Goal: Task Accomplishment & Management: Use online tool/utility

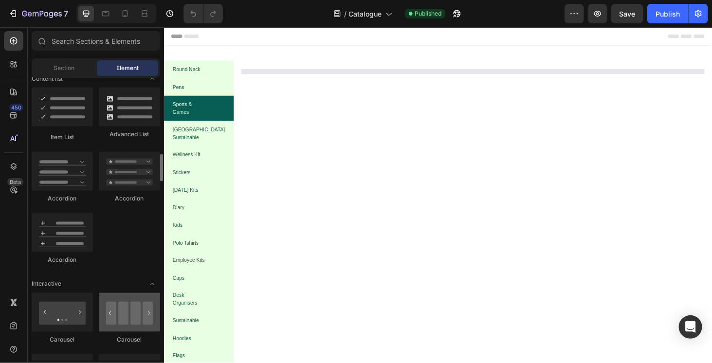
scroll to position [828, 0]
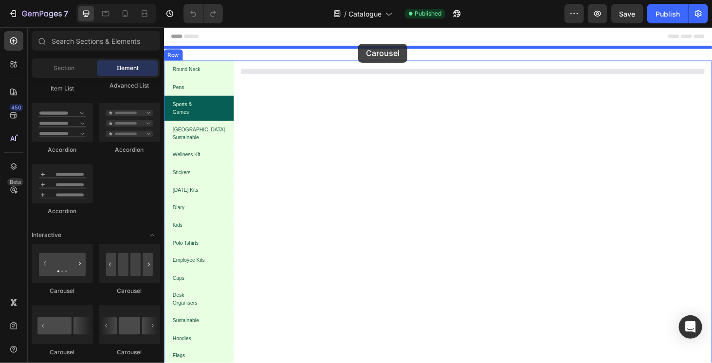
drag, startPoint x: 242, startPoint y: 346, endPoint x: 371, endPoint y: 44, distance: 328.1
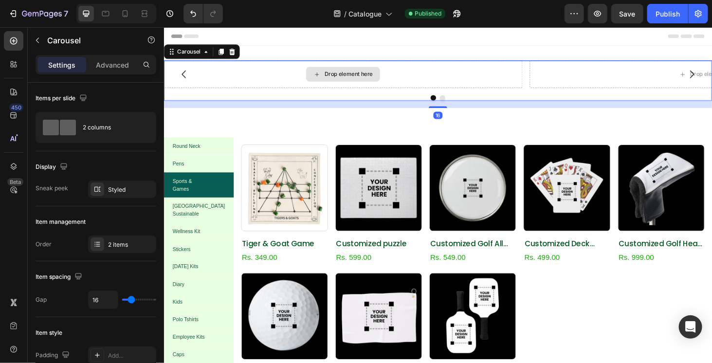
click at [391, 77] on div "Drop element here" at bounding box center [354, 77] width 79 height 16
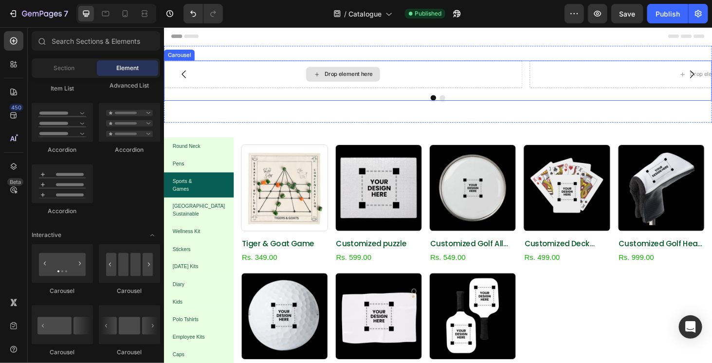
click at [459, 76] on div "Drop element here" at bounding box center [355, 76] width 382 height 29
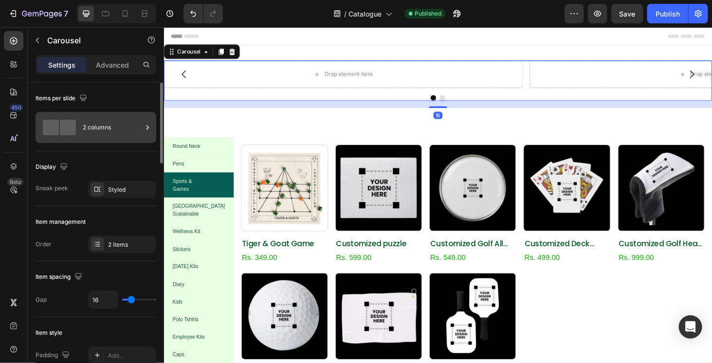
click at [106, 122] on div "2 columns" at bounding box center [112, 127] width 59 height 22
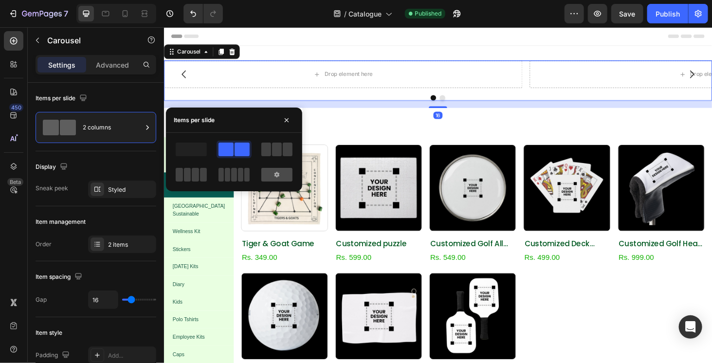
click at [275, 170] on div at bounding box center [276, 175] width 31 height 14
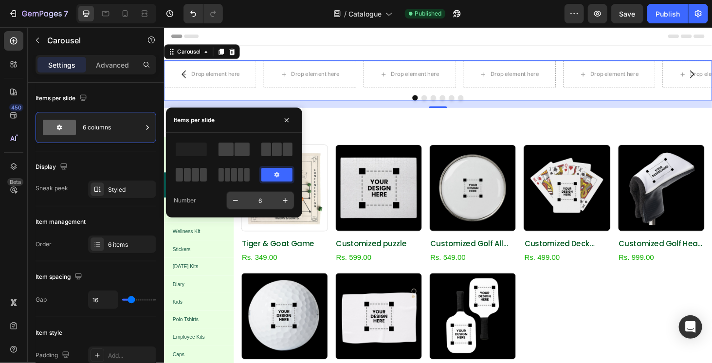
click at [259, 201] on input "6" at bounding box center [260, 201] width 32 height 18
type input "15"
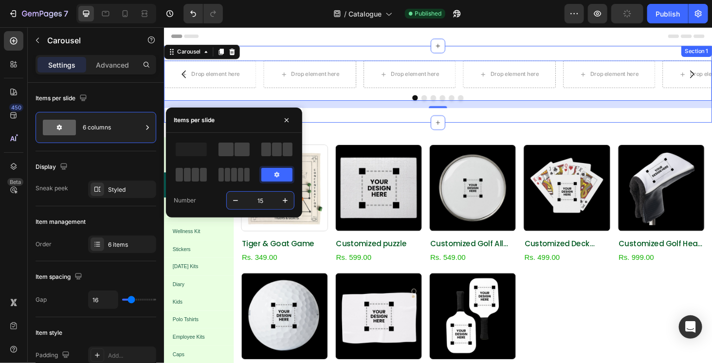
click at [356, 137] on div "Round Neck Pens Sports & Games Cork Sustainable Wellness Kit Stickers [DATE] Ki…" at bounding box center [456, 333] width 584 height 409
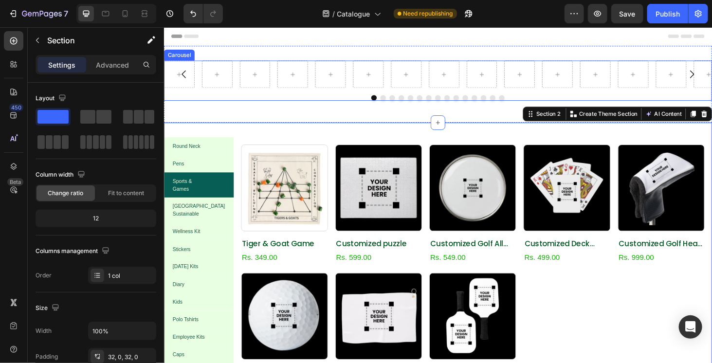
click at [352, 95] on div "Carousel" at bounding box center [456, 83] width 584 height 43
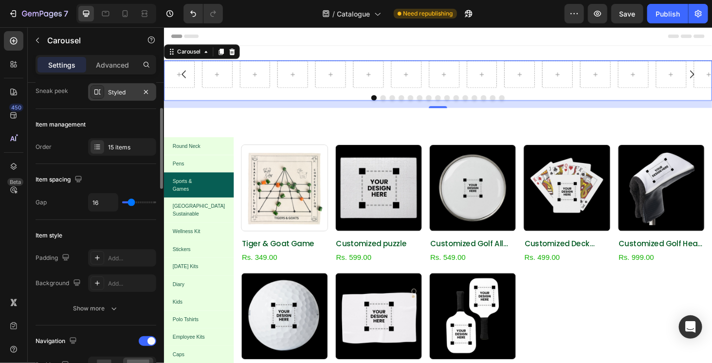
scroll to position [0, 0]
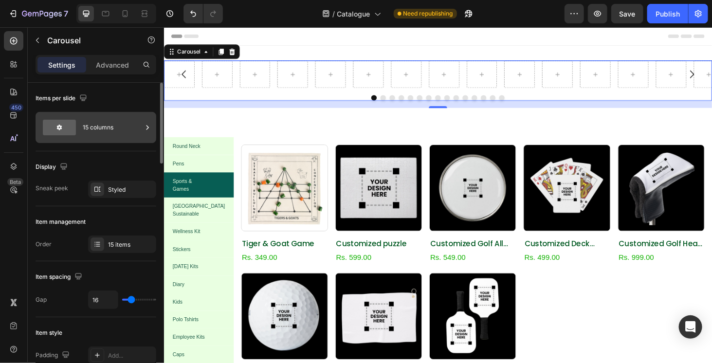
click at [108, 126] on div "15 columns" at bounding box center [112, 127] width 59 height 22
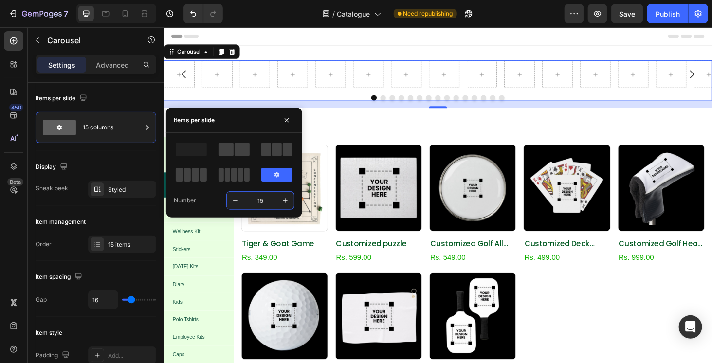
click at [259, 203] on input "15" at bounding box center [260, 201] width 32 height 18
type input "10"
click at [143, 107] on div "Items per slide 15 columns" at bounding box center [96, 117] width 121 height 69
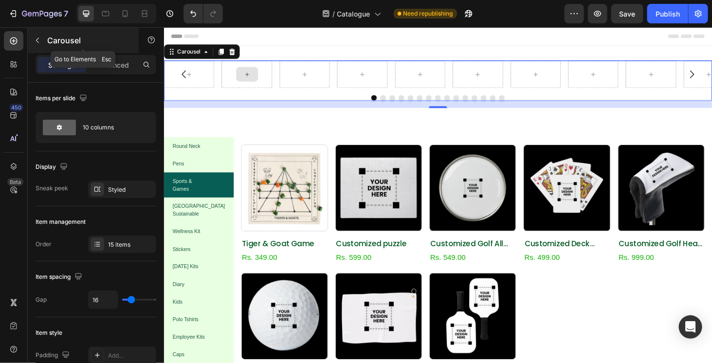
click at [31, 39] on button "button" at bounding box center [38, 41] width 16 height 16
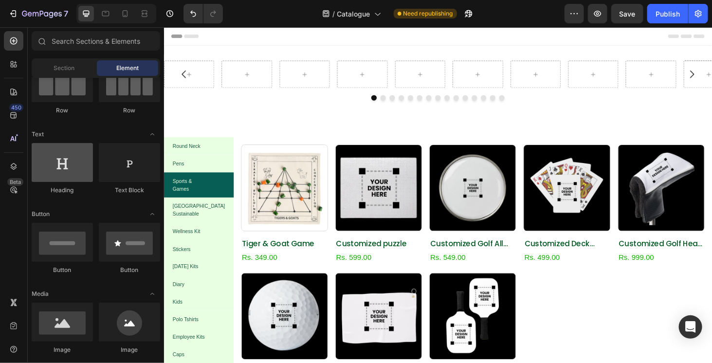
scroll to position [49, 0]
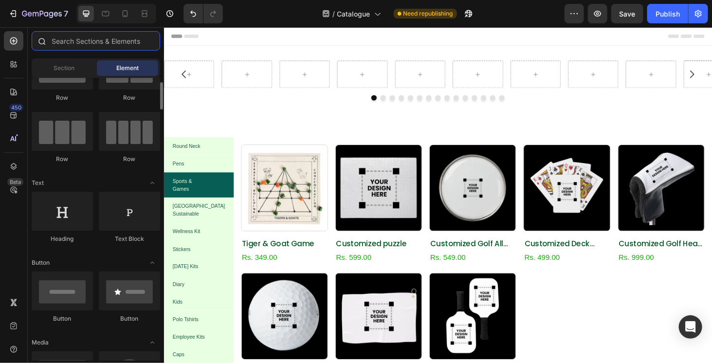
click at [94, 44] on input "text" at bounding box center [96, 40] width 129 height 19
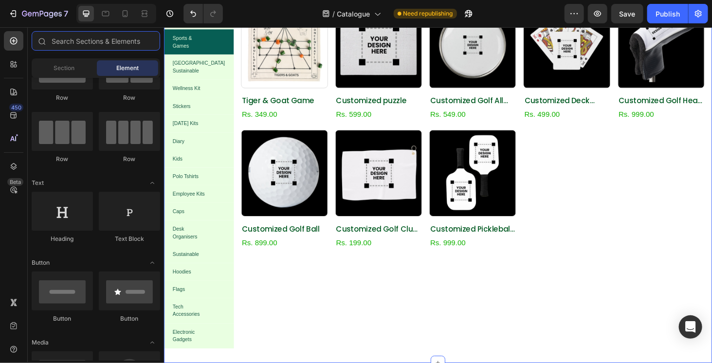
scroll to position [0, 0]
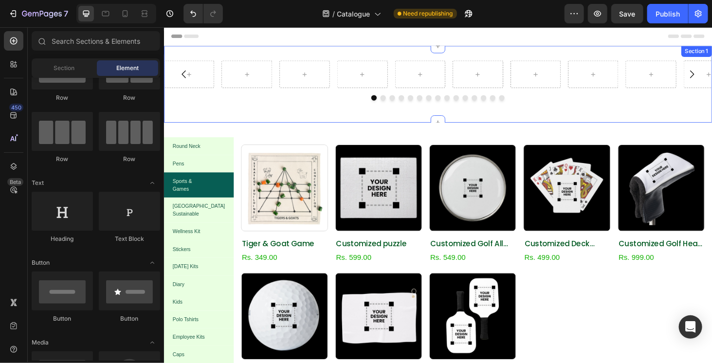
click at [217, 115] on div "Carousel Section 1" at bounding box center [456, 88] width 584 height 82
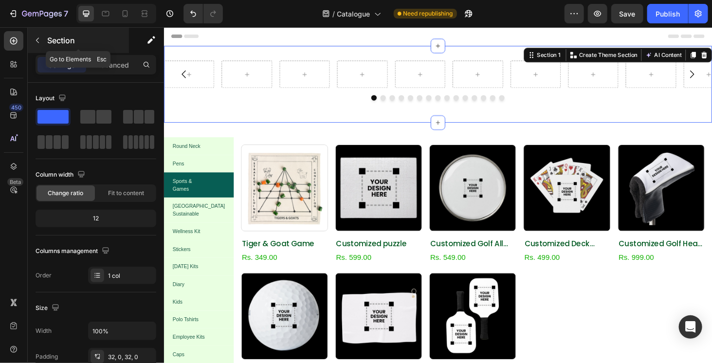
click at [41, 39] on button "button" at bounding box center [38, 41] width 16 height 16
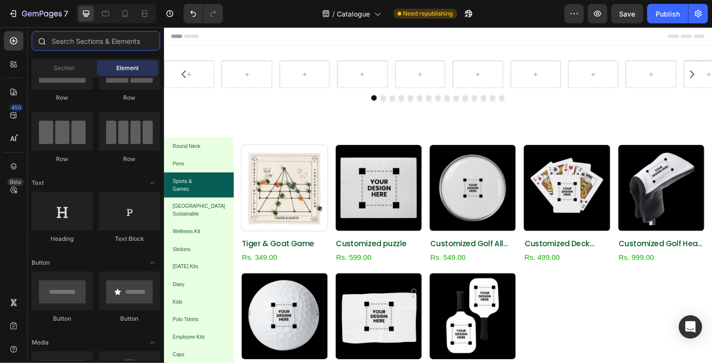
click at [59, 40] on input "text" at bounding box center [96, 40] width 129 height 19
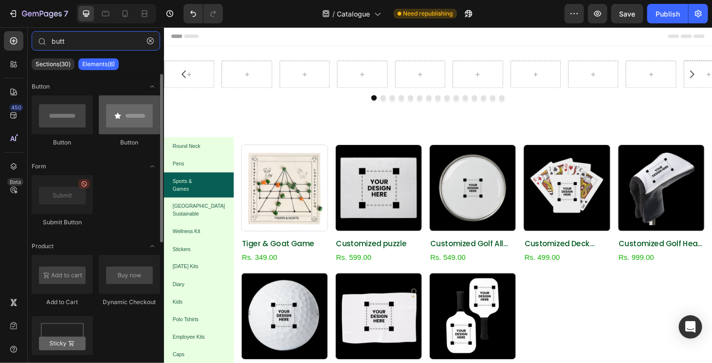
type input "butt"
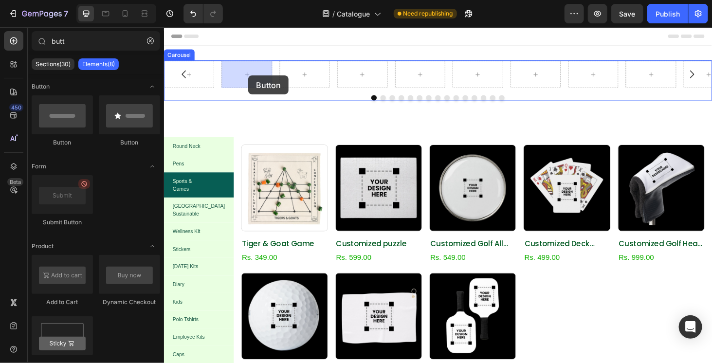
drag, startPoint x: 266, startPoint y: 144, endPoint x: 253, endPoint y: 78, distance: 66.6
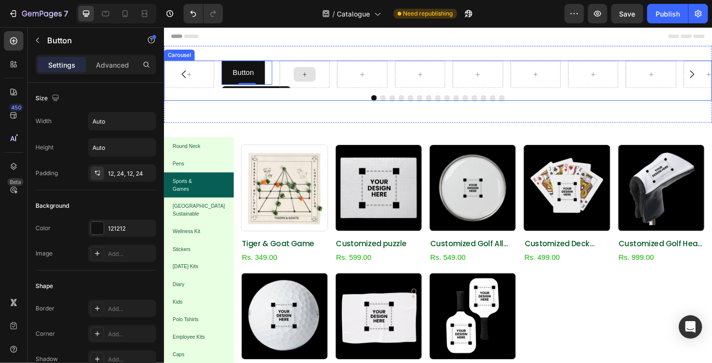
click at [299, 74] on div at bounding box center [314, 76] width 54 height 29
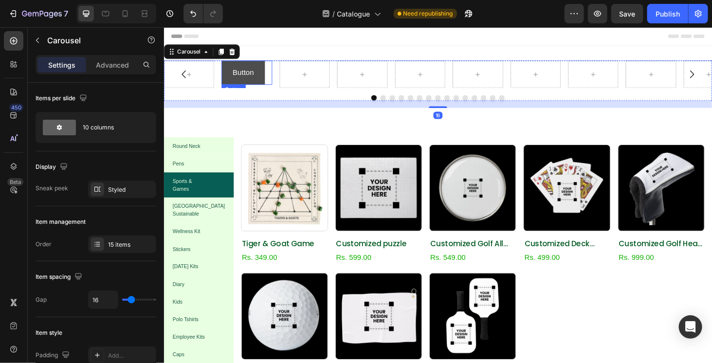
click at [261, 77] on button "Button" at bounding box center [248, 75] width 46 height 26
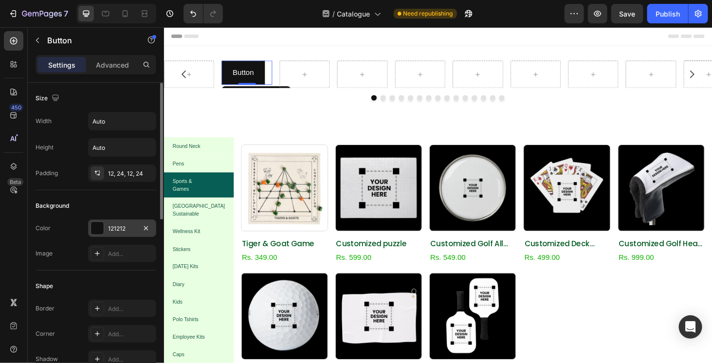
click at [98, 227] on div at bounding box center [97, 228] width 13 height 13
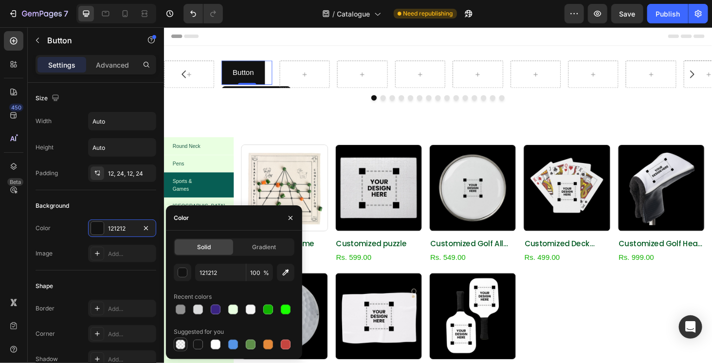
click at [180, 346] on div at bounding box center [181, 345] width 10 height 10
type input "000000"
type input "0"
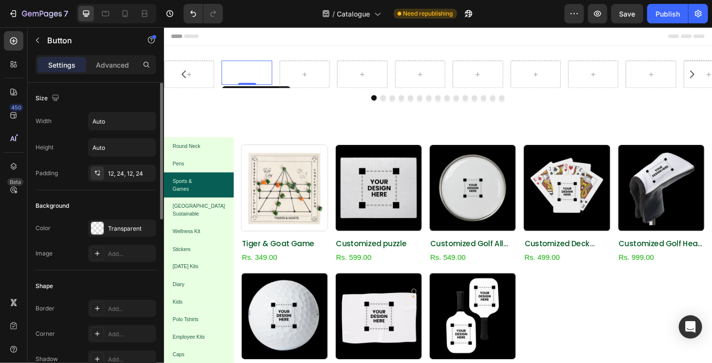
click at [75, 214] on div "Background Color Transparent Image Add..." at bounding box center [96, 230] width 121 height 80
click at [131, 305] on div "Add..." at bounding box center [131, 309] width 46 height 9
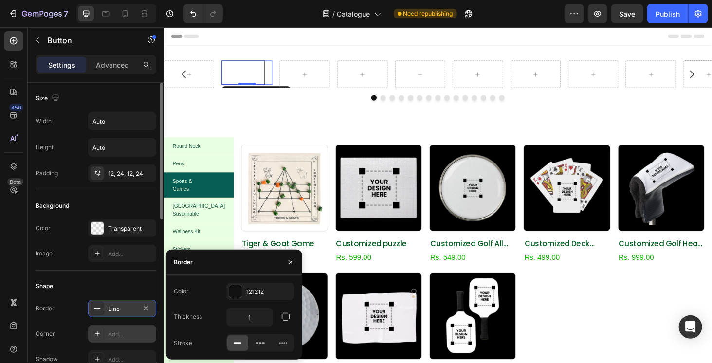
click at [131, 332] on div "Add..." at bounding box center [131, 334] width 46 height 9
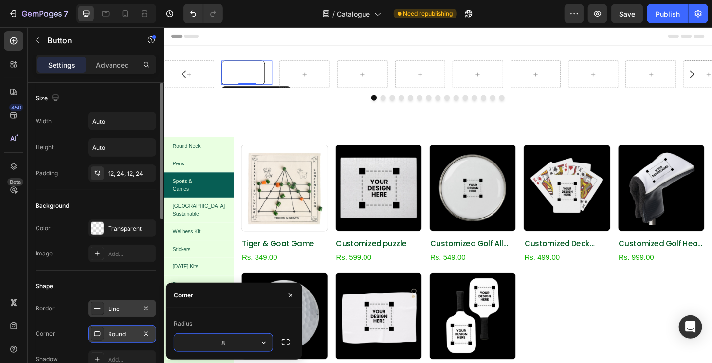
click at [64, 236] on div "Color Transparent Image Add..." at bounding box center [96, 241] width 121 height 43
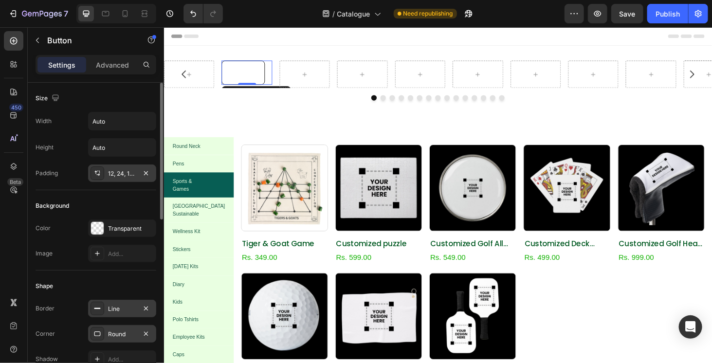
click at [126, 171] on div "12, 24, 12, 24" at bounding box center [122, 173] width 28 height 9
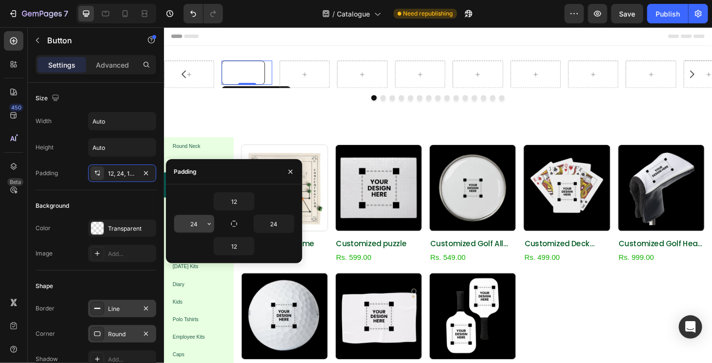
click at [199, 222] on input "24" at bounding box center [194, 224] width 40 height 18
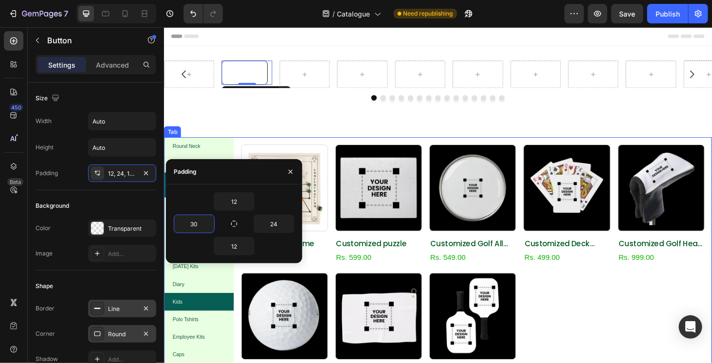
type input "30"
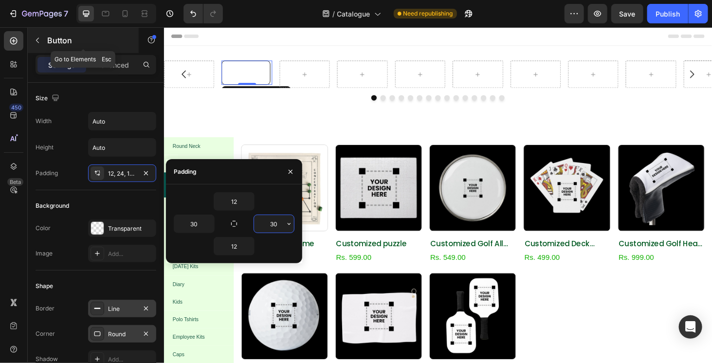
click at [37, 43] on icon "button" at bounding box center [38, 41] width 8 height 8
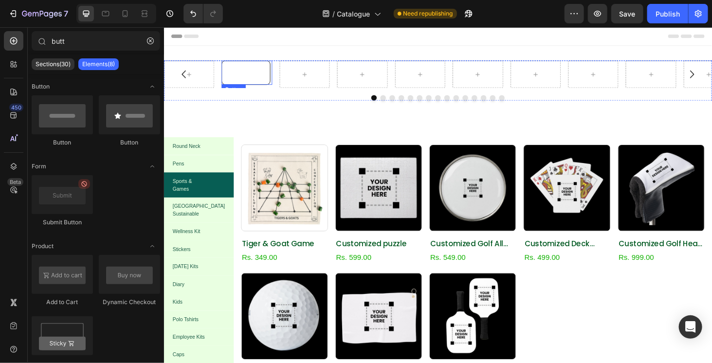
click at [247, 73] on p "Button" at bounding box center [251, 75] width 22 height 14
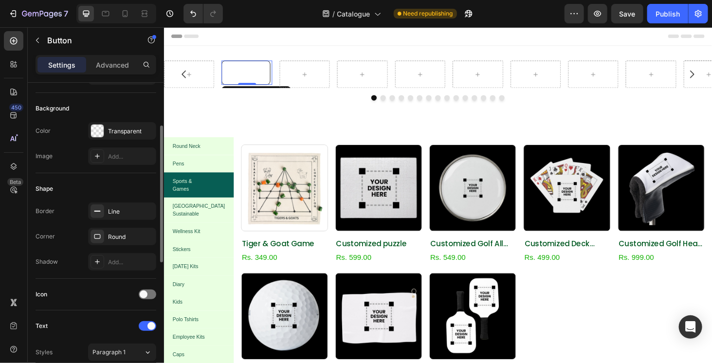
scroll to position [195, 0]
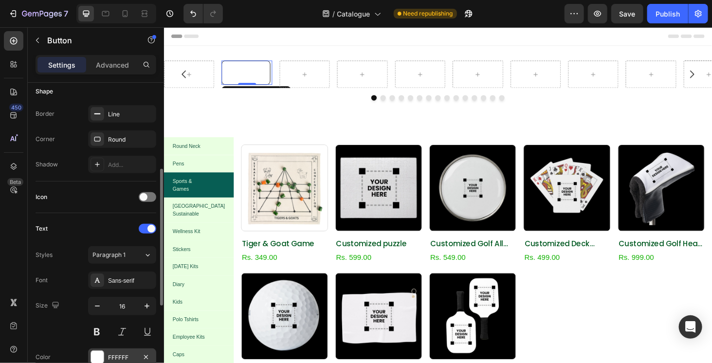
click at [96, 355] on div at bounding box center [97, 357] width 13 height 13
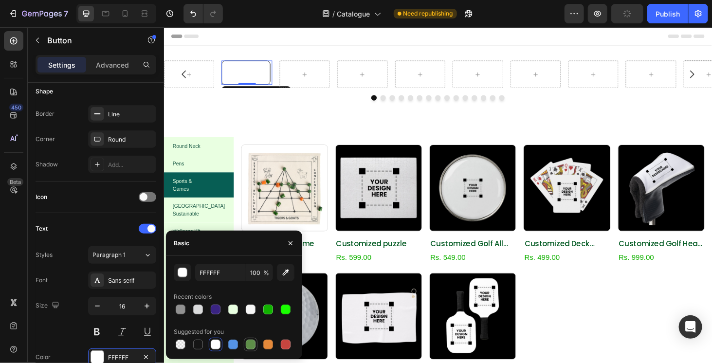
click at [249, 344] on div at bounding box center [251, 345] width 10 height 10
click at [195, 345] on div at bounding box center [198, 345] width 10 height 10
type input "151515"
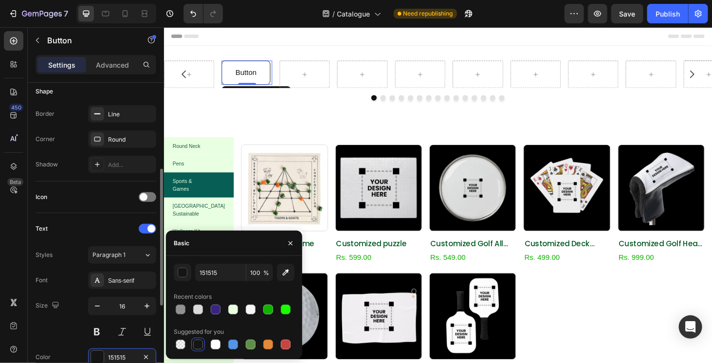
click at [73, 289] on div "Font Sans-serif Size 16 Color 151515 Show more" at bounding box center [96, 332] width 121 height 120
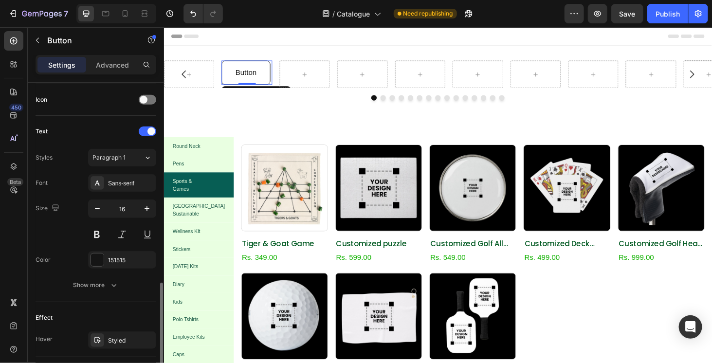
scroll to position [387, 0]
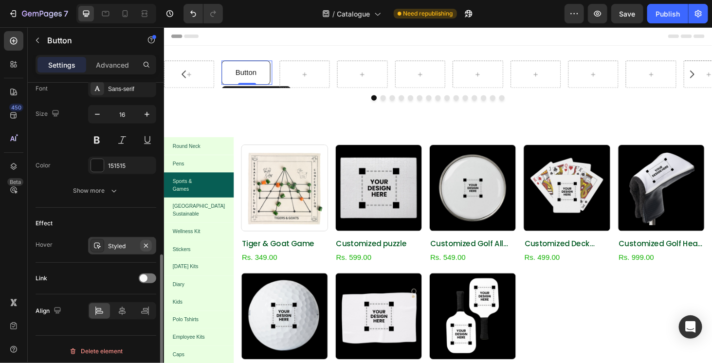
click at [145, 242] on icon "button" at bounding box center [146, 246] width 8 height 8
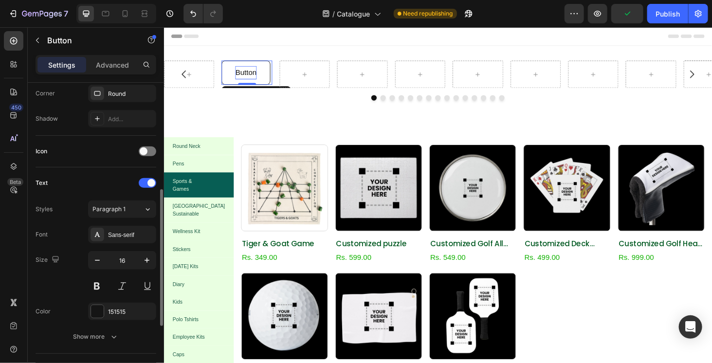
click at [254, 72] on p "Button" at bounding box center [251, 75] width 22 height 14
click at [225, 62] on button "Round" at bounding box center [251, 75] width 52 height 26
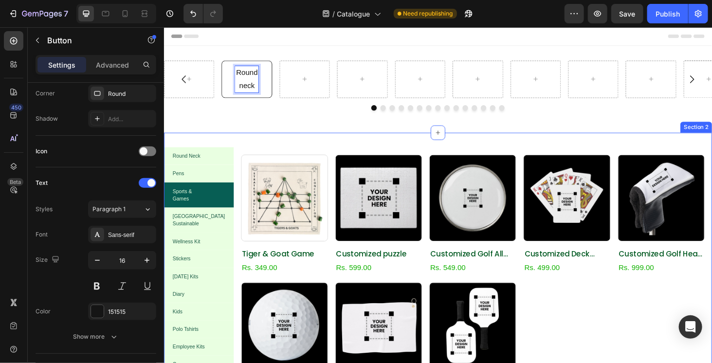
click at [262, 140] on div "Round Neck Pens Sports & Games Cork Sustainable Wellness Kit Stickers [DATE] Ki…" at bounding box center [456, 343] width 584 height 409
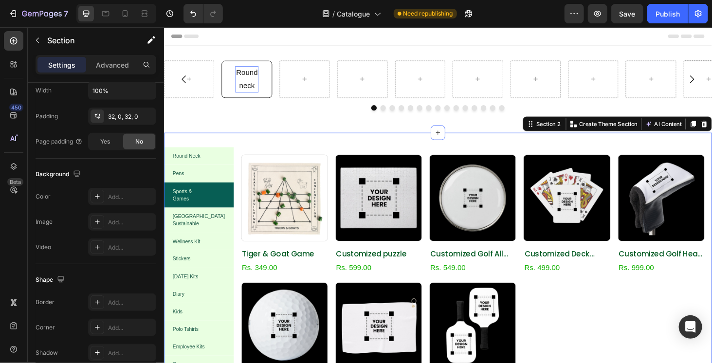
scroll to position [0, 0]
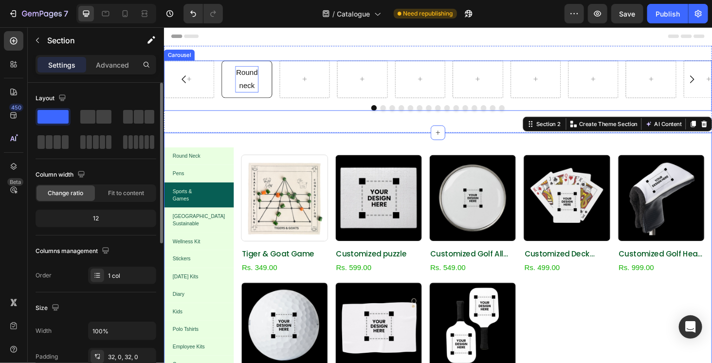
click at [283, 91] on div "Round neck Button" at bounding box center [456, 82] width 584 height 40
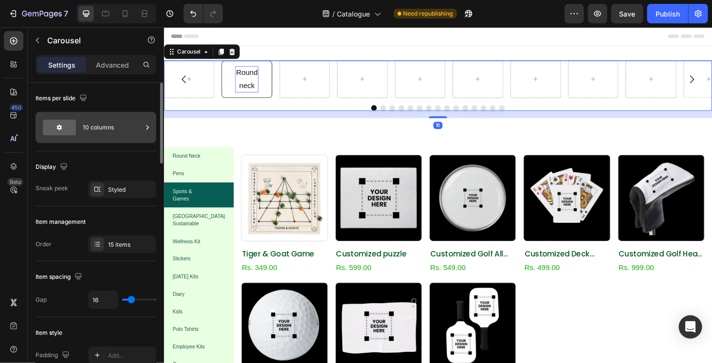
click at [114, 130] on div "10 columns" at bounding box center [112, 127] width 59 height 22
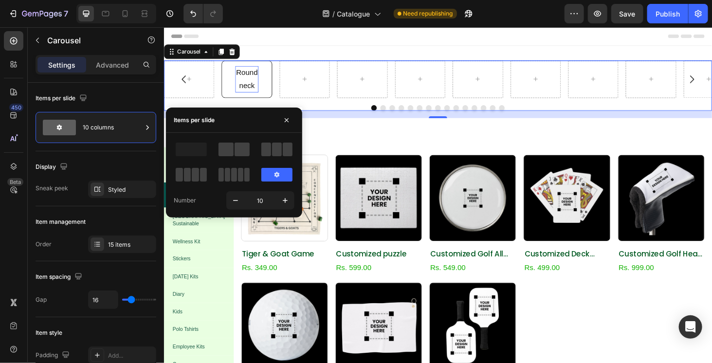
click at [263, 191] on div "Number 10" at bounding box center [234, 175] width 121 height 69
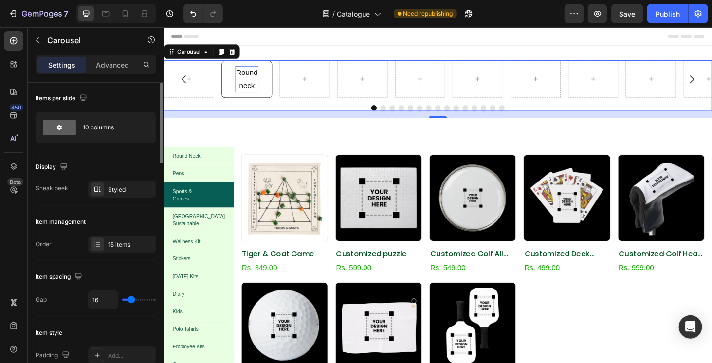
click at [113, 94] on div "Items per slide" at bounding box center [96, 99] width 121 height 16
click at [127, 192] on div "Styled" at bounding box center [122, 190] width 28 height 9
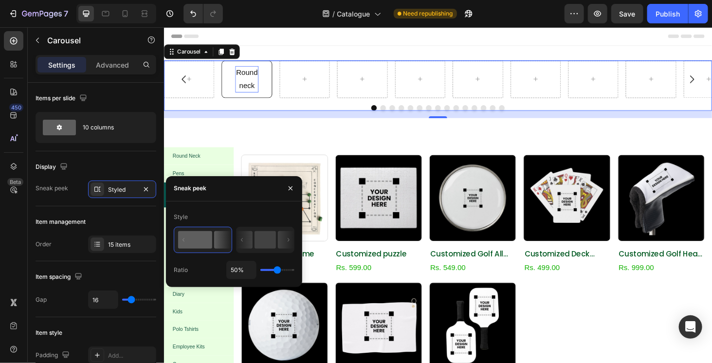
type input "7%"
type input "7"
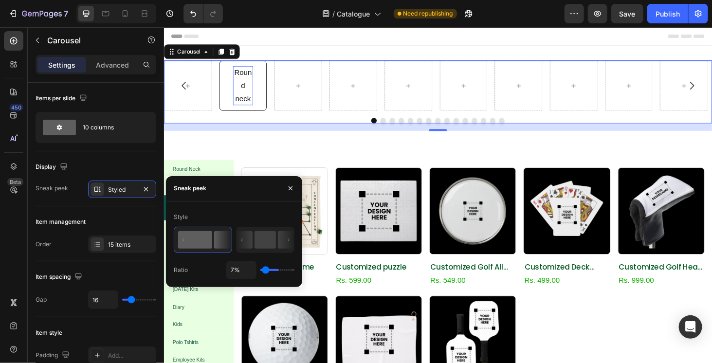
type input "5%"
type input "5"
type input "6%"
type input "6"
type input "100%"
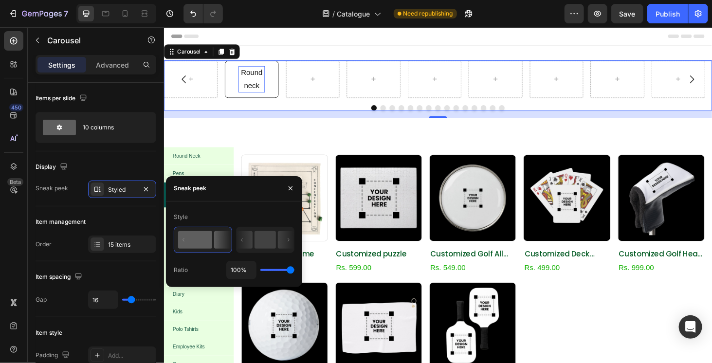
drag, startPoint x: 275, startPoint y: 266, endPoint x: 321, endPoint y: 263, distance: 45.9
type input "100"
click at [295, 269] on input "range" at bounding box center [278, 270] width 34 height 2
click at [256, 87] on p "Round neck" at bounding box center [257, 82] width 28 height 28
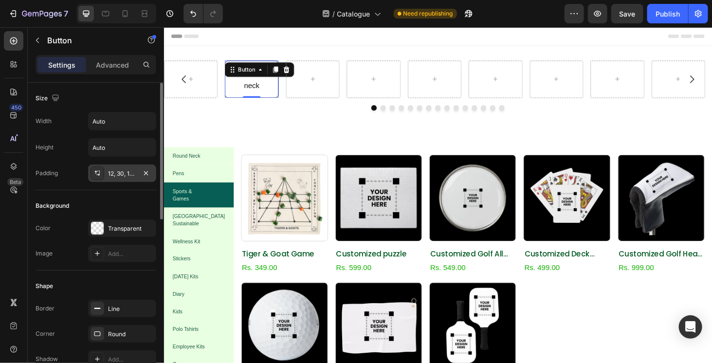
click at [131, 176] on div "12, 30, 12, 30" at bounding box center [122, 173] width 28 height 9
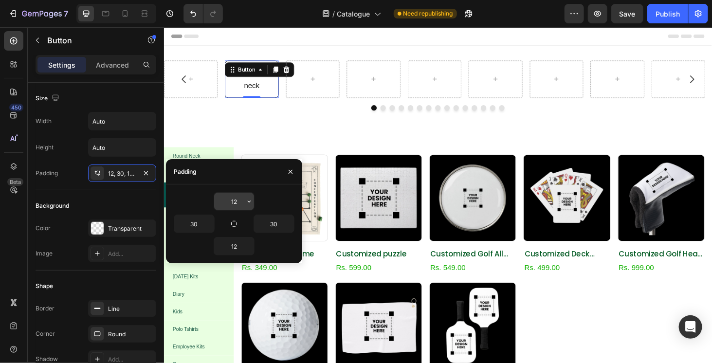
click at [228, 205] on input "12" at bounding box center [234, 202] width 40 height 18
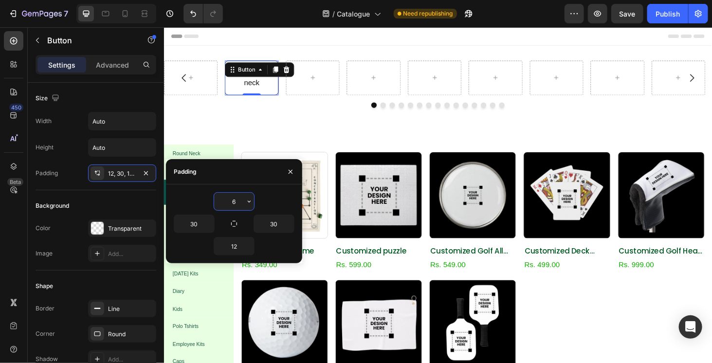
type input "6"
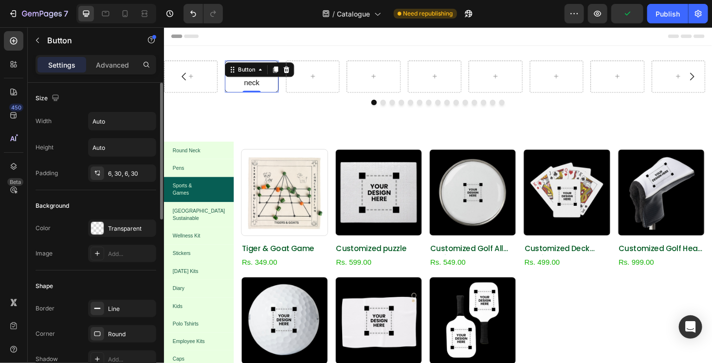
click at [118, 198] on div "Background" at bounding box center [96, 206] width 121 height 16
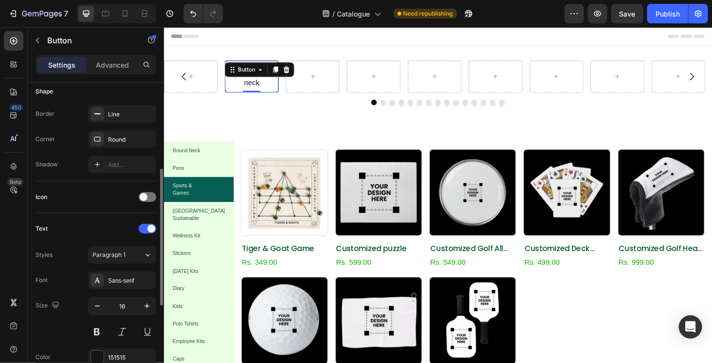
scroll to position [243, 0]
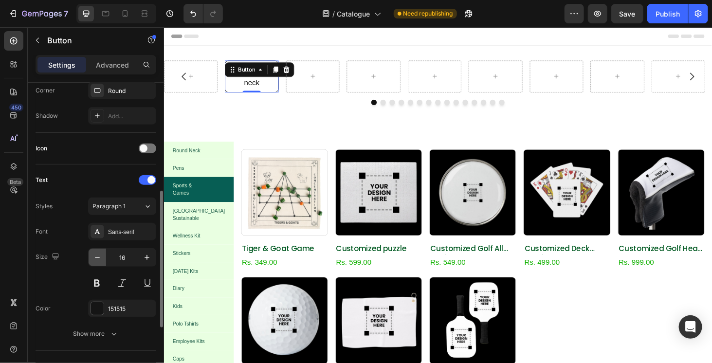
click at [98, 253] on icon "button" at bounding box center [98, 258] width 10 height 10
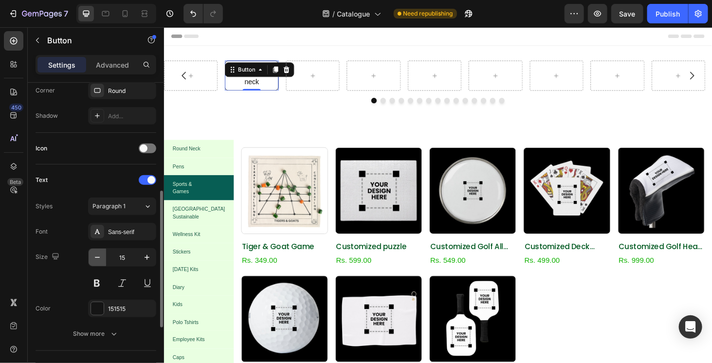
type input "14"
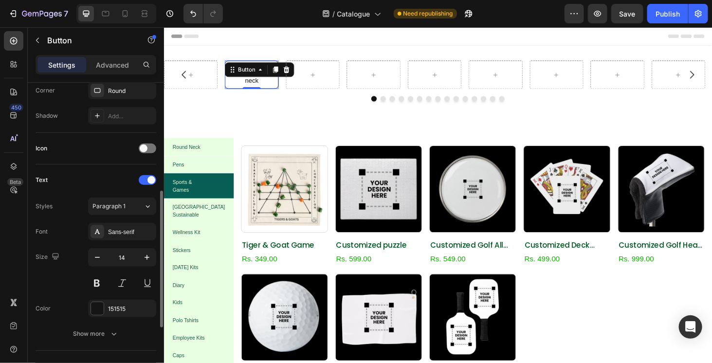
click at [67, 267] on div "Size 14" at bounding box center [96, 270] width 121 height 44
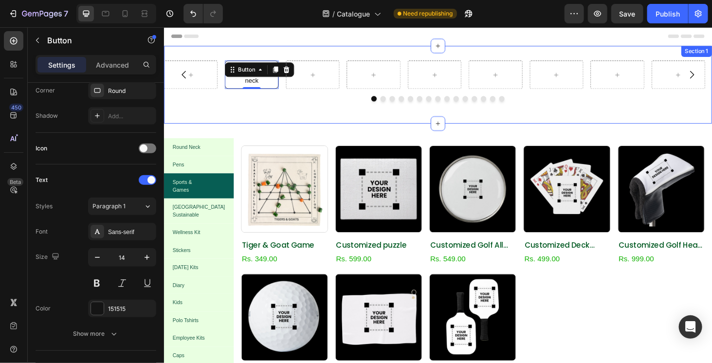
click at [214, 117] on div "Round neck Button 0 Carousel Section 1" at bounding box center [456, 88] width 584 height 83
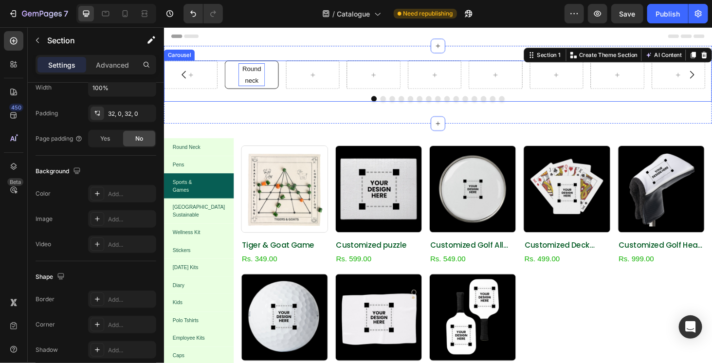
scroll to position [0, 0]
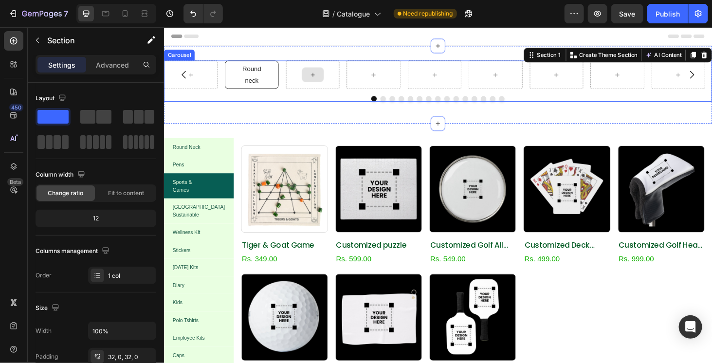
click at [293, 90] on div "Round neck Button" at bounding box center [456, 77] width 584 height 30
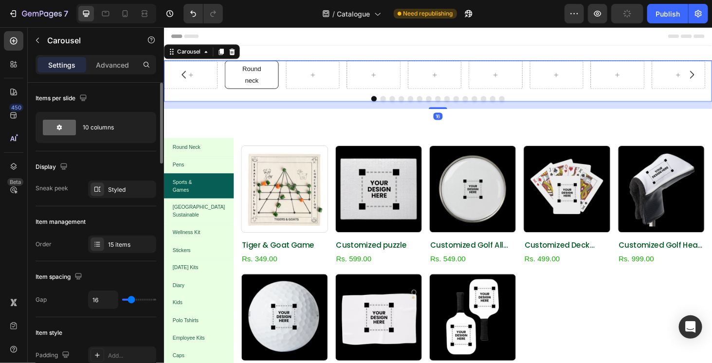
type input "10"
type input "0"
type input "5"
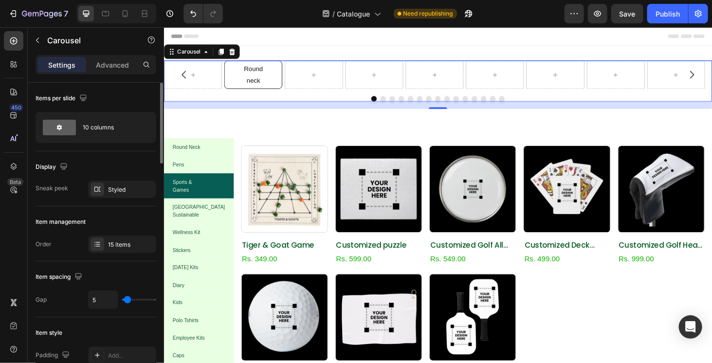
type input "5"
click at [128, 301] on input "range" at bounding box center [139, 300] width 34 height 2
click at [241, 75] on div "Round neck Button" at bounding box center [259, 77] width 62 height 30
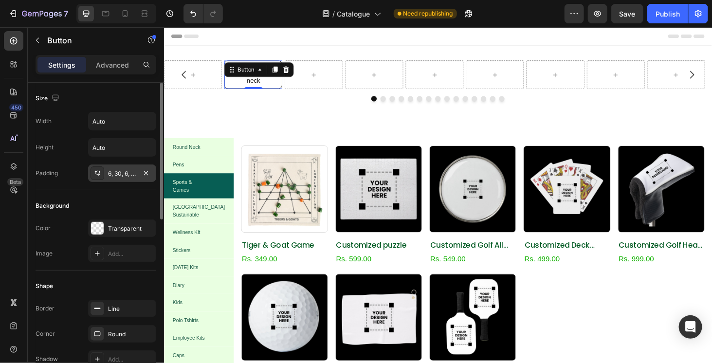
click at [115, 175] on div "6, 30, 6, 30" at bounding box center [122, 173] width 28 height 9
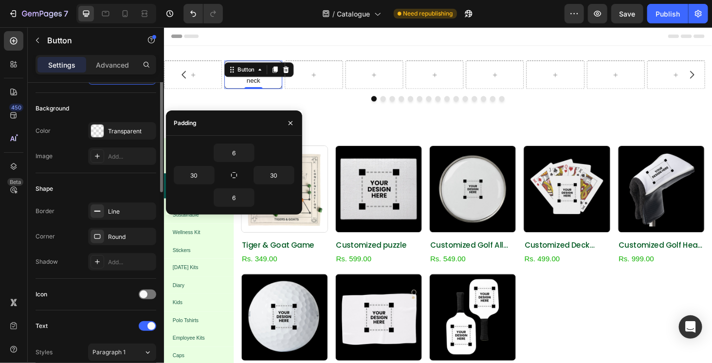
scroll to position [292, 0]
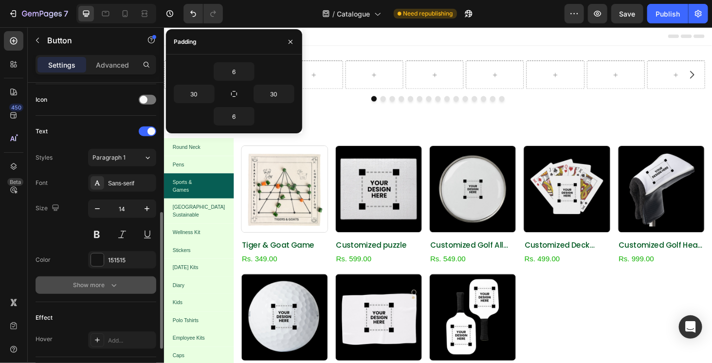
click at [99, 285] on div "Show more" at bounding box center [96, 285] width 45 height 10
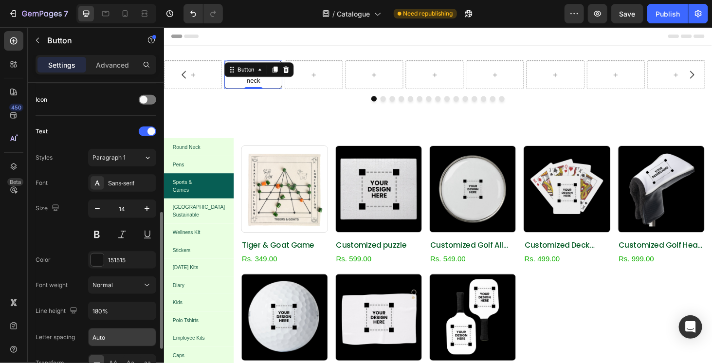
scroll to position [390, 0]
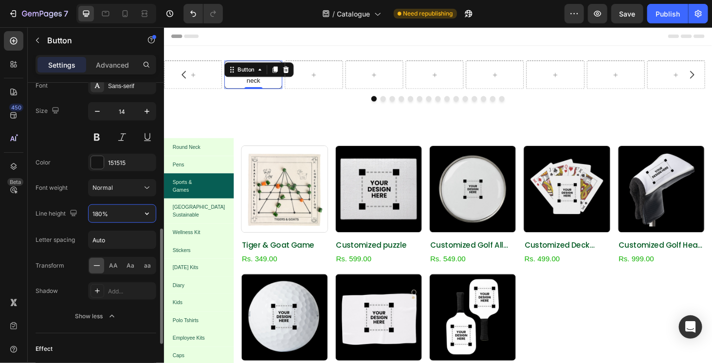
click at [121, 206] on input "180%" at bounding box center [122, 214] width 67 height 18
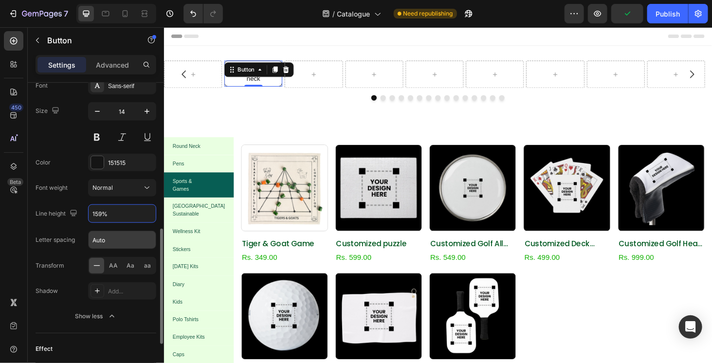
type input "158%"
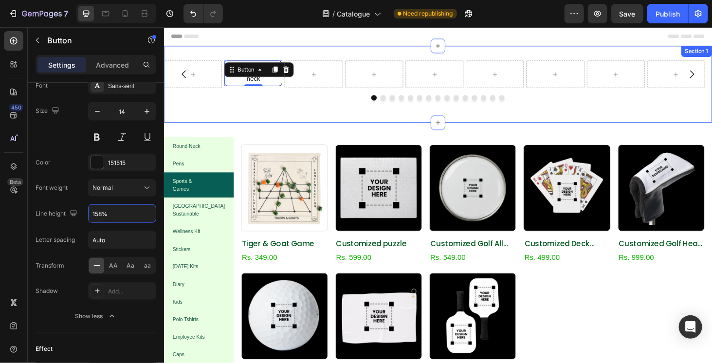
click at [287, 118] on div "Round neck Button 0 Carousel Section 1" at bounding box center [456, 88] width 584 height 82
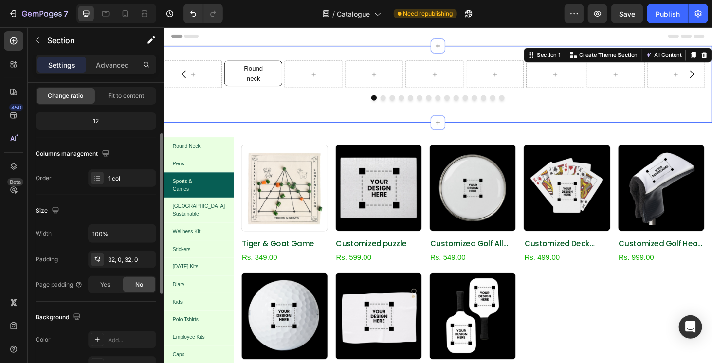
scroll to position [146, 0]
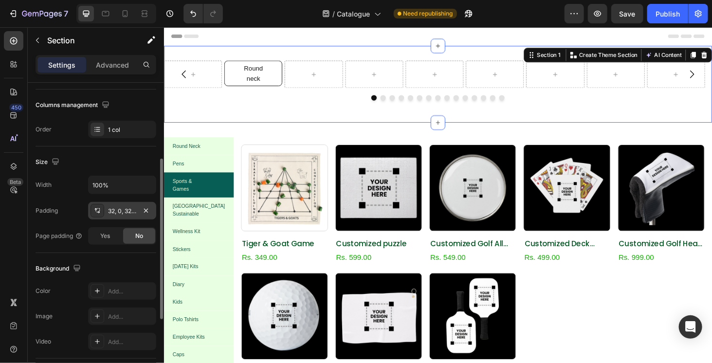
click at [129, 210] on div "32, 0, 32, 0" at bounding box center [122, 211] width 28 height 9
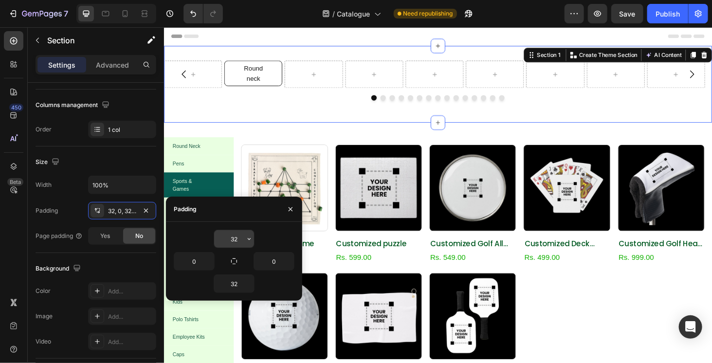
click at [228, 240] on input "32" at bounding box center [234, 239] width 40 height 18
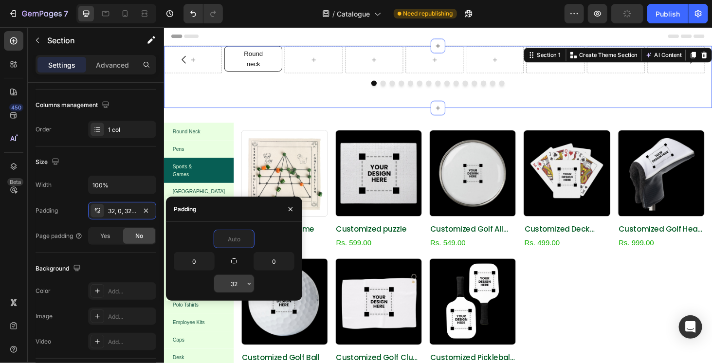
type input "0"
click at [230, 282] on input "32" at bounding box center [234, 284] width 40 height 18
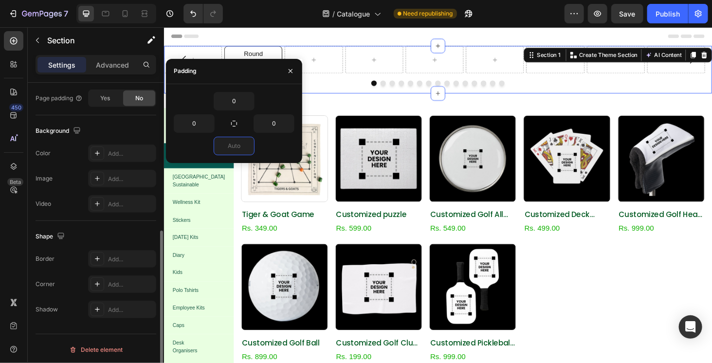
scroll to position [138, 0]
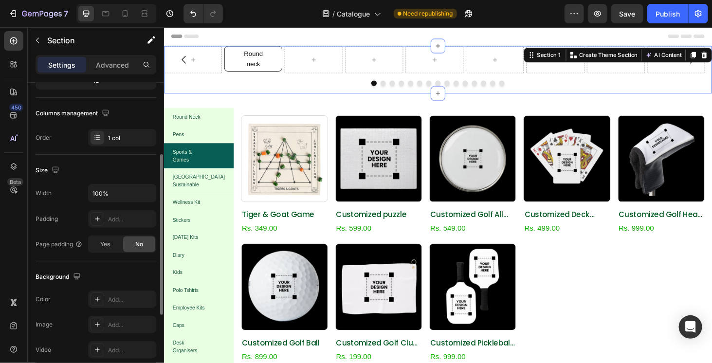
click at [121, 73] on div "Settings Advanced" at bounding box center [96, 64] width 121 height 19
click at [118, 61] on p "Advanced" at bounding box center [112, 65] width 33 height 10
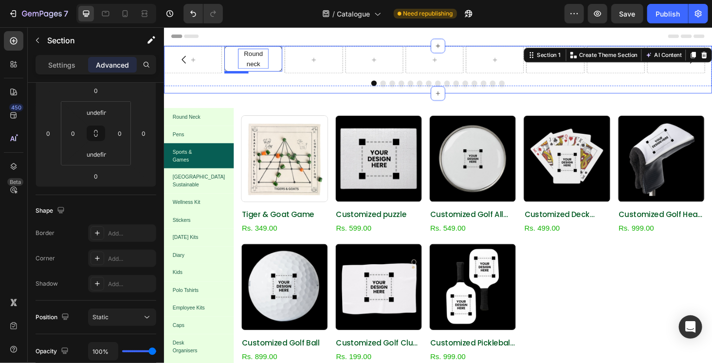
click at [262, 62] on p "Round neck" at bounding box center [259, 60] width 33 height 21
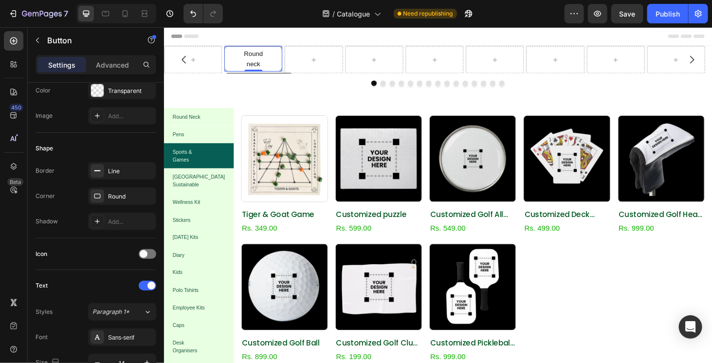
scroll to position [0, 0]
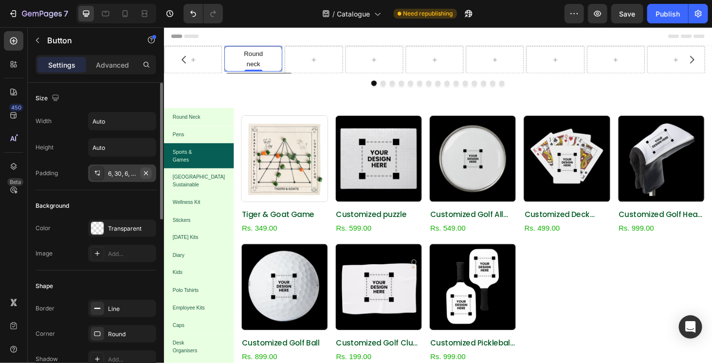
click at [146, 172] on icon "button" at bounding box center [146, 173] width 4 height 4
click at [128, 173] on div "Add..." at bounding box center [131, 173] width 46 height 9
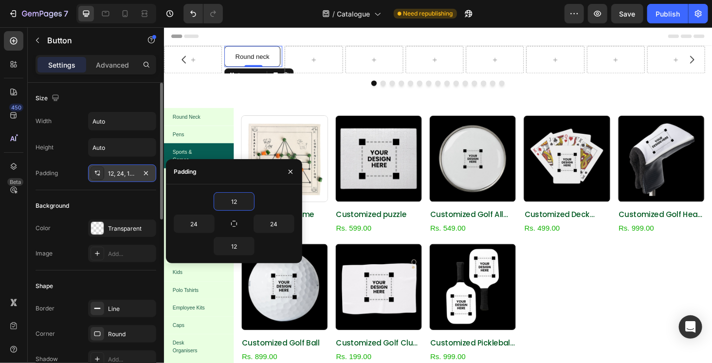
click at [93, 198] on div "Background" at bounding box center [96, 206] width 121 height 16
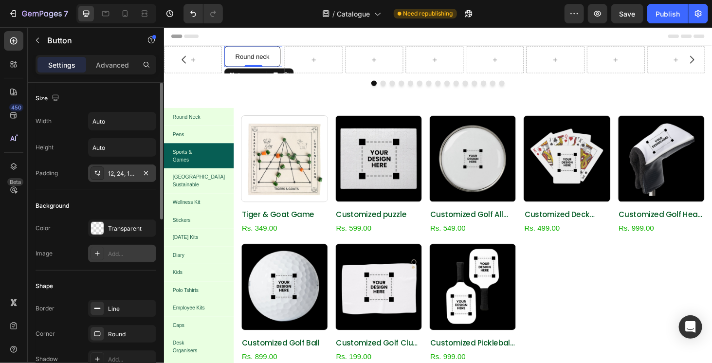
scroll to position [146, 0]
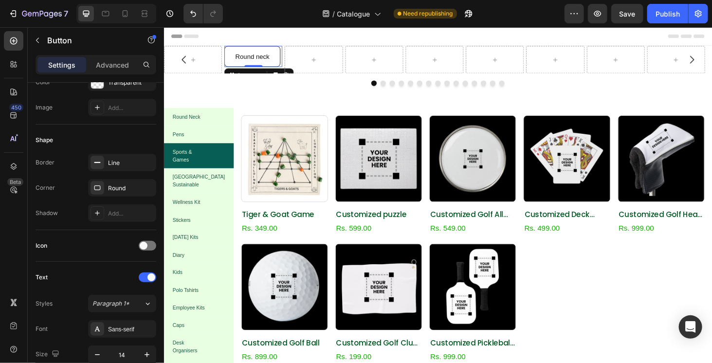
click at [283, 56] on button "Round neck" at bounding box center [258, 58] width 60 height 22
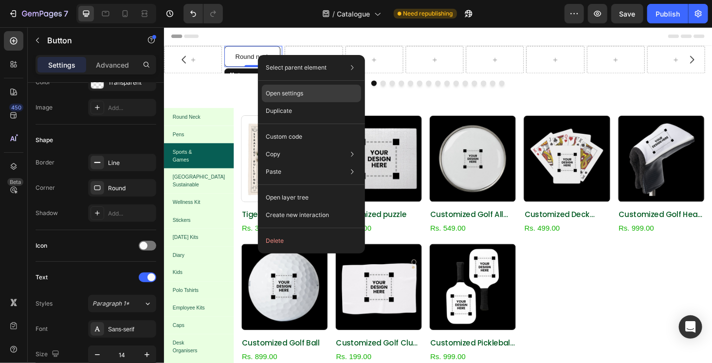
click at [288, 101] on div "Open settings" at bounding box center [311, 94] width 99 height 18
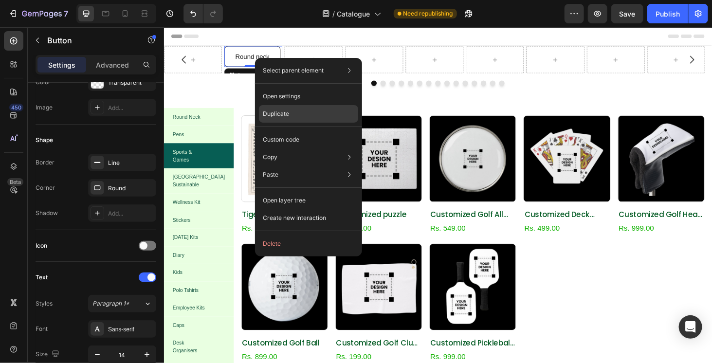
click at [286, 110] on p "Duplicate" at bounding box center [276, 114] width 26 height 9
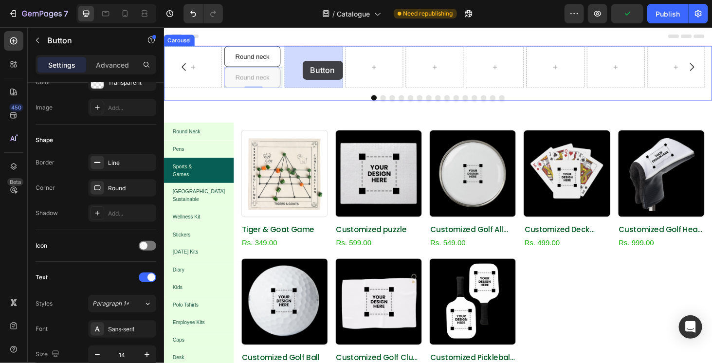
drag, startPoint x: 291, startPoint y: 73, endPoint x: 311, endPoint y: 62, distance: 23.1
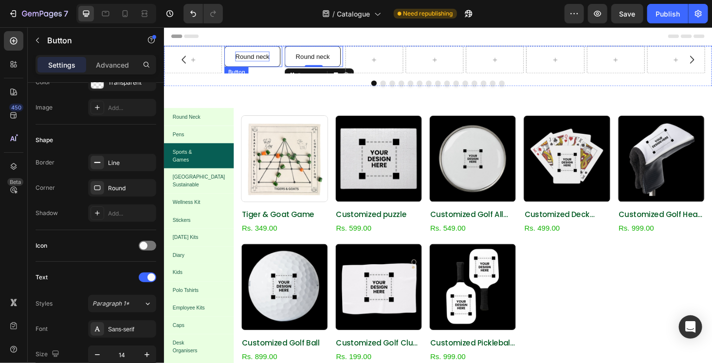
click at [267, 57] on p "Round neck" at bounding box center [258, 58] width 37 height 11
click at [281, 65] on button "Round neck" at bounding box center [258, 58] width 60 height 22
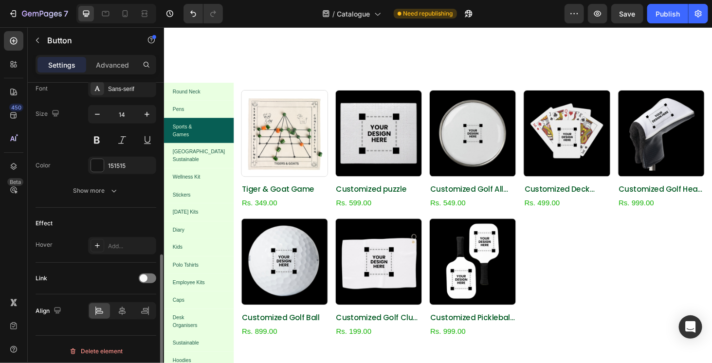
scroll to position [0, 0]
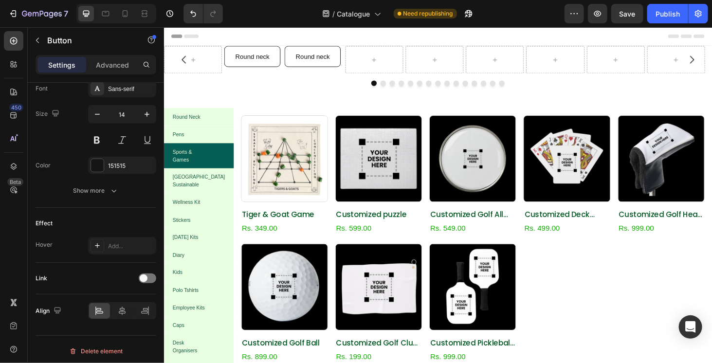
click at [285, 57] on button "Round neck" at bounding box center [258, 58] width 60 height 22
click at [274, 63] on button "Round neck" at bounding box center [258, 58] width 60 height 22
click at [264, 58] on p "Round neck" at bounding box center [258, 58] width 37 height 11
click at [144, 275] on span at bounding box center [144, 279] width 8 height 8
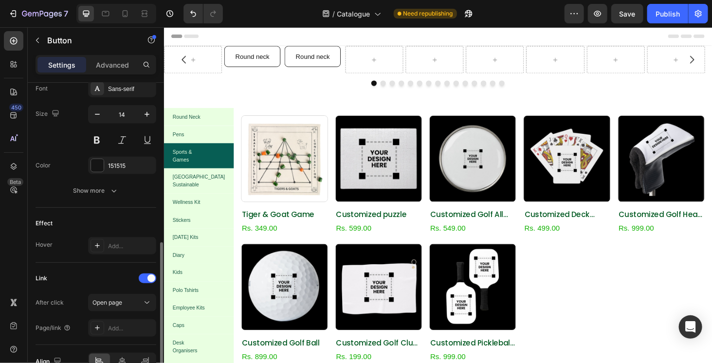
scroll to position [435, 0]
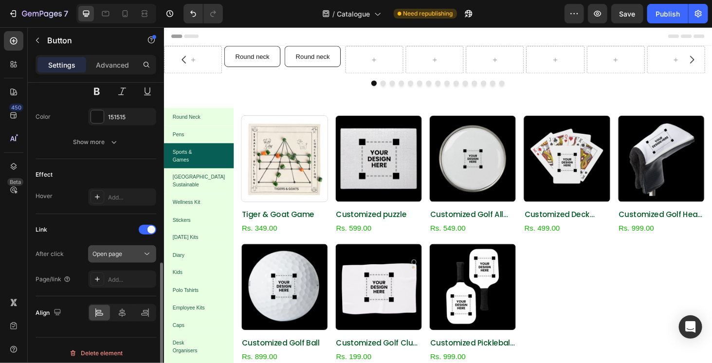
click at [121, 255] on span "Open page" at bounding box center [108, 254] width 30 height 9
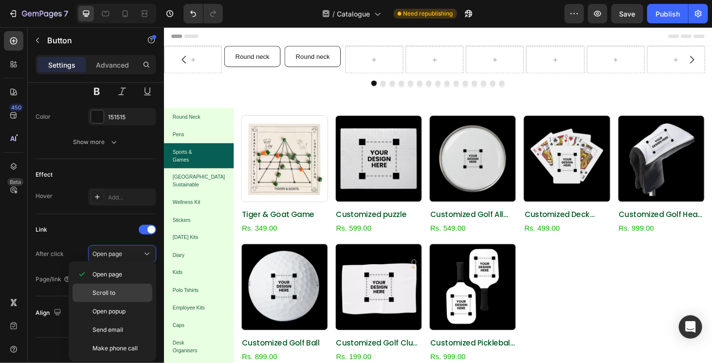
click at [111, 297] on div "Scroll to" at bounding box center [113, 293] width 80 height 19
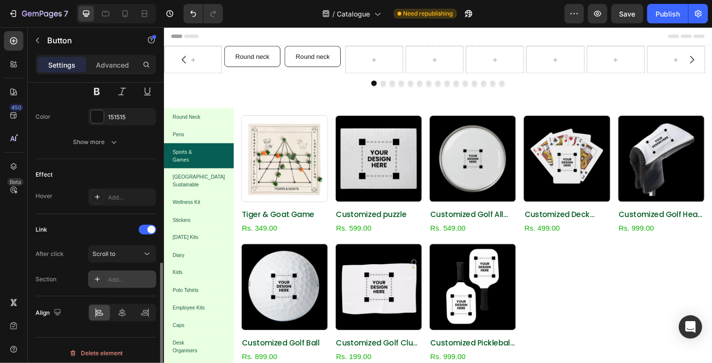
click at [127, 281] on div "Add..." at bounding box center [122, 280] width 68 height 18
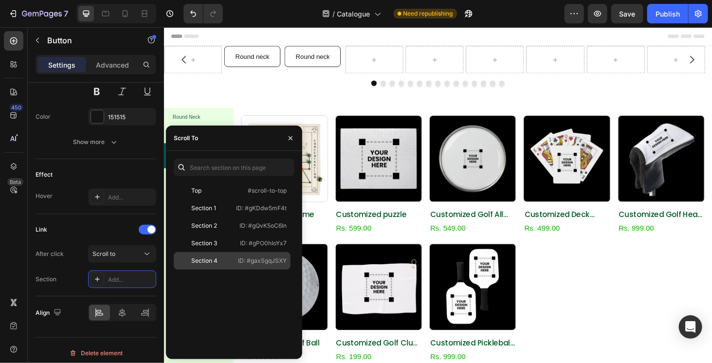
click at [247, 255] on div "Section 4 ID: #gaxSgqJSXY" at bounding box center [232, 261] width 117 height 18
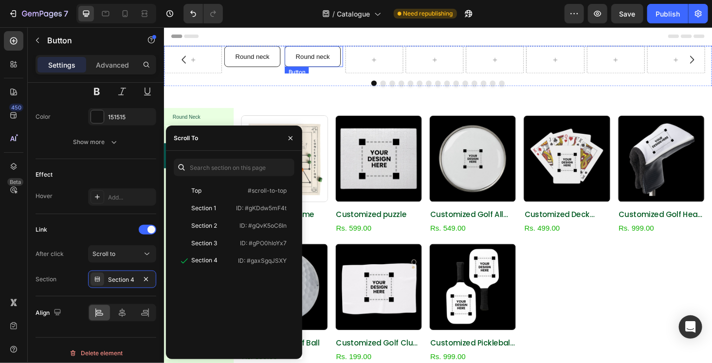
click at [316, 65] on button "Round neck" at bounding box center [322, 58] width 60 height 22
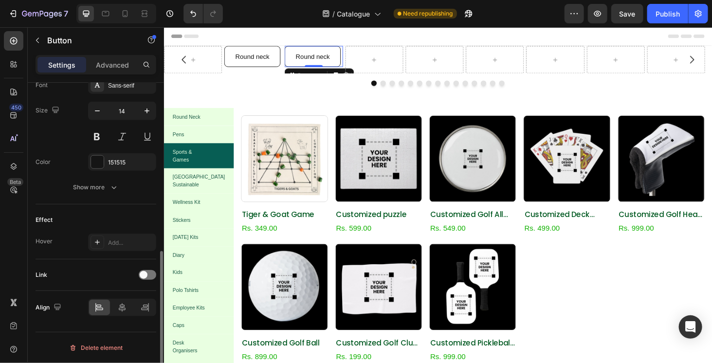
scroll to position [387, 0]
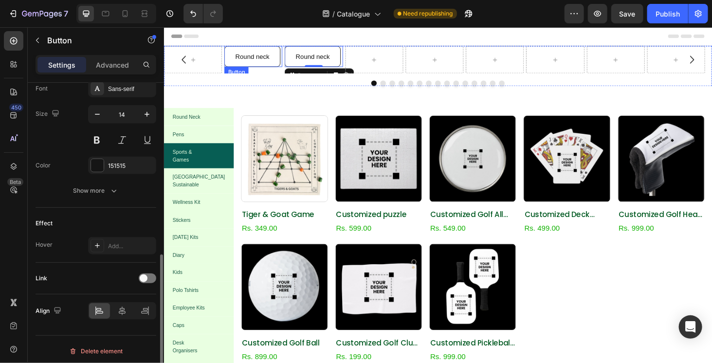
click at [276, 67] on link "Round neck" at bounding box center [258, 58] width 60 height 22
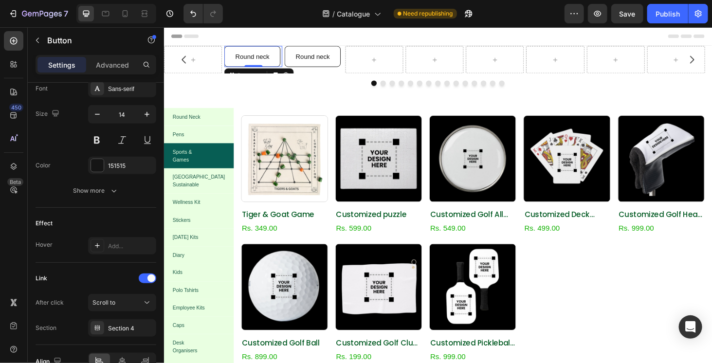
click at [282, 61] on link "Round neck" at bounding box center [258, 58] width 60 height 22
click at [267, 59] on p "Round neck" at bounding box center [258, 58] width 37 height 11
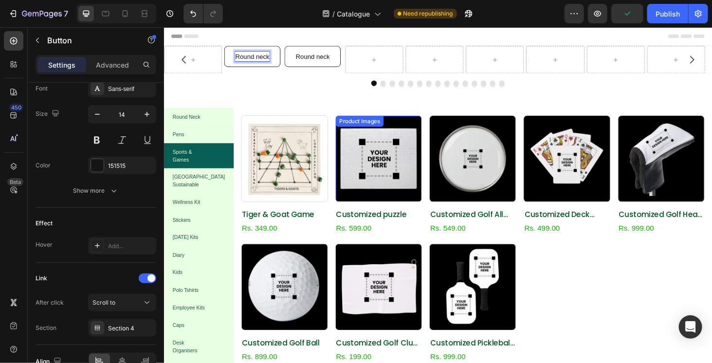
scroll to position [75, 0]
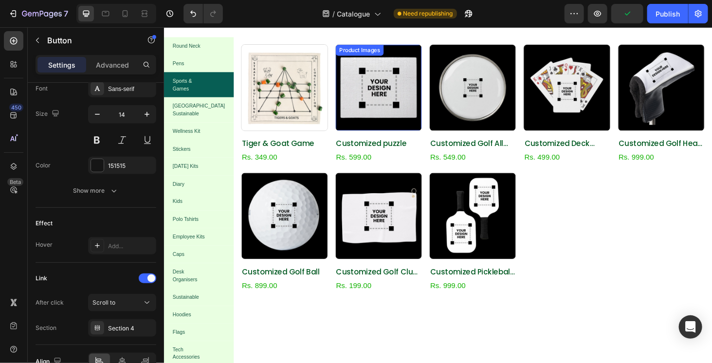
click at [347, 137] on img at bounding box center [393, 92] width 92 height 92
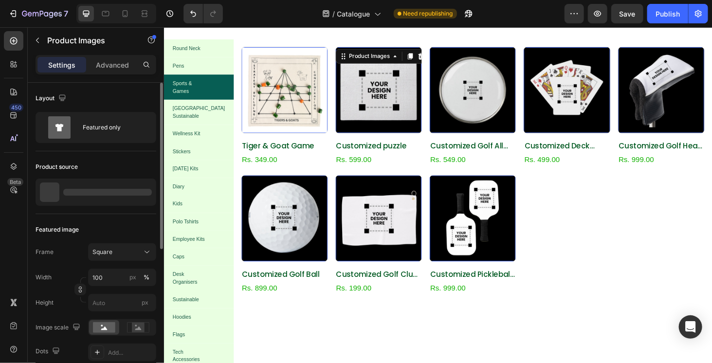
scroll to position [49, 0]
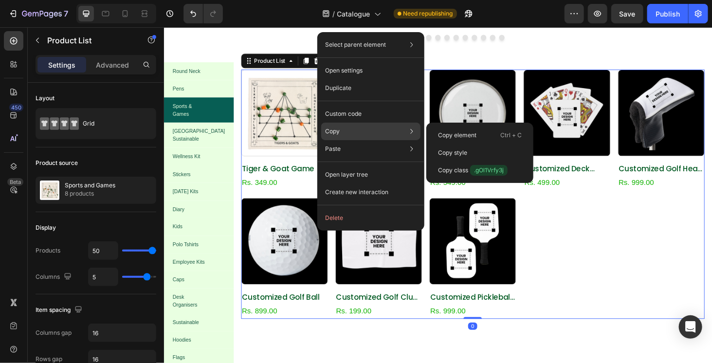
click at [350, 131] on div "Copy Copy element Ctrl + C Copy style Copy class .gOl1Vrfy3j" at bounding box center [370, 132] width 99 height 18
click at [507, 134] on p "Ctrl + C" at bounding box center [511, 136] width 21 height 10
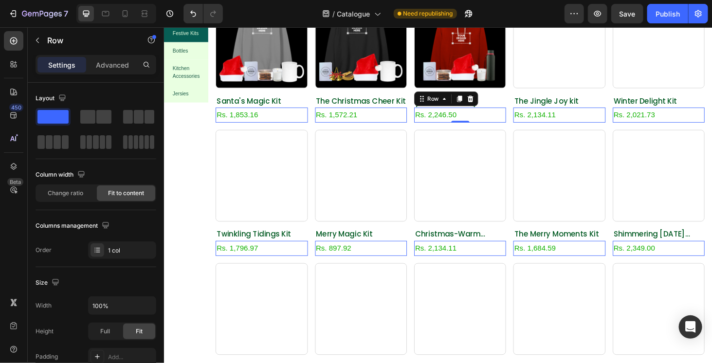
scroll to position [445, 0]
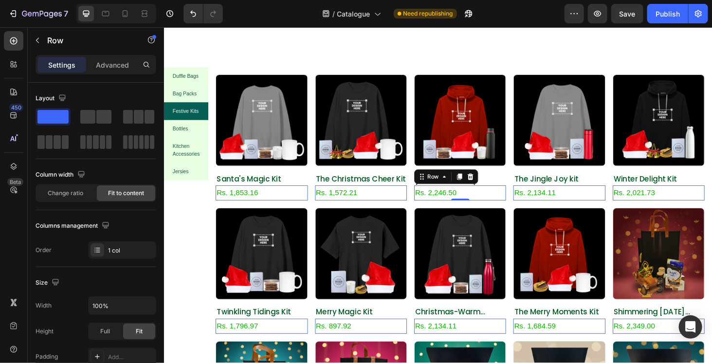
click at [149, 13] on icon at bounding box center [145, 14] width 10 height 10
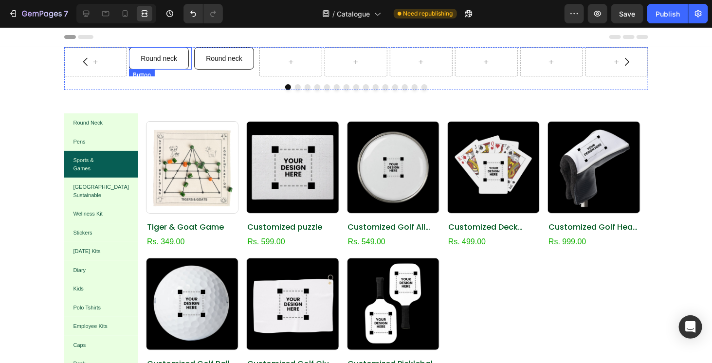
click at [179, 61] on link "Round neck" at bounding box center [159, 58] width 60 height 22
click at [206, 61] on p "Round neck" at bounding box center [224, 58] width 37 height 11
click at [194, 58] on button "Round neck" at bounding box center [224, 58] width 60 height 22
click at [179, 58] on link "Round neck" at bounding box center [159, 58] width 60 height 22
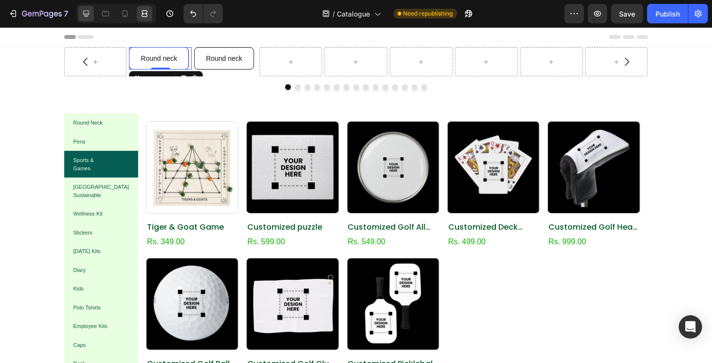
click at [85, 13] on icon at bounding box center [86, 14] width 10 height 10
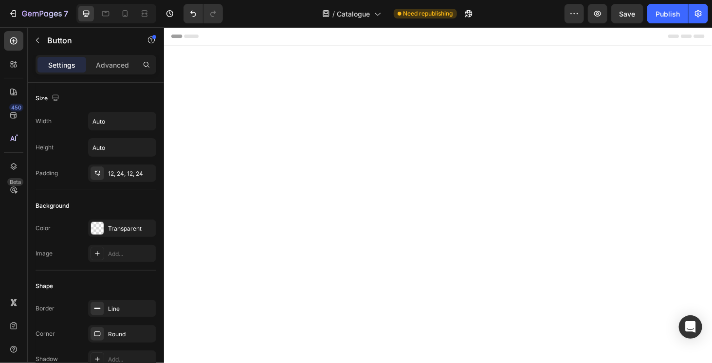
scroll to position [536, 0]
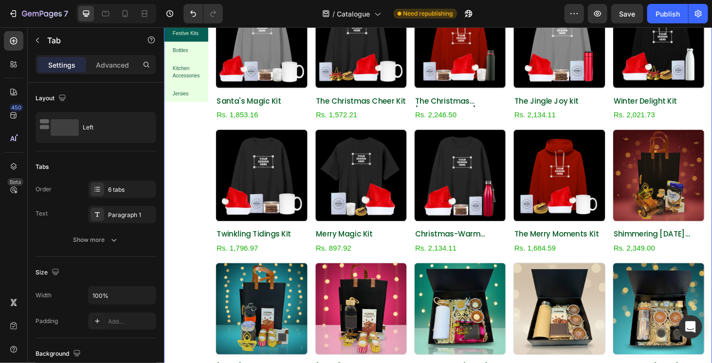
scroll to position [341, 0]
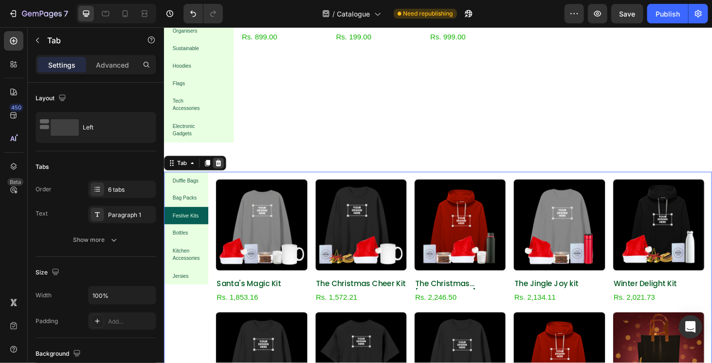
click at [226, 166] on div at bounding box center [222, 172] width 12 height 12
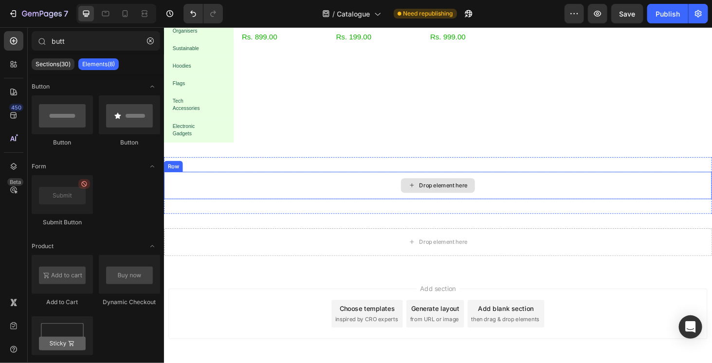
scroll to position [243, 0]
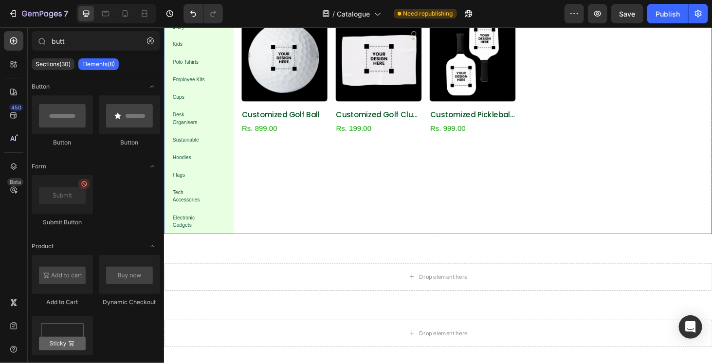
click at [306, 212] on div "Product Images Tiger & Goat Game Product Title Rs. 349.00 Product Price Product…" at bounding box center [493, 58] width 494 height 362
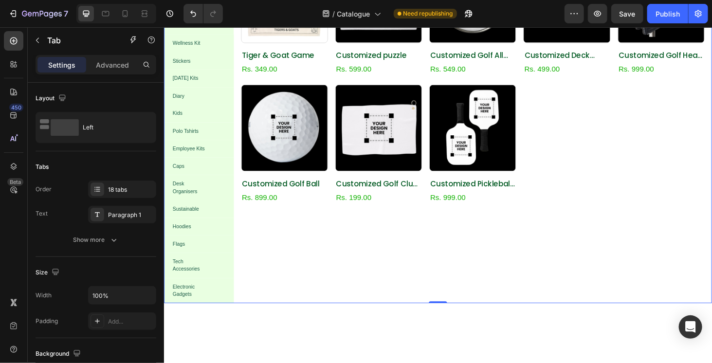
scroll to position [0, 0]
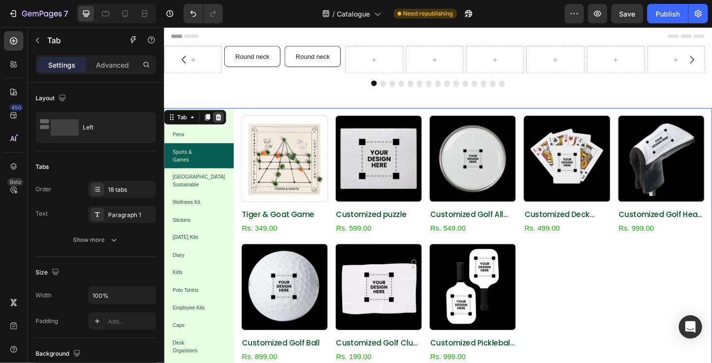
click at [219, 120] on icon at bounding box center [222, 123] width 8 height 8
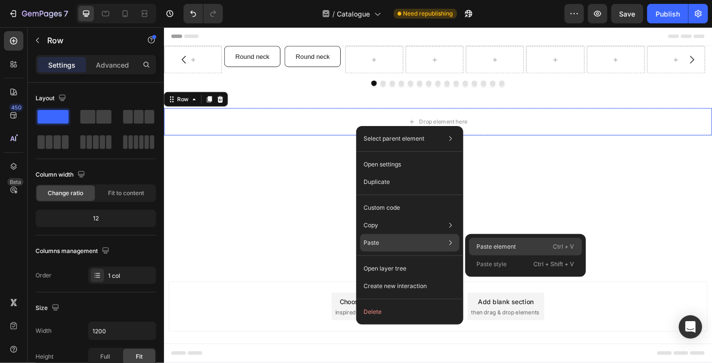
click at [483, 245] on p "Paste element" at bounding box center [496, 247] width 39 height 9
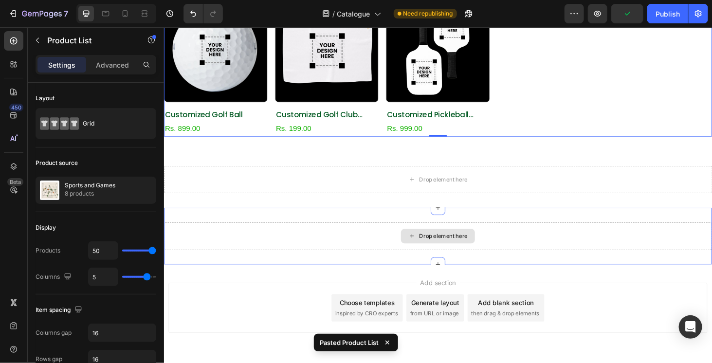
scroll to position [195, 0]
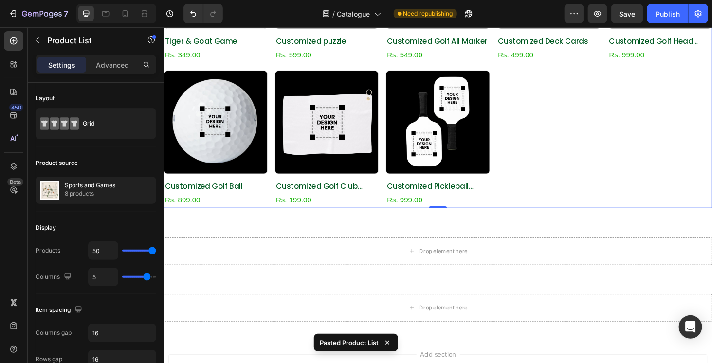
click at [514, 130] on div "Product Images Tiger & Goat Game Product Title Rs. 349.00 Product Price Product…" at bounding box center [456, 69] width 584 height 302
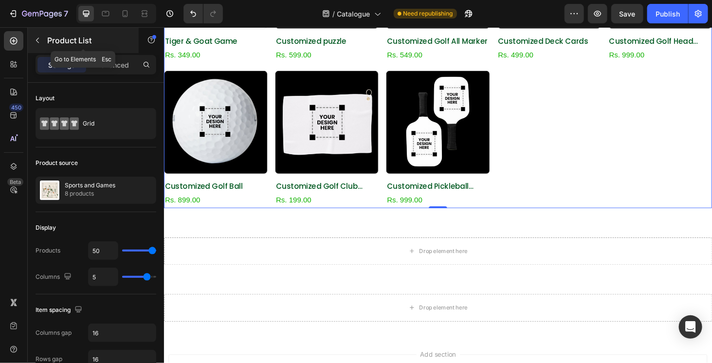
click at [44, 41] on button "button" at bounding box center [38, 41] width 16 height 16
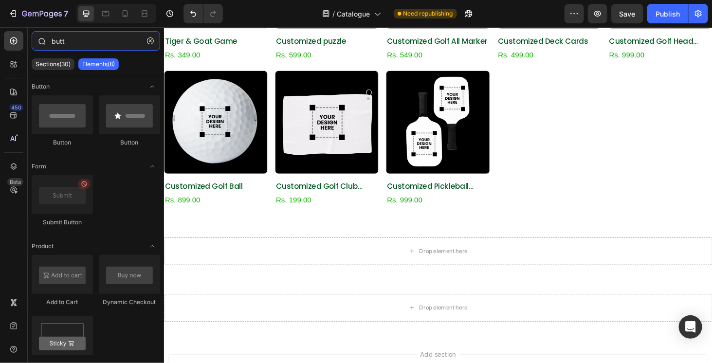
click at [100, 45] on input "butt" at bounding box center [96, 40] width 129 height 19
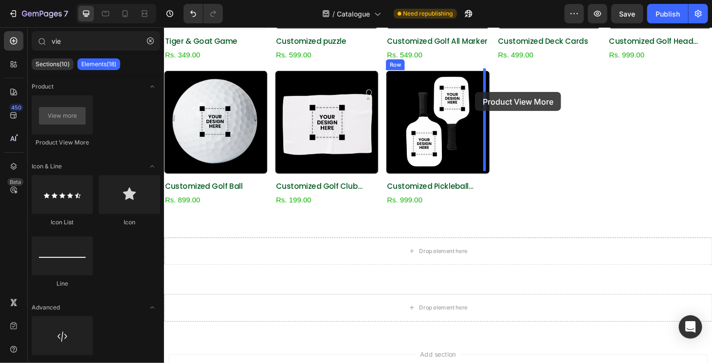
drag, startPoint x: 407, startPoint y: 243, endPoint x: 495, endPoint y: 96, distance: 172.1
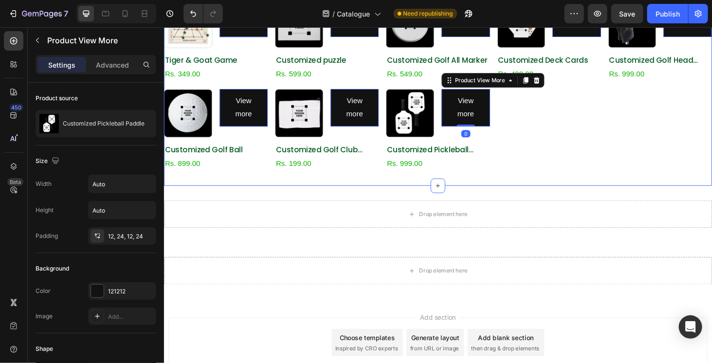
scroll to position [0, 0]
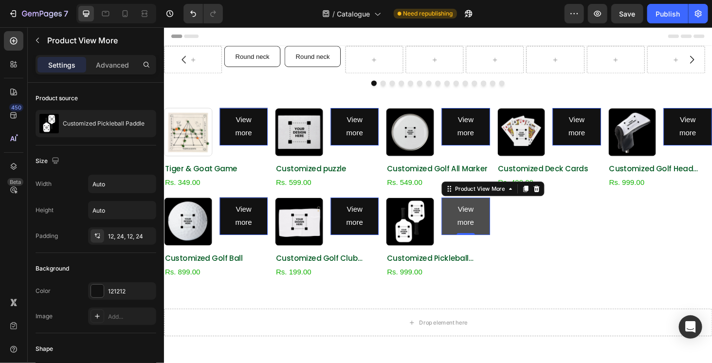
type input "vi"
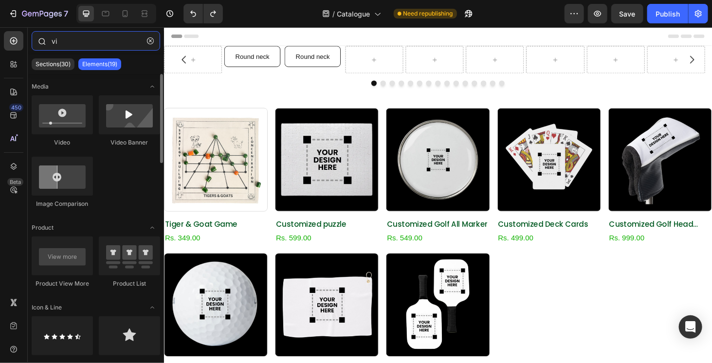
click at [83, 42] on input "vi" at bounding box center [96, 40] width 129 height 19
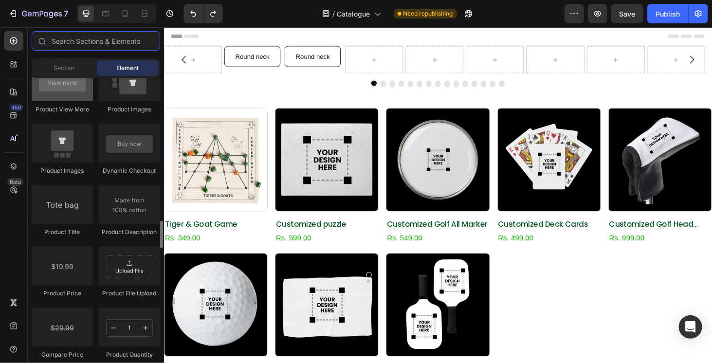
scroll to position [1510, 0]
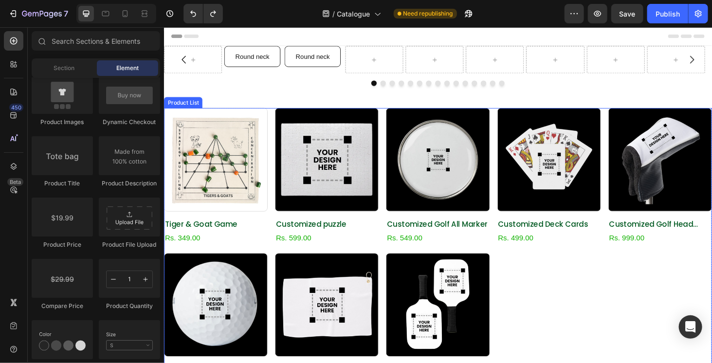
click at [545, 275] on div "Product Images Tiger & Goat Game Product Title Rs. 349.00 Product Price Product…" at bounding box center [456, 264] width 584 height 302
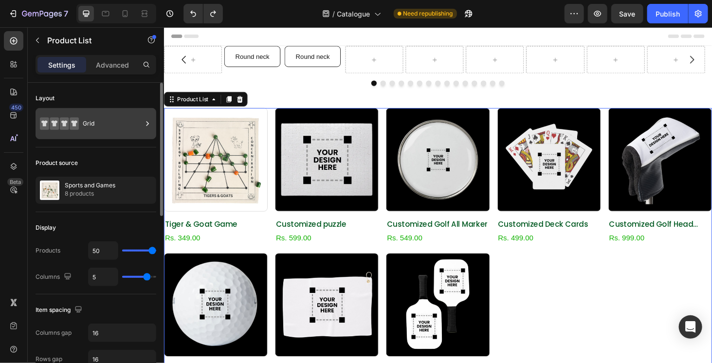
click at [113, 121] on div "Grid" at bounding box center [112, 123] width 59 height 22
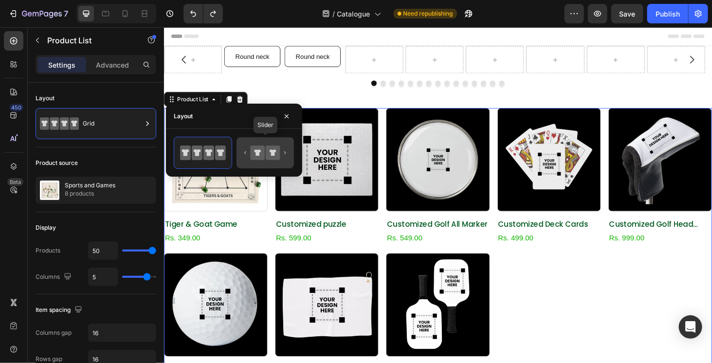
click at [263, 151] on icon at bounding box center [258, 153] width 14 height 14
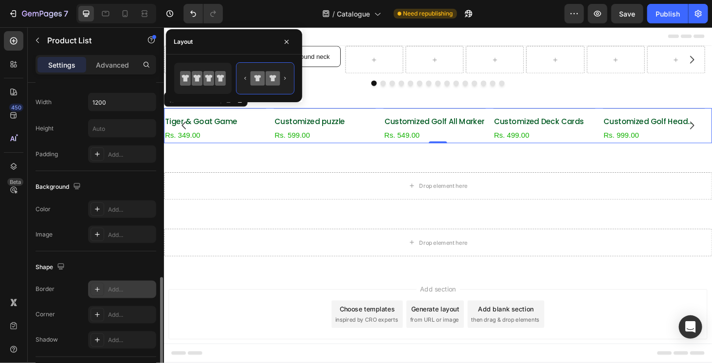
scroll to position [694, 0]
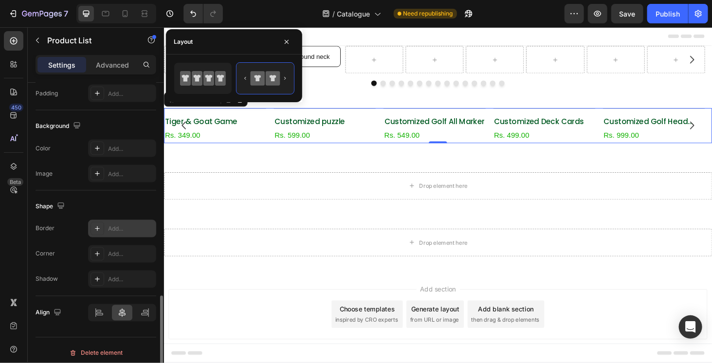
click at [135, 225] on div "Add..." at bounding box center [131, 229] width 46 height 9
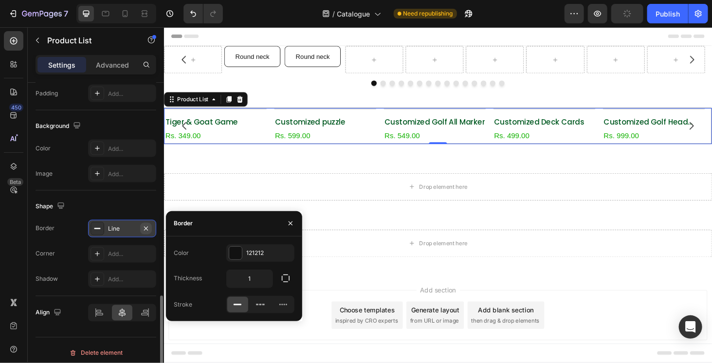
click at [144, 226] on icon "button" at bounding box center [146, 229] width 8 height 8
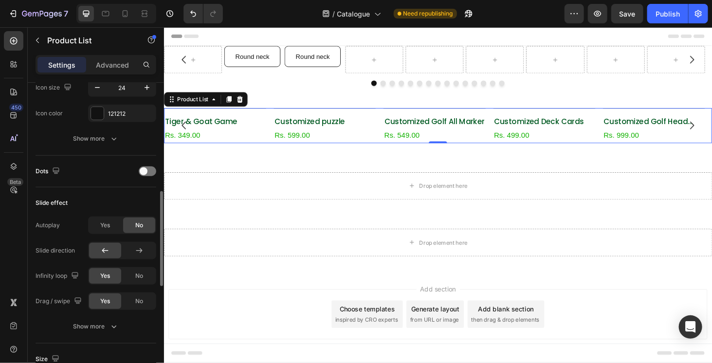
scroll to position [158, 0]
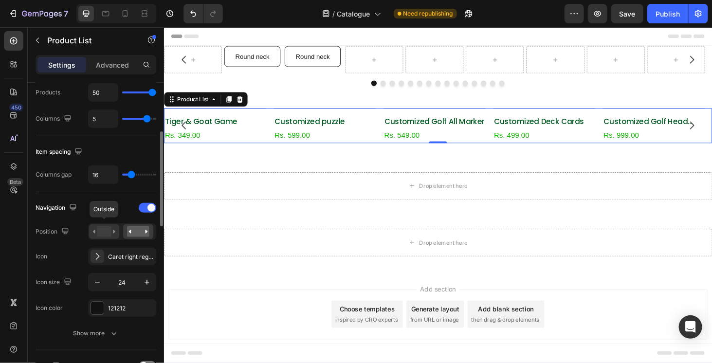
click at [100, 226] on rect at bounding box center [104, 231] width 14 height 11
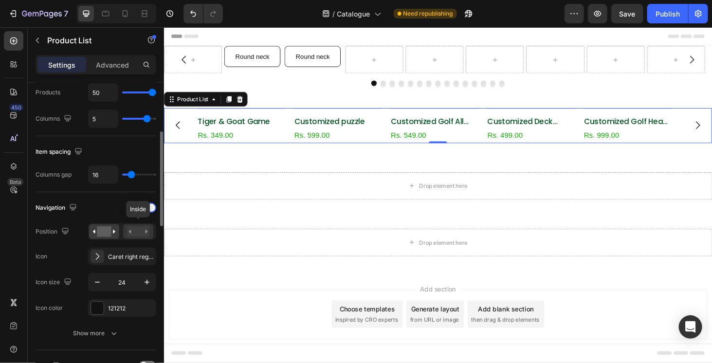
click at [134, 228] on rect at bounding box center [138, 231] width 22 height 11
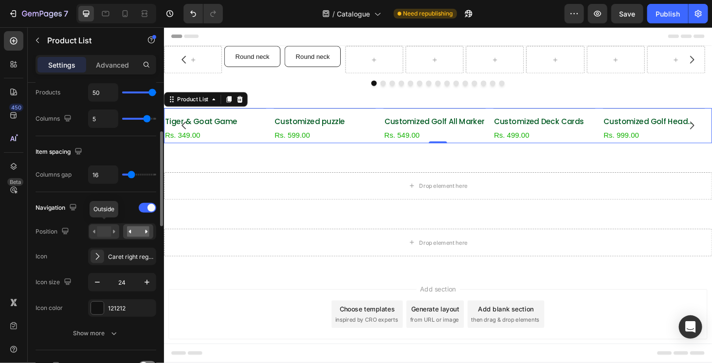
click at [106, 227] on rect at bounding box center [104, 231] width 14 height 11
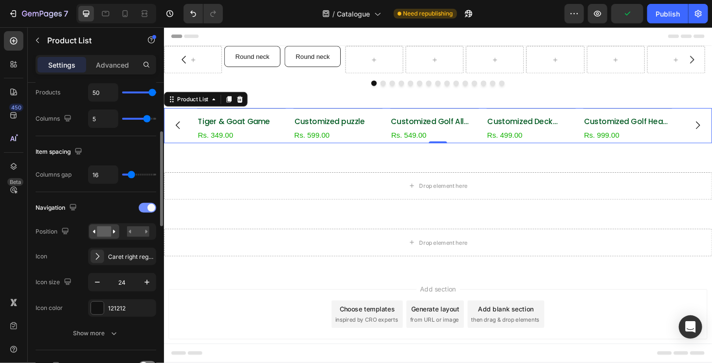
click at [152, 203] on div at bounding box center [148, 208] width 18 height 10
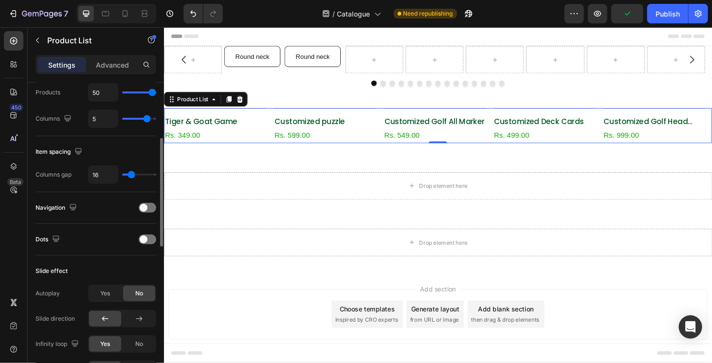
scroll to position [207, 0]
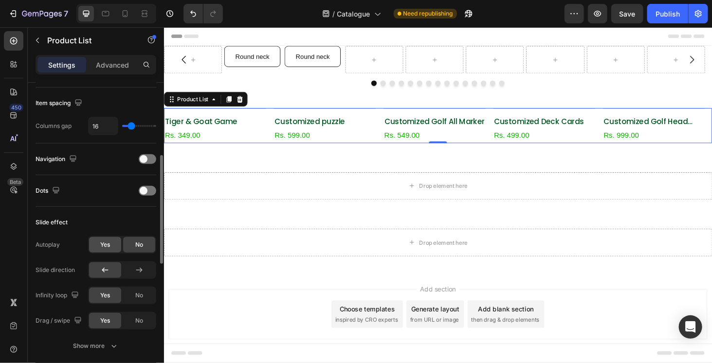
click at [115, 249] on div "Yes" at bounding box center [105, 245] width 32 height 16
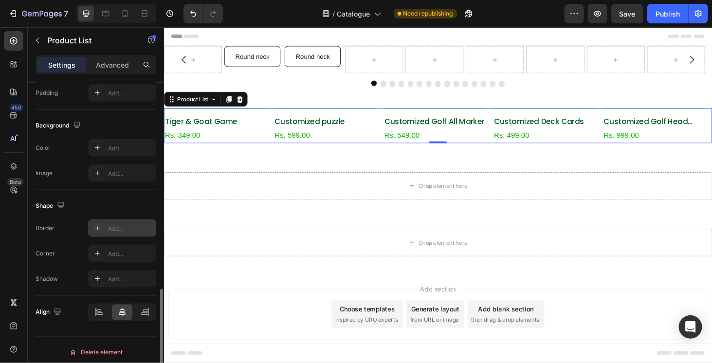
scroll to position [425, 0]
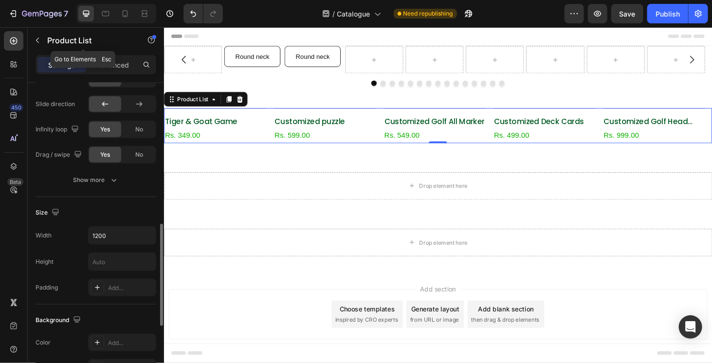
click at [114, 54] on div "Product List" at bounding box center [83, 41] width 111 height 28
click at [117, 70] on div "Advanced" at bounding box center [112, 65] width 49 height 16
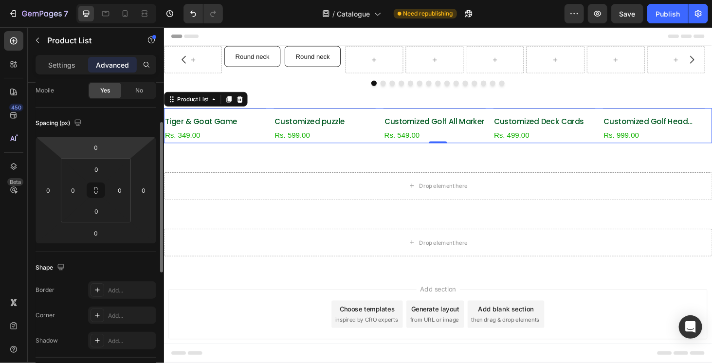
scroll to position [0, 0]
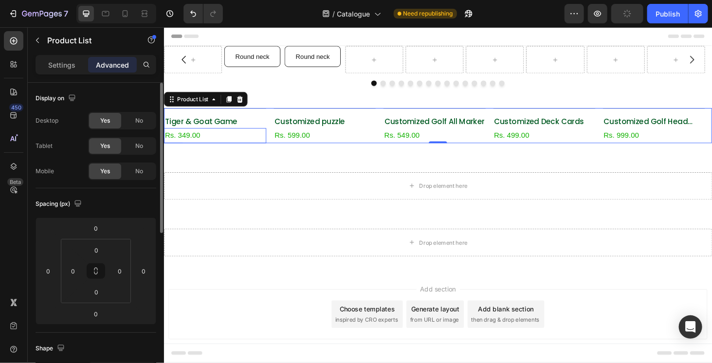
click at [216, 140] on div "Rs. 349.00 Product Price Product Price Row" at bounding box center [218, 142] width 109 height 16
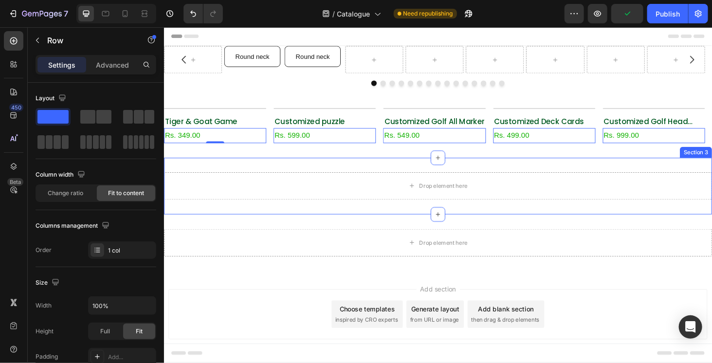
click at [323, 225] on div "Round neck Button Round neck Button Carousel Section 1 Product Images Tiger & G…" at bounding box center [456, 167] width 584 height 240
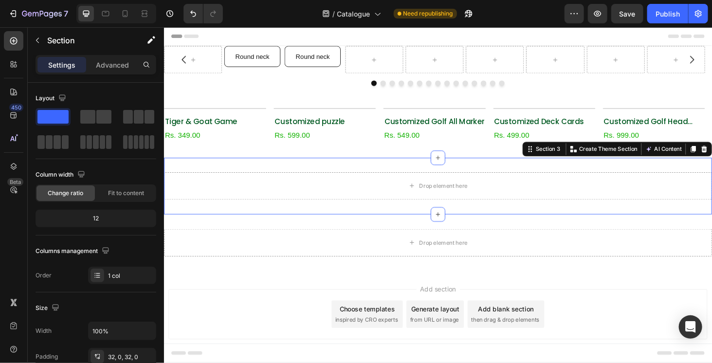
click at [182, 17] on div at bounding box center [201, 13] width 43 height 19
click at [196, 19] on button "Undo/Redo" at bounding box center [193, 13] width 19 height 19
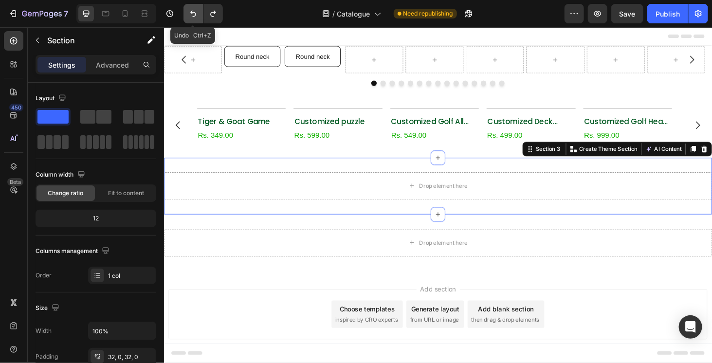
click at [196, 19] on button "Undo/Redo" at bounding box center [193, 13] width 19 height 19
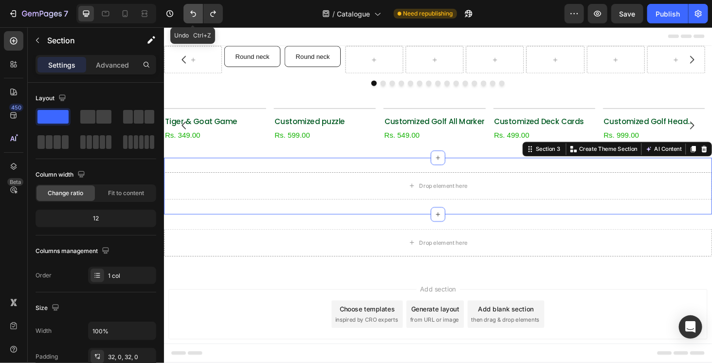
click at [196, 19] on button "Undo/Redo" at bounding box center [193, 13] width 19 height 19
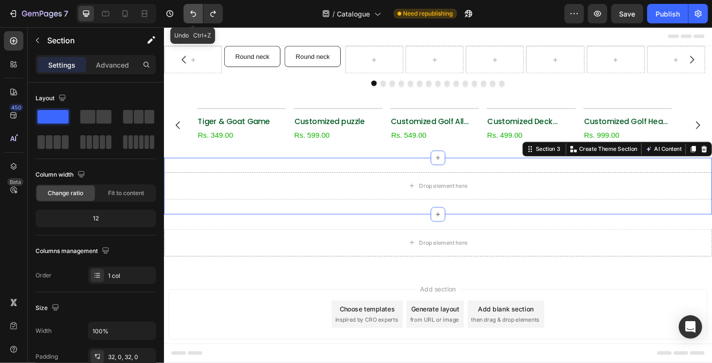
click at [196, 19] on button "Undo/Redo" at bounding box center [193, 13] width 19 height 19
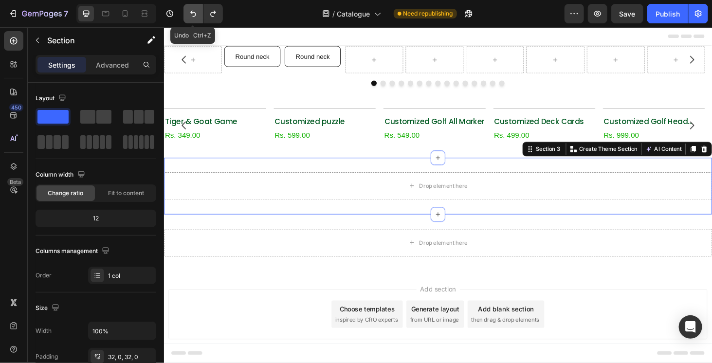
click at [196, 19] on button "Undo/Redo" at bounding box center [193, 13] width 19 height 19
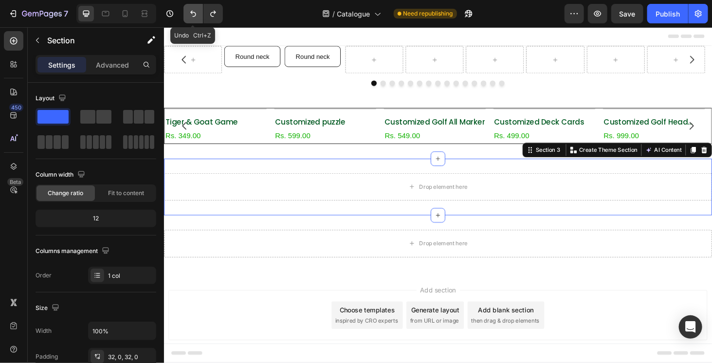
click at [196, 19] on button "Undo/Redo" at bounding box center [193, 13] width 19 height 19
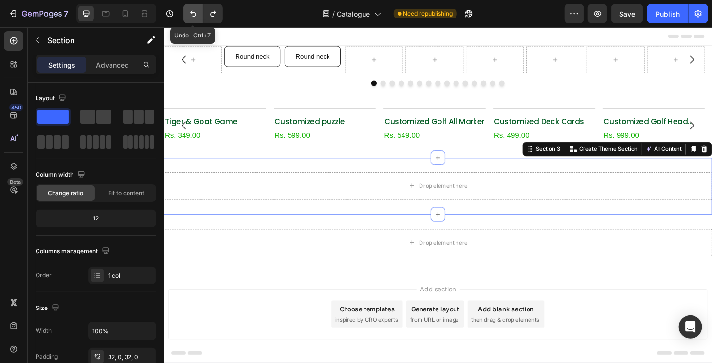
click at [196, 19] on button "Undo/Redo" at bounding box center [193, 13] width 19 height 19
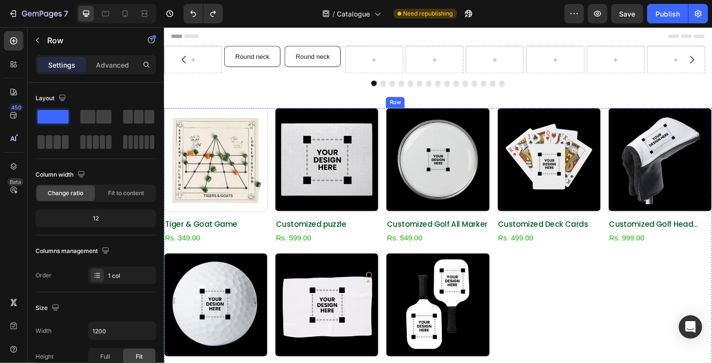
click at [400, 226] on div "Product Images Customized Golf All Marker Product Title Rs. 549.00 Product Pric…" at bounding box center [455, 186] width 111 height 147
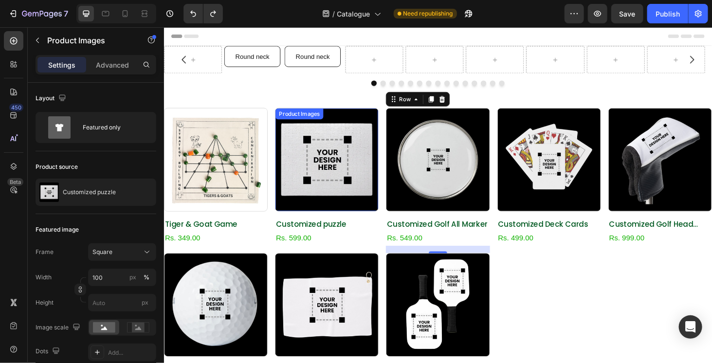
click at [369, 218] on img at bounding box center [337, 168] width 110 height 110
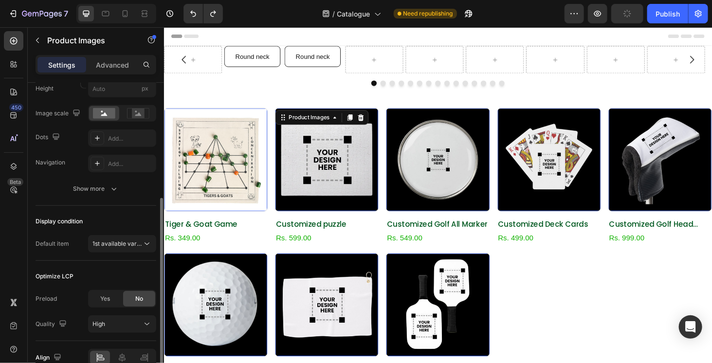
scroll to position [263, 0]
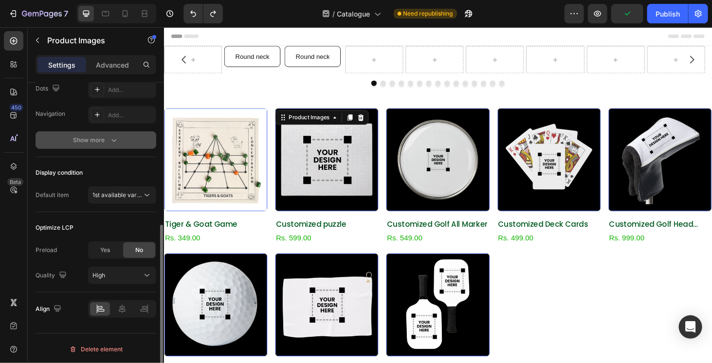
click at [110, 146] on button "Show more" at bounding box center [96, 140] width 121 height 18
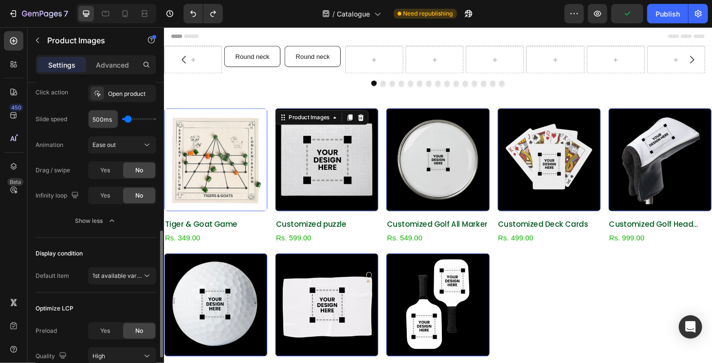
scroll to position [441, 0]
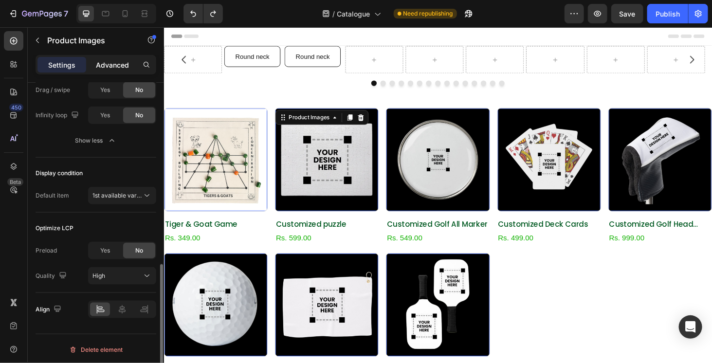
click at [128, 61] on p "Advanced" at bounding box center [112, 65] width 33 height 10
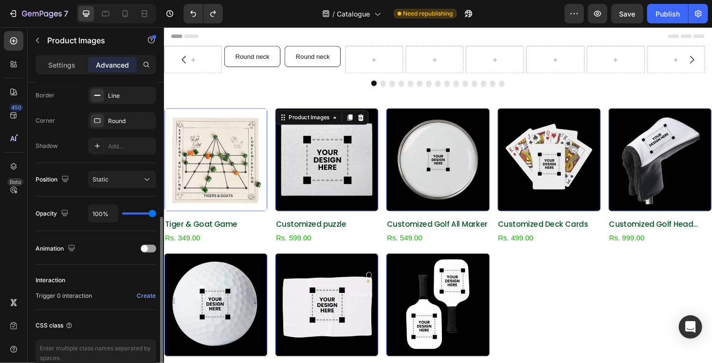
scroll to position [178, 0]
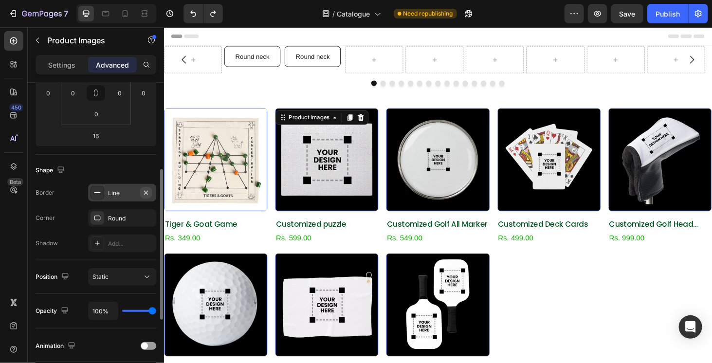
click at [147, 190] on icon "button" at bounding box center [146, 192] width 4 height 4
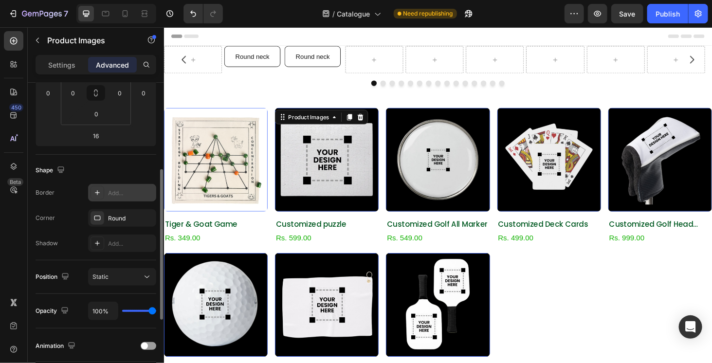
click at [303, 239] on h2 "Customized puzzle" at bounding box center [337, 237] width 111 height 12
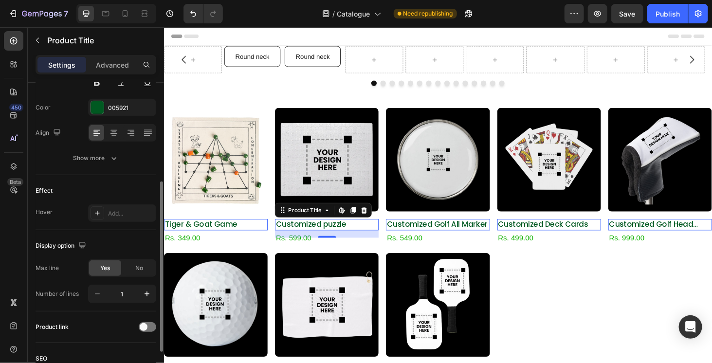
scroll to position [0, 0]
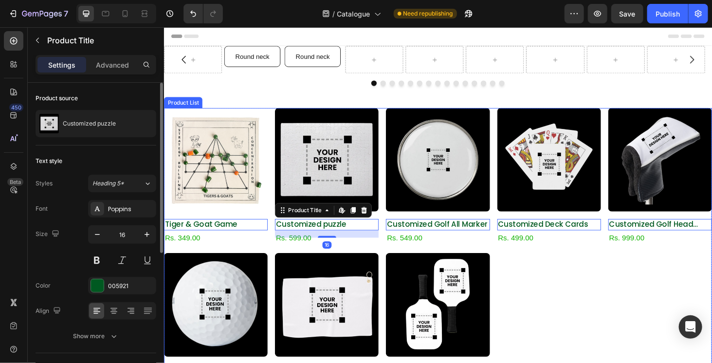
click at [276, 218] on div "Product Images Tiger & Goat Game Product Title Edit content in Shopify 0 Rs. 34…" at bounding box center [456, 264] width 584 height 302
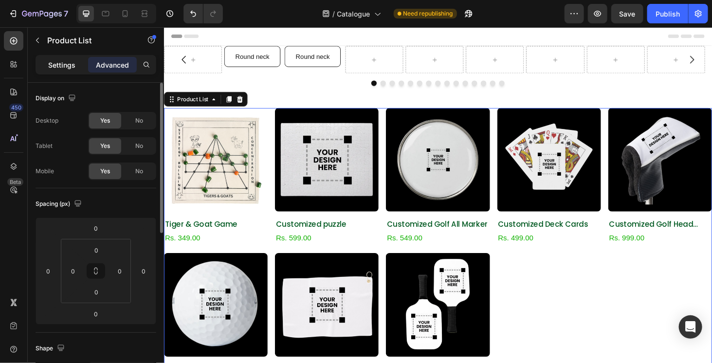
click at [78, 72] on div "Settings" at bounding box center [61, 65] width 49 height 16
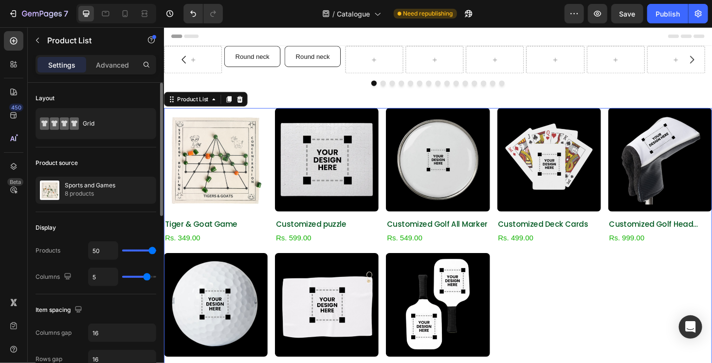
click at [127, 101] on div "Layout" at bounding box center [96, 99] width 121 height 16
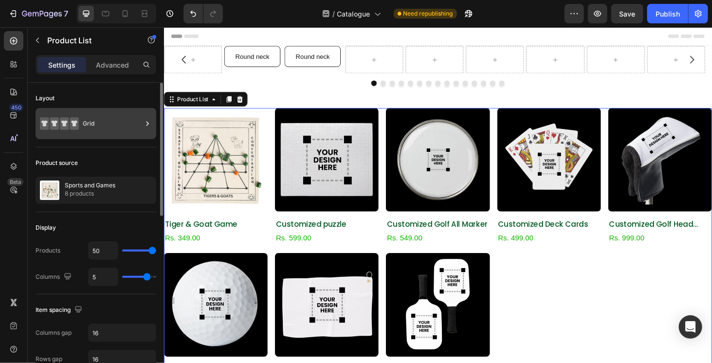
click at [122, 123] on div "Grid" at bounding box center [112, 123] width 59 height 22
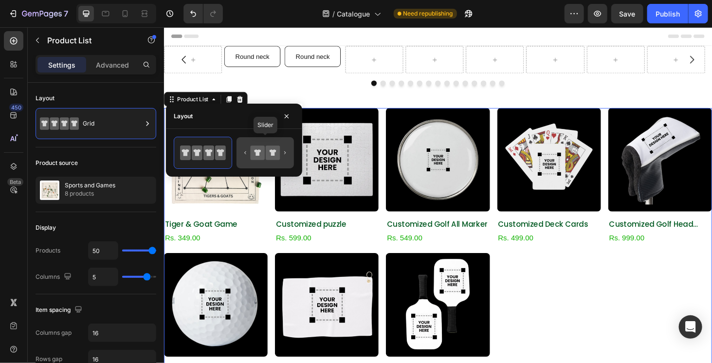
click at [267, 160] on icon at bounding box center [266, 152] width 46 height 19
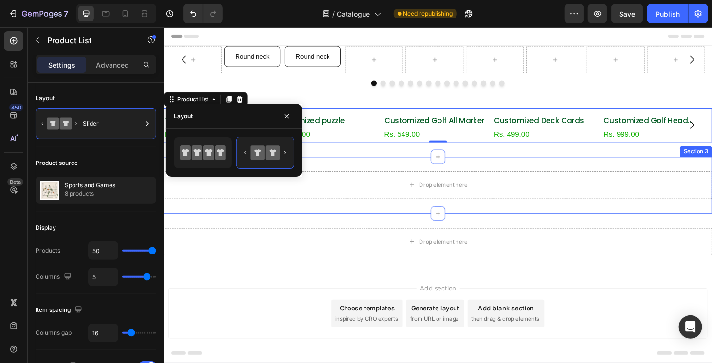
click at [254, 212] on div "Drop element here Row Section 3" at bounding box center [456, 195] width 584 height 60
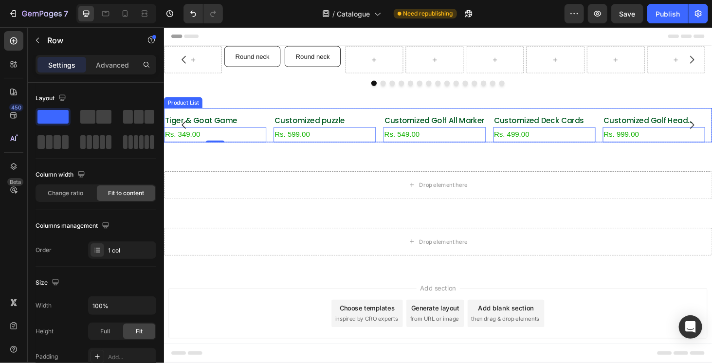
click at [278, 113] on div "Product Images Tiger & Goat Game Product Title Rs. 349.00 Product Price Product…" at bounding box center [456, 131] width 584 height 37
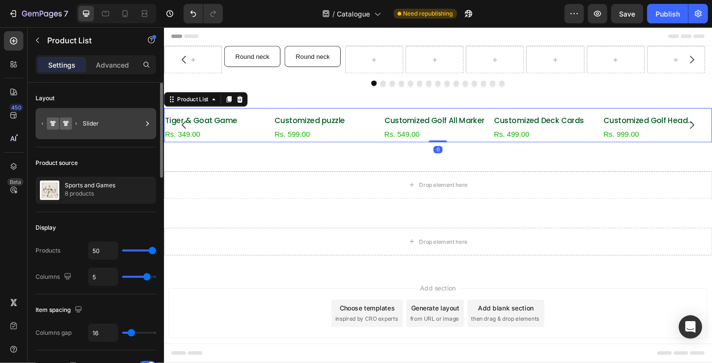
click at [121, 123] on div "Slider" at bounding box center [112, 123] width 59 height 22
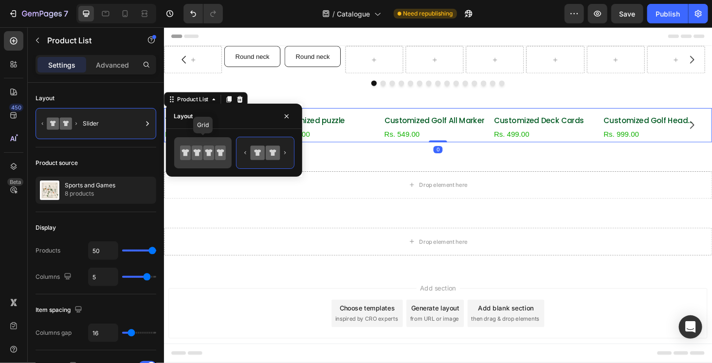
click at [205, 151] on icon at bounding box center [203, 152] width 46 height 19
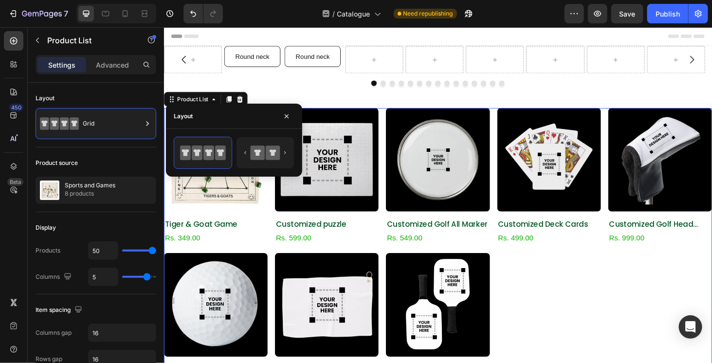
click at [571, 324] on div "Product Images Tiger & Goat Game Product Title Rs. 349.00 Product Price Product…" at bounding box center [456, 264] width 584 height 302
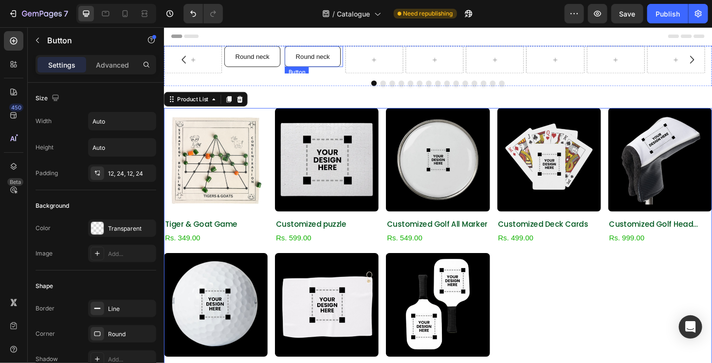
click at [344, 68] on button "Round neck" at bounding box center [322, 58] width 60 height 22
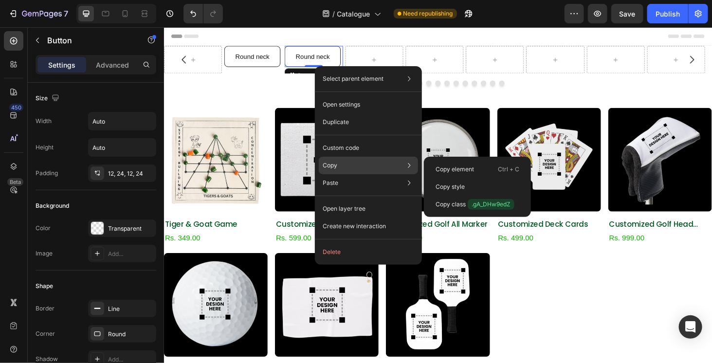
click at [347, 160] on div "Copy Copy element Ctrl + C Copy style Copy class .gA_DHw9edZ" at bounding box center [368, 166] width 99 height 18
drag, startPoint x: 459, startPoint y: 167, endPoint x: 301, endPoint y: 48, distance: 197.8
click at [459, 167] on p "Copy element" at bounding box center [455, 169] width 38 height 9
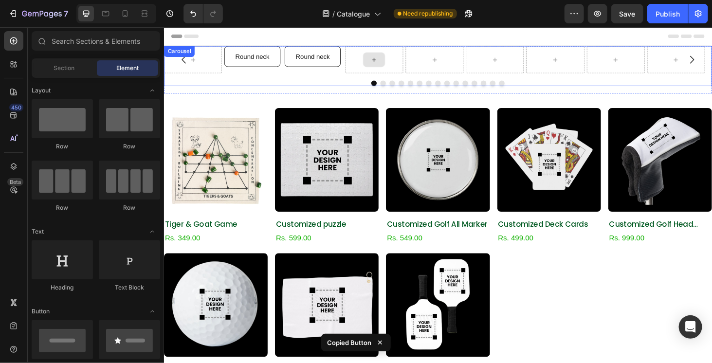
click at [393, 63] on div at bounding box center [387, 62] width 23 height 16
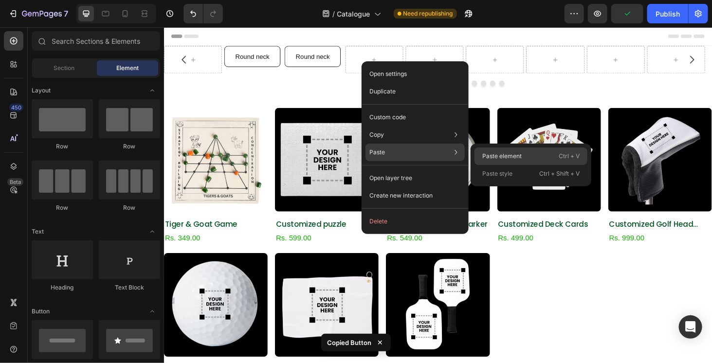
click at [497, 150] on div "Paste element Ctrl + V" at bounding box center [531, 157] width 113 height 18
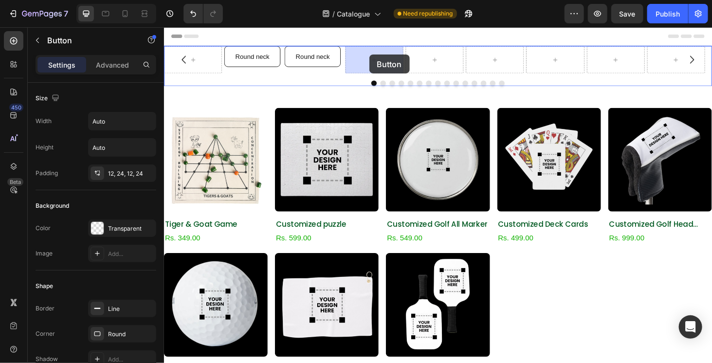
drag, startPoint x: 171, startPoint y: 224, endPoint x: 382, endPoint y: 56, distance: 269.6
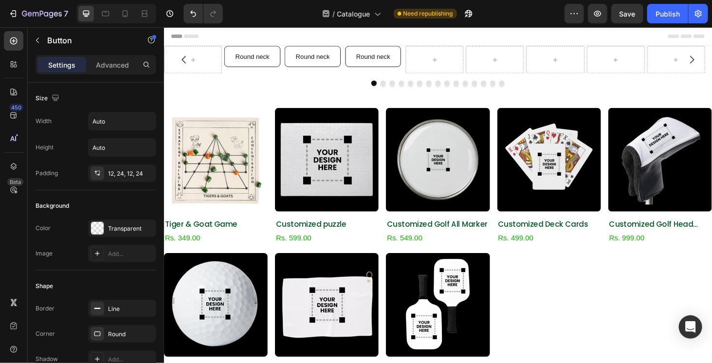
click at [407, 59] on button "Round neck" at bounding box center [387, 58] width 60 height 22
click at [415, 60] on button "Round neck" at bounding box center [387, 58] width 60 height 22
click at [404, 60] on p "Round neck" at bounding box center [387, 58] width 37 height 11
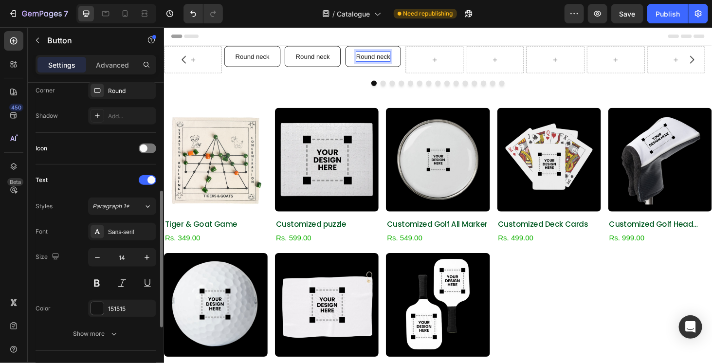
scroll to position [341, 0]
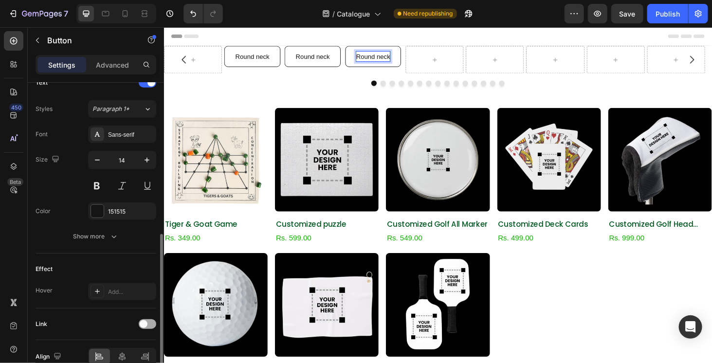
click at [147, 321] on span at bounding box center [144, 324] width 8 height 8
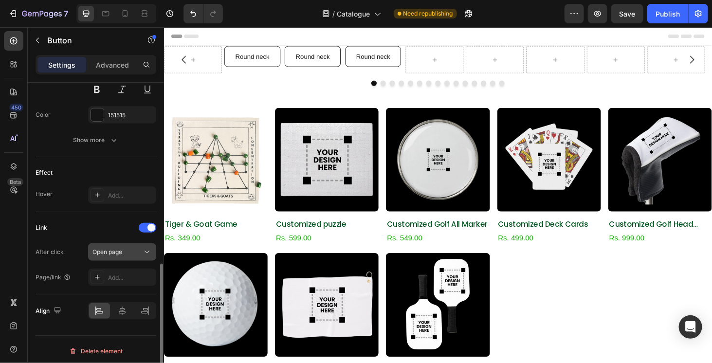
click at [147, 247] on icon at bounding box center [147, 252] width 10 height 10
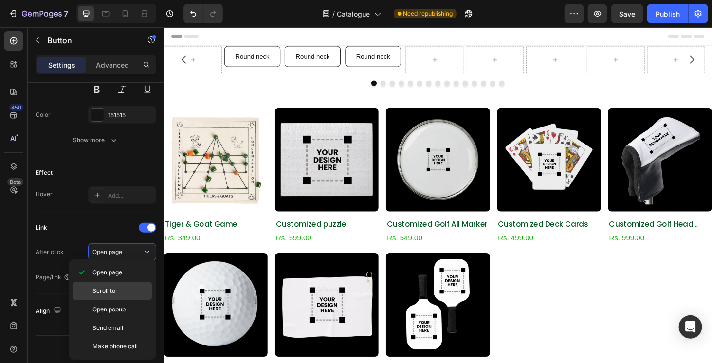
click at [125, 296] on div "Scroll to" at bounding box center [113, 291] width 80 height 19
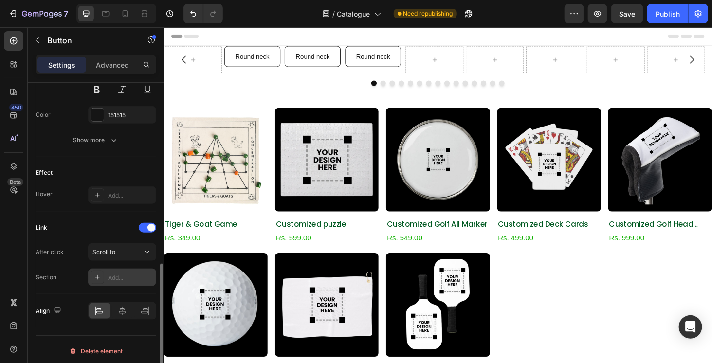
click at [123, 282] on div "Add..." at bounding box center [122, 278] width 68 height 18
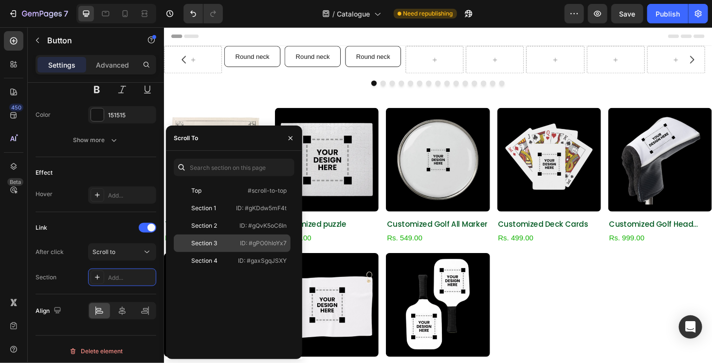
click at [247, 240] on p "ID: #gPO0hIoYx7" at bounding box center [263, 243] width 47 height 9
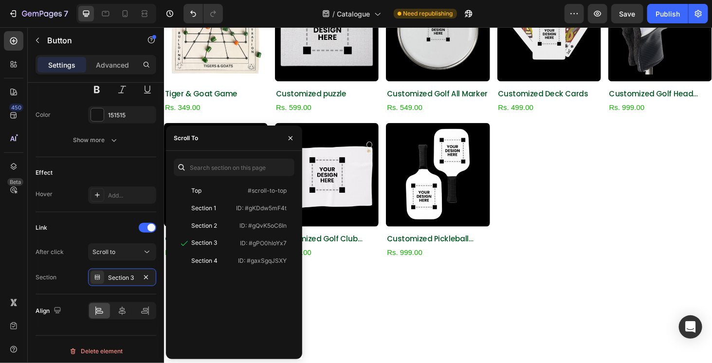
scroll to position [146, 0]
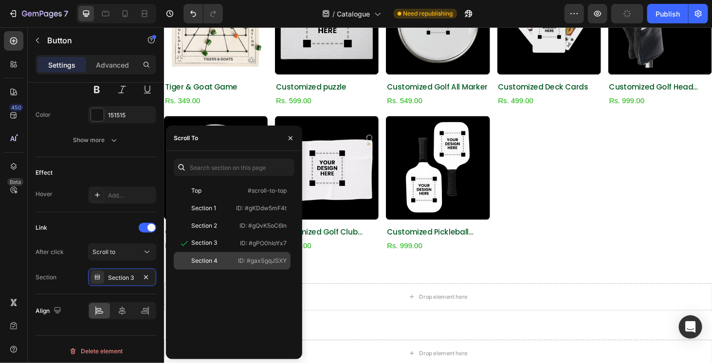
click at [227, 260] on div "Section 4" at bounding box center [206, 261] width 56 height 9
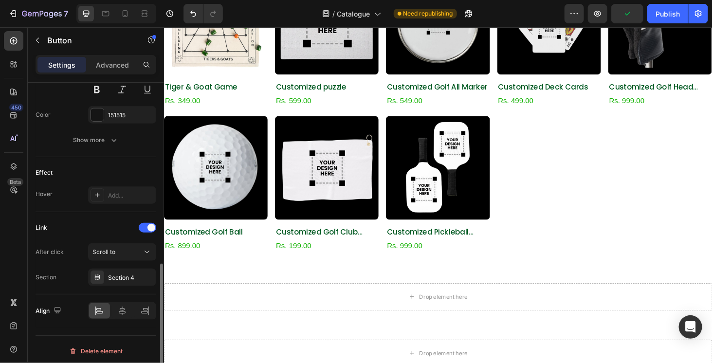
click at [105, 230] on div "Link" at bounding box center [96, 228] width 121 height 16
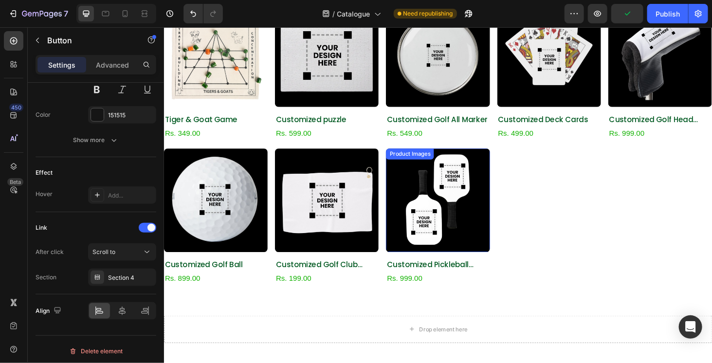
scroll to position [0, 0]
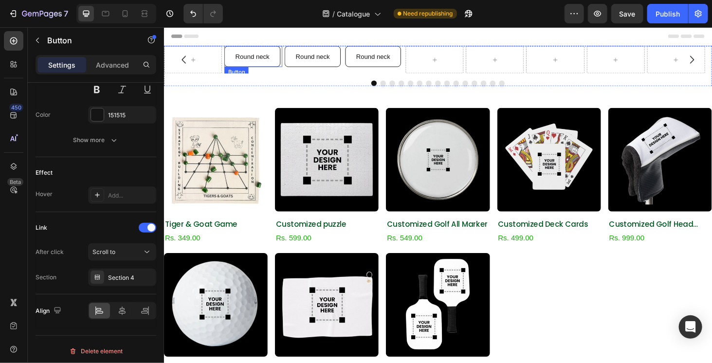
click at [238, 65] on link "Round neck" at bounding box center [258, 58] width 60 height 22
click at [411, 55] on link "Round neck" at bounding box center [387, 58] width 60 height 22
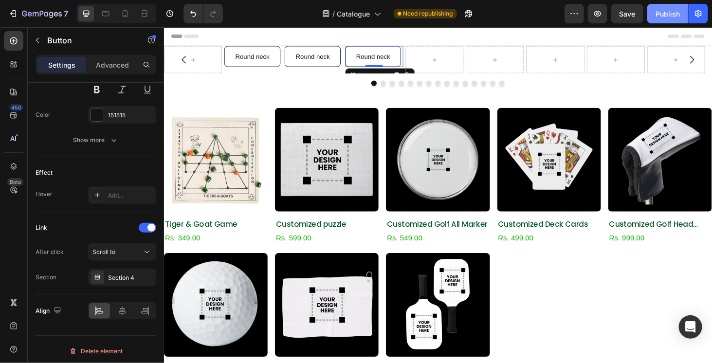
click at [666, 12] on div "Publish" at bounding box center [668, 14] width 24 height 10
click at [598, 15] on icon "button" at bounding box center [598, 13] width 3 height 3
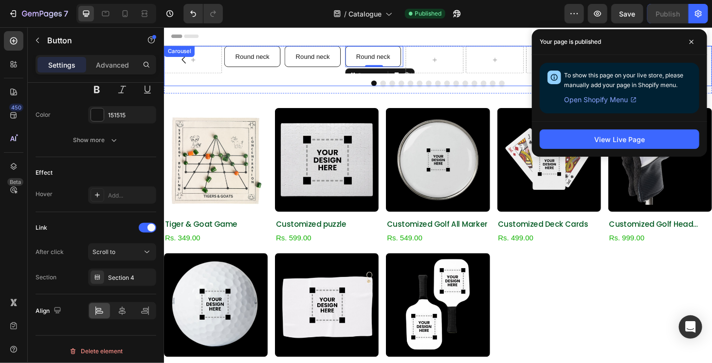
click at [226, 65] on div "Round neck Button Round neck Button Round neck Button 0" at bounding box center [456, 61] width 584 height 29
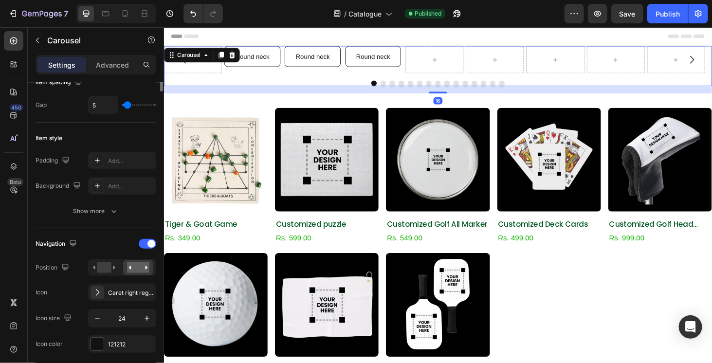
scroll to position [243, 0]
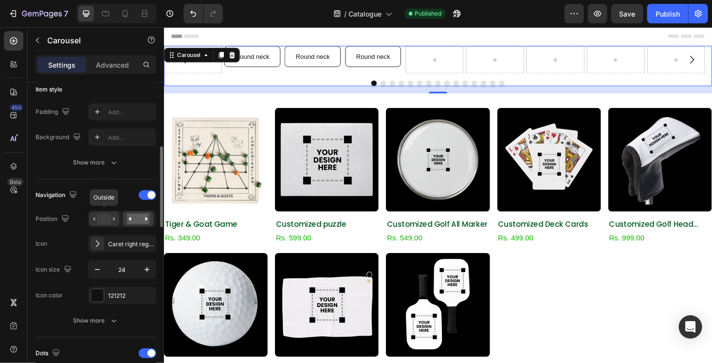
click at [104, 217] on rect at bounding box center [104, 219] width 14 height 11
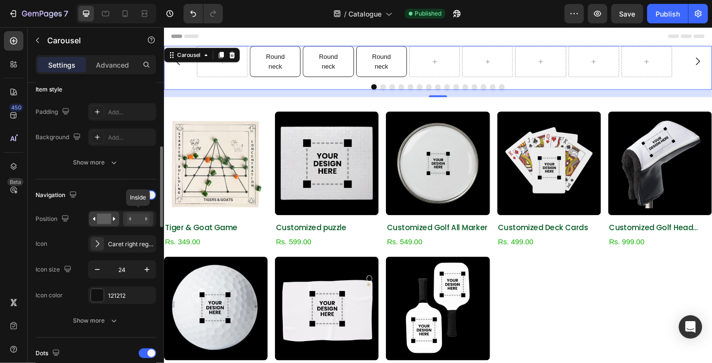
click at [147, 220] on rect at bounding box center [138, 219] width 22 height 11
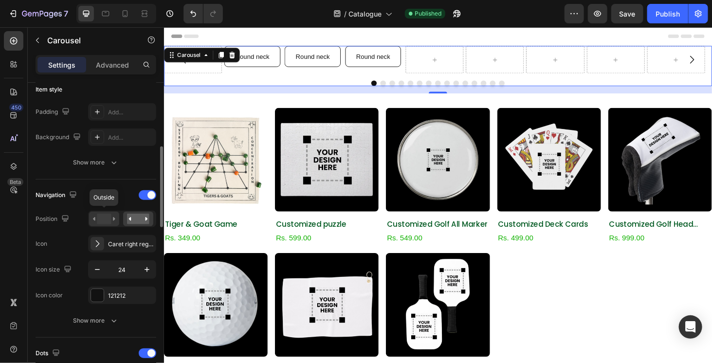
click at [102, 214] on rect at bounding box center [104, 219] width 14 height 11
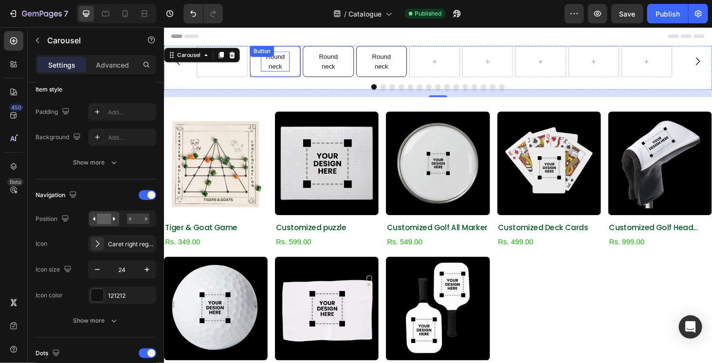
click at [281, 58] on div "Round neck Button" at bounding box center [282, 63] width 54 height 33
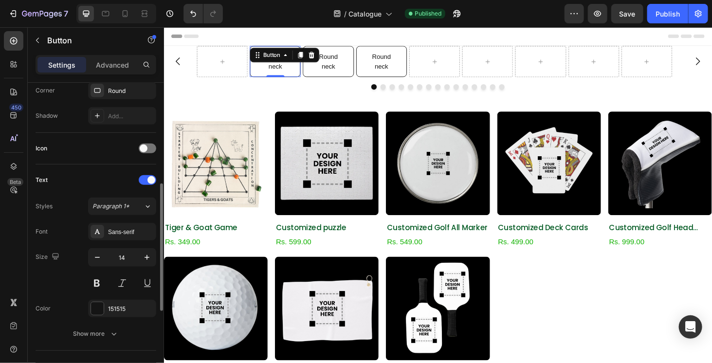
scroll to position [341, 0]
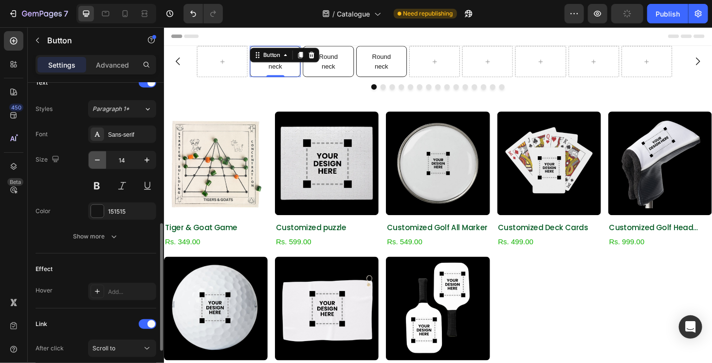
click at [101, 155] on icon "button" at bounding box center [98, 160] width 10 height 10
type input "12"
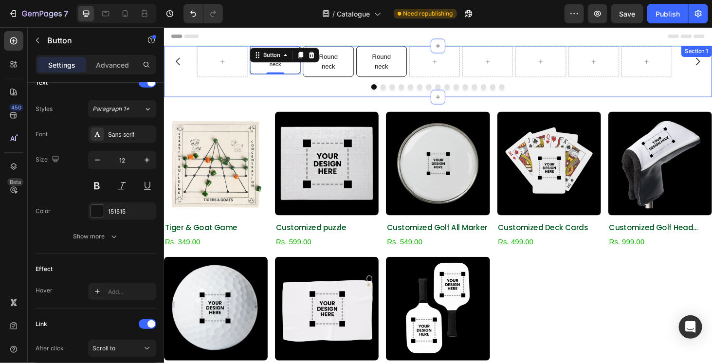
click at [365, 93] on div "Round neck Button 0 Round neck Button Round neck Button Carousel" at bounding box center [456, 74] width 584 height 55
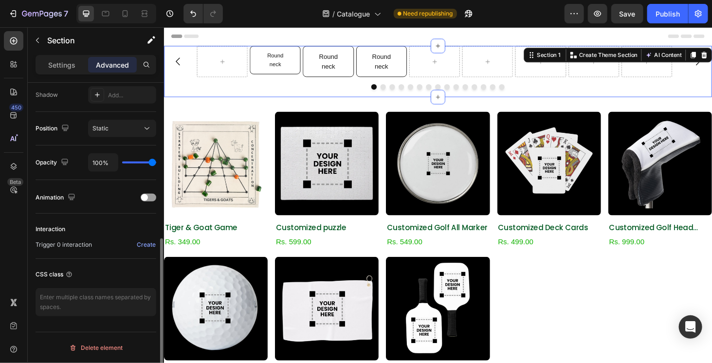
scroll to position [0, 0]
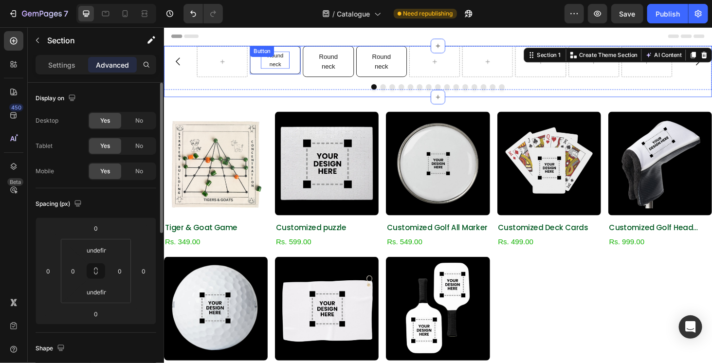
click at [291, 68] on p "Round neck" at bounding box center [282, 62] width 31 height 19
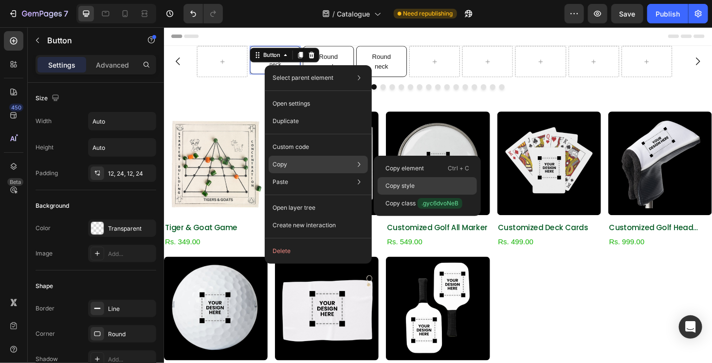
click at [413, 185] on p "Copy style" at bounding box center [400, 186] width 29 height 9
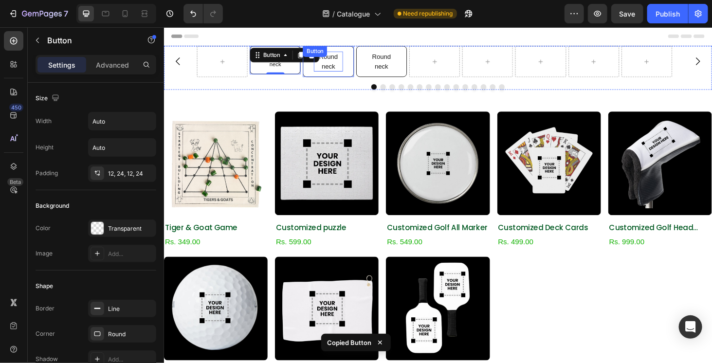
click at [341, 66] on p "Round neck" at bounding box center [338, 63] width 31 height 21
type input "12"
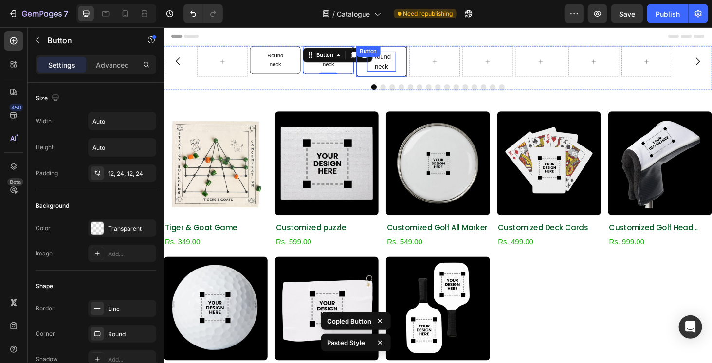
click at [411, 64] on p "Round neck" at bounding box center [395, 63] width 31 height 21
type input "12"
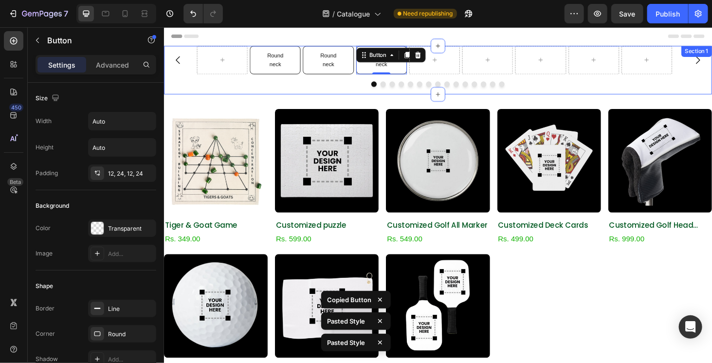
click at [383, 93] on div "Round neck Button Round neck Button Round neck Button 0 Carousel" at bounding box center [456, 73] width 584 height 52
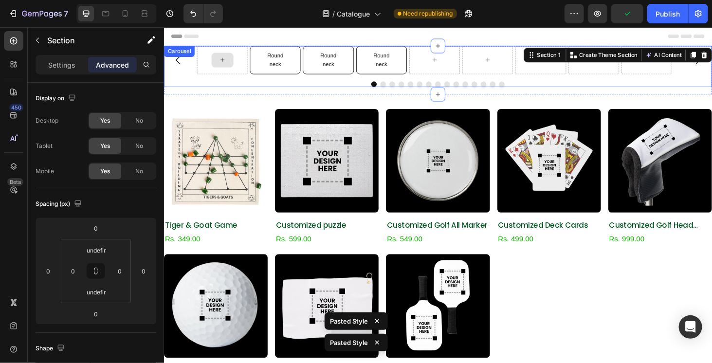
click at [208, 76] on div at bounding box center [226, 62] width 54 height 30
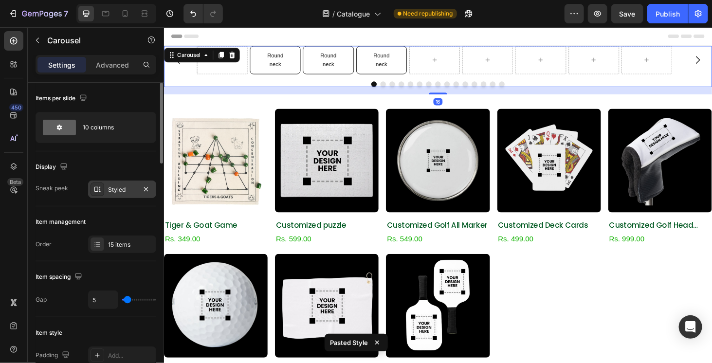
click at [117, 186] on div "Styled" at bounding box center [122, 190] width 28 height 9
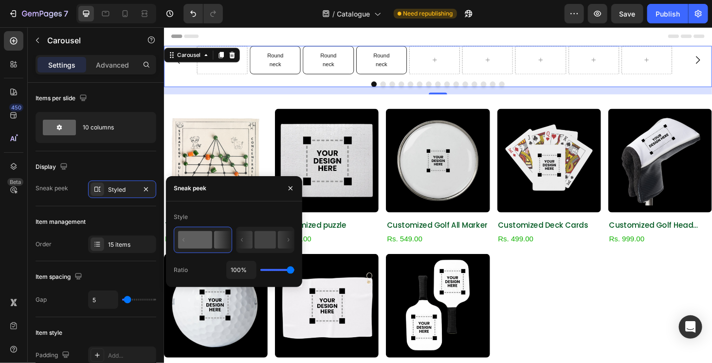
type input "1%"
type input "1"
type input "100%"
type input "100"
drag, startPoint x: 289, startPoint y: 267, endPoint x: 353, endPoint y: 266, distance: 64.3
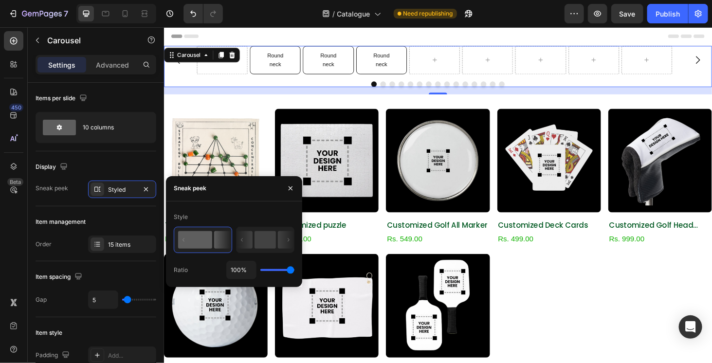
click at [295, 269] on input "range" at bounding box center [278, 270] width 34 height 2
type input "1%"
drag, startPoint x: 293, startPoint y: 267, endPoint x: 252, endPoint y: 269, distance: 40.5
type input "1"
click at [261, 269] on input "range" at bounding box center [278, 270] width 34 height 2
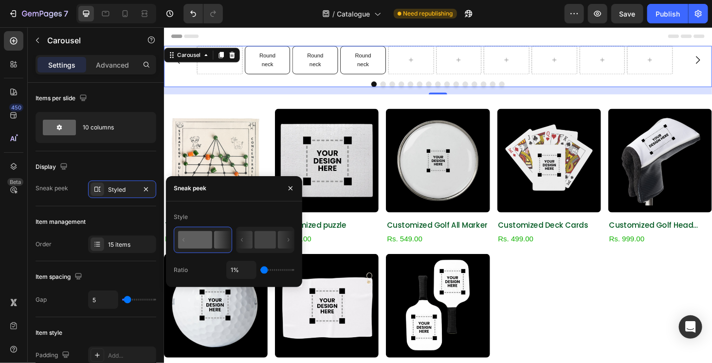
type input "100%"
drag, startPoint x: 313, startPoint y: 272, endPoint x: 172, endPoint y: 261, distance: 141.7
type input "100"
click at [295, 271] on input "range" at bounding box center [278, 270] width 34 height 2
click at [255, 244] on rect at bounding box center [265, 240] width 21 height 18
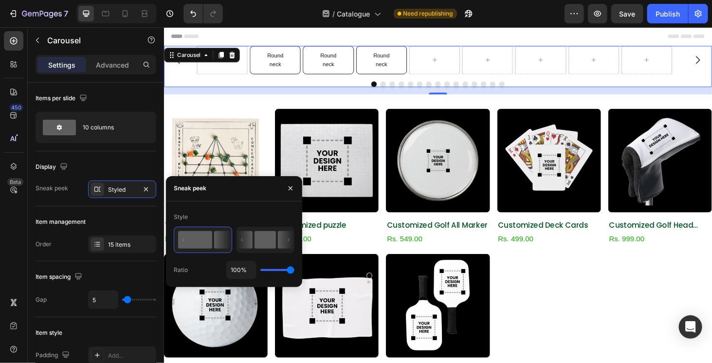
type input "50%"
type input "50"
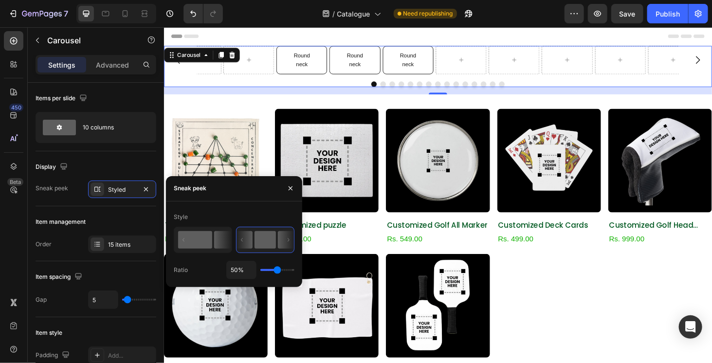
click at [219, 238] on icon at bounding box center [222, 240] width 17 height 18
type input "1%"
type input "1"
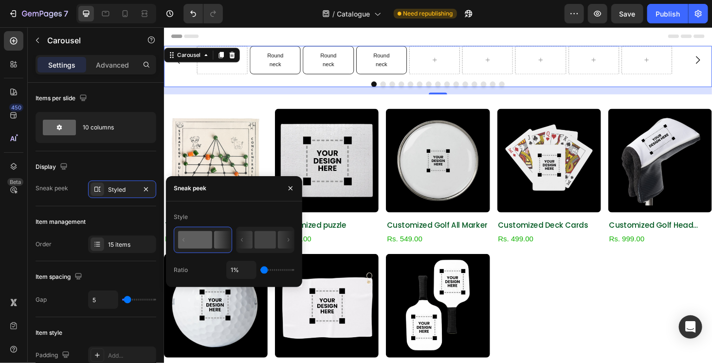
type input "96%"
type input "96"
type input "100%"
type input "100"
type input "1%"
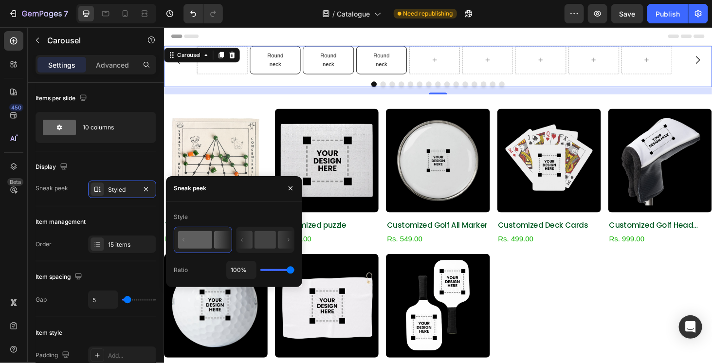
type input "1"
type input "100%"
drag, startPoint x: 261, startPoint y: 271, endPoint x: 308, endPoint y: 270, distance: 47.7
type input "100"
click at [295, 270] on input "range" at bounding box center [278, 270] width 34 height 2
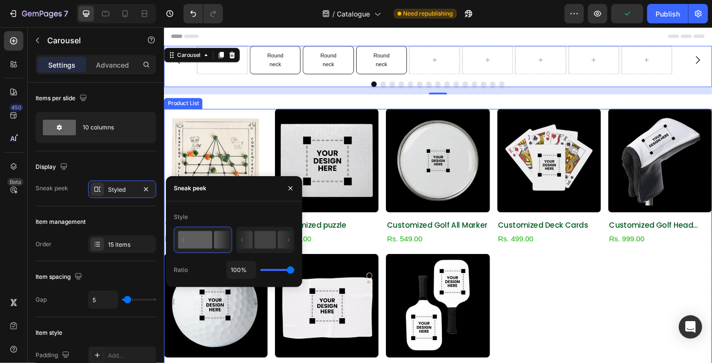
drag, startPoint x: 515, startPoint y: 296, endPoint x: 505, endPoint y: 292, distance: 10.3
click at [519, 295] on div "Product Images Tiger & Goat Game Product Title Rs. 349.00 Product Price Product…" at bounding box center [456, 265] width 584 height 302
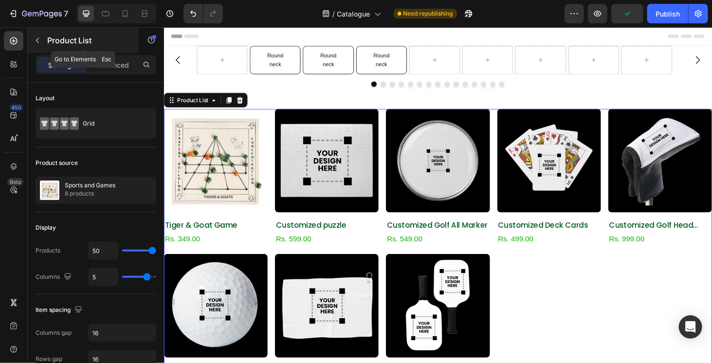
click at [35, 41] on icon "button" at bounding box center [38, 41] width 8 height 8
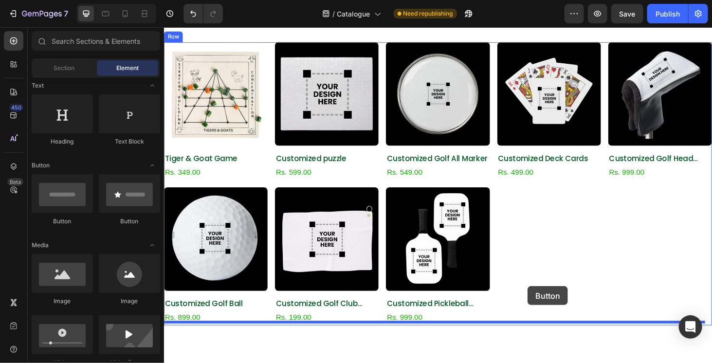
scroll to position [97, 0]
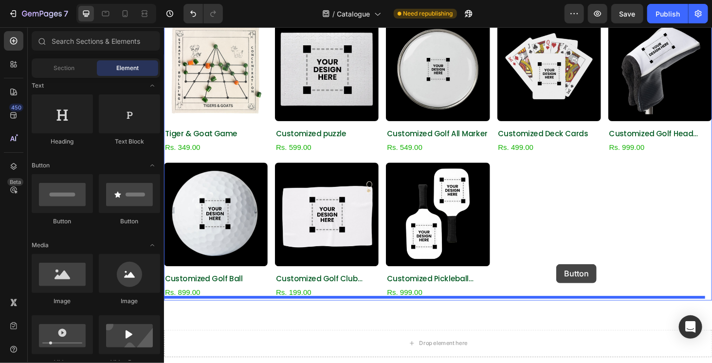
drag, startPoint x: 233, startPoint y: 224, endPoint x: 582, endPoint y: 280, distance: 353.5
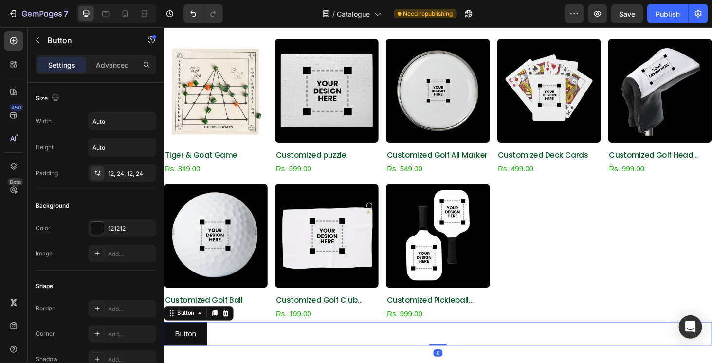
scroll to position [0, 0]
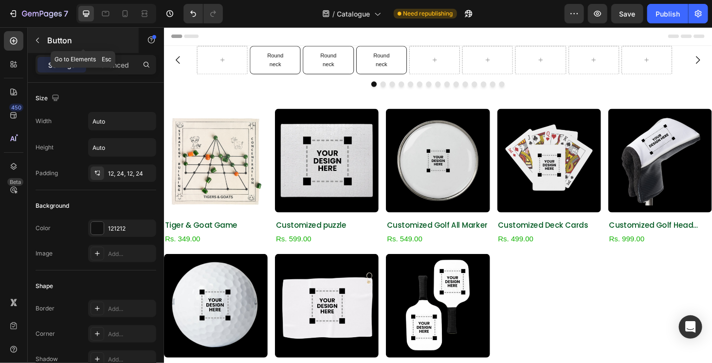
click at [38, 37] on icon "button" at bounding box center [38, 41] width 8 height 8
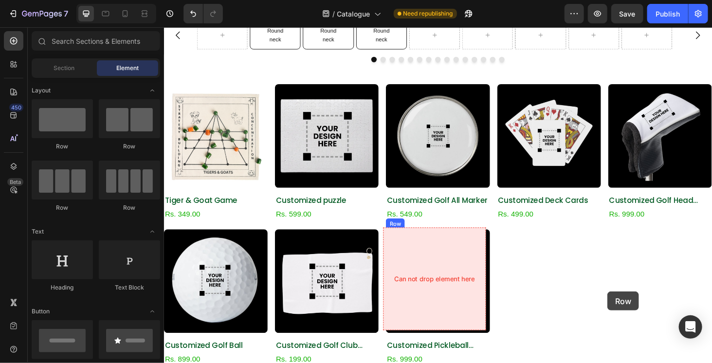
scroll to position [49, 0]
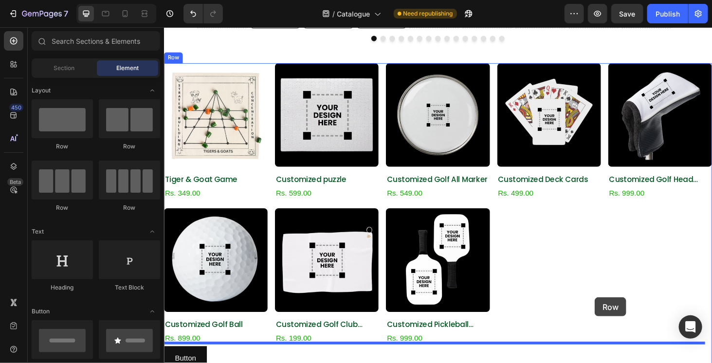
drag, startPoint x: 278, startPoint y: 157, endPoint x: 623, endPoint y: 315, distance: 379.8
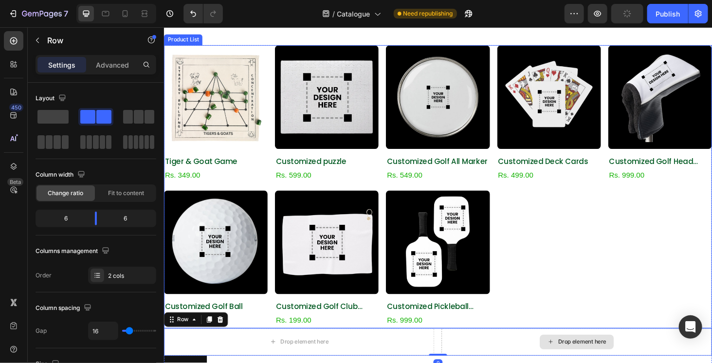
scroll to position [195, 0]
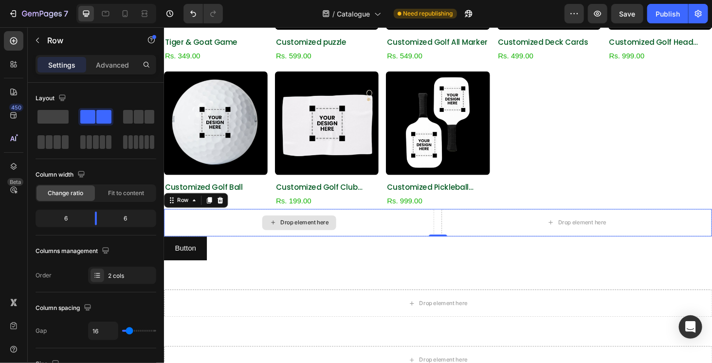
click at [191, 228] on div "Drop element here" at bounding box center [308, 235] width 288 height 29
click at [53, 122] on span at bounding box center [52, 117] width 31 height 14
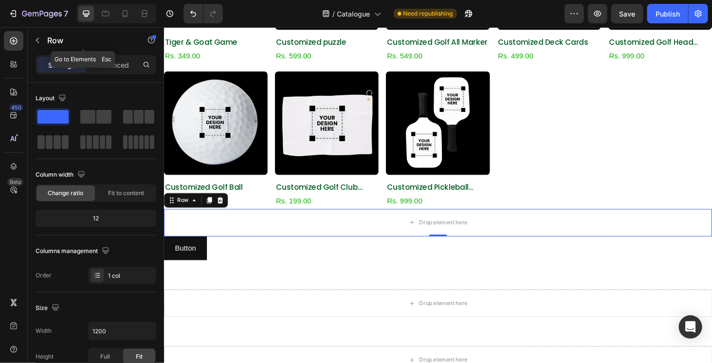
click at [24, 35] on div "450 Beta" at bounding box center [14, 195] width 28 height 336
click at [39, 37] on icon "button" at bounding box center [38, 41] width 8 height 8
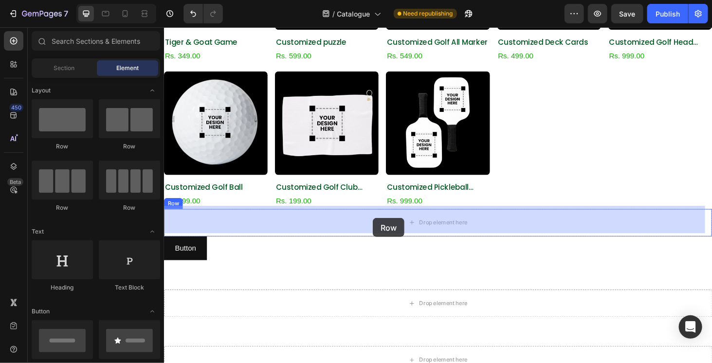
drag, startPoint x: 291, startPoint y: 148, endPoint x: 386, endPoint y: 230, distance: 125.7
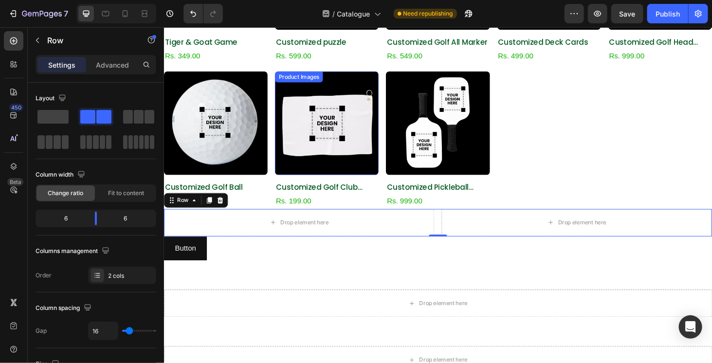
click at [388, 180] on img at bounding box center [337, 129] width 111 height 111
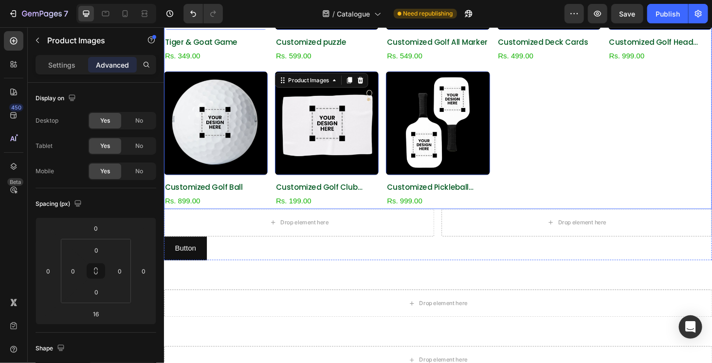
click at [391, 176] on div "Product Images 0 Tiger & Goat Game Product Title Rs. 349.00 Product Price Produ…" at bounding box center [456, 70] width 584 height 302
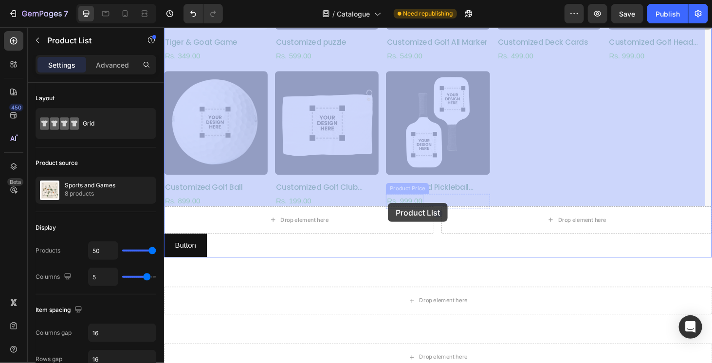
drag, startPoint x: 392, startPoint y: 168, endPoint x: 401, endPoint y: 201, distance: 34.5
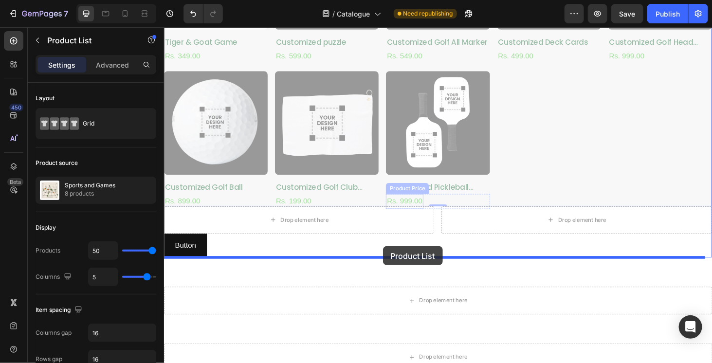
drag, startPoint x: 397, startPoint y: 163, endPoint x: 397, endPoint y: 261, distance: 97.4
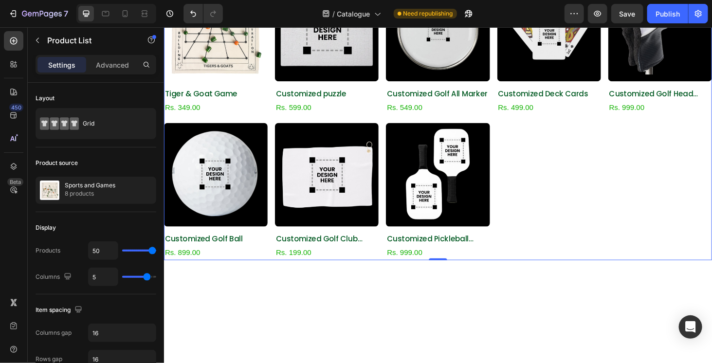
scroll to position [0, 0]
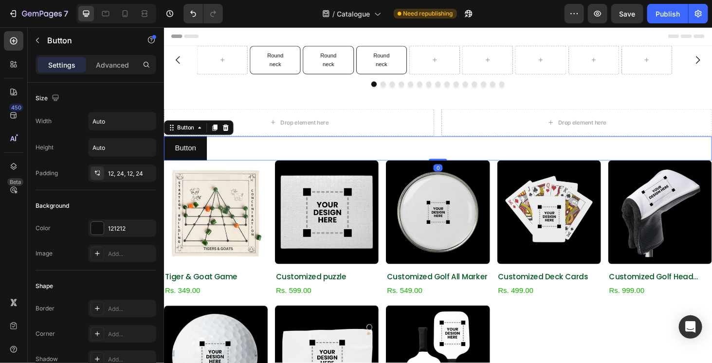
click at [393, 157] on div "Button Button 0" at bounding box center [456, 156] width 584 height 26
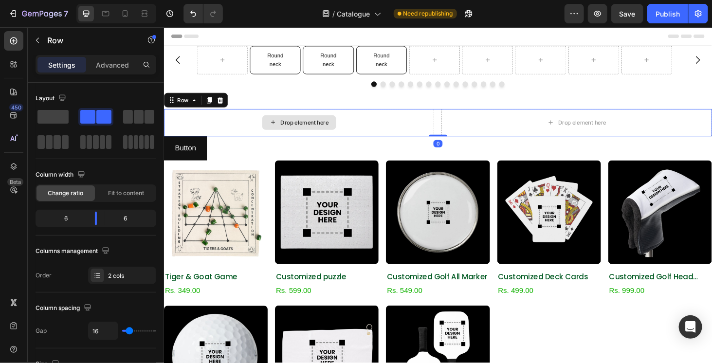
click at [399, 133] on div "Drop element here" at bounding box center [308, 128] width 288 height 29
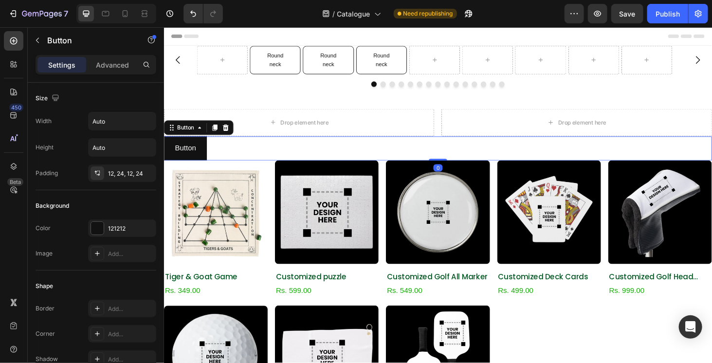
click at [370, 161] on div "Button Button 0" at bounding box center [456, 156] width 584 height 26
click at [228, 133] on icon at bounding box center [229, 134] width 8 height 8
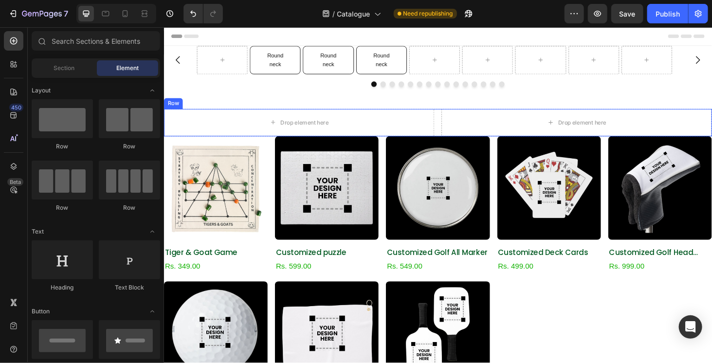
click at [453, 135] on div "Drop element here Drop element here Row" at bounding box center [456, 128] width 584 height 29
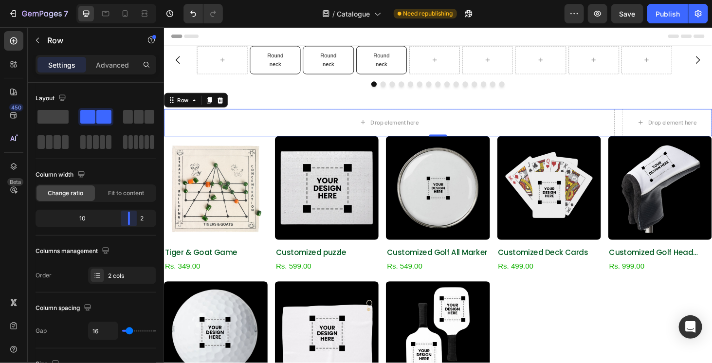
drag, startPoint x: 98, startPoint y: 223, endPoint x: 143, endPoint y: 214, distance: 45.6
click at [143, 0] on body "7 Version history / Catalogue Need republishing Preview Save Publish 450 Beta S…" at bounding box center [356, 0] width 712 height 0
click at [31, 39] on button "button" at bounding box center [38, 41] width 16 height 16
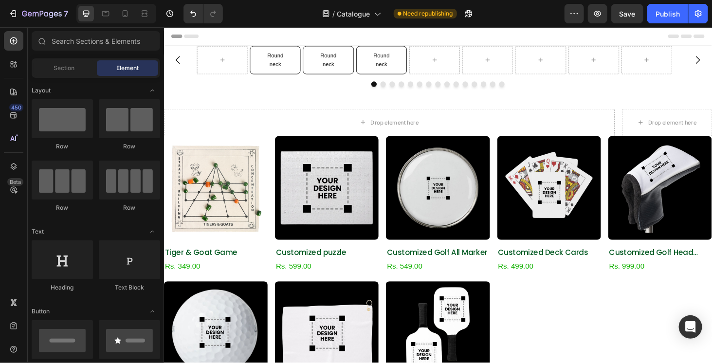
scroll to position [49, 0]
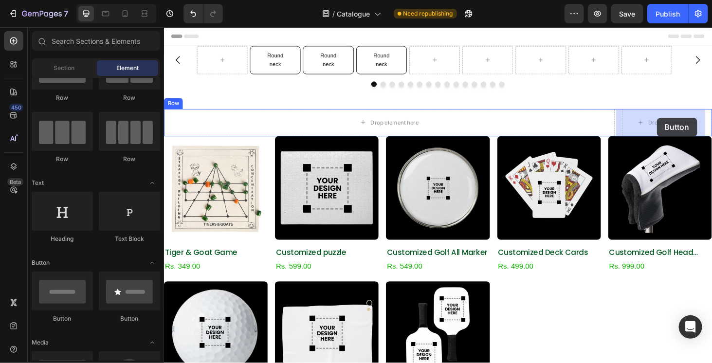
drag, startPoint x: 302, startPoint y: 316, endPoint x: 689, endPoint y: 123, distance: 432.5
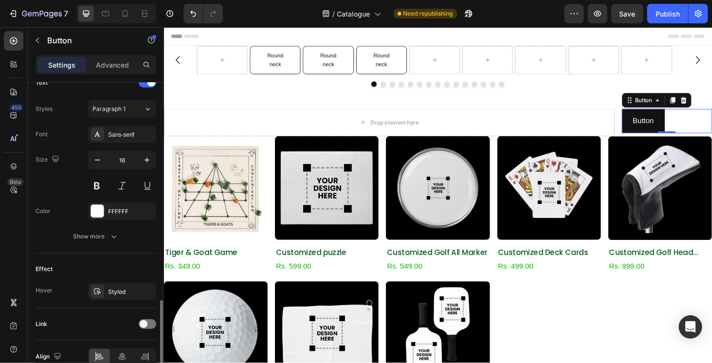
scroll to position [387, 0]
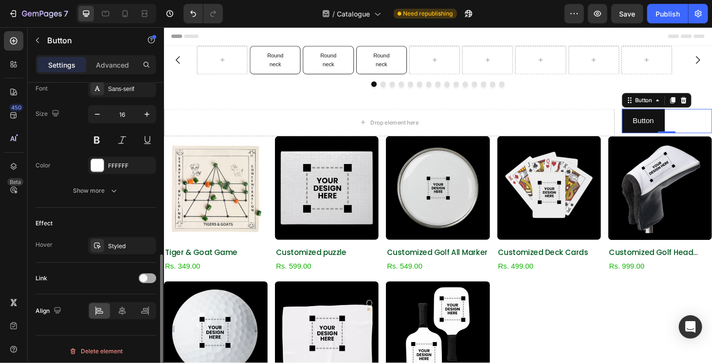
click at [150, 277] on div at bounding box center [148, 279] width 18 height 10
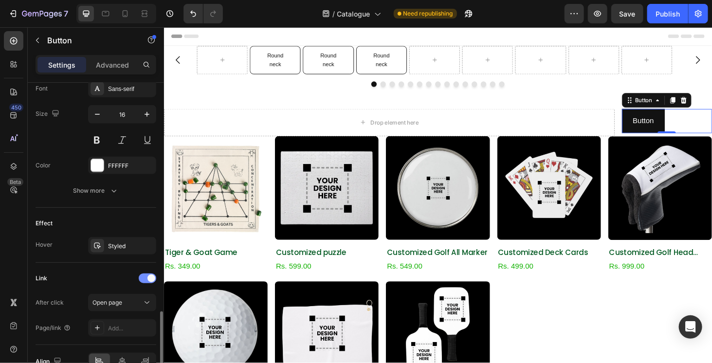
scroll to position [437, 0]
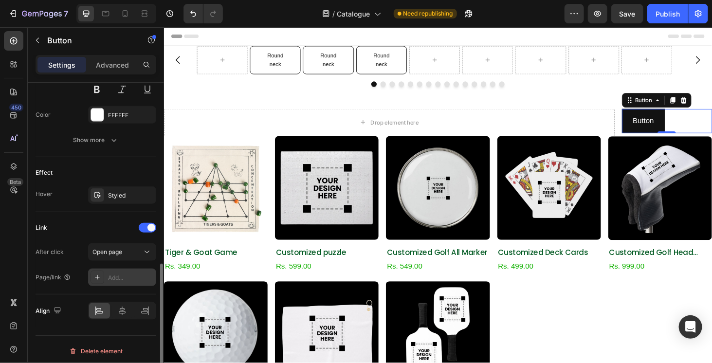
click at [149, 275] on div "Add..." at bounding box center [131, 278] width 46 height 9
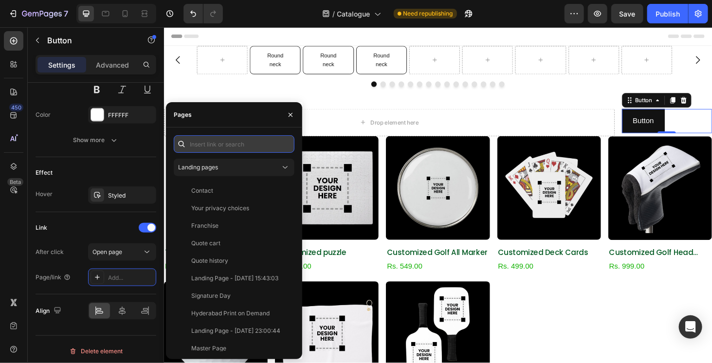
click at [221, 146] on input "text" at bounding box center [234, 144] width 121 height 18
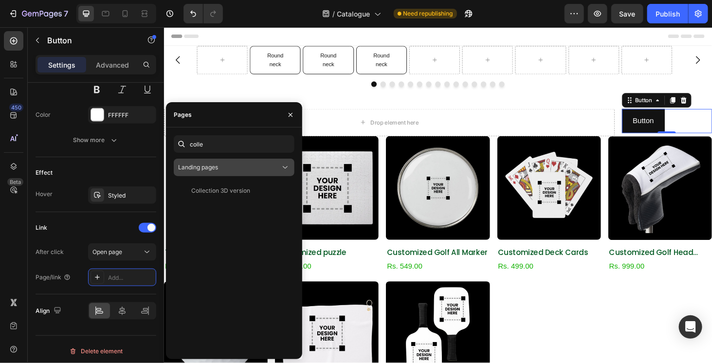
click at [244, 164] on div "Landing pages" at bounding box center [229, 167] width 102 height 9
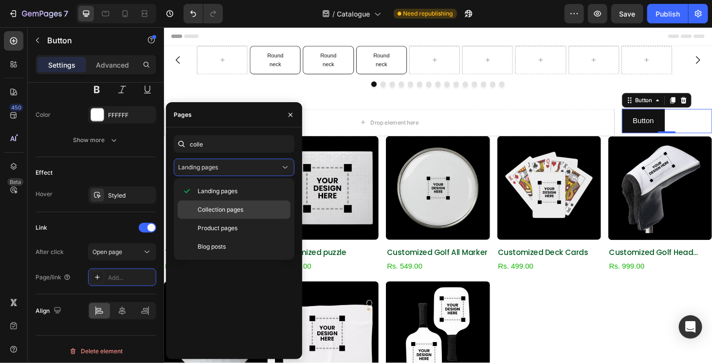
click at [230, 205] on span "Collection pages" at bounding box center [221, 209] width 46 height 9
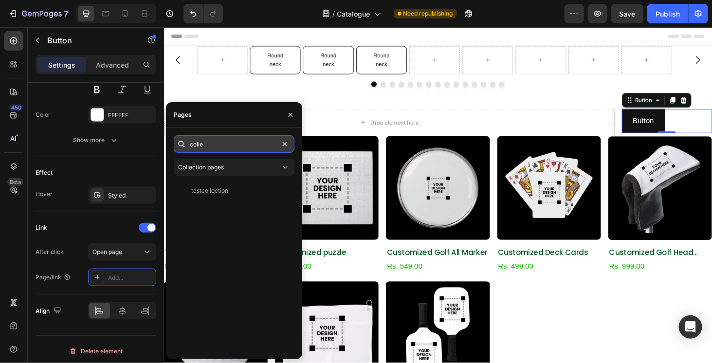
click at [240, 150] on input "colle" at bounding box center [234, 144] width 121 height 18
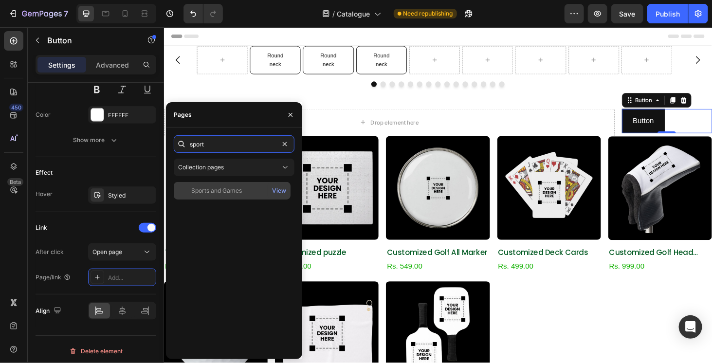
type input "sport"
click at [235, 184] on div "Sports and Games View" at bounding box center [232, 191] width 117 height 18
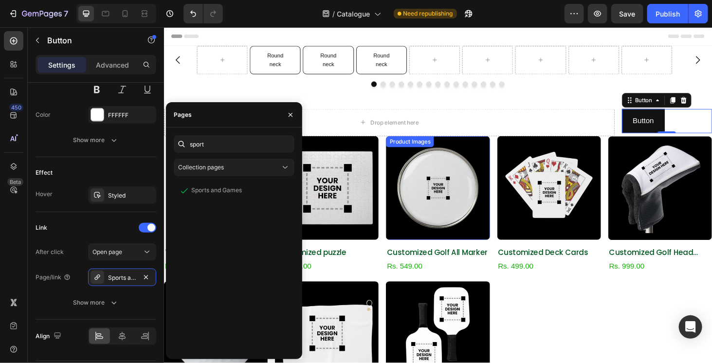
click at [409, 154] on div "Product Images" at bounding box center [425, 149] width 51 height 12
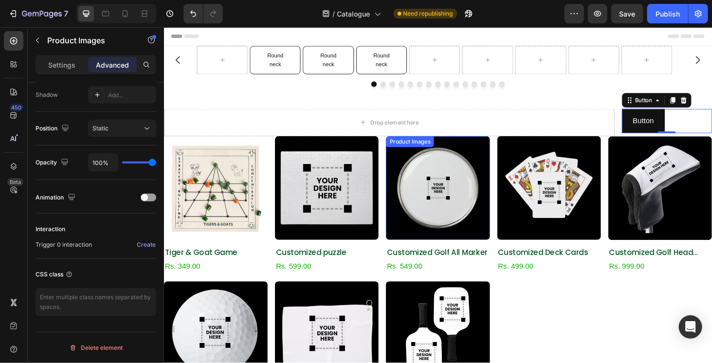
scroll to position [0, 0]
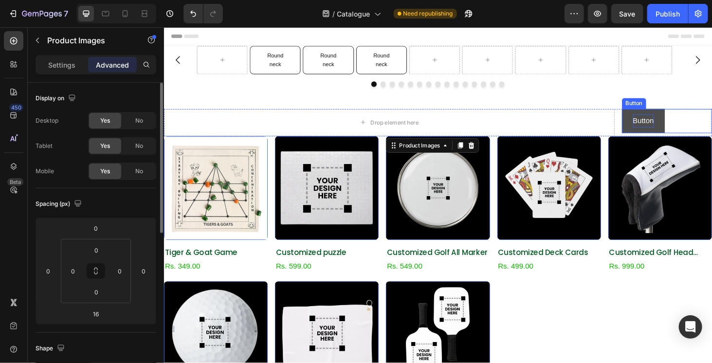
click at [666, 120] on p "Button" at bounding box center [675, 127] width 22 height 14
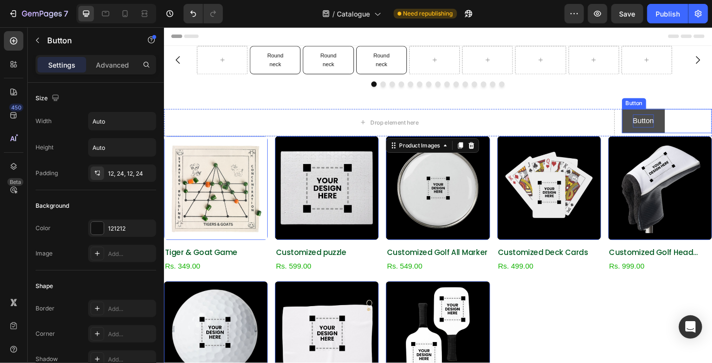
click at [666, 120] on p "Button" at bounding box center [675, 127] width 22 height 14
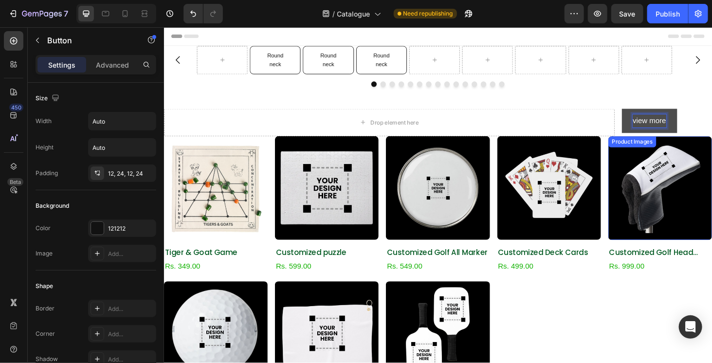
click at [646, 167] on img at bounding box center [692, 198] width 111 height 111
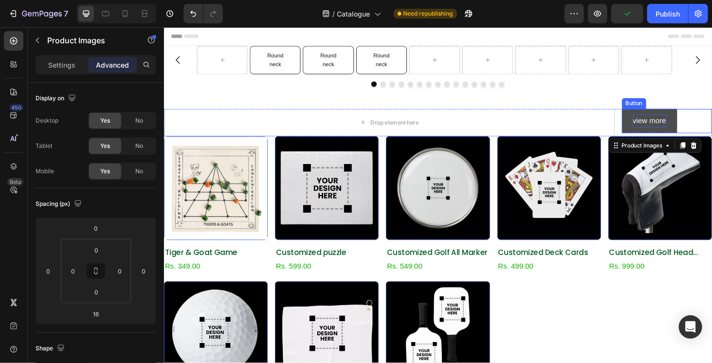
click at [703, 121] on link "view more" at bounding box center [681, 127] width 59 height 26
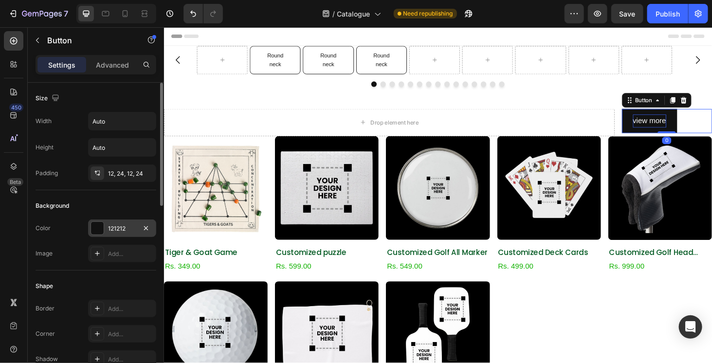
click at [93, 232] on div at bounding box center [97, 228] width 13 height 13
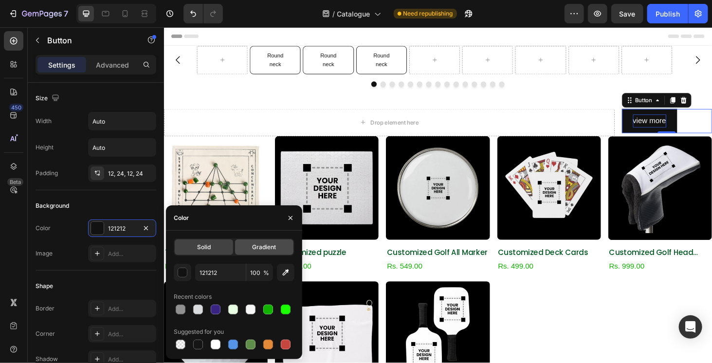
click at [278, 250] on div "Gradient" at bounding box center [264, 248] width 58 height 16
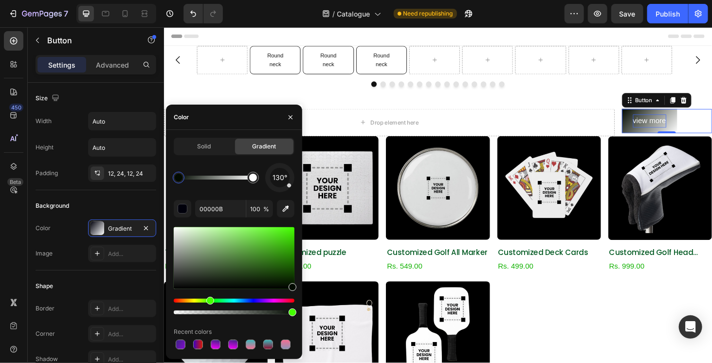
drag, startPoint x: 225, startPoint y: 301, endPoint x: 211, endPoint y: 303, distance: 14.2
click at [211, 303] on div "Hue" at bounding box center [234, 301] width 121 height 4
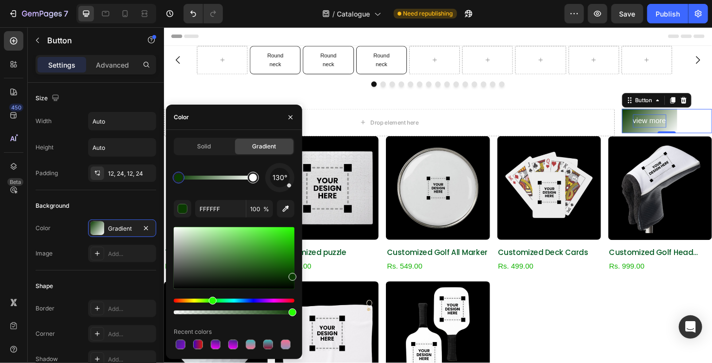
click at [254, 177] on div at bounding box center [253, 178] width 8 height 8
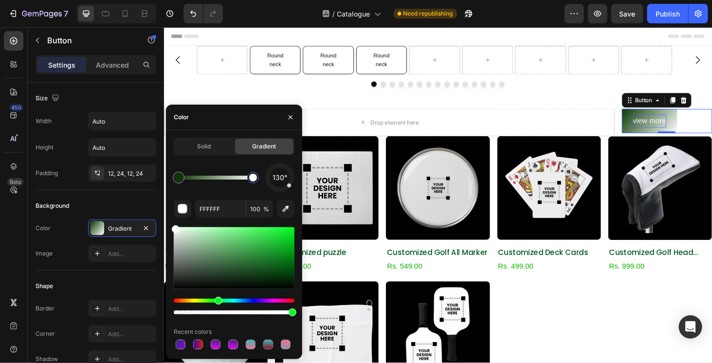
click at [217, 300] on div "Hue" at bounding box center [234, 301] width 121 height 4
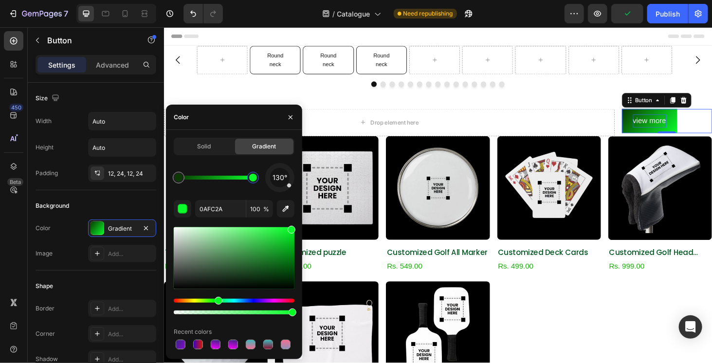
drag, startPoint x: 234, startPoint y: 264, endPoint x: 291, endPoint y: 228, distance: 67.3
drag, startPoint x: 234, startPoint y: 176, endPoint x: 223, endPoint y: 176, distance: 11.7
click at [223, 176] on div at bounding box center [216, 178] width 75 height 4
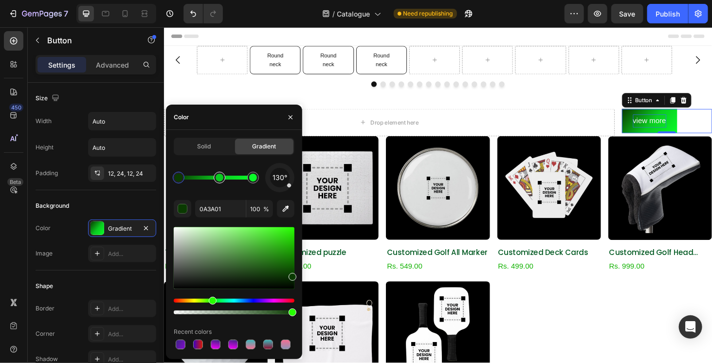
drag, startPoint x: 236, startPoint y: 179, endPoint x: 216, endPoint y: 179, distance: 20.0
drag, startPoint x: 216, startPoint y: 179, endPoint x: 274, endPoint y: 184, distance: 58.2
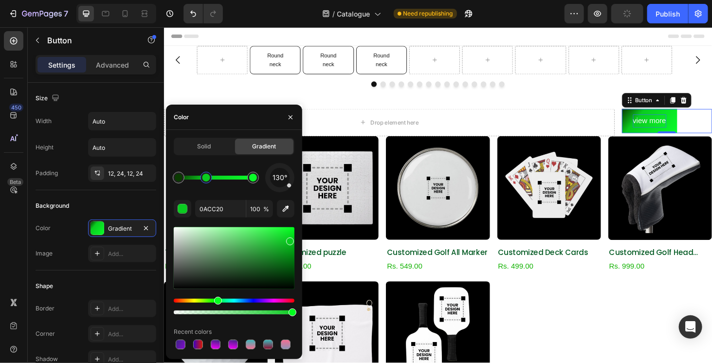
drag, startPoint x: 207, startPoint y: 180, endPoint x: 206, endPoint y: 224, distance: 44.3
click at [206, 224] on div "130° 0ACC20 100 % Recent colors" at bounding box center [234, 257] width 121 height 188
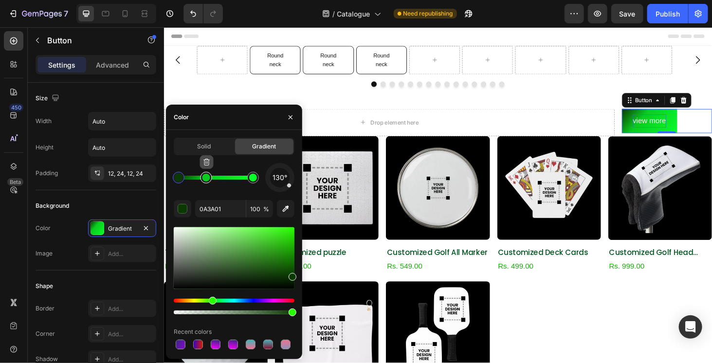
click at [206, 162] on icon "button" at bounding box center [206, 162] width 0 height 3
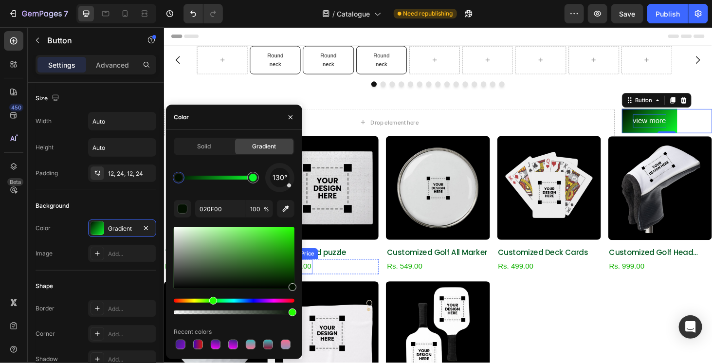
drag, startPoint x: 455, startPoint y: 303, endPoint x: 316, endPoint y: 272, distance: 142.6
drag, startPoint x: 290, startPoint y: 286, endPoint x: 293, endPoint y: 272, distance: 14.3
click at [293, 272] on div at bounding box center [293, 274] width 8 height 8
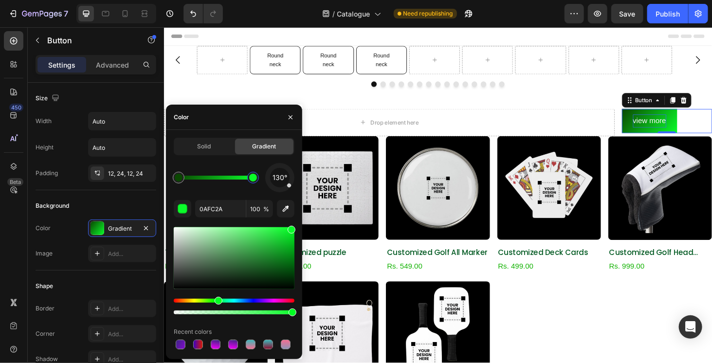
click at [254, 176] on div at bounding box center [253, 178] width 8 height 8
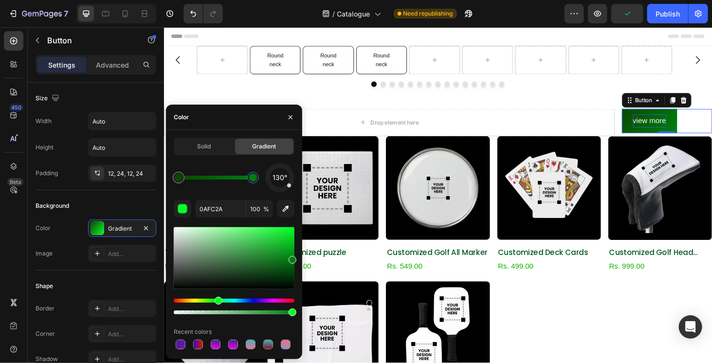
type input "007F10"
drag, startPoint x: 291, startPoint y: 246, endPoint x: 297, endPoint y: 258, distance: 13.5
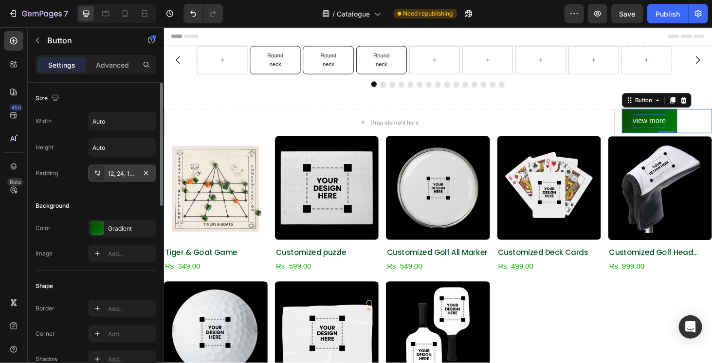
click at [114, 170] on div "12, 24, 12, 24" at bounding box center [122, 173] width 28 height 9
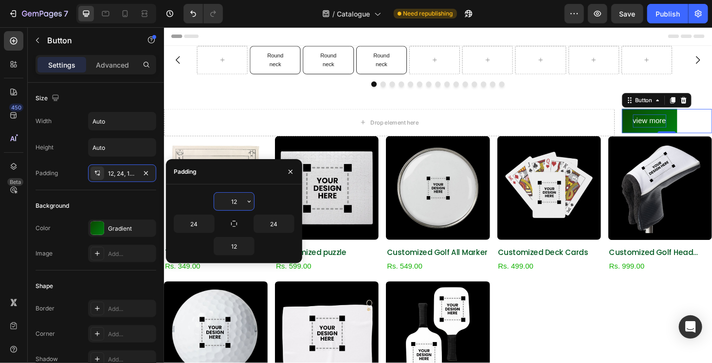
click at [232, 204] on input "12" at bounding box center [234, 202] width 40 height 18
type input "8"
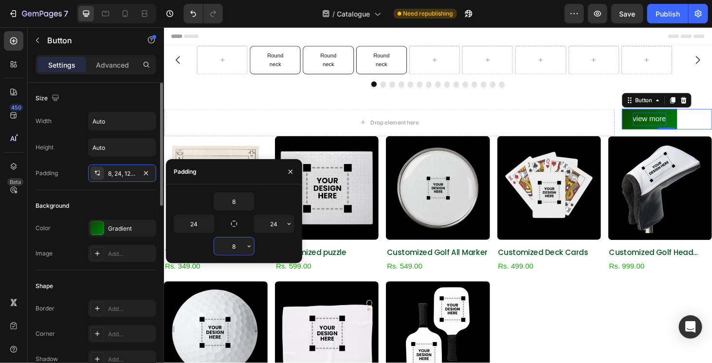
scroll to position [49, 0]
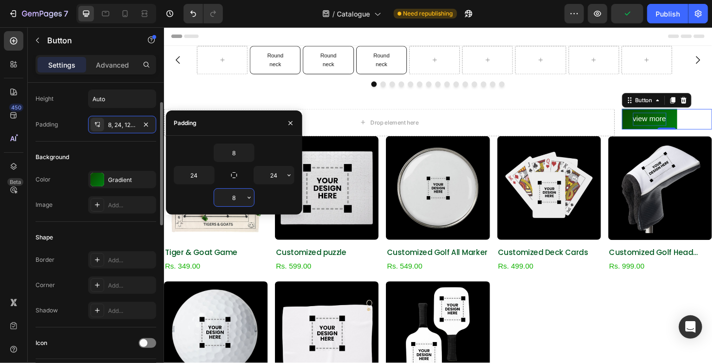
click at [117, 269] on div "Border Add... Corner Add... Shadow Add..." at bounding box center [96, 285] width 121 height 68
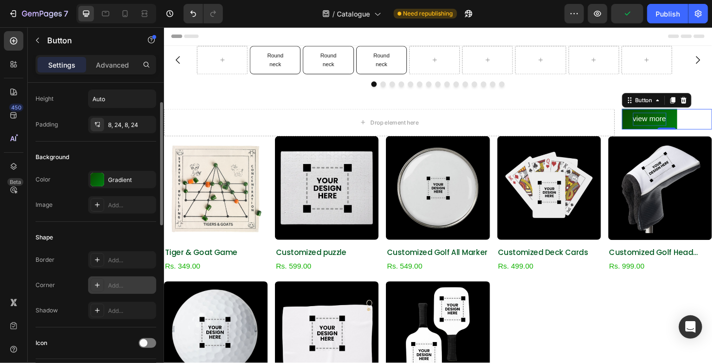
click at [115, 281] on div "Add..." at bounding box center [131, 285] width 46 height 9
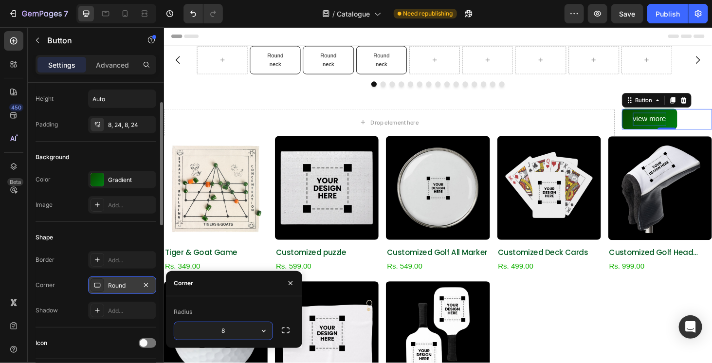
click at [138, 147] on div "Background Color Gradient Image Add..." at bounding box center [96, 182] width 121 height 80
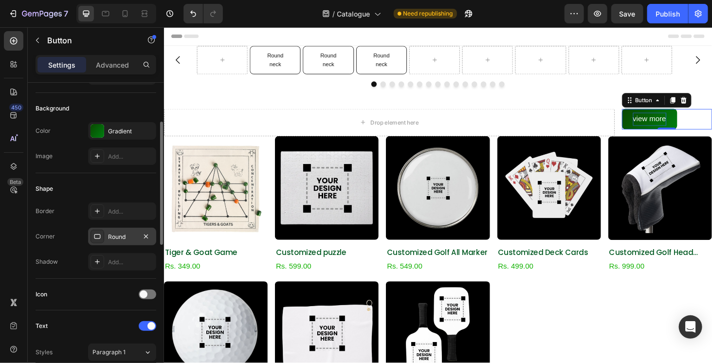
scroll to position [0, 0]
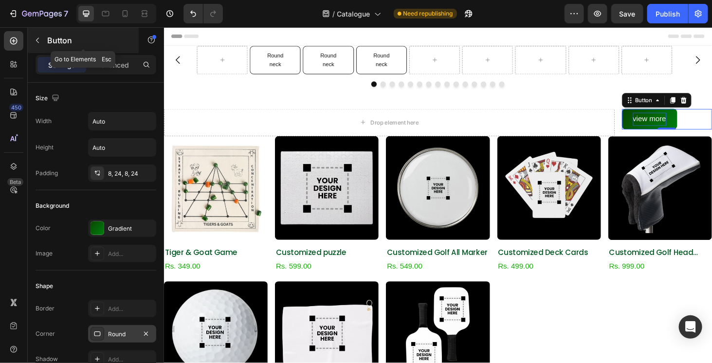
click at [36, 35] on button "button" at bounding box center [38, 41] width 16 height 16
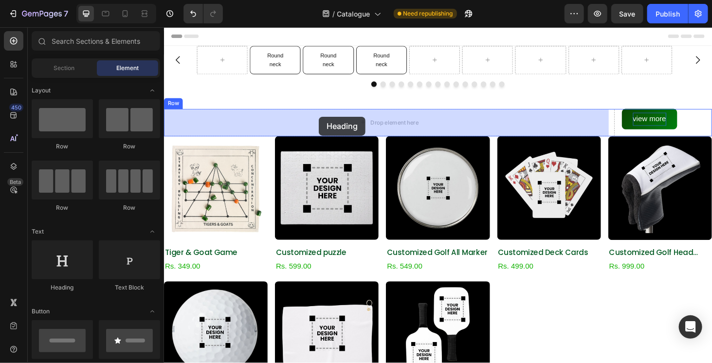
drag, startPoint x: 240, startPoint y: 293, endPoint x: 329, endPoint y: 122, distance: 192.5
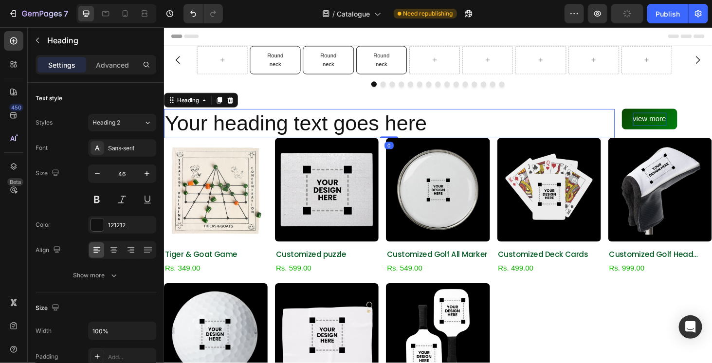
click at [322, 142] on h2 "Your heading text goes here" at bounding box center [404, 129] width 481 height 31
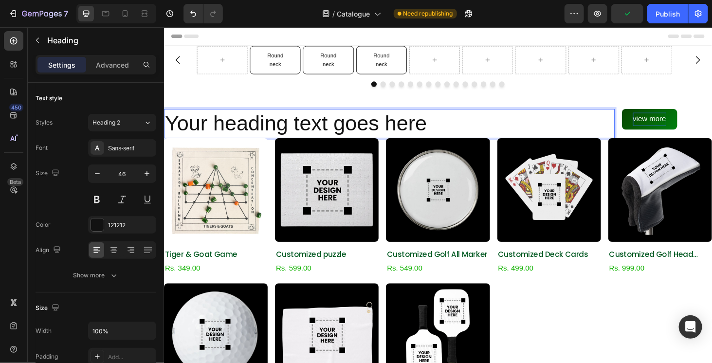
click at [322, 139] on p "Your heading text goes here" at bounding box center [404, 129] width 479 height 29
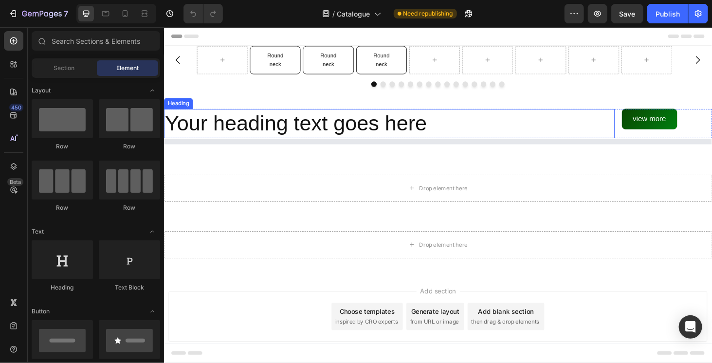
click at [334, 119] on h2 "Your heading text goes here" at bounding box center [404, 129] width 481 height 31
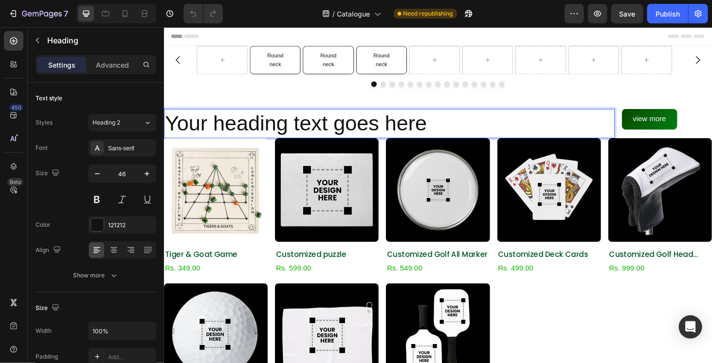
click at [334, 119] on h2 "Your heading text goes here" at bounding box center [404, 129] width 481 height 31
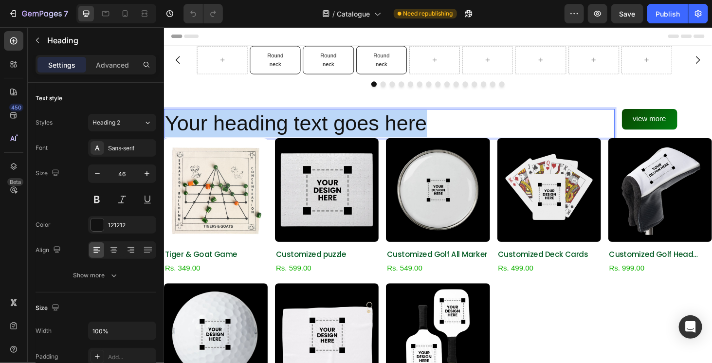
click at [334, 119] on p "Your heading text goes here" at bounding box center [404, 129] width 479 height 29
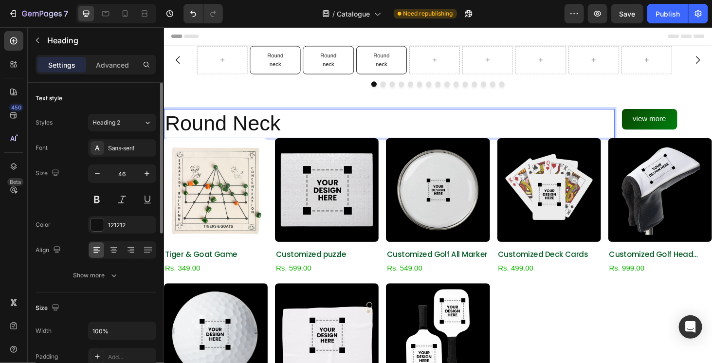
click at [119, 158] on div "Font Sans-serif Size 46 Color 121212 Align Show more" at bounding box center [96, 211] width 121 height 145
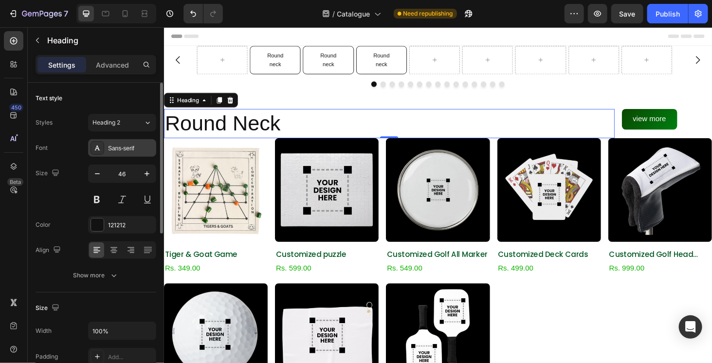
click at [128, 141] on div "Sans-serif" at bounding box center [122, 148] width 68 height 18
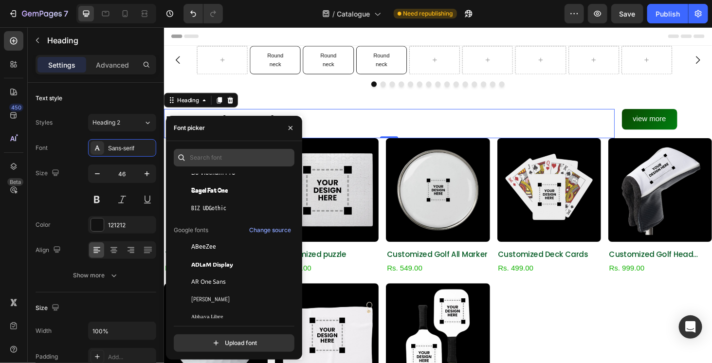
scroll to position [49, 0]
click at [223, 161] on input "text" at bounding box center [234, 158] width 121 height 18
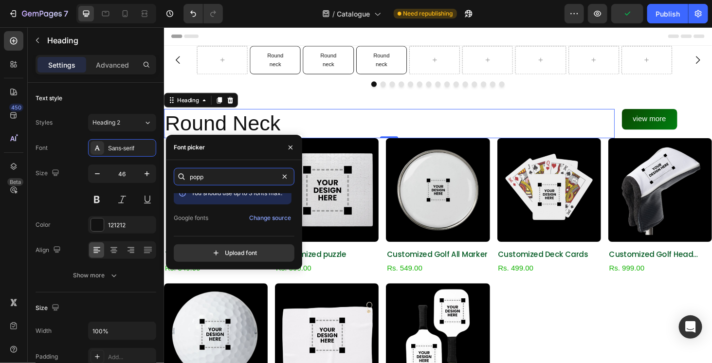
scroll to position [24, 0]
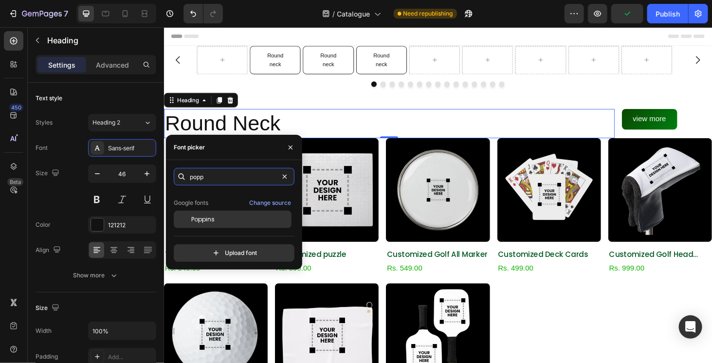
type input "popp"
click at [242, 217] on div "Poppins" at bounding box center [240, 219] width 98 height 9
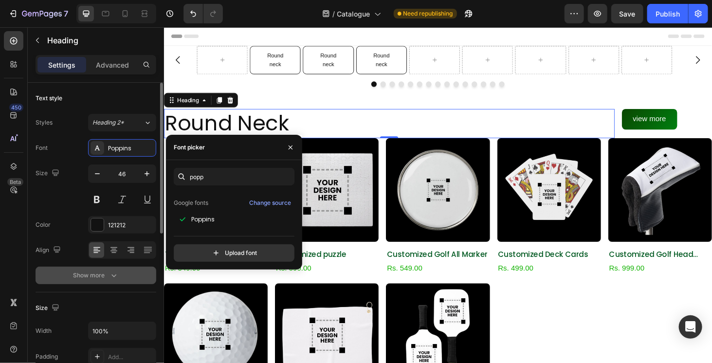
click at [82, 279] on div "Show more" at bounding box center [96, 276] width 45 height 10
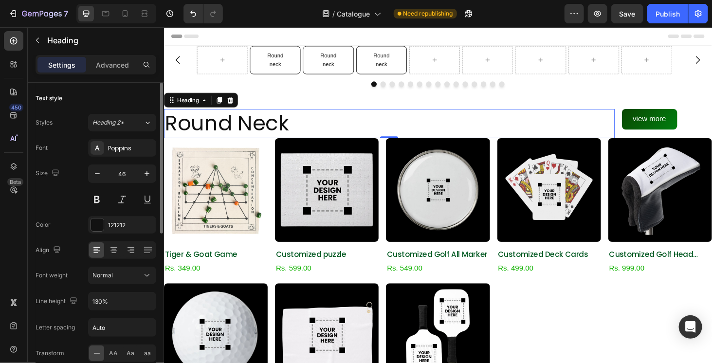
scroll to position [49, 0]
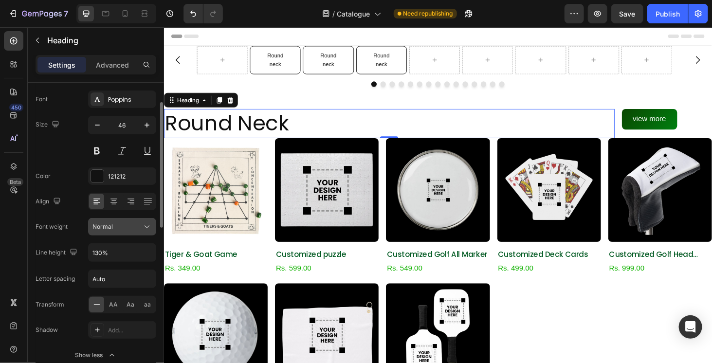
click at [140, 226] on div "Normal" at bounding box center [118, 227] width 50 height 9
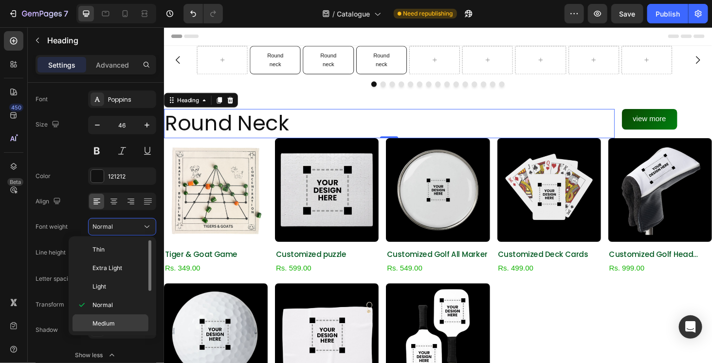
click at [131, 315] on div "Medium" at bounding box center [111, 324] width 76 height 19
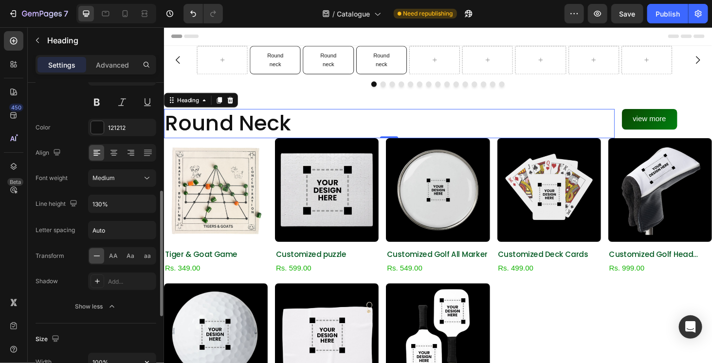
scroll to position [146, 0]
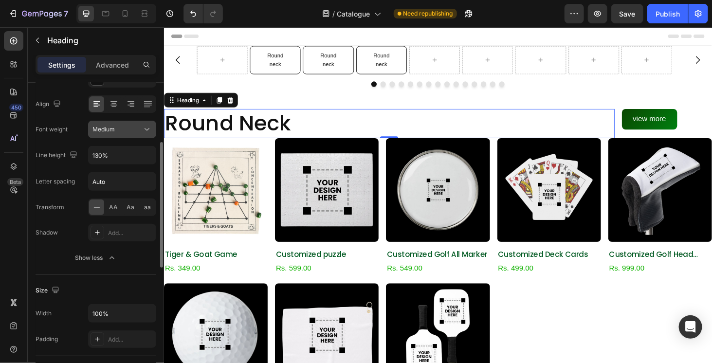
click at [131, 134] on button "Medium" at bounding box center [122, 130] width 68 height 18
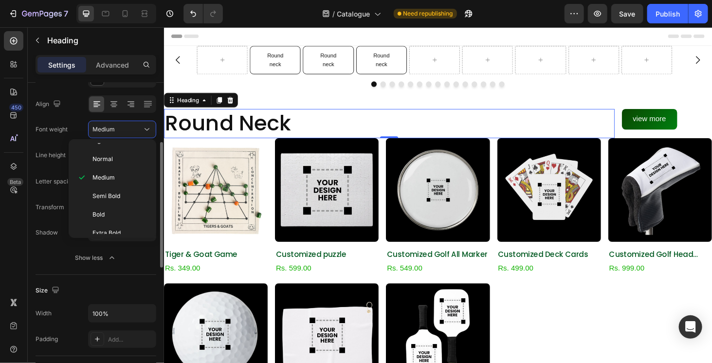
scroll to position [195, 0]
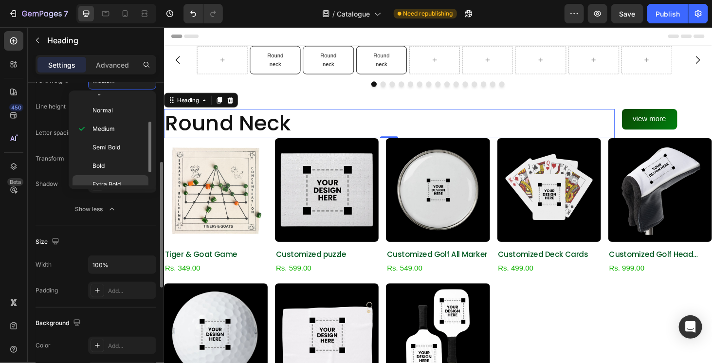
click at [137, 182] on p "Extra Bold" at bounding box center [119, 184] width 52 height 9
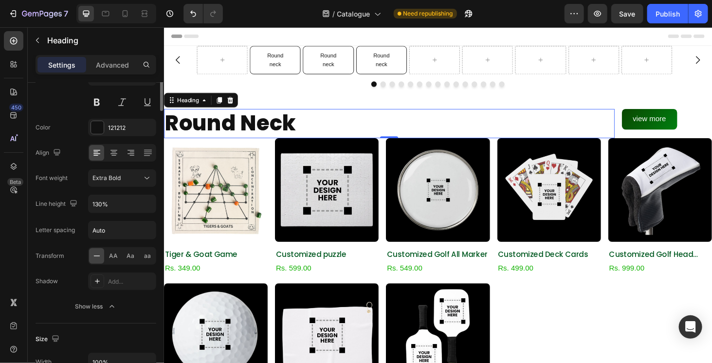
scroll to position [0, 0]
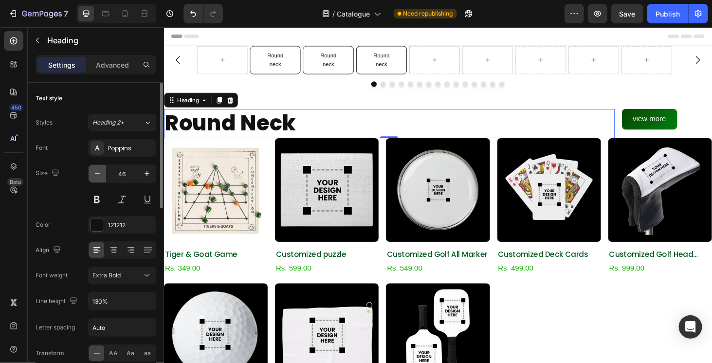
click at [98, 170] on icon "button" at bounding box center [98, 174] width 10 height 10
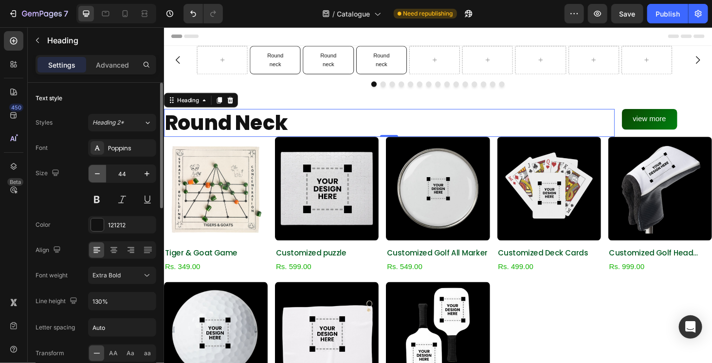
click at [98, 170] on icon "button" at bounding box center [98, 174] width 10 height 10
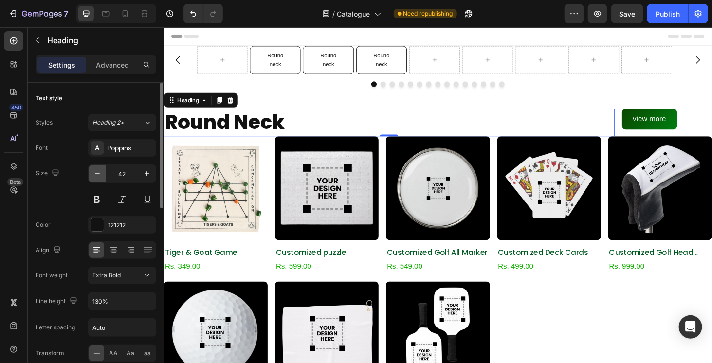
click at [98, 170] on icon "button" at bounding box center [98, 174] width 10 height 10
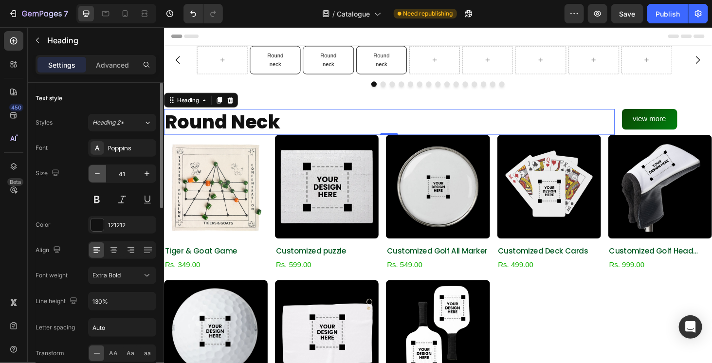
click at [98, 170] on icon "button" at bounding box center [98, 174] width 10 height 10
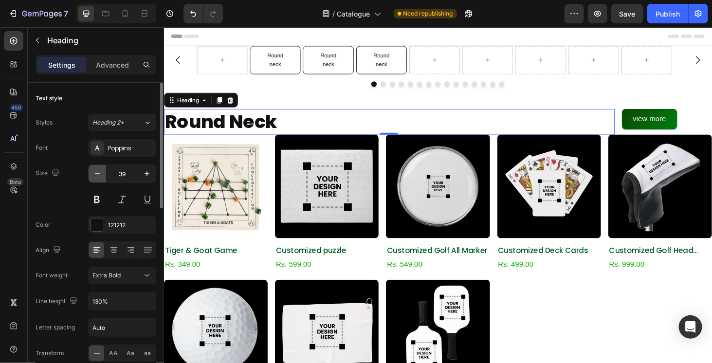
click at [98, 170] on icon "button" at bounding box center [98, 174] width 10 height 10
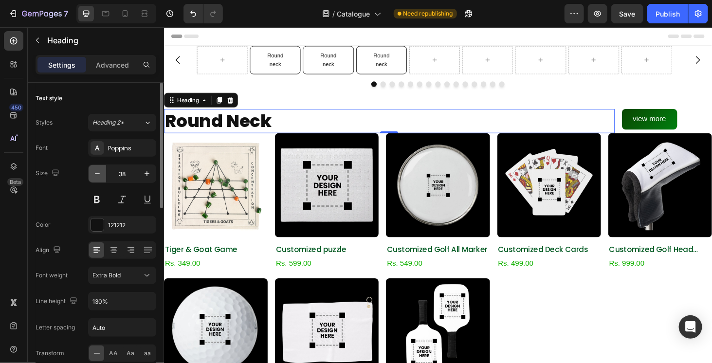
click at [98, 170] on icon "button" at bounding box center [98, 174] width 10 height 10
type input "37"
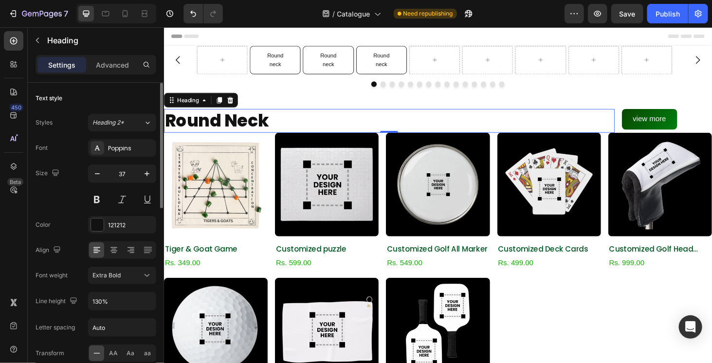
click at [79, 187] on div "Size 37" at bounding box center [96, 187] width 121 height 44
click at [149, 11] on icon at bounding box center [145, 14] width 10 height 10
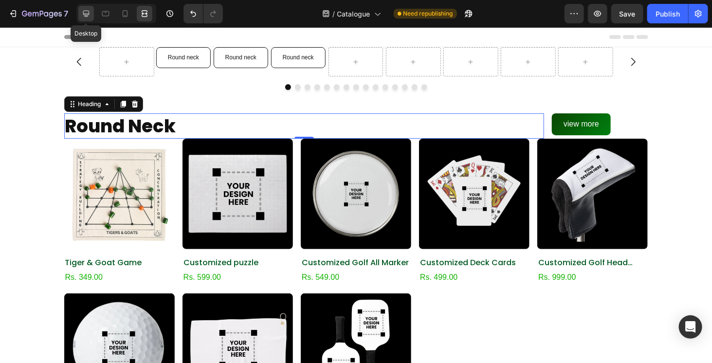
click at [89, 15] on icon at bounding box center [86, 14] width 10 height 10
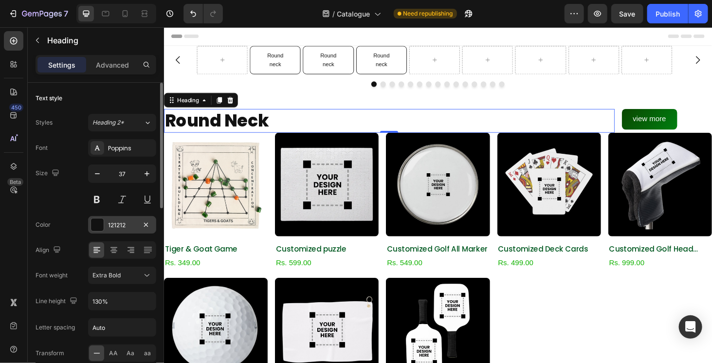
click at [100, 224] on div at bounding box center [97, 225] width 13 height 13
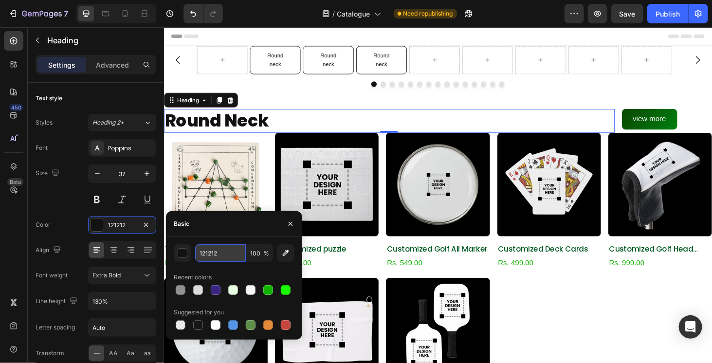
click at [213, 257] on input "121212" at bounding box center [220, 253] width 51 height 18
paste input "074b35"
type input "074B35"
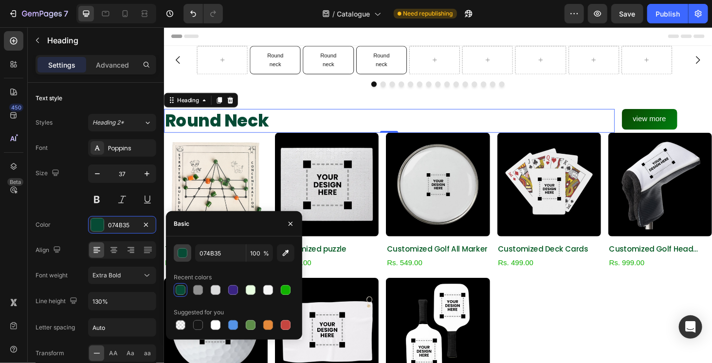
click at [179, 251] on div "button" at bounding box center [183, 254] width 10 height 10
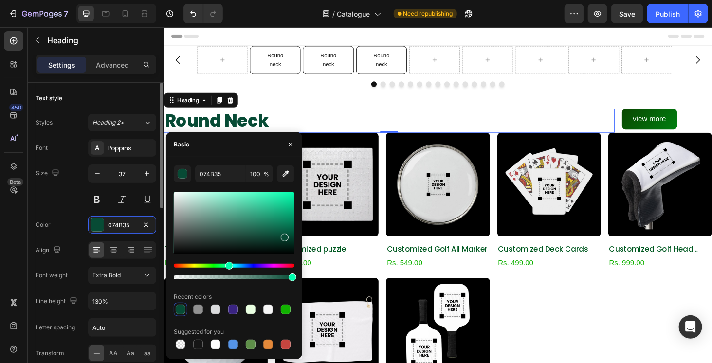
click at [56, 198] on div "Size 37" at bounding box center [96, 187] width 121 height 44
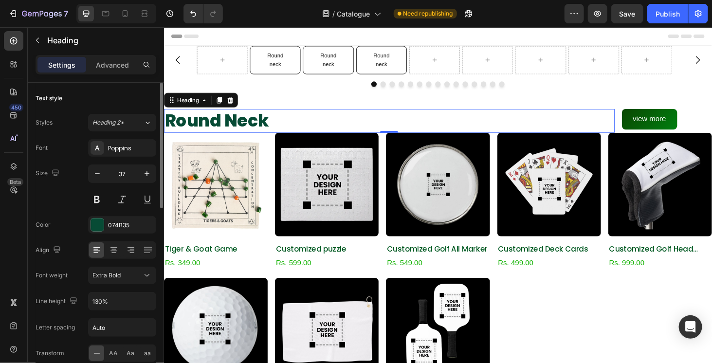
click at [56, 198] on div "Size 37" at bounding box center [96, 187] width 121 height 44
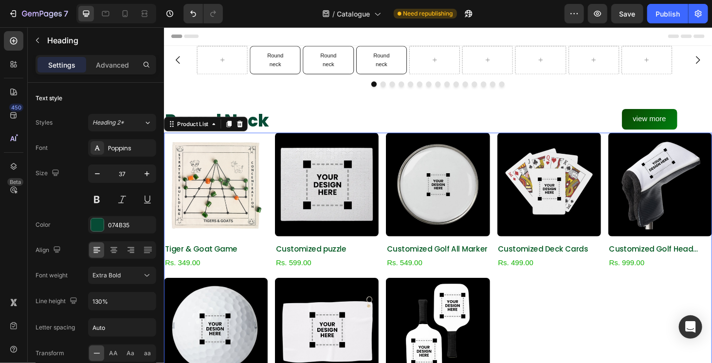
click at [393, 272] on div "Product Images Tiger & Goat Game Product Title Rs. 349.00 Product Price Product…" at bounding box center [456, 290] width 584 height 302
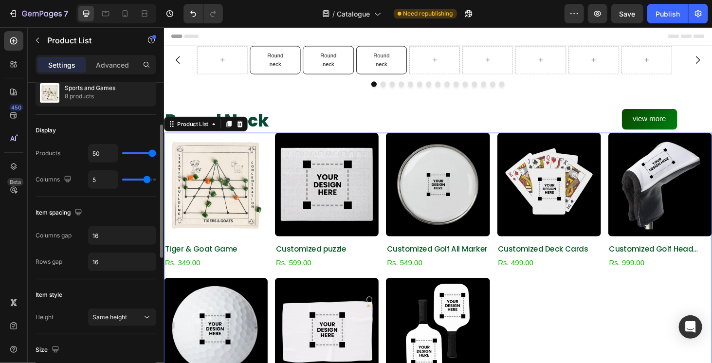
scroll to position [49, 0]
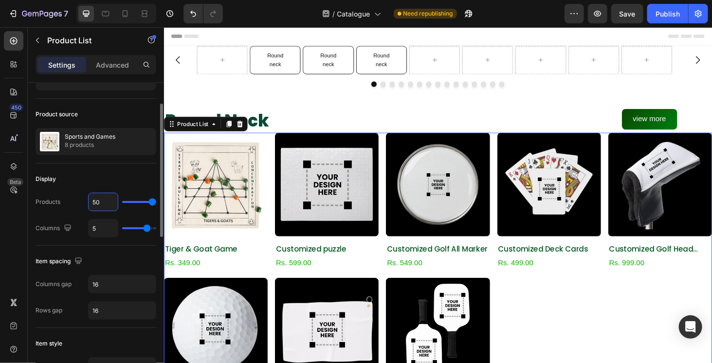
type input "5"
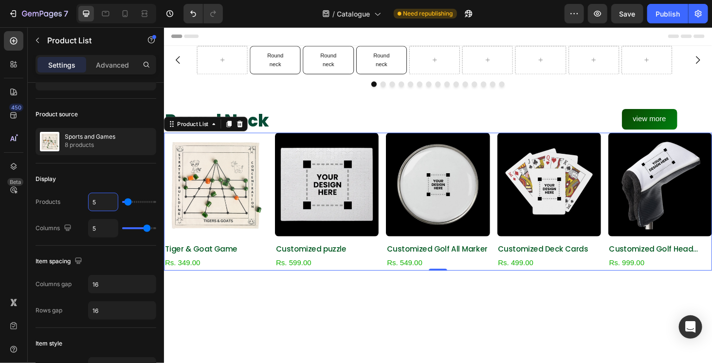
click at [364, 332] on div at bounding box center [456, 332] width 584 height 60
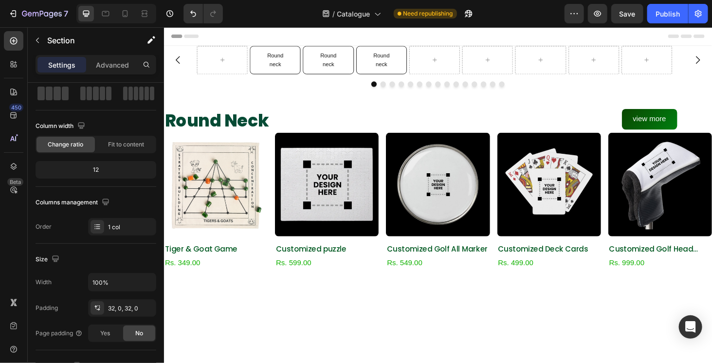
scroll to position [0, 0]
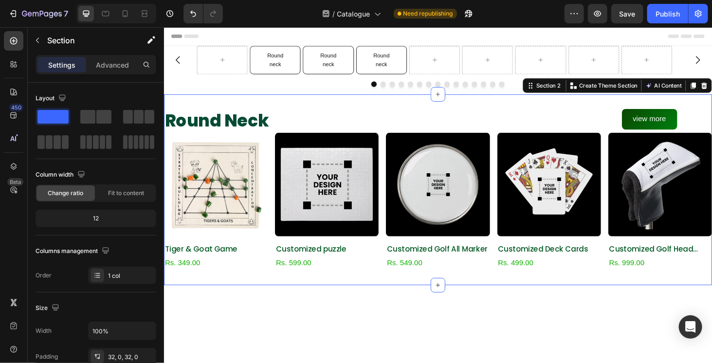
click at [231, 105] on div "Round Neck Heading view more Button Row Row Product Images Tiger & Goat Game Pr…" at bounding box center [456, 200] width 584 height 204
click at [561, 91] on div "Section 2" at bounding box center [574, 89] width 30 height 9
click at [213, 109] on div "Round Neck Heading view more Button Row Row Product Images Tiger & Goat Game Pr…" at bounding box center [456, 200] width 584 height 204
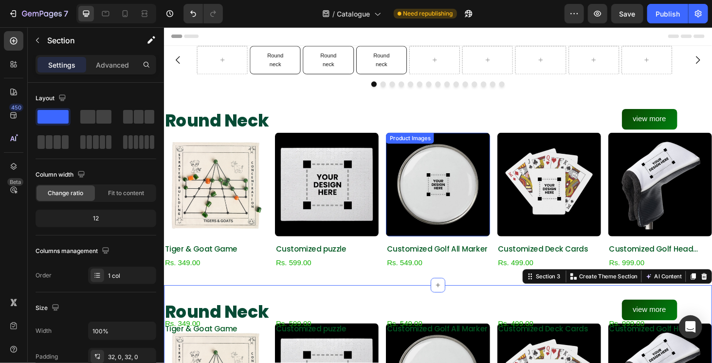
scroll to position [97, 0]
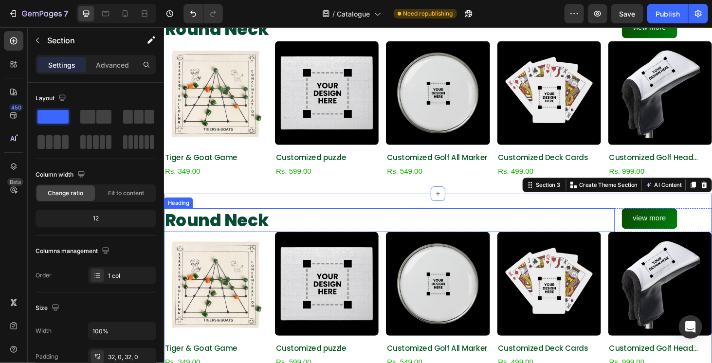
click at [219, 226] on h2 "Round Neck" at bounding box center [404, 232] width 481 height 25
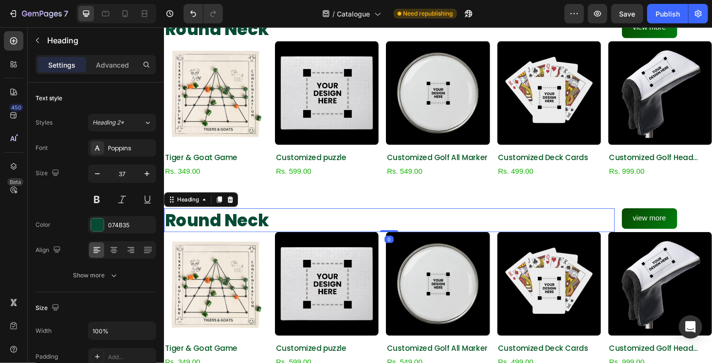
click at [219, 226] on h2 "Round Neck" at bounding box center [404, 232] width 481 height 25
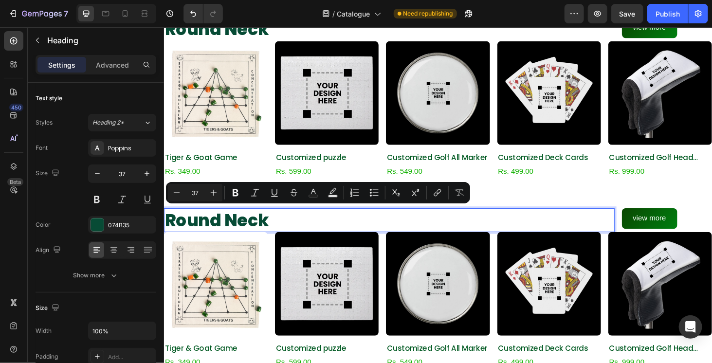
click at [220, 227] on p "Round Neck" at bounding box center [404, 232] width 479 height 23
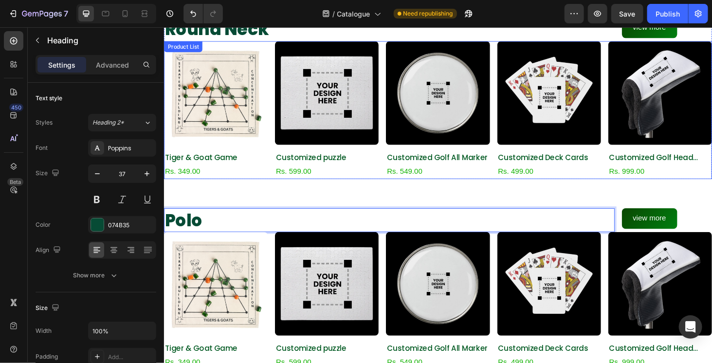
click at [274, 146] on div "Product Images Tiger & Goat Game Product Title Rs. 349.00 Product Price Product…" at bounding box center [456, 115] width 584 height 147
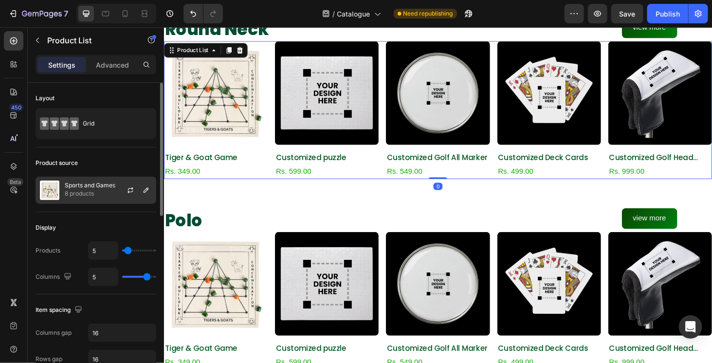
click at [65, 189] on p "8 products" at bounding box center [90, 194] width 51 height 10
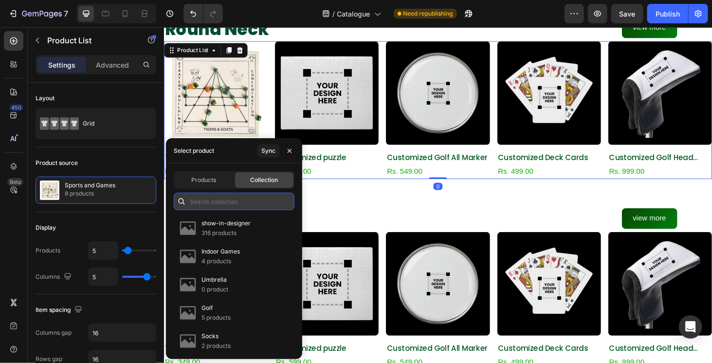
click at [273, 199] on input "text" at bounding box center [234, 202] width 121 height 18
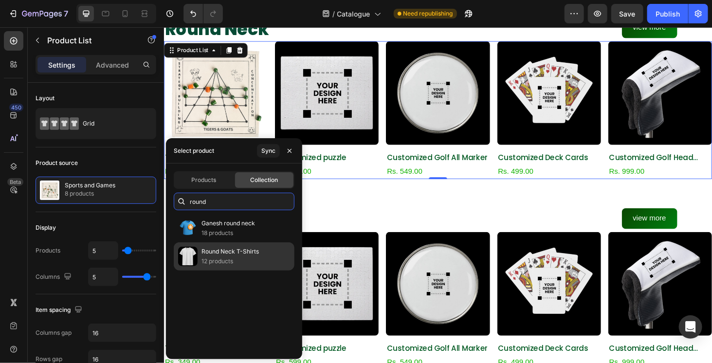
type input "round"
click at [248, 249] on p "Round Neck T-Shirts" at bounding box center [230, 252] width 57 height 10
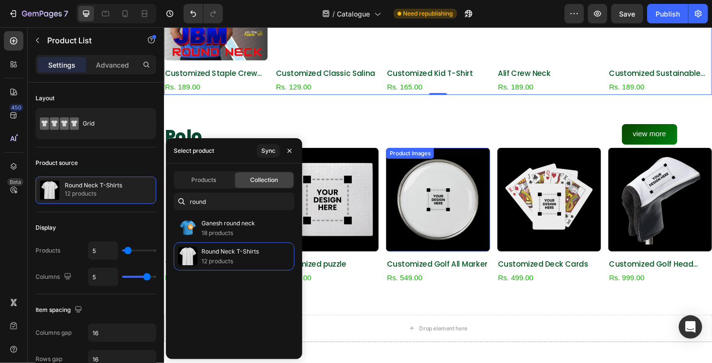
scroll to position [195, 0]
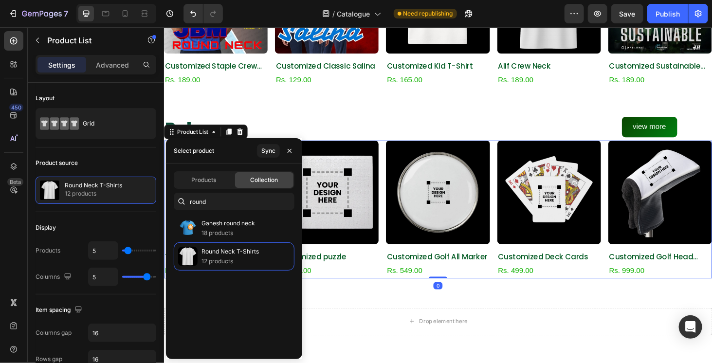
click at [392, 210] on div "Product Images Tiger & Goat Game Product Title Rs. 349.00 Product Price Product…" at bounding box center [456, 221] width 584 height 147
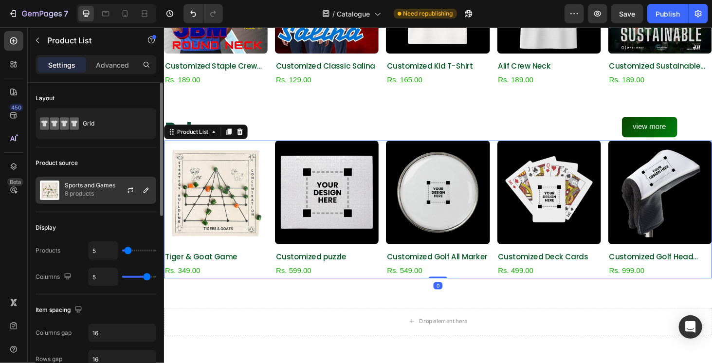
click at [80, 183] on p "Sports and Games" at bounding box center [90, 185] width 51 height 7
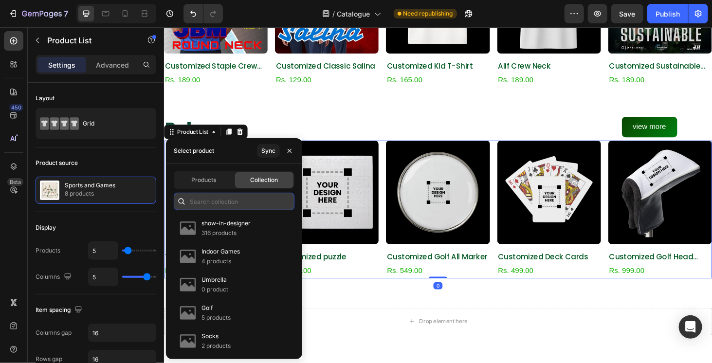
click at [238, 202] on input "text" at bounding box center [234, 202] width 121 height 18
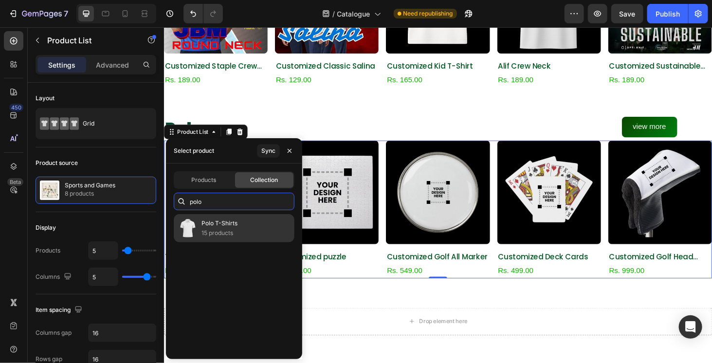
type input "polo"
click at [241, 228] on div "Polo T-Shirts 15 products" at bounding box center [234, 228] width 121 height 28
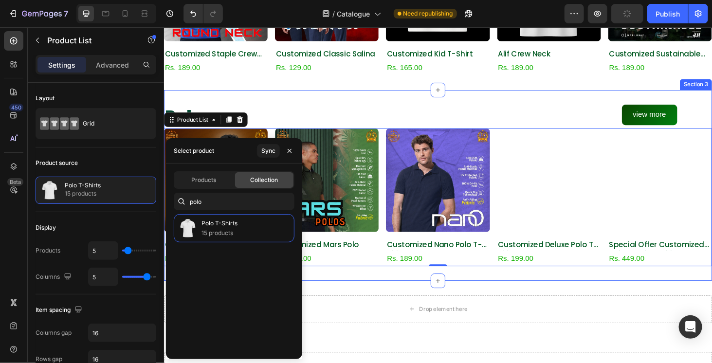
scroll to position [243, 0]
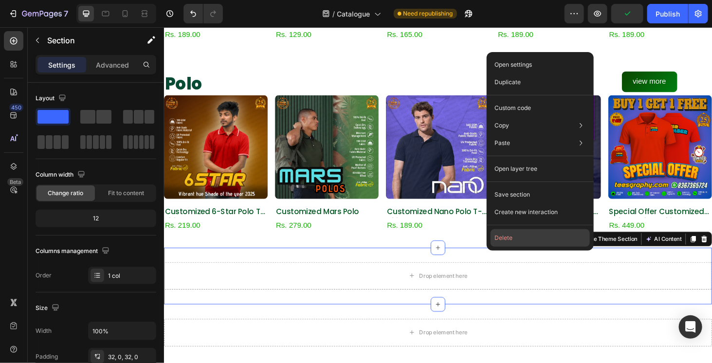
click at [534, 235] on button "Delete" at bounding box center [540, 238] width 99 height 18
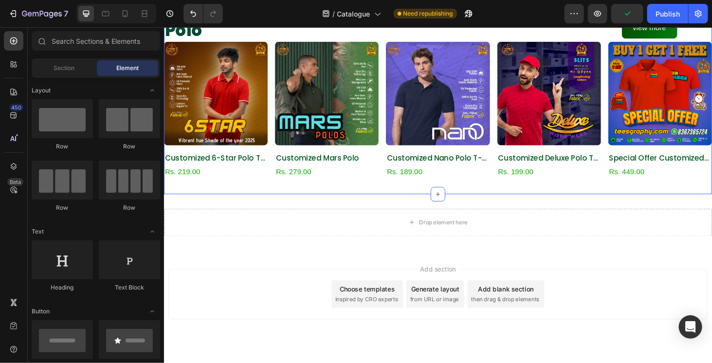
scroll to position [317, 0]
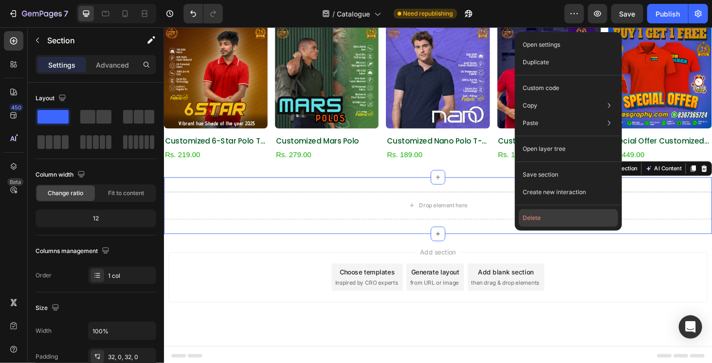
click at [545, 217] on button "Delete" at bounding box center [568, 218] width 99 height 18
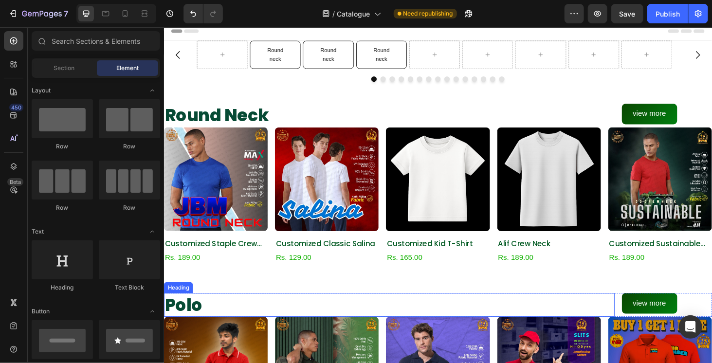
scroll to position [0, 0]
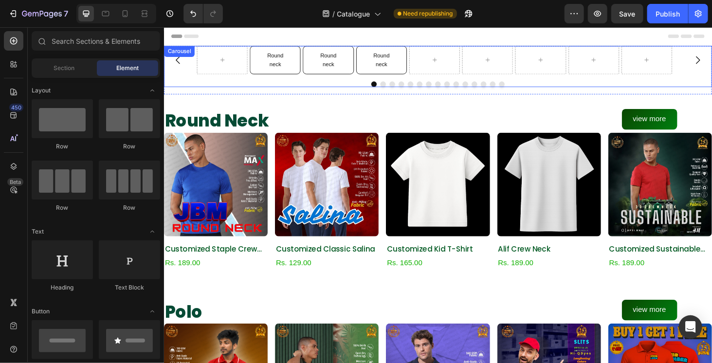
click at [482, 86] on button "Dot" at bounding box center [485, 88] width 6 height 6
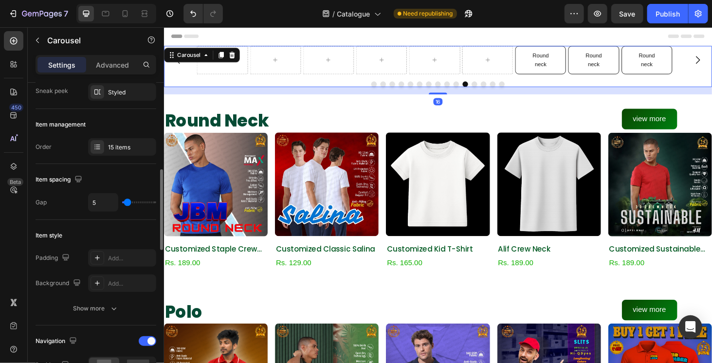
scroll to position [146, 0]
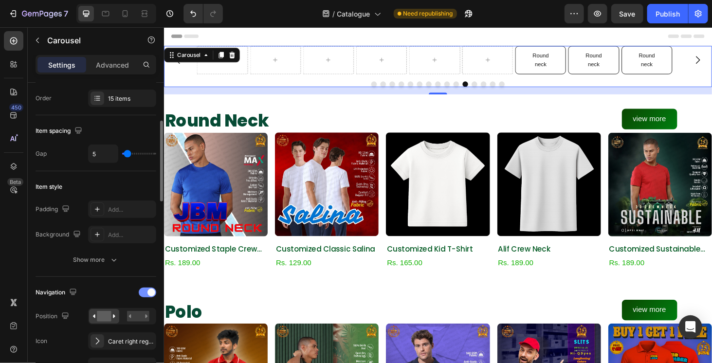
click at [141, 293] on div at bounding box center [148, 293] width 18 height 10
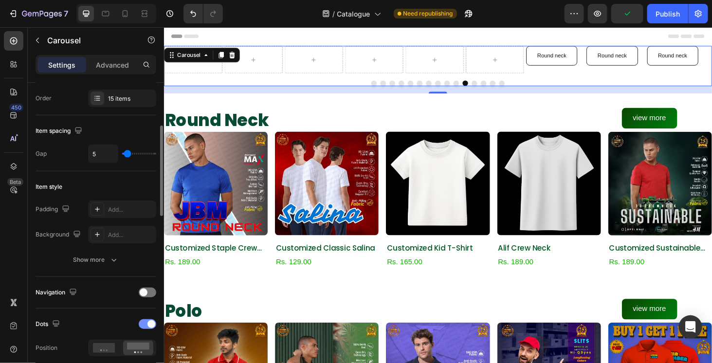
click at [152, 321] on span at bounding box center [152, 324] width 8 height 8
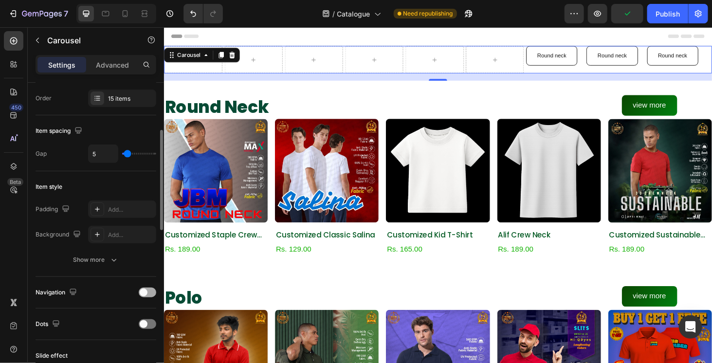
click at [149, 290] on div at bounding box center [148, 293] width 18 height 10
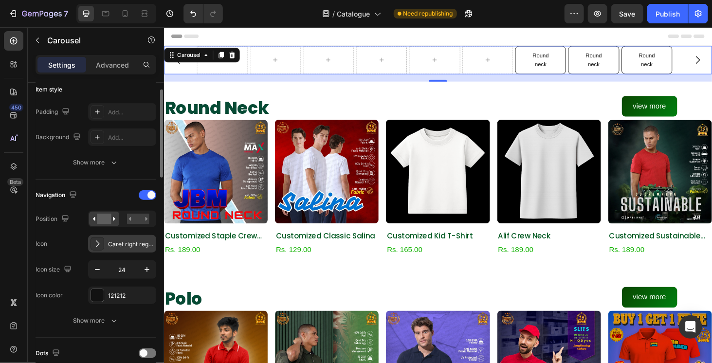
scroll to position [292, 0]
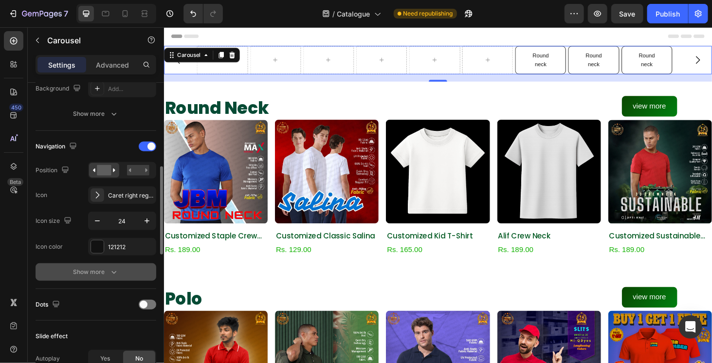
click at [96, 267] on div "Show more" at bounding box center [96, 272] width 45 height 10
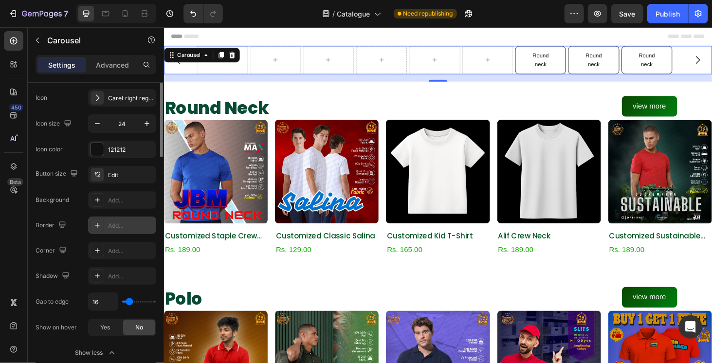
scroll to position [438, 0]
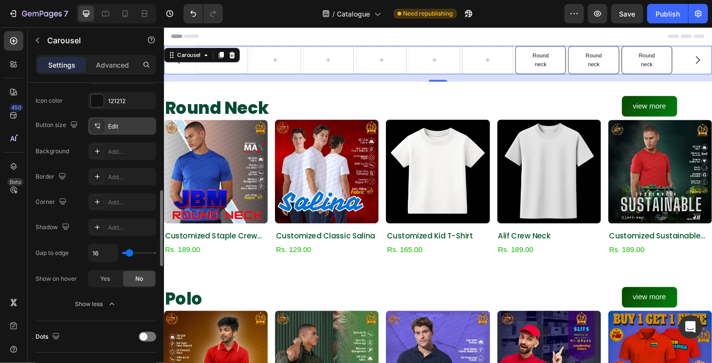
click at [108, 127] on div "Edit" at bounding box center [131, 126] width 46 height 9
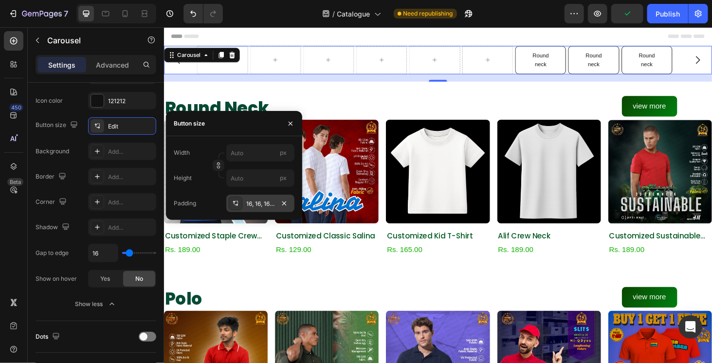
click at [258, 210] on div "16, 16, 16, 16" at bounding box center [260, 204] width 68 height 18
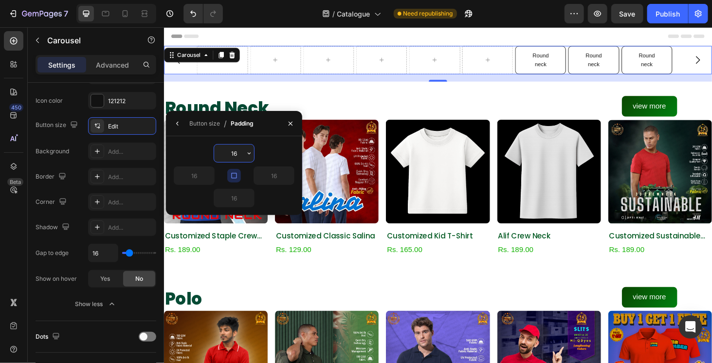
click at [238, 148] on input "16" at bounding box center [234, 154] width 40 height 18
type input "8"
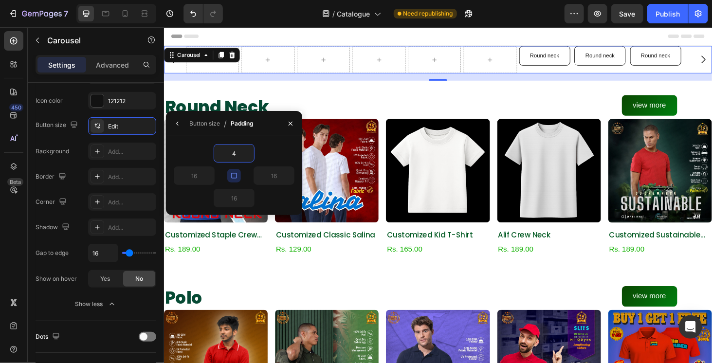
type input "4"
click at [263, 162] on div "4" at bounding box center [234, 153] width 121 height 19
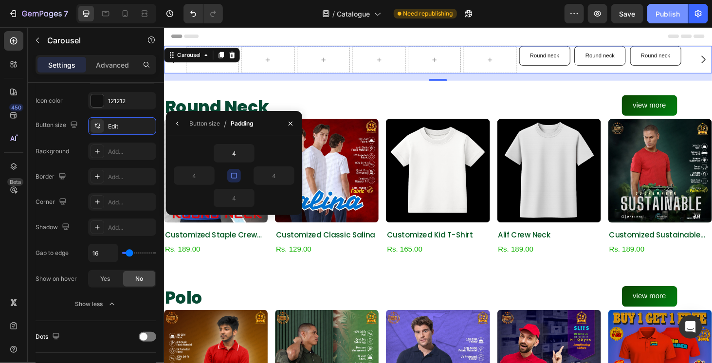
click at [676, 8] on button "Publish" at bounding box center [668, 13] width 41 height 19
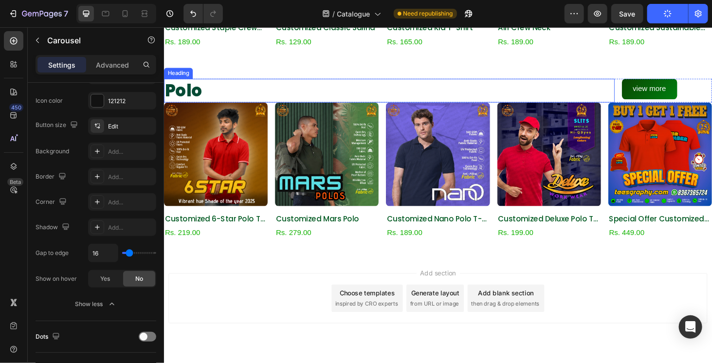
scroll to position [242, 0]
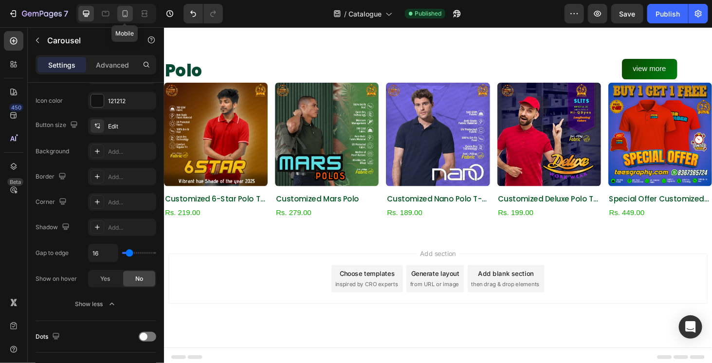
click at [127, 19] on div at bounding box center [125, 14] width 16 height 16
type input "100%"
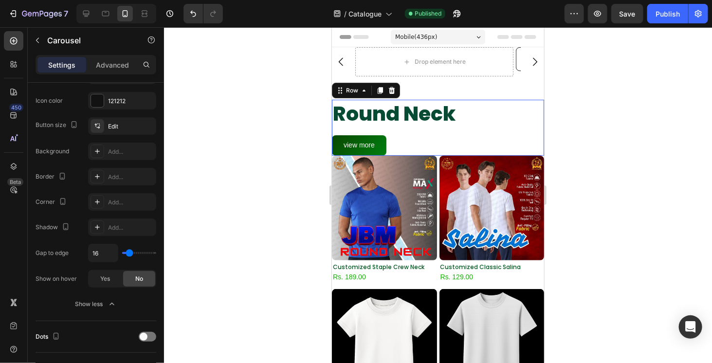
click at [484, 131] on div "Round Neck Heading view more Button Row 0" at bounding box center [438, 127] width 212 height 56
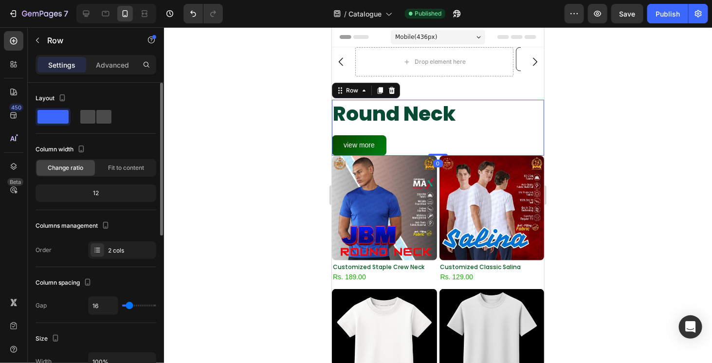
click at [86, 119] on span at bounding box center [87, 117] width 15 height 14
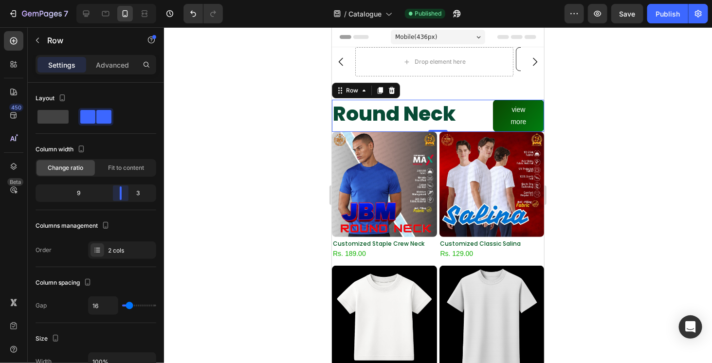
drag, startPoint x: 97, startPoint y: 188, endPoint x: 129, endPoint y: 191, distance: 31.4
click at [129, 0] on body "7 Version history / Catalogue Published Preview Save Publish 450 Beta Sections(…" at bounding box center [356, 0] width 712 height 0
click at [522, 119] on p "view more" at bounding box center [518, 115] width 28 height 24
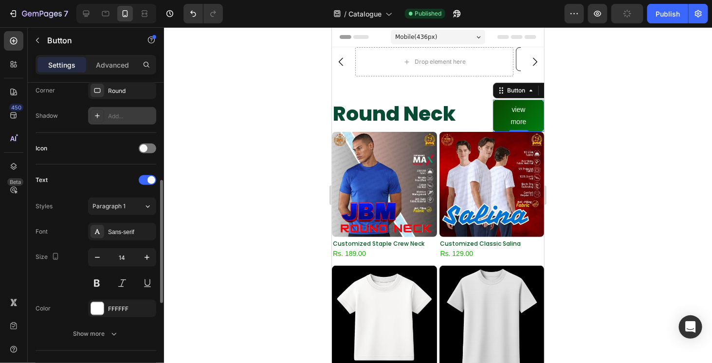
scroll to position [292, 0]
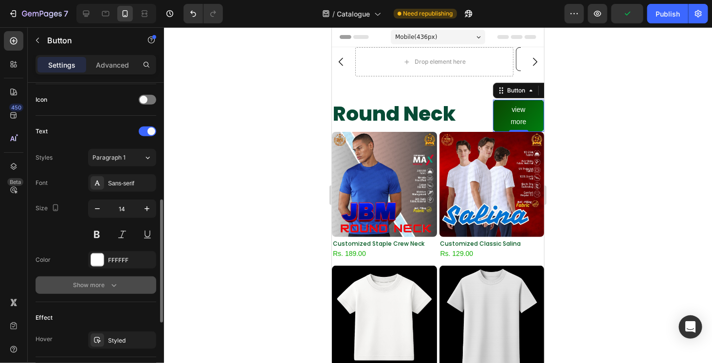
click at [83, 280] on div "Show more" at bounding box center [96, 285] width 45 height 10
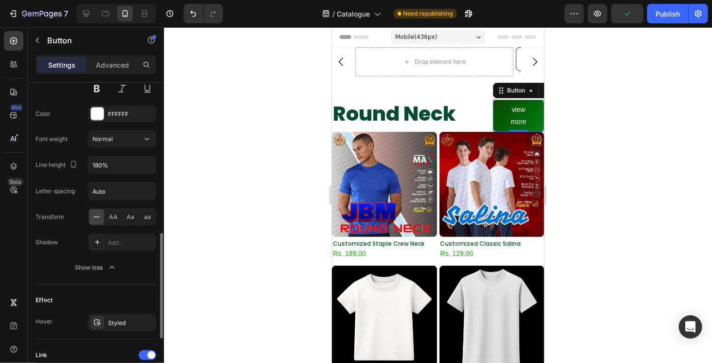
scroll to position [536, 0]
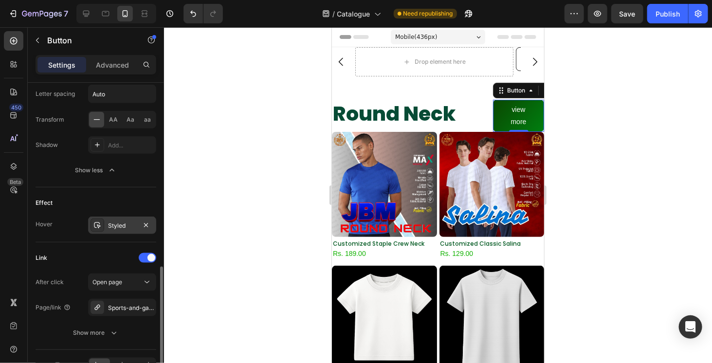
click at [127, 222] on div "Styled" at bounding box center [122, 226] width 28 height 9
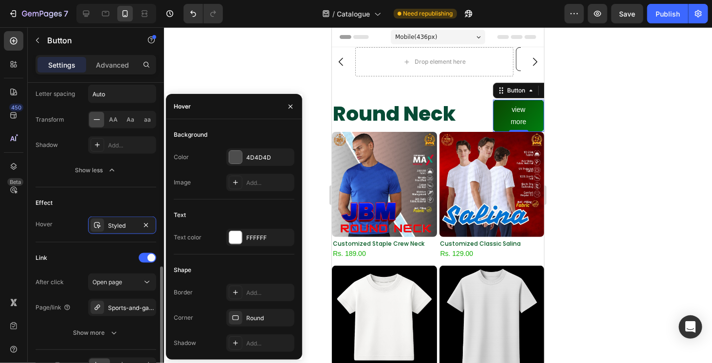
click at [98, 243] on div "Link After click Open page Page/link Sports-and-games Show more" at bounding box center [96, 297] width 121 height 108
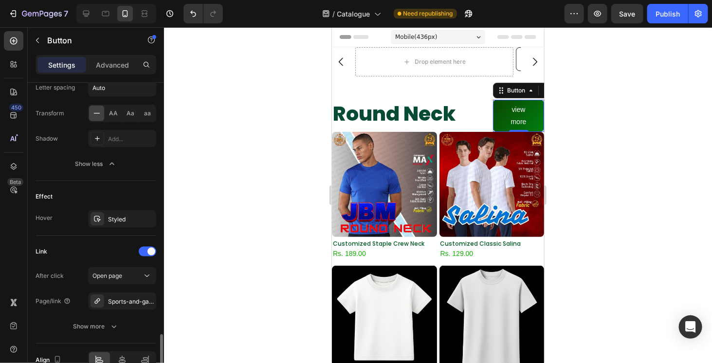
scroll to position [591, 0]
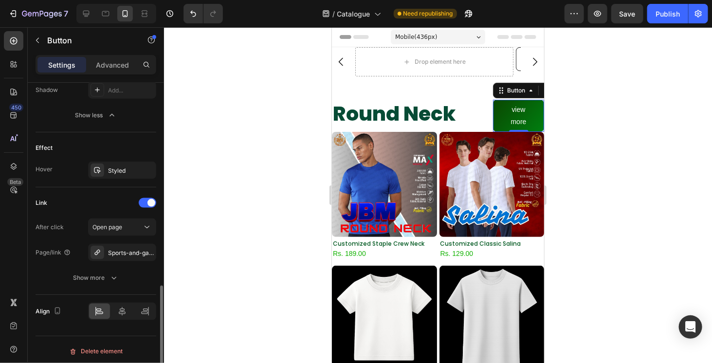
click at [96, 283] on div "Link After click Open page Page/link Sports-and-games Show more" at bounding box center [96, 241] width 121 height 108
click at [116, 276] on icon "button" at bounding box center [114, 278] width 10 height 10
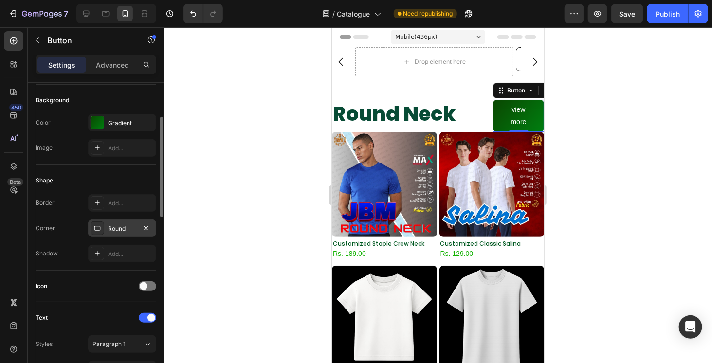
scroll to position [0, 0]
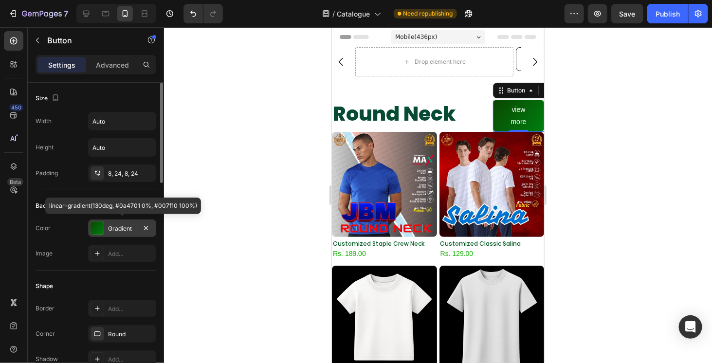
click at [119, 224] on div "Gradient" at bounding box center [122, 228] width 28 height 9
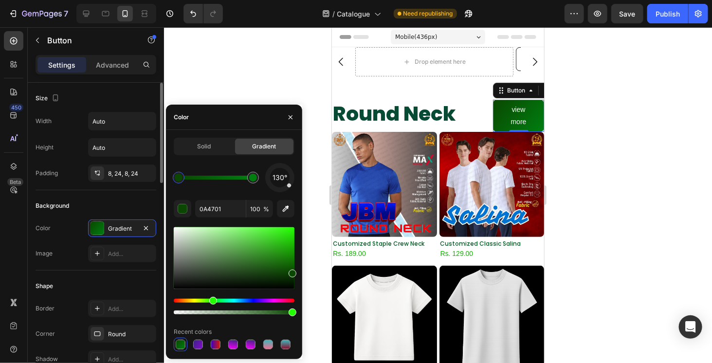
click at [113, 187] on div "Size Width Auto Height Auto Padding 8, 24, 8, 24" at bounding box center [96, 137] width 121 height 108
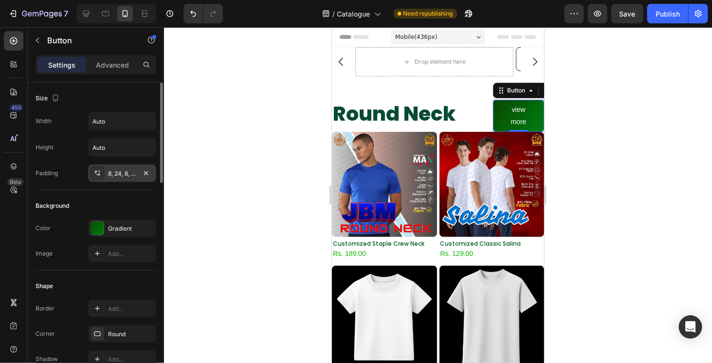
click at [112, 175] on div "8, 24, 8, 24" at bounding box center [122, 173] width 28 height 9
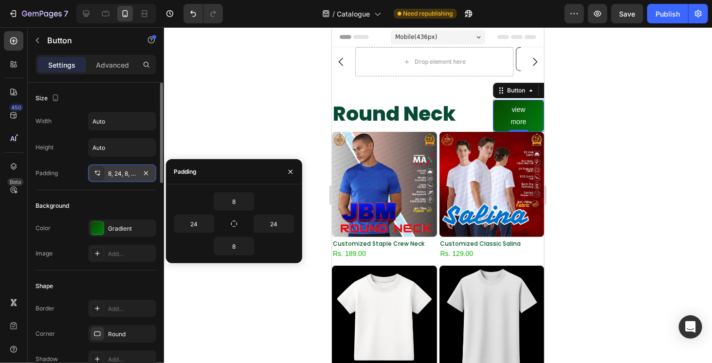
click at [112, 175] on div "8, 24, 8, 24" at bounding box center [122, 173] width 28 height 9
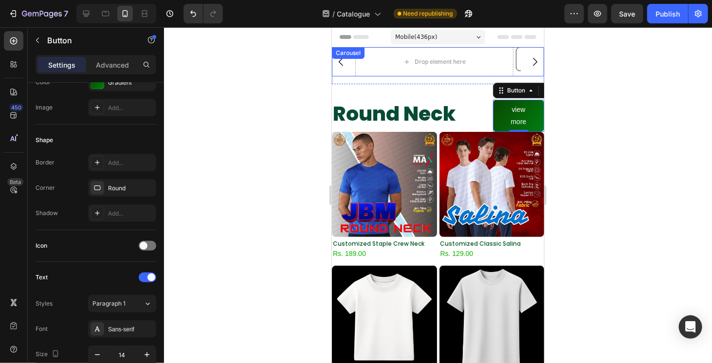
click at [530, 62] on icon "Carousel Next Arrow" at bounding box center [535, 62] width 12 height 12
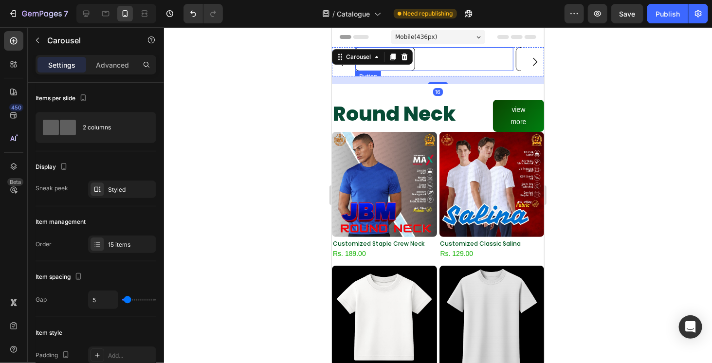
click at [411, 64] on link "Round neck" at bounding box center [385, 59] width 60 height 24
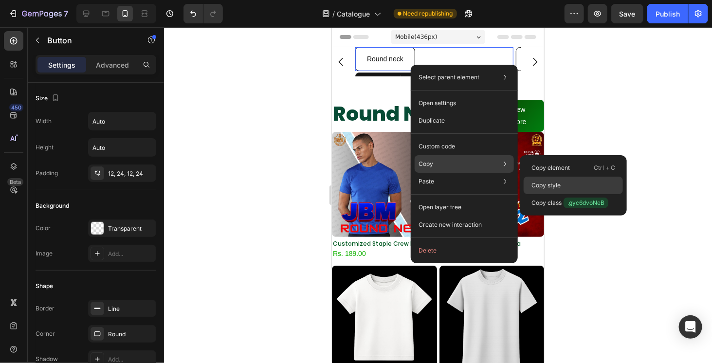
click at [543, 179] on div "Copy style" at bounding box center [573, 186] width 99 height 18
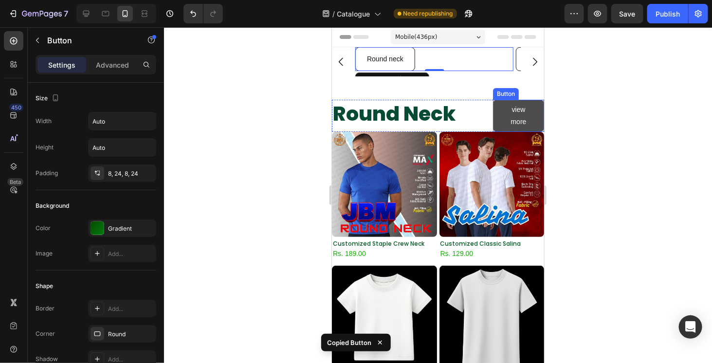
click at [530, 124] on link "view more" at bounding box center [518, 115] width 51 height 32
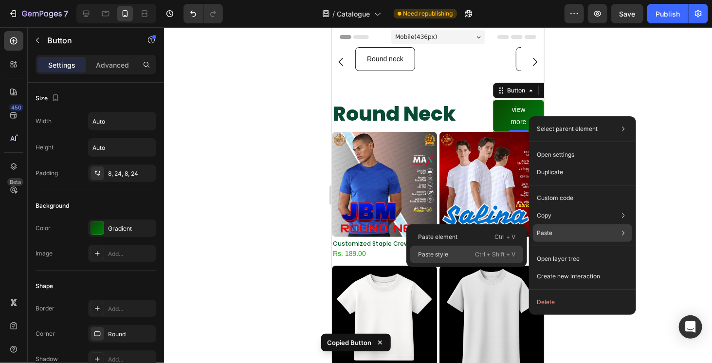
click at [472, 251] on div "Paste style Ctrl + Shift + V" at bounding box center [467, 255] width 113 height 18
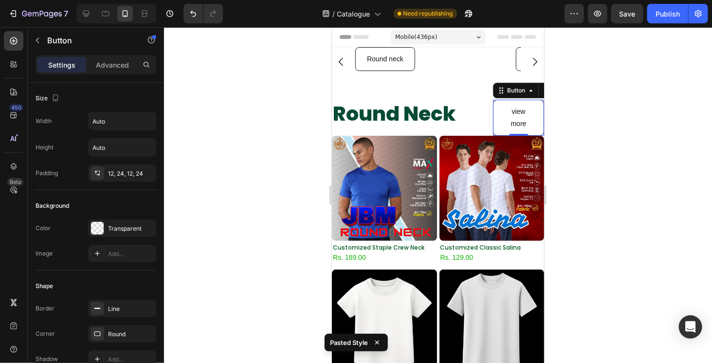
click at [493, 117] on link "view more" at bounding box center [518, 117] width 51 height 36
click at [122, 220] on div "Transparent" at bounding box center [122, 229] width 68 height 18
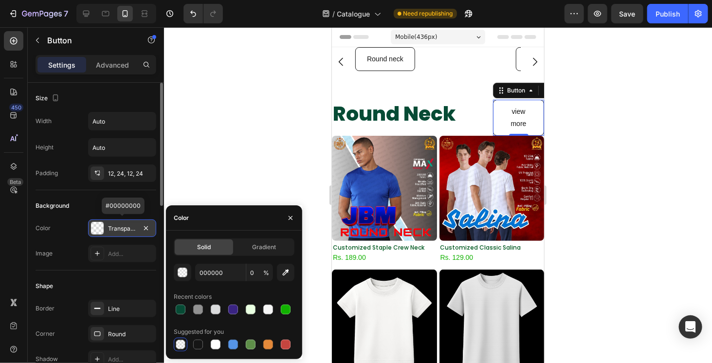
click at [122, 220] on div "Transparent" at bounding box center [122, 229] width 68 height 18
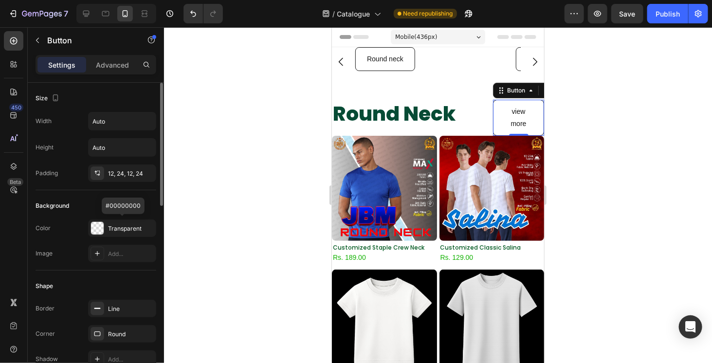
scroll to position [49, 0]
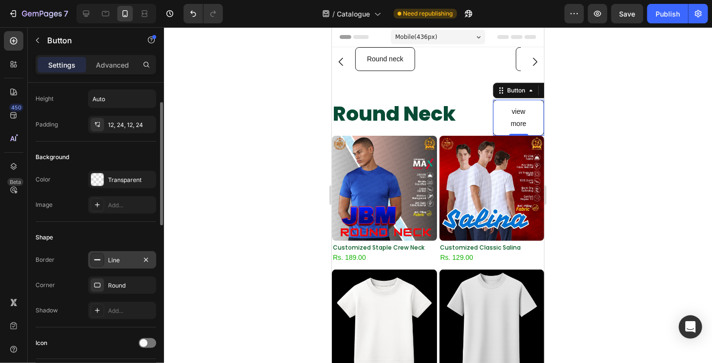
click at [113, 260] on div "Line" at bounding box center [122, 260] width 28 height 9
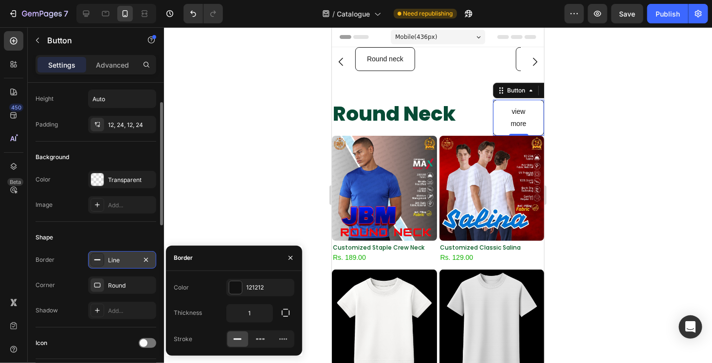
click at [113, 260] on div "Line" at bounding box center [122, 260] width 28 height 9
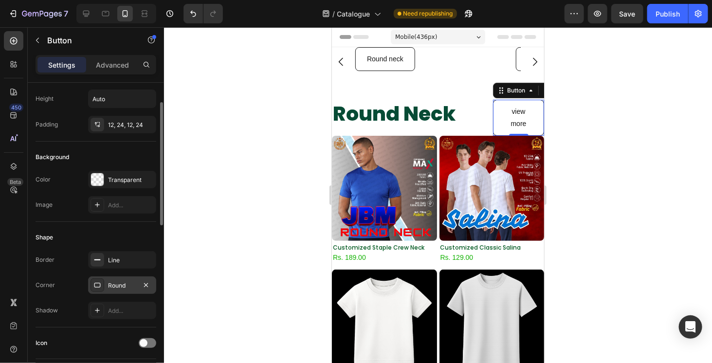
click at [116, 282] on div "Round" at bounding box center [122, 285] width 28 height 9
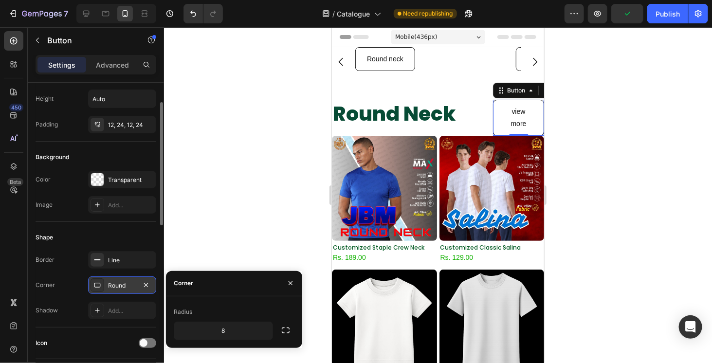
click at [116, 282] on div "Round" at bounding box center [122, 285] width 28 height 9
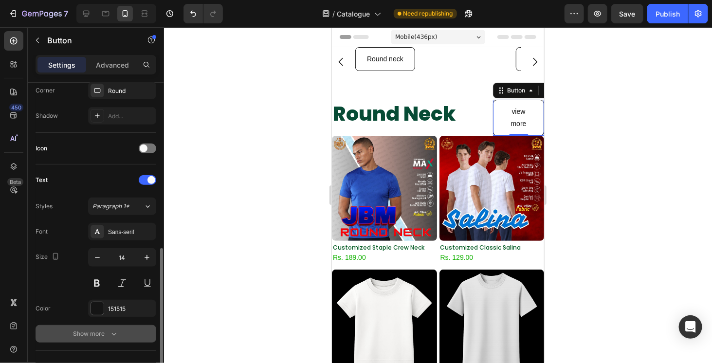
scroll to position [341, 0]
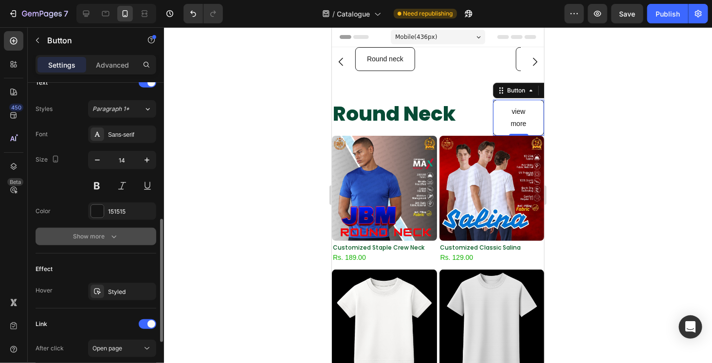
click at [118, 235] on button "Show more" at bounding box center [96, 237] width 121 height 18
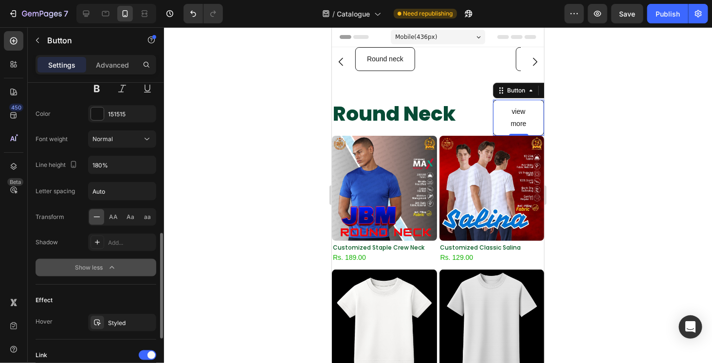
scroll to position [487, 0]
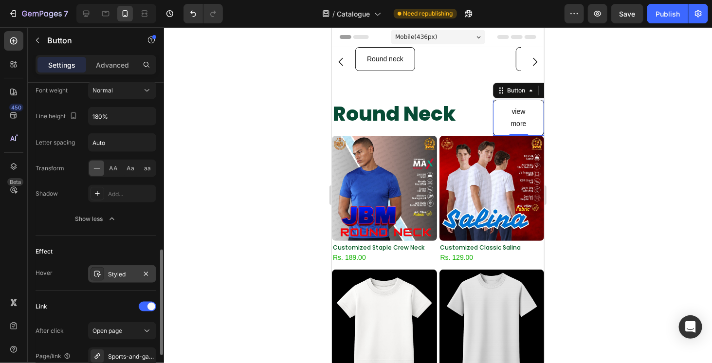
click at [108, 273] on div "Styled" at bounding box center [122, 274] width 28 height 9
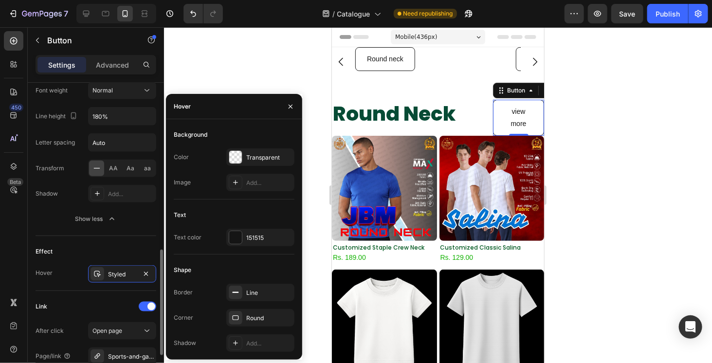
click at [49, 269] on div "Hover" at bounding box center [44, 273] width 17 height 9
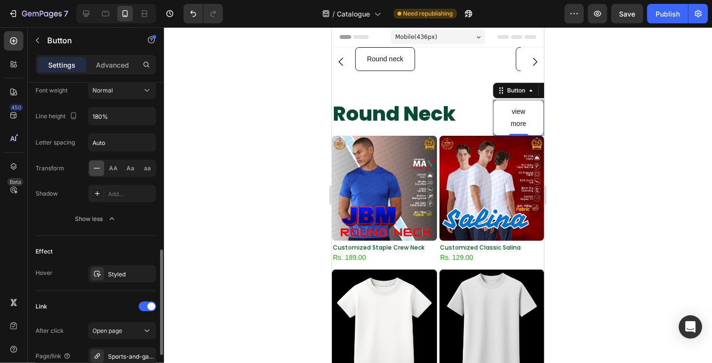
scroll to position [591, 0]
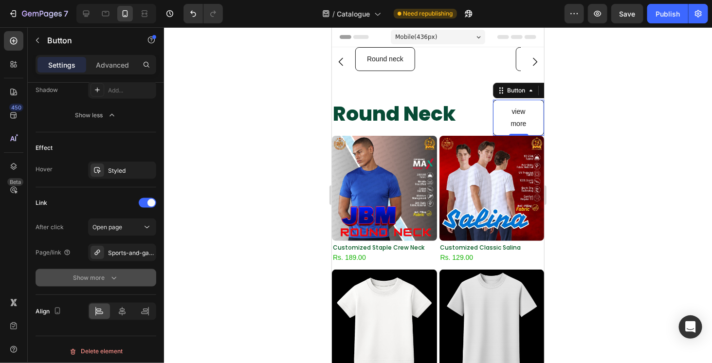
click at [86, 269] on button "Show more" at bounding box center [96, 278] width 121 height 18
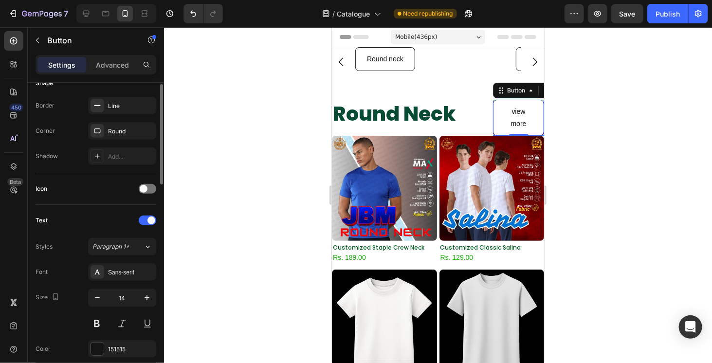
scroll to position [154, 0]
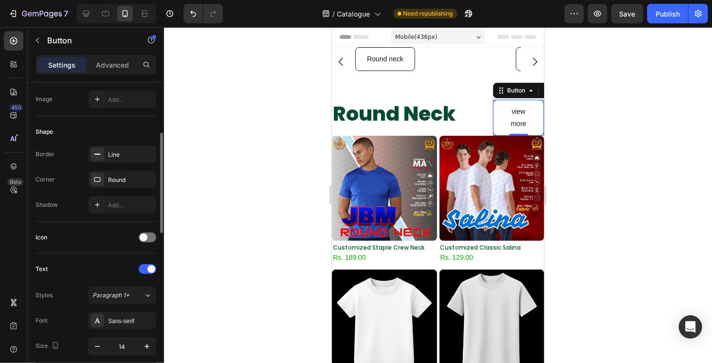
click at [105, 76] on div "Settings Advanced" at bounding box center [96, 69] width 136 height 28
click at [106, 73] on div "Settings Advanced" at bounding box center [96, 64] width 121 height 19
click at [108, 68] on p "Advanced" at bounding box center [112, 65] width 33 height 10
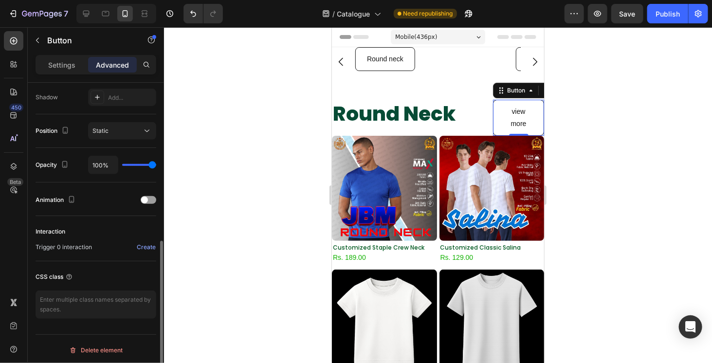
scroll to position [178, 0]
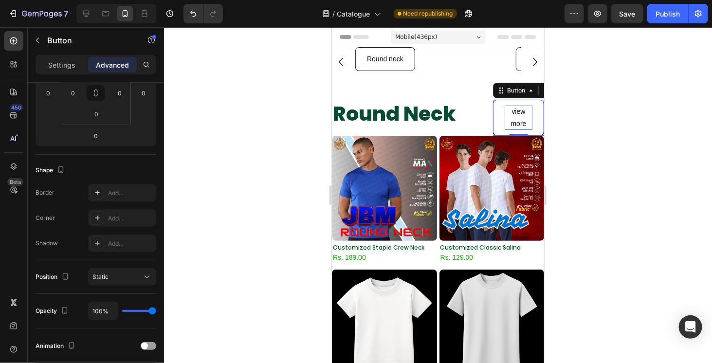
click at [507, 114] on p "view more" at bounding box center [518, 117] width 28 height 24
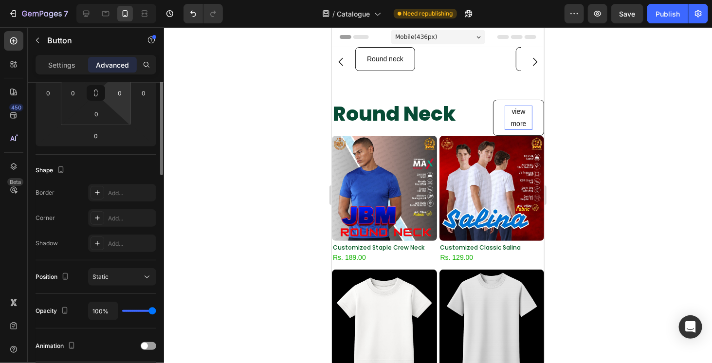
scroll to position [0, 0]
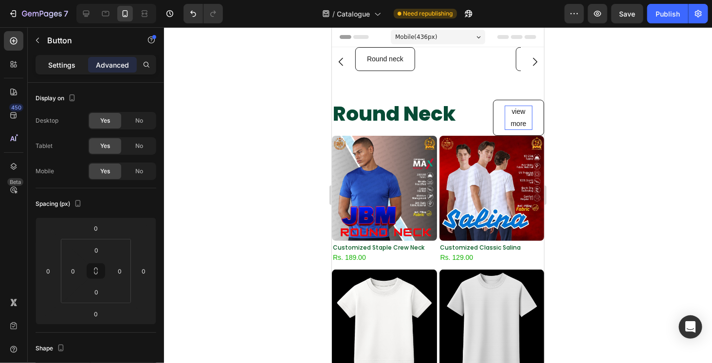
click at [61, 60] on p "Settings" at bounding box center [61, 65] width 27 height 10
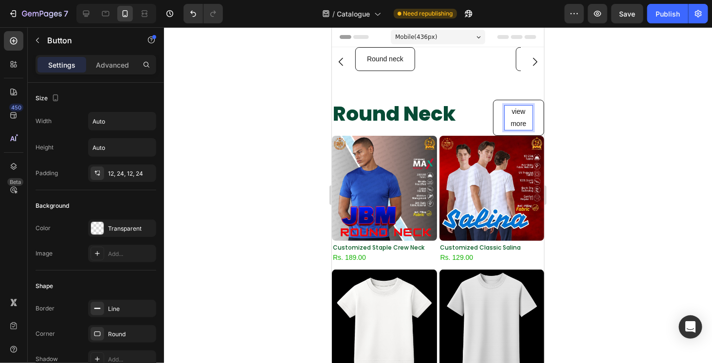
click at [507, 125] on p "view more" at bounding box center [518, 117] width 28 height 24
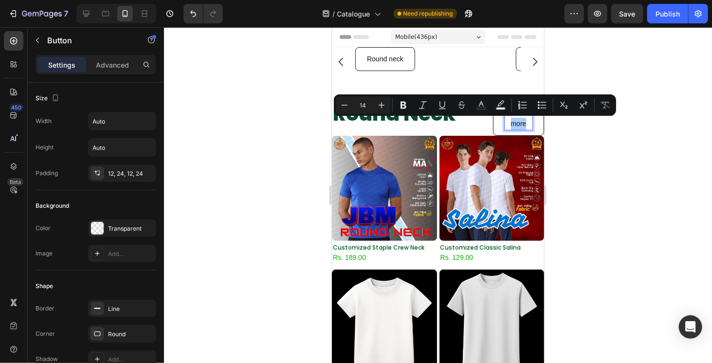
click at [556, 156] on div at bounding box center [438, 195] width 548 height 336
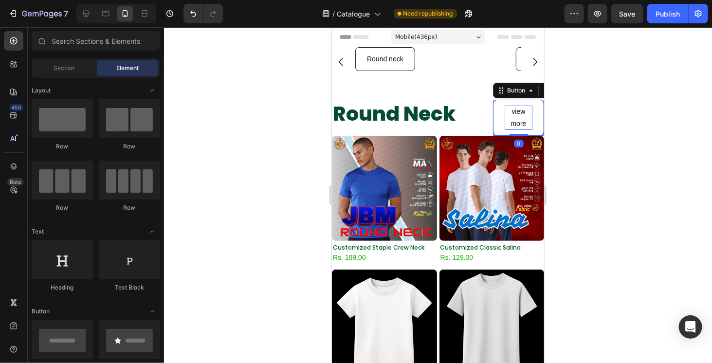
click at [522, 123] on p "view more" at bounding box center [518, 117] width 28 height 24
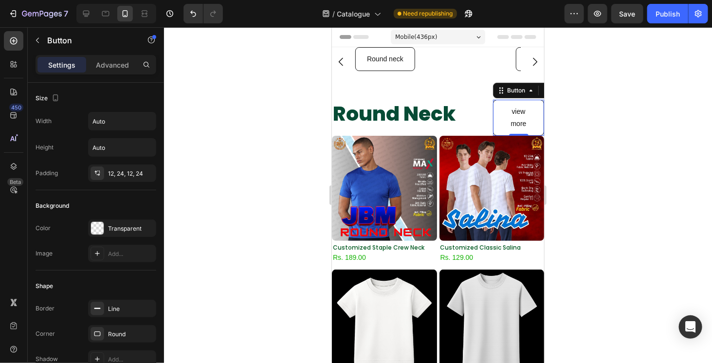
click at [498, 112] on link "view more" at bounding box center [518, 117] width 51 height 36
click at [139, 125] on button "button" at bounding box center [147, 121] width 18 height 18
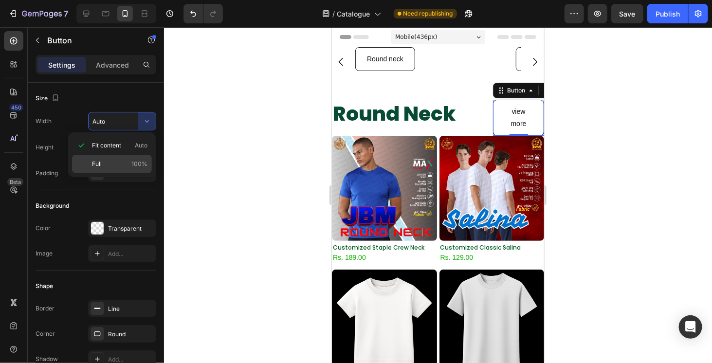
click at [106, 163] on p "Full 100%" at bounding box center [120, 164] width 56 height 9
type input "100%"
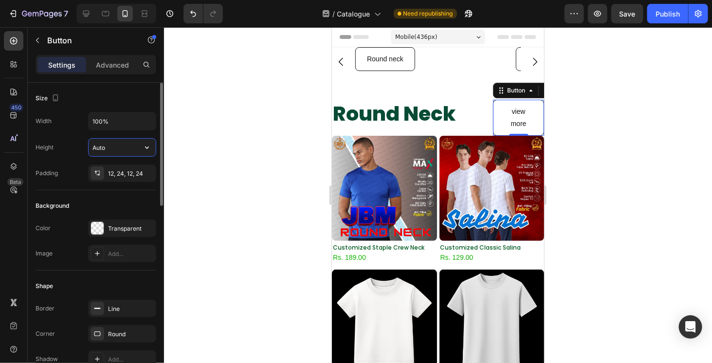
click at [131, 148] on input "Auto" at bounding box center [122, 148] width 67 height 18
click at [143, 154] on button "button" at bounding box center [147, 148] width 18 height 18
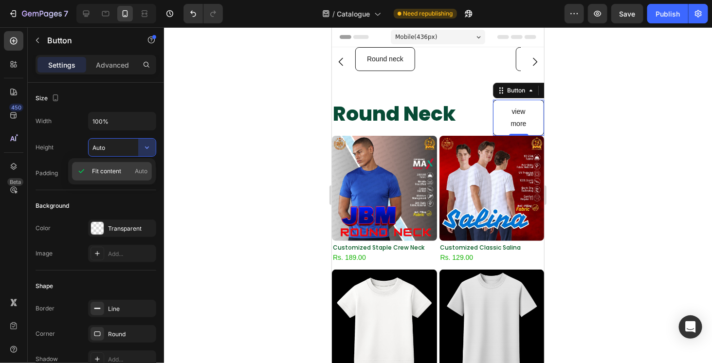
click at [129, 173] on p "Fit content Auto" at bounding box center [120, 171] width 56 height 9
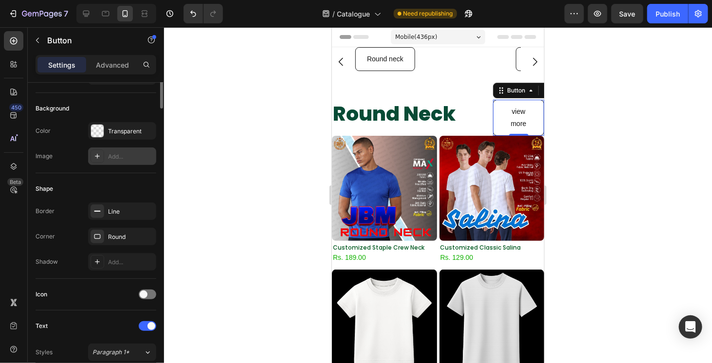
scroll to position [146, 0]
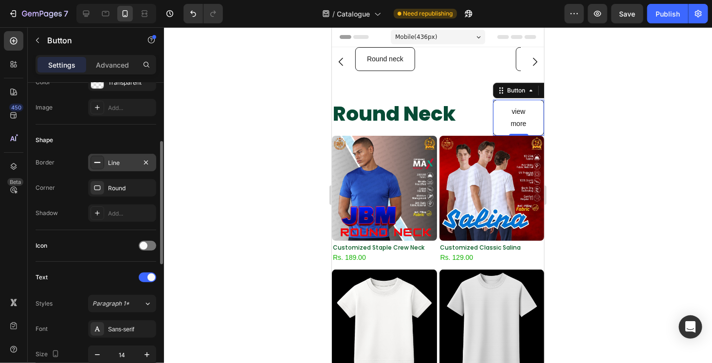
click at [117, 169] on div "Line" at bounding box center [122, 163] width 68 height 18
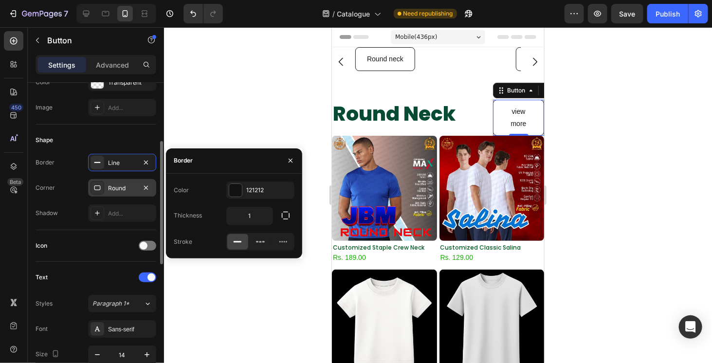
click at [119, 188] on div "Round" at bounding box center [122, 188] width 28 height 9
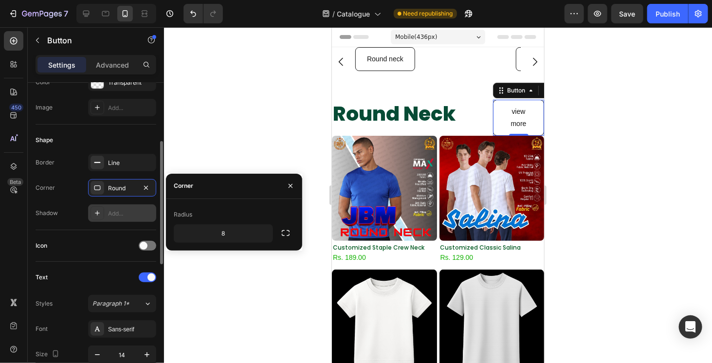
click at [119, 209] on div "Add..." at bounding box center [131, 213] width 46 height 9
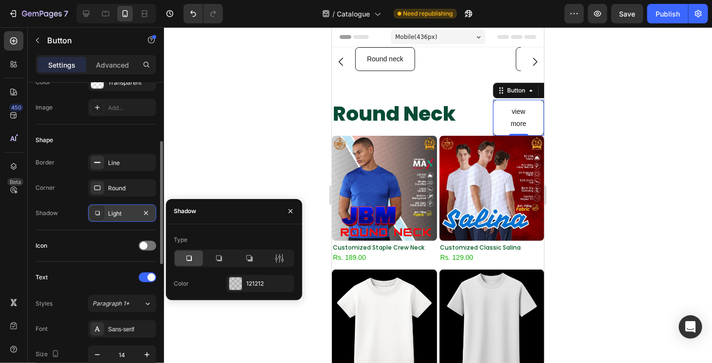
click at [119, 209] on div "Light" at bounding box center [122, 213] width 28 height 9
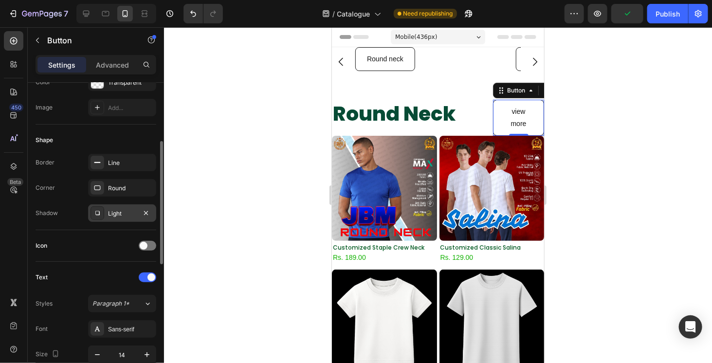
click at [149, 205] on div "Light" at bounding box center [122, 214] width 68 height 18
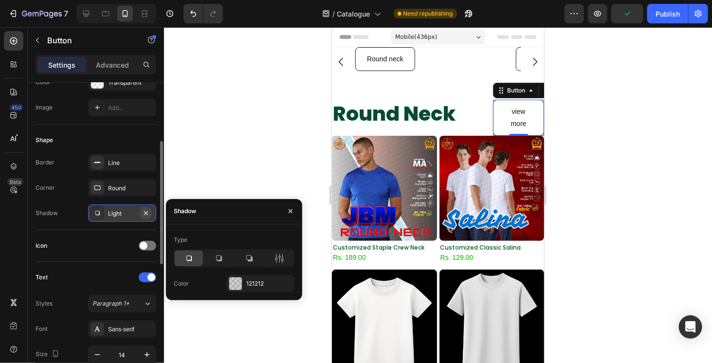
click at [147, 211] on icon "button" at bounding box center [146, 213] width 8 height 8
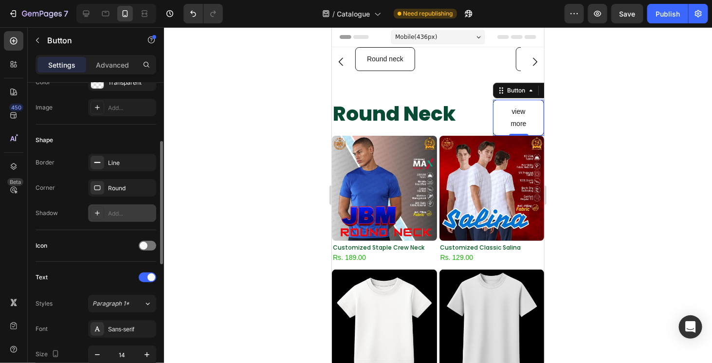
click at [95, 232] on div "Icon" at bounding box center [96, 246] width 121 height 32
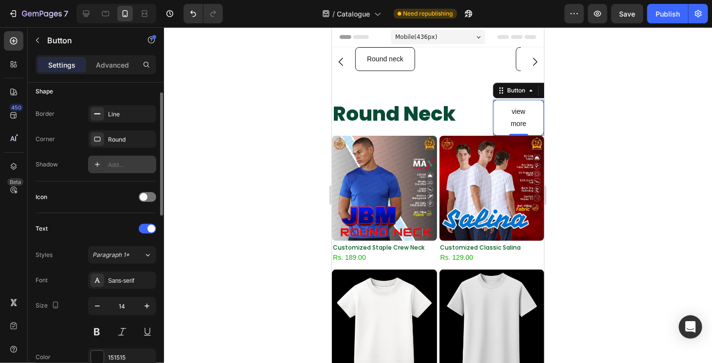
scroll to position [243, 0]
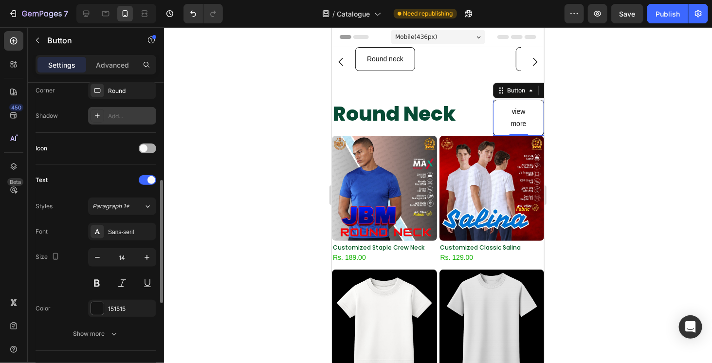
click at [143, 145] on span at bounding box center [144, 149] width 8 height 8
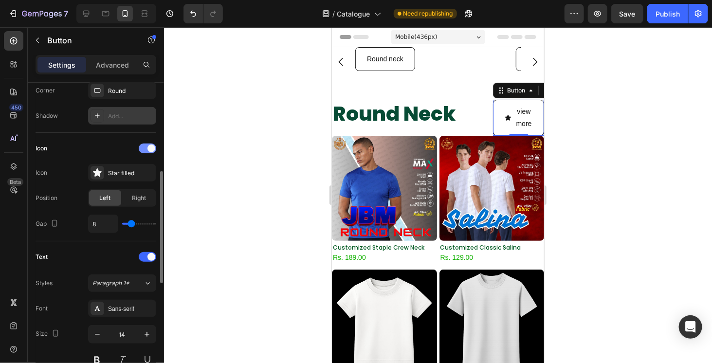
click at [143, 145] on div at bounding box center [148, 149] width 18 height 10
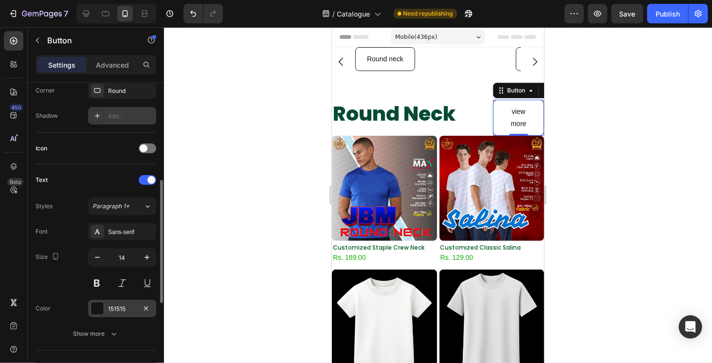
scroll to position [292, 0]
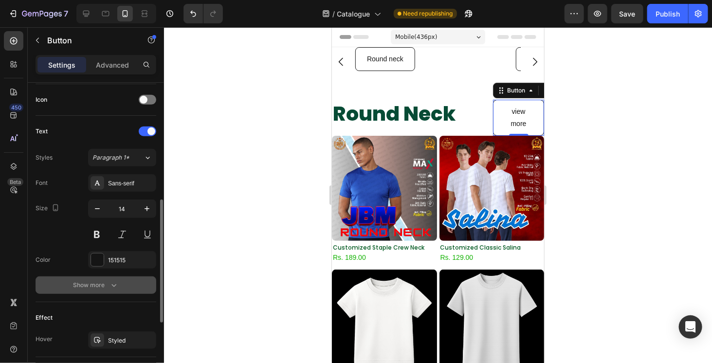
click at [96, 277] on button "Show more" at bounding box center [96, 286] width 121 height 18
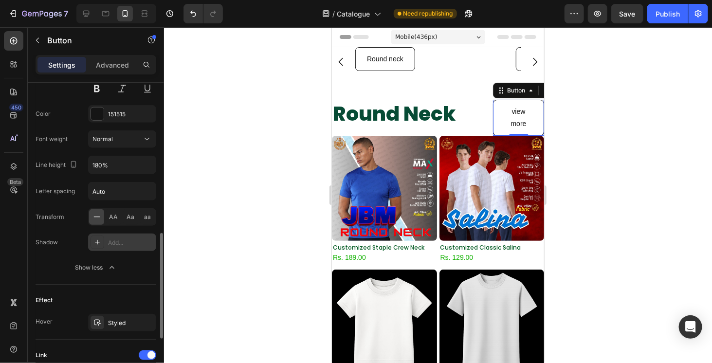
scroll to position [536, 0]
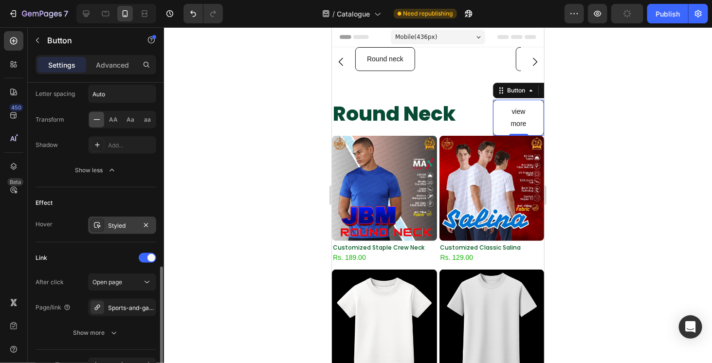
click at [115, 229] on div "Styled" at bounding box center [122, 226] width 68 height 18
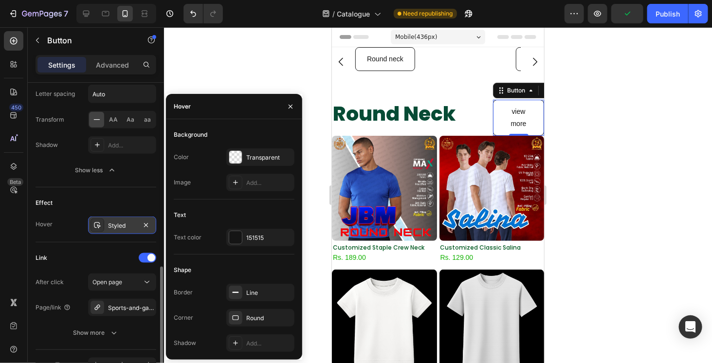
click at [109, 217] on div "Styled" at bounding box center [122, 226] width 68 height 18
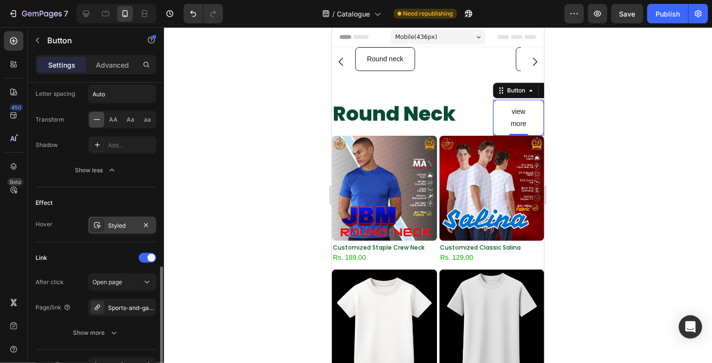
scroll to position [591, 0]
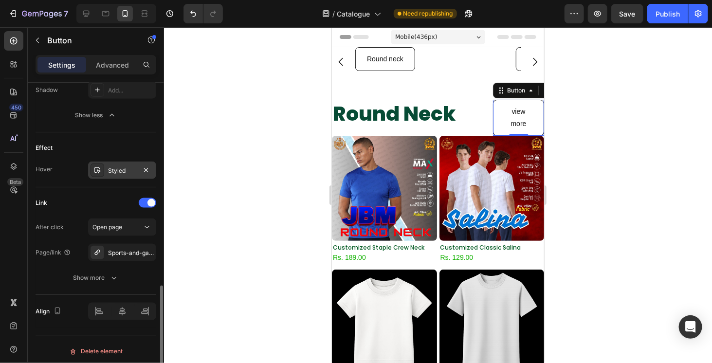
click at [110, 228] on div "Open page" at bounding box center [122, 228] width 59 height 10
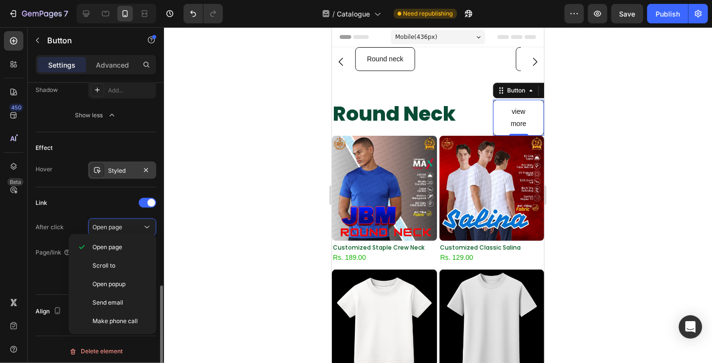
click at [110, 228] on div "Open page" at bounding box center [122, 228] width 59 height 10
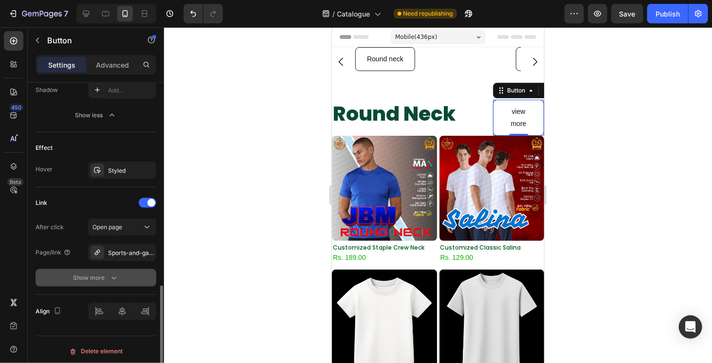
click at [106, 276] on div "Show more" at bounding box center [96, 278] width 45 height 10
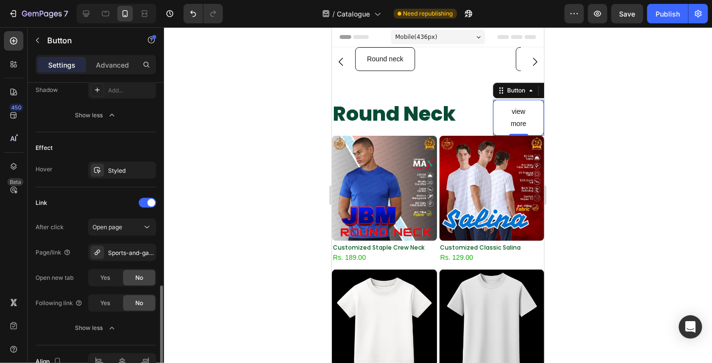
scroll to position [641, 0]
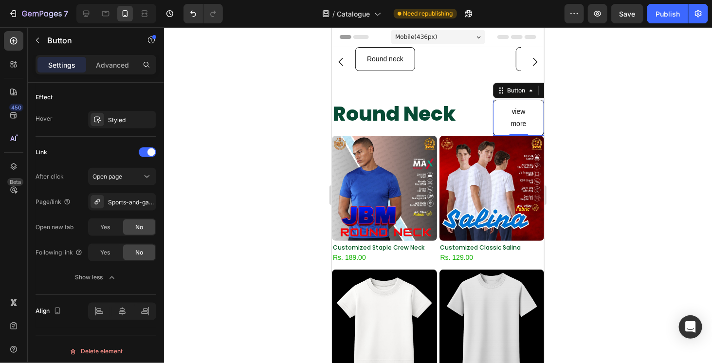
click at [120, 73] on div "Settings Advanced" at bounding box center [96, 64] width 121 height 19
click at [120, 71] on div "Advanced" at bounding box center [112, 65] width 49 height 16
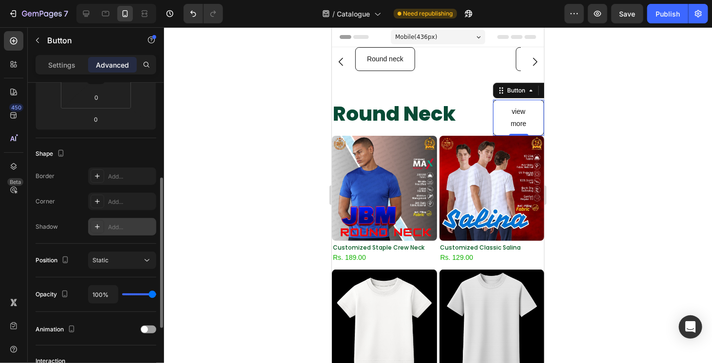
scroll to position [292, 0]
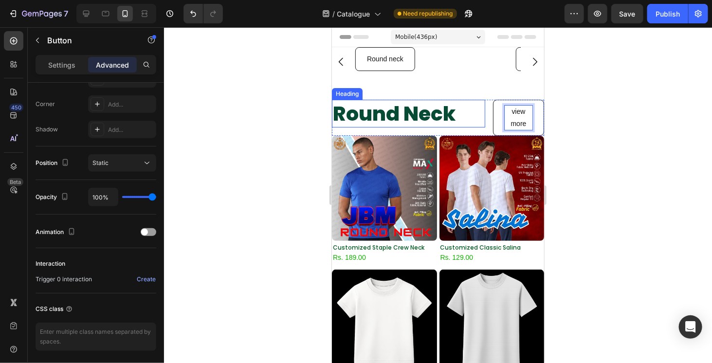
click at [446, 111] on h2 "Round Neck" at bounding box center [408, 113] width 153 height 28
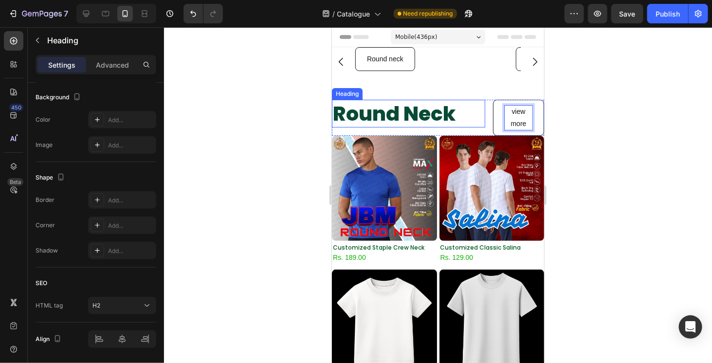
scroll to position [0, 0]
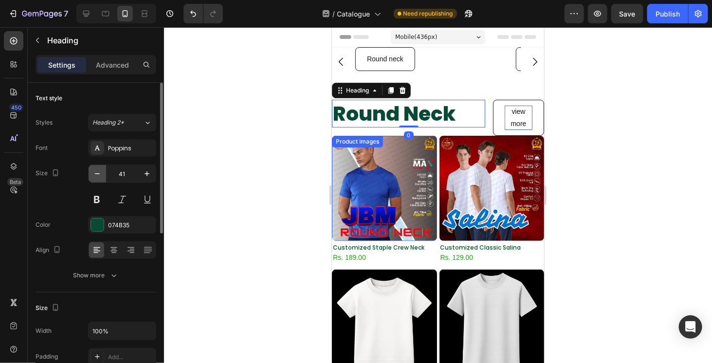
click at [96, 180] on button "button" at bounding box center [98, 174] width 18 height 18
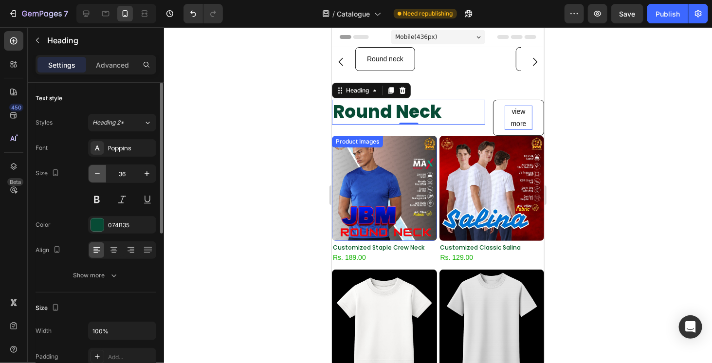
click at [96, 180] on button "button" at bounding box center [98, 174] width 18 height 18
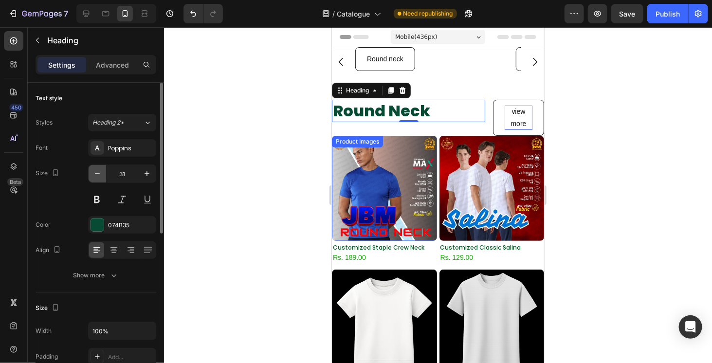
click at [96, 180] on button "button" at bounding box center [98, 174] width 18 height 18
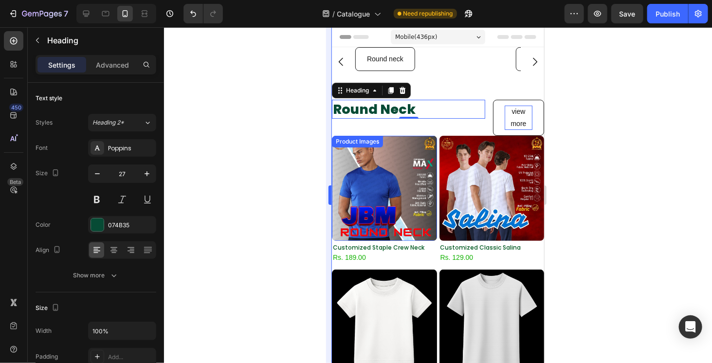
type input "26"
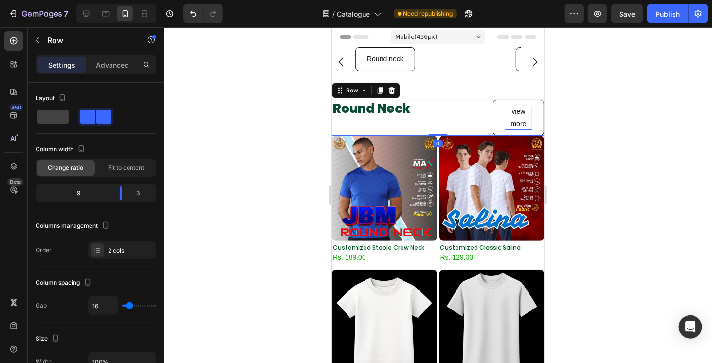
click at [486, 112] on div "Round Neck Heading view more Button Row 0" at bounding box center [438, 117] width 212 height 36
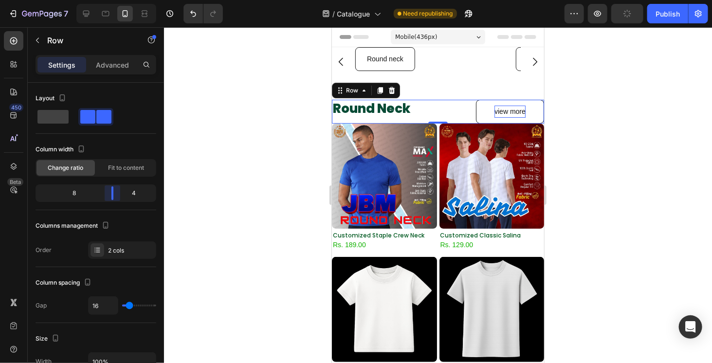
drag, startPoint x: 121, startPoint y: 189, endPoint x: 115, endPoint y: 191, distance: 6.0
click at [115, 0] on body "7 Version history / Catalogue Need republishing Preview Publish 450 Beta Sectio…" at bounding box center [356, 0] width 712 height 0
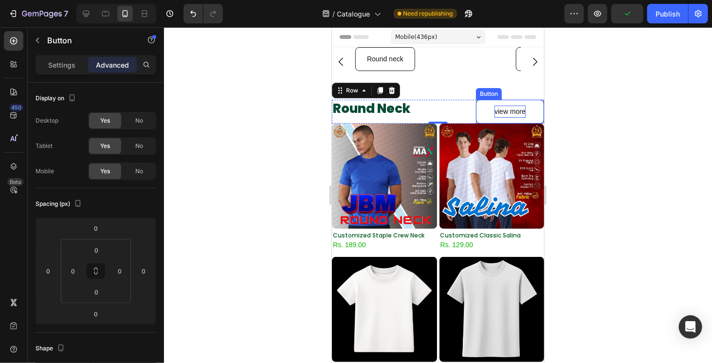
click at [500, 110] on p "view more" at bounding box center [509, 111] width 31 height 12
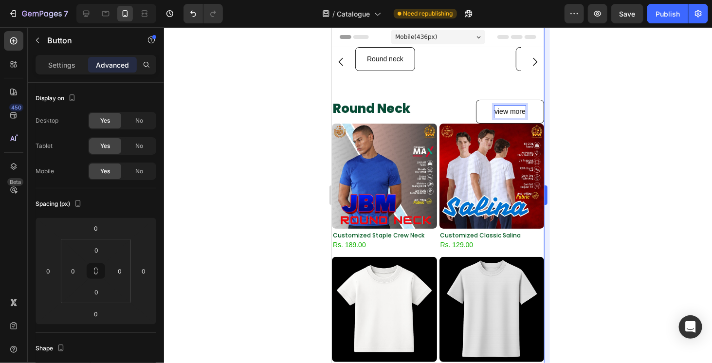
drag, startPoint x: 556, startPoint y: 147, endPoint x: 546, endPoint y: 144, distance: 10.0
click at [556, 147] on div at bounding box center [438, 195] width 548 height 336
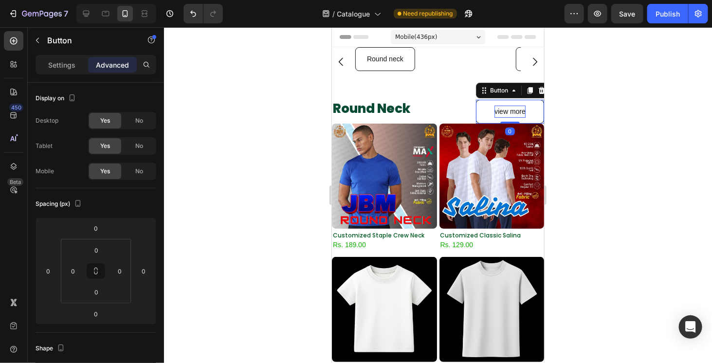
click at [517, 103] on link "view more" at bounding box center [510, 111] width 68 height 24
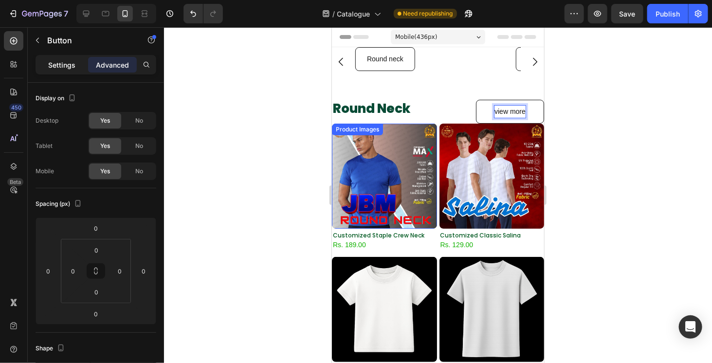
click at [65, 65] on p "Settings" at bounding box center [61, 65] width 27 height 10
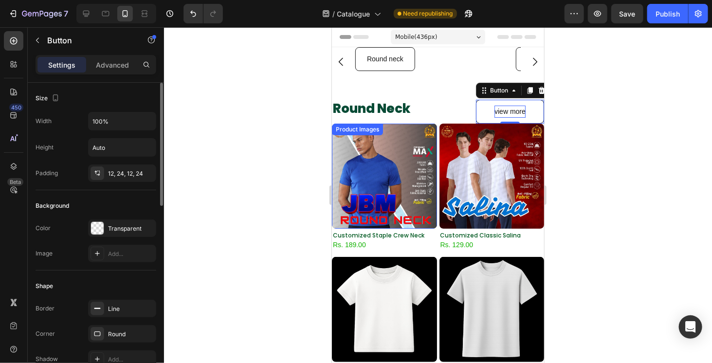
click at [98, 183] on div "Size Width 100% Height Auto Padding 12, 24, 12, 24" at bounding box center [96, 137] width 121 height 108
click at [120, 177] on div "12, 24, 12, 24" at bounding box center [122, 174] width 68 height 18
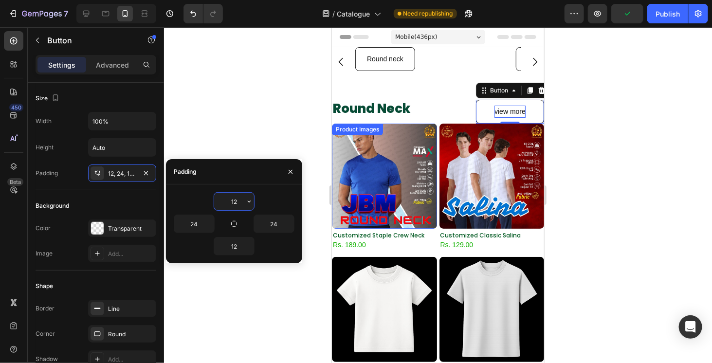
click at [233, 196] on input "12" at bounding box center [234, 202] width 40 height 18
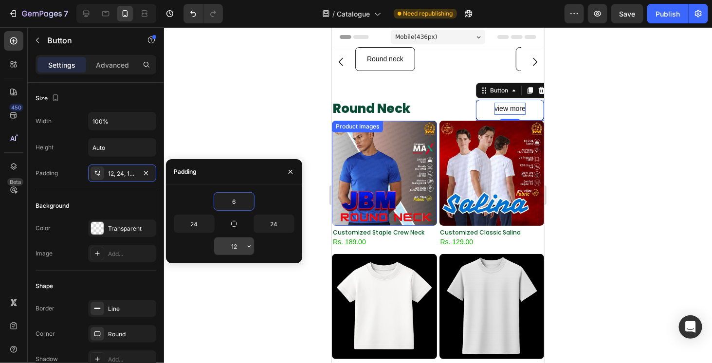
type input "6"
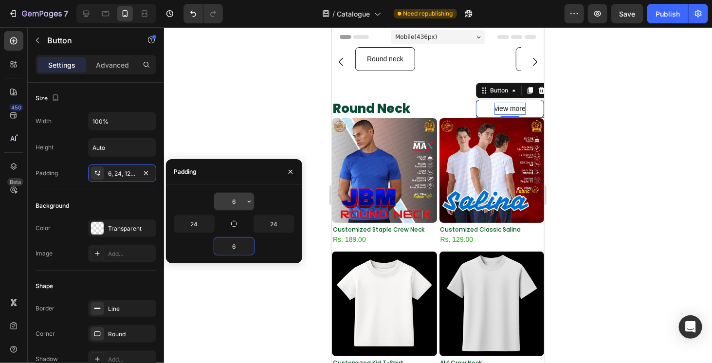
type input "6"
type input "4"
drag, startPoint x: 712, startPoint y: 141, endPoint x: 705, endPoint y: 147, distance: 8.7
click at [712, 141] on div at bounding box center [438, 195] width 548 height 336
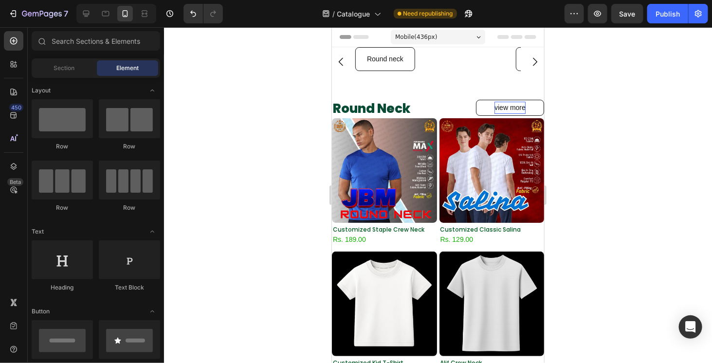
click at [608, 189] on div at bounding box center [438, 195] width 548 height 336
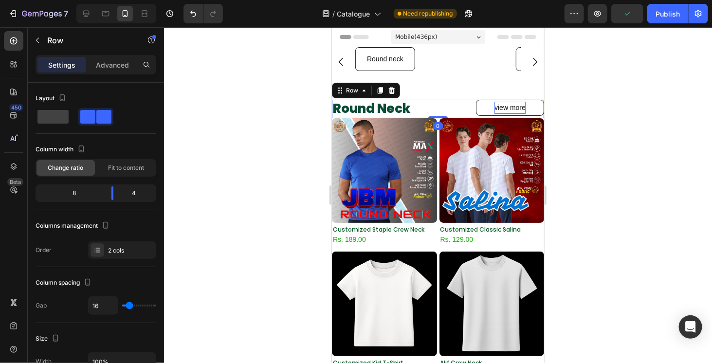
click at [465, 106] on div "Round Neck Heading view more Button Row 0" at bounding box center [438, 108] width 212 height 19
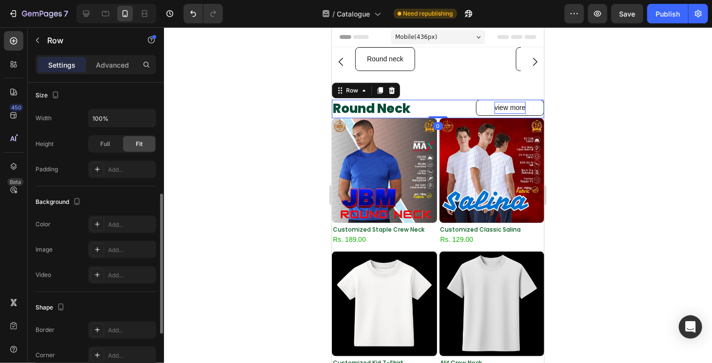
scroll to position [369, 0]
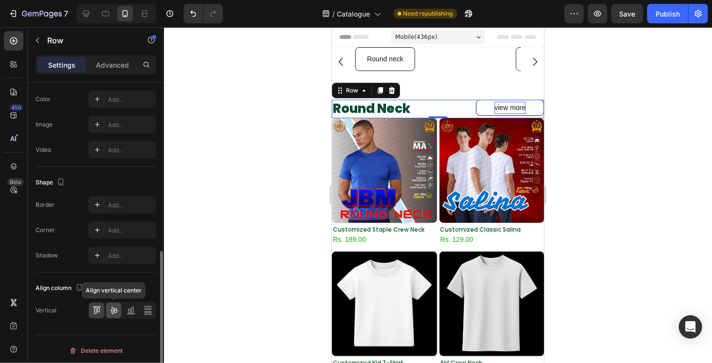
click at [115, 306] on icon at bounding box center [114, 311] width 10 height 10
click at [569, 166] on div at bounding box center [438, 195] width 548 height 336
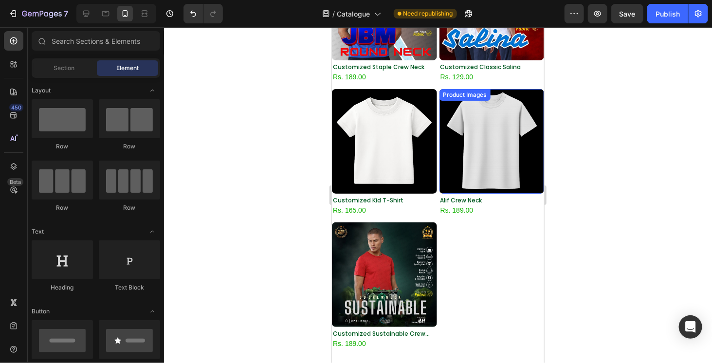
scroll to position [243, 0]
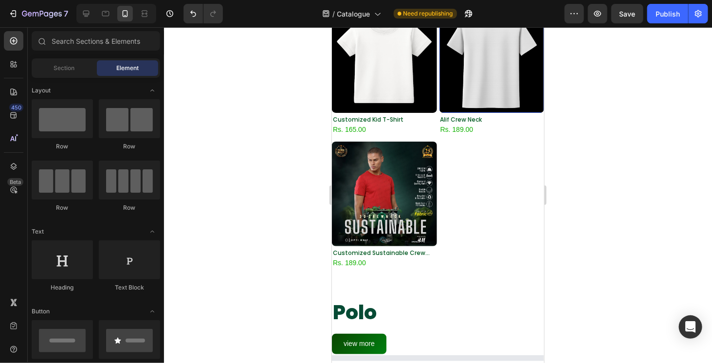
click at [487, 192] on div "Product Images Customized Staple Crew Neck Product Title Rs. 189.00 Product Pri…" at bounding box center [438, 70] width 212 height 392
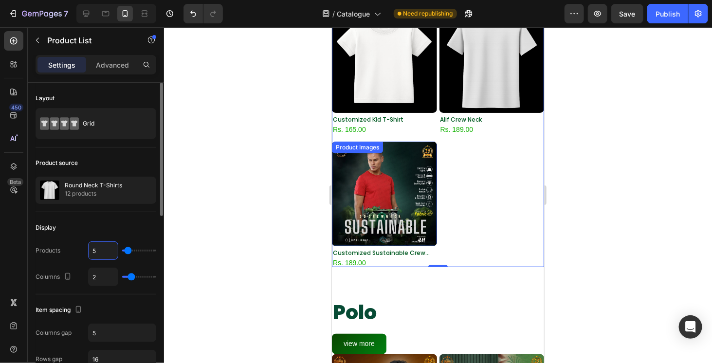
type input "6"
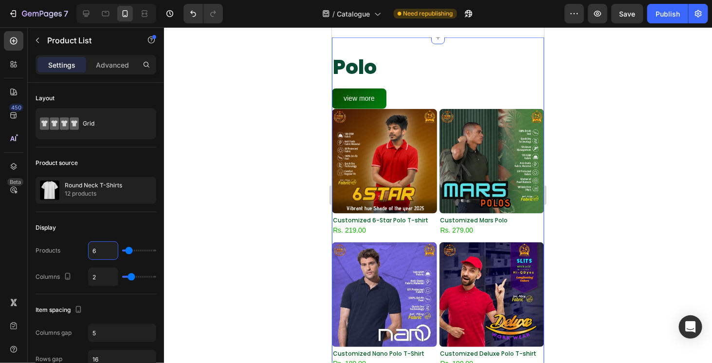
scroll to position [633, 0]
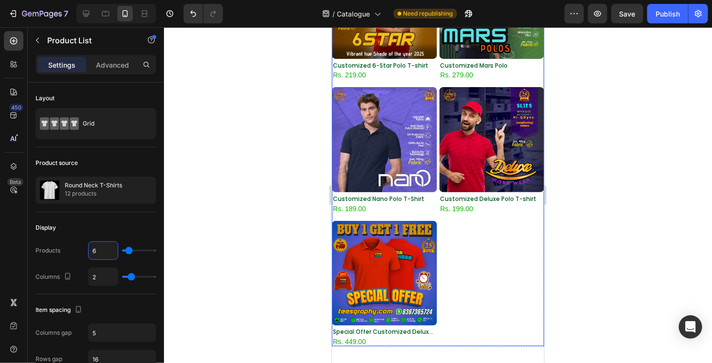
click at [480, 236] on div "Product Images Customized 6-Star Polo T-shirt Product Title Rs. 219.00 Product …" at bounding box center [438, 149] width 212 height 392
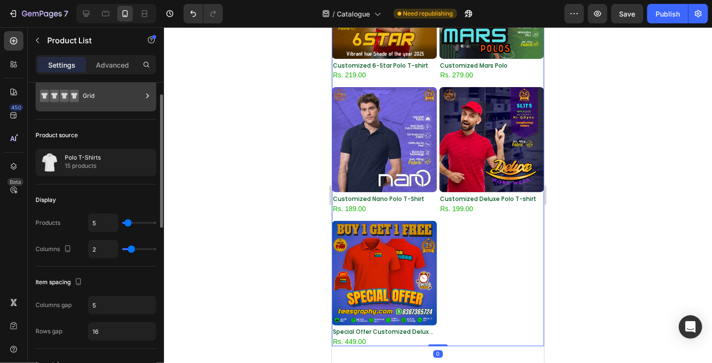
scroll to position [0, 0]
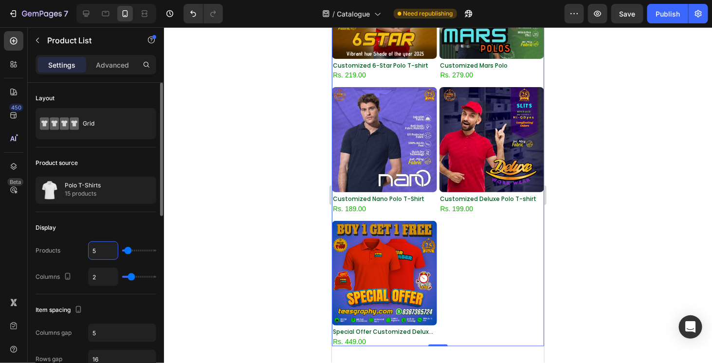
click at [105, 247] on input "5" at bounding box center [103, 251] width 29 height 18
type input "6"
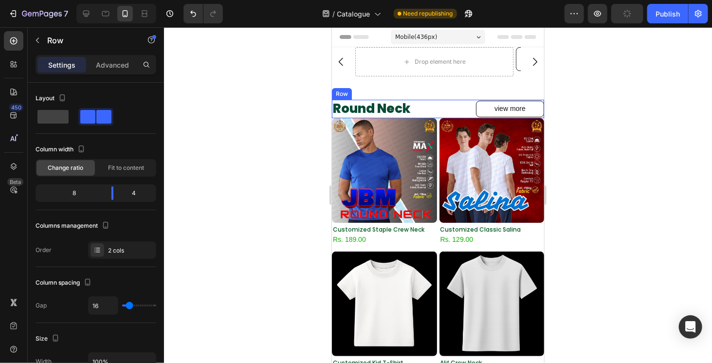
click at [466, 112] on div "Round Neck Heading view more Button Row" at bounding box center [438, 108] width 212 height 19
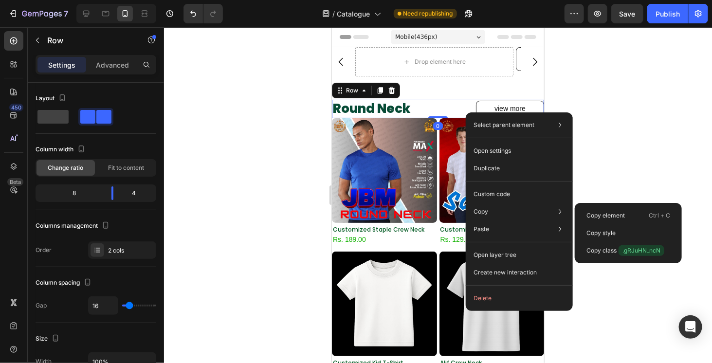
click at [647, 232] on div "Copy style" at bounding box center [628, 233] width 99 height 18
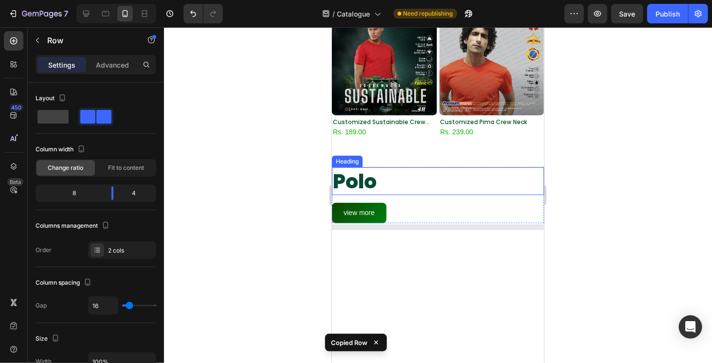
scroll to position [390, 0]
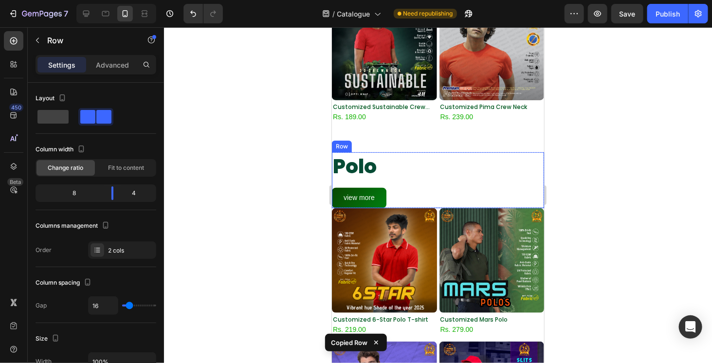
click at [461, 176] on div "Polo Heading view more Button Row" at bounding box center [438, 180] width 212 height 56
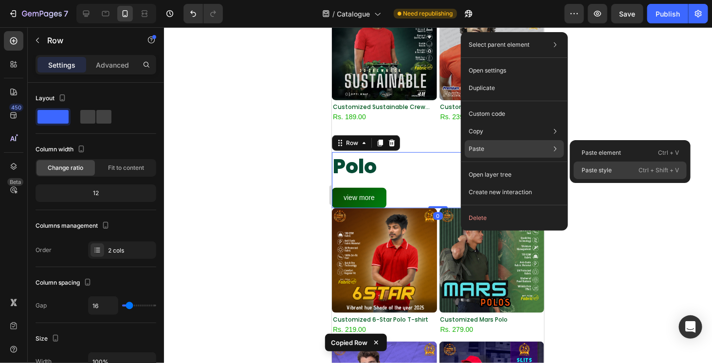
click at [580, 164] on div "Paste style Ctrl + Shift + V" at bounding box center [630, 171] width 113 height 18
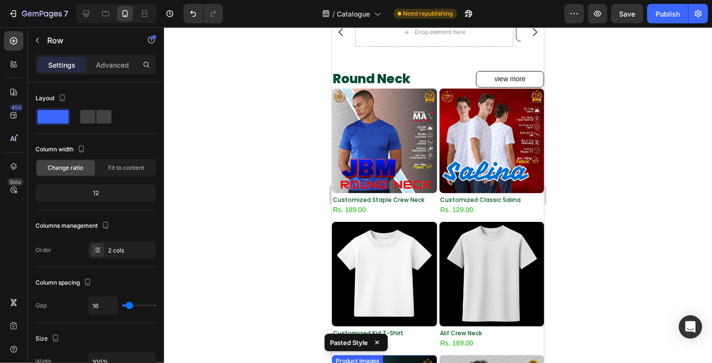
scroll to position [0, 0]
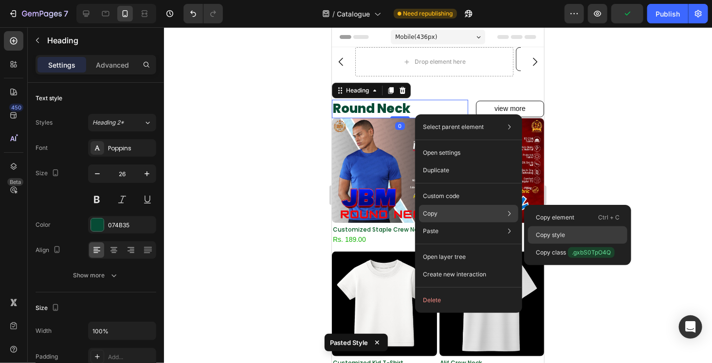
click at [553, 236] on p "Copy style" at bounding box center [550, 235] width 29 height 9
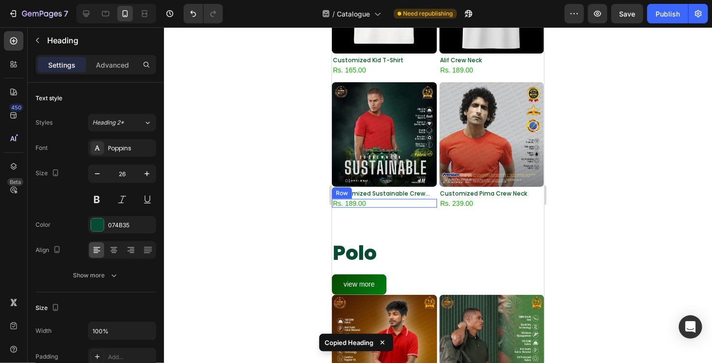
scroll to position [390, 0]
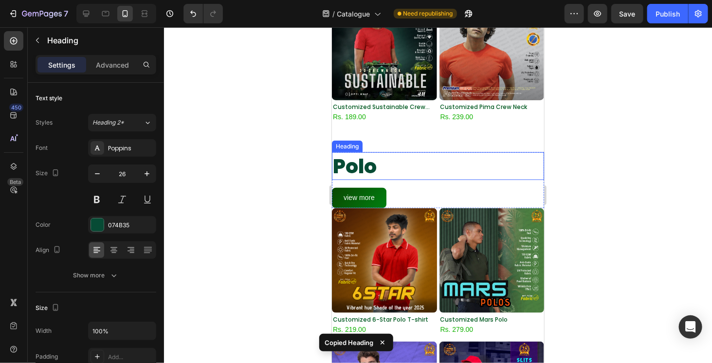
click at [382, 152] on h2 "Polo" at bounding box center [438, 166] width 212 height 28
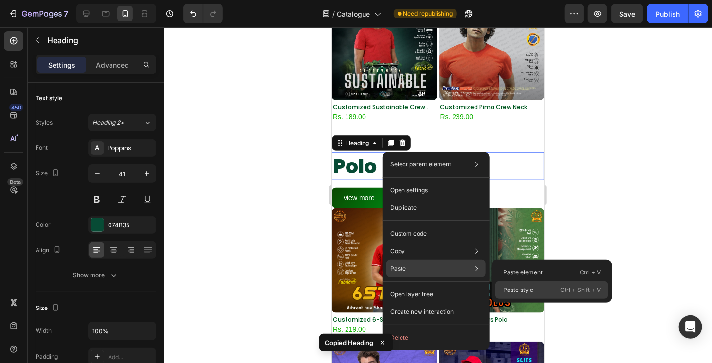
click at [532, 288] on p "Paste style" at bounding box center [519, 290] width 30 height 9
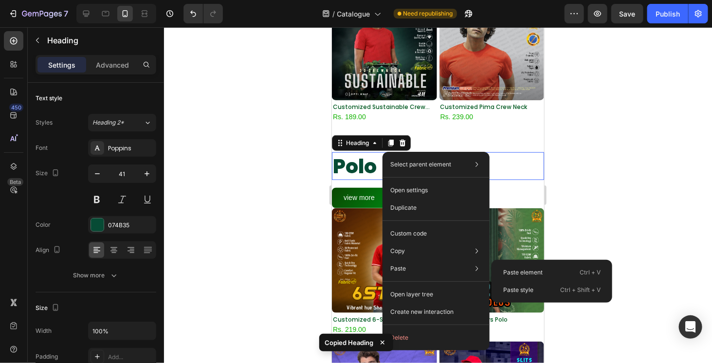
type input "26"
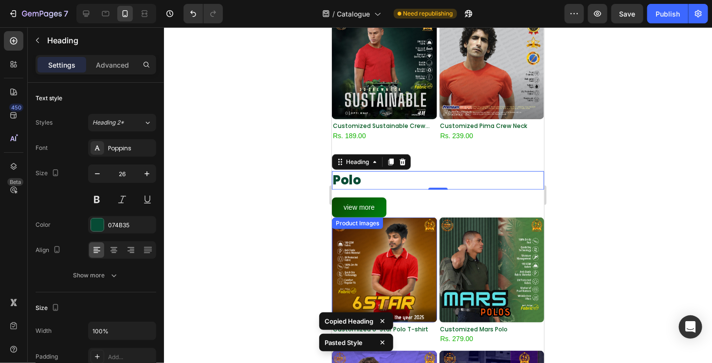
scroll to position [341, 0]
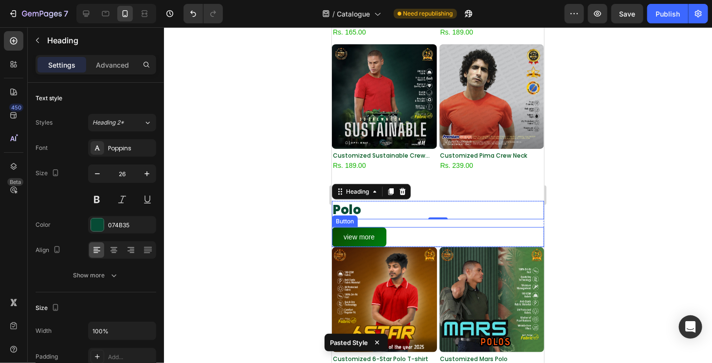
click at [410, 227] on div "view more Button" at bounding box center [438, 237] width 212 height 20
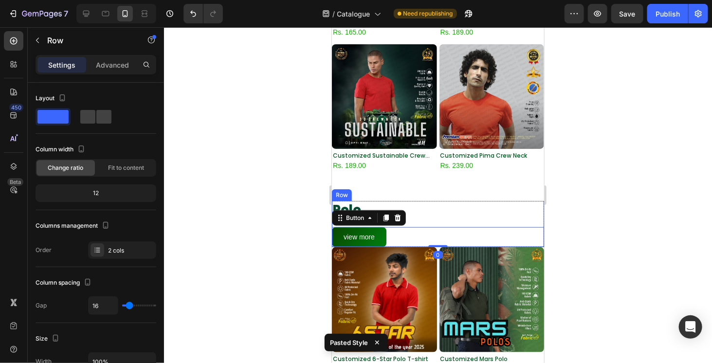
click at [439, 209] on div "Polo Heading view more Button 0 Row" at bounding box center [438, 224] width 212 height 46
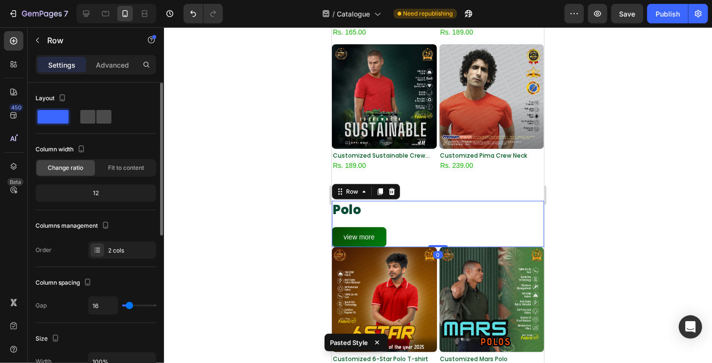
click at [112, 117] on div at bounding box center [95, 117] width 35 height 18
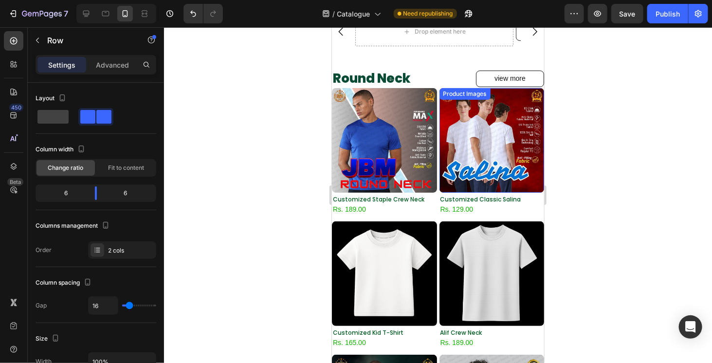
scroll to position [0, 0]
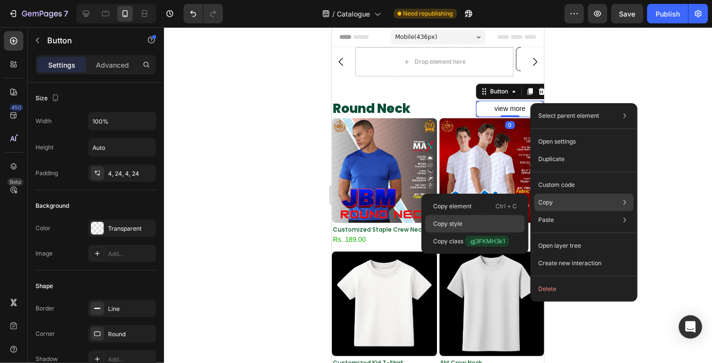
click at [469, 221] on div "Copy style" at bounding box center [475, 224] width 99 height 18
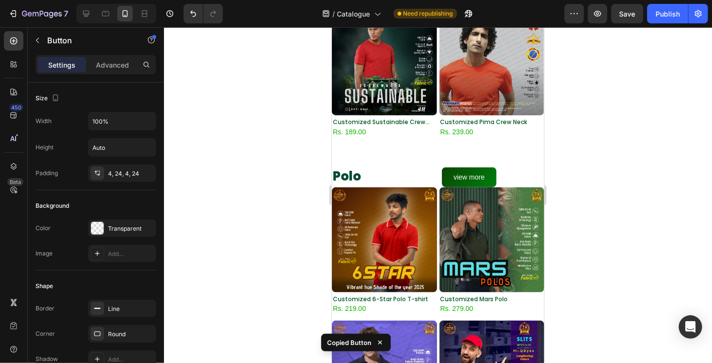
scroll to position [390, 0]
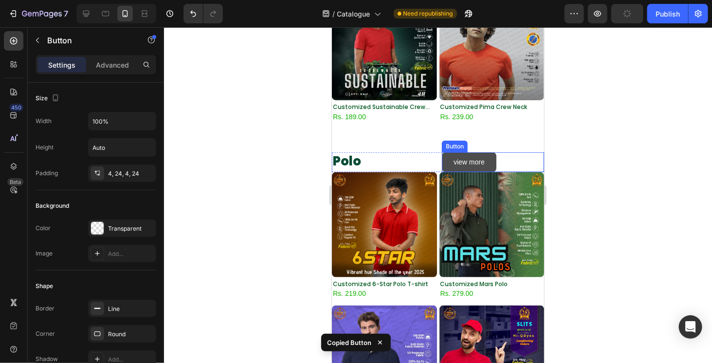
click at [486, 152] on link "view more" at bounding box center [469, 162] width 55 height 20
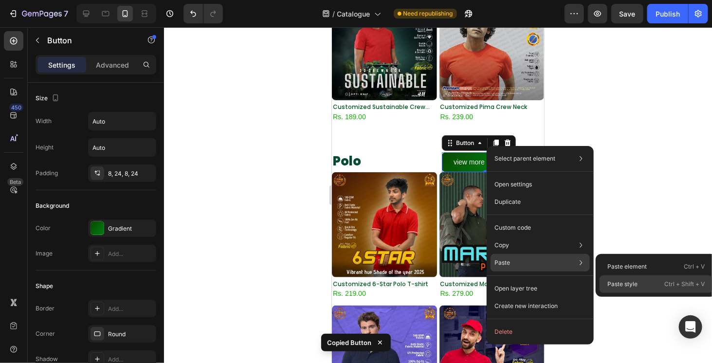
click at [639, 280] on div "Paste style Ctrl + Shift + V" at bounding box center [656, 285] width 113 height 18
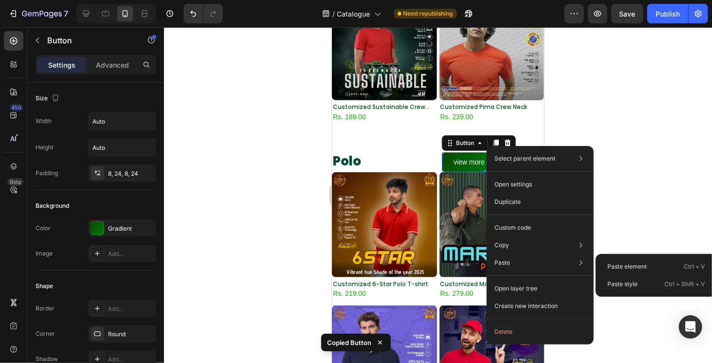
type input "100%"
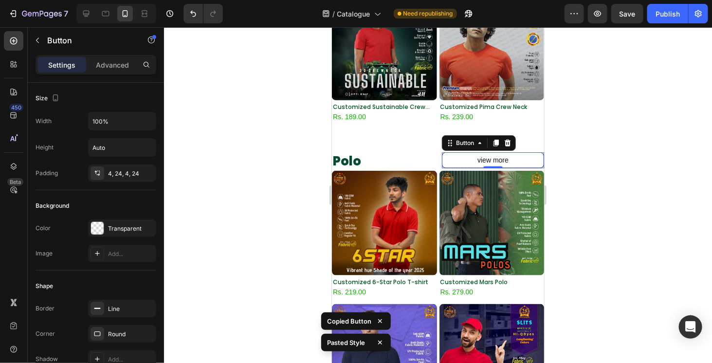
click at [612, 213] on div at bounding box center [438, 195] width 548 height 336
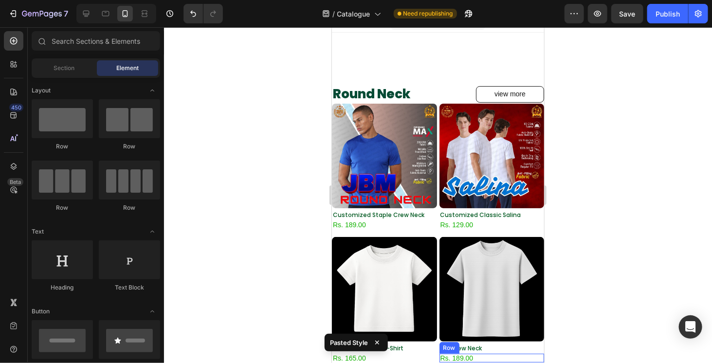
scroll to position [292, 0]
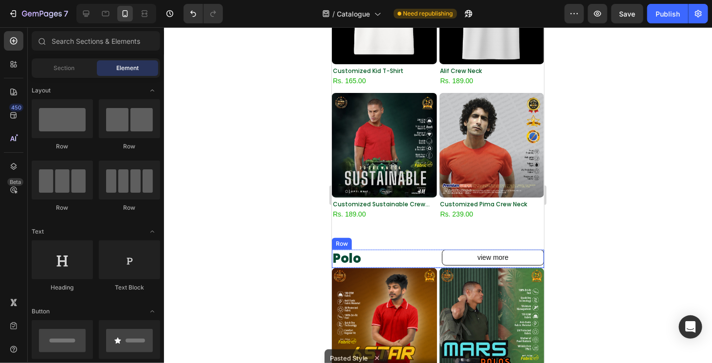
click at [431, 249] on div "Polo Heading view more Button Row" at bounding box center [438, 258] width 212 height 19
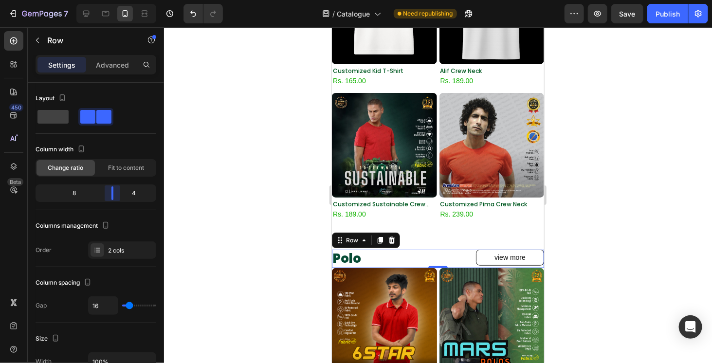
drag, startPoint x: 94, startPoint y: 191, endPoint x: 117, endPoint y: 191, distance: 23.4
click at [117, 0] on body "7 Version history / Catalogue Need republishing Preview Save Publish 450 Beta S…" at bounding box center [356, 0] width 712 height 0
click at [589, 258] on div at bounding box center [438, 195] width 548 height 336
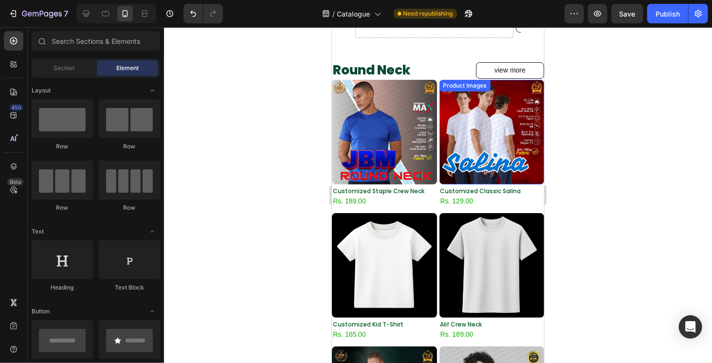
scroll to position [0, 0]
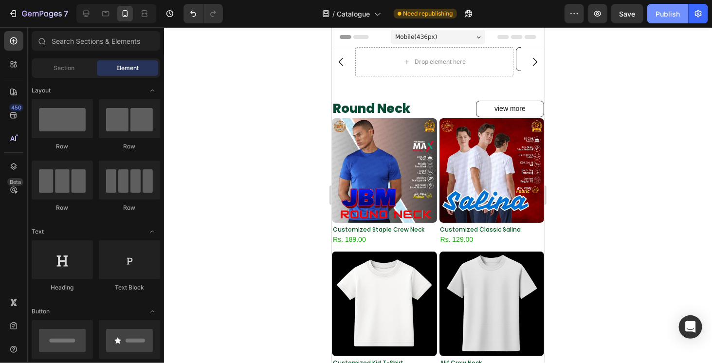
click at [672, 10] on div "Publish" at bounding box center [668, 14] width 24 height 10
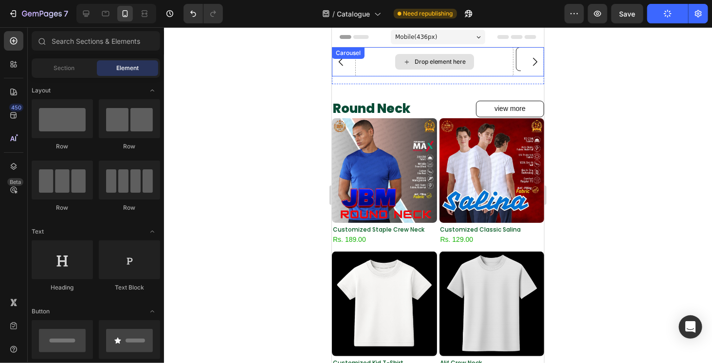
click at [472, 67] on div "Drop element here" at bounding box center [434, 62] width 79 height 16
click at [515, 64] on div "Drop element here Round neck Button Round neck Button Round neck Button Drop el…" at bounding box center [438, 61] width 212 height 29
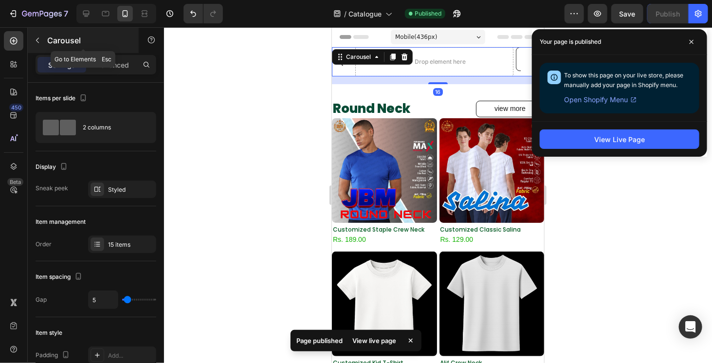
click at [46, 44] on div "Carousel" at bounding box center [83, 40] width 111 height 25
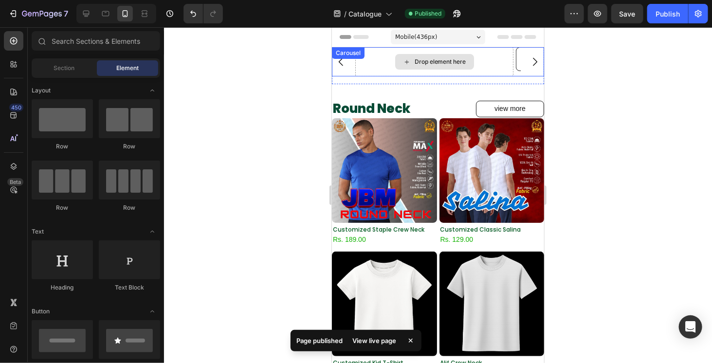
click at [495, 66] on div "Drop element here" at bounding box center [434, 61] width 158 height 29
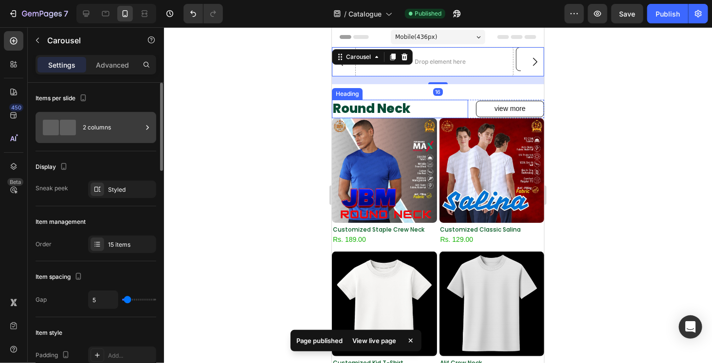
click at [80, 127] on div "2 columns" at bounding box center [96, 127] width 121 height 31
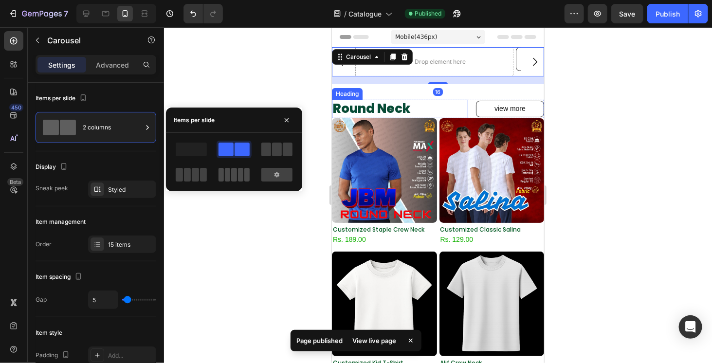
click at [248, 168] on span at bounding box center [246, 175] width 5 height 14
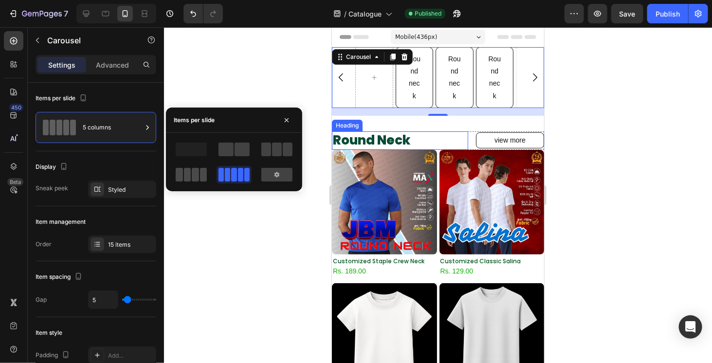
click at [202, 170] on span at bounding box center [203, 175] width 7 height 14
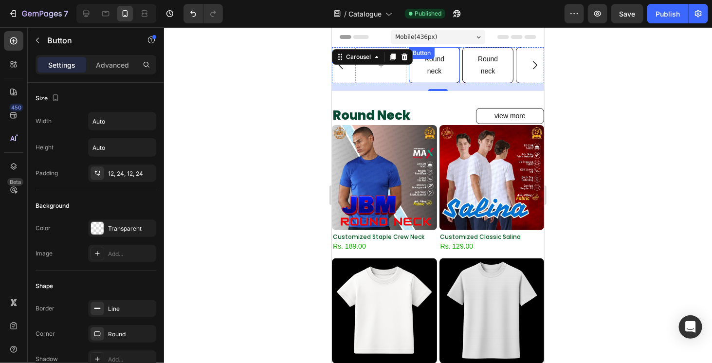
click at [419, 71] on link "Round neck" at bounding box center [434, 65] width 51 height 36
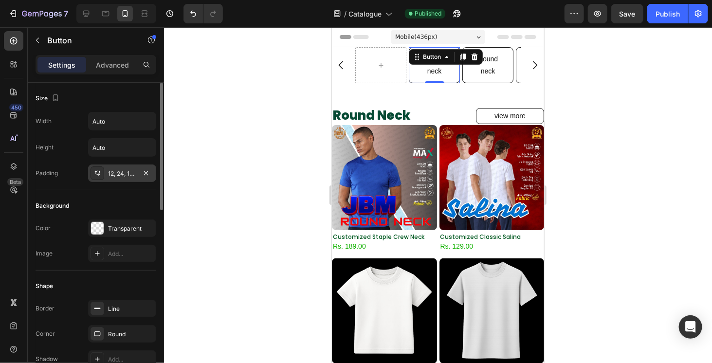
click at [129, 173] on div "12, 24, 12, 24" at bounding box center [122, 173] width 28 height 9
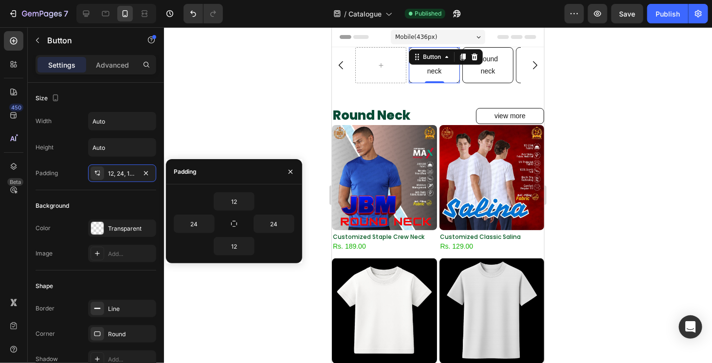
click at [233, 191] on div "12 24 24 12" at bounding box center [234, 224] width 136 height 79
click at [233, 193] on input "12" at bounding box center [234, 202] width 40 height 18
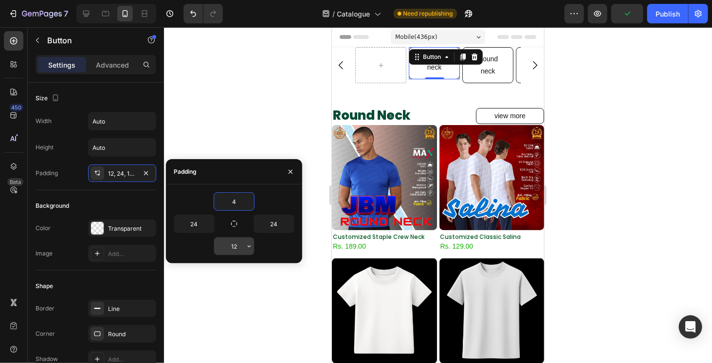
type input "4"
click at [238, 249] on input "12" at bounding box center [234, 247] width 40 height 18
type input "4"
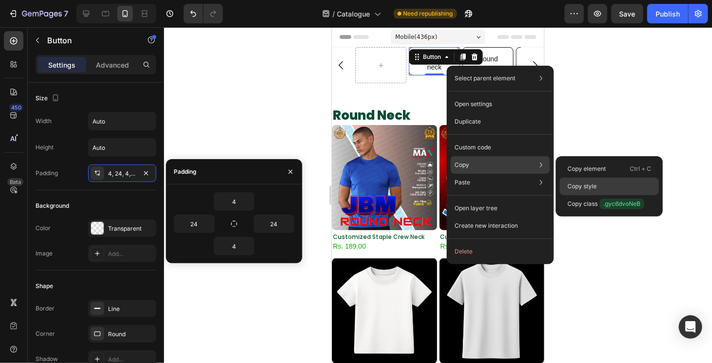
click at [589, 180] on div "Copy style" at bounding box center [609, 187] width 99 height 18
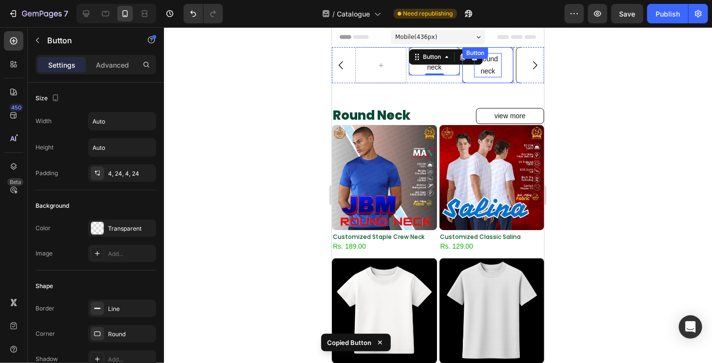
click at [498, 64] on div "Round neck Button" at bounding box center [487, 65] width 51 height 36
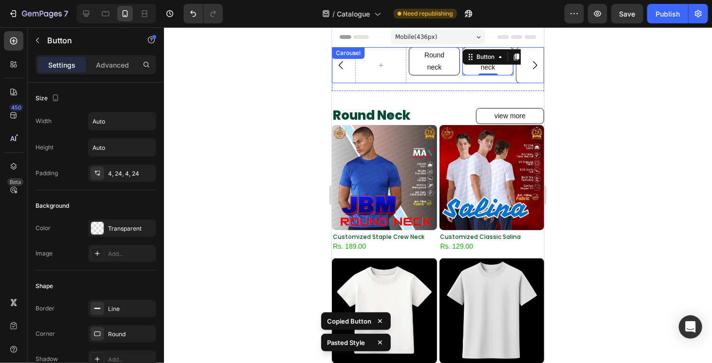
click at [533, 70] on button "Carousel Next Arrow" at bounding box center [535, 65] width 16 height 16
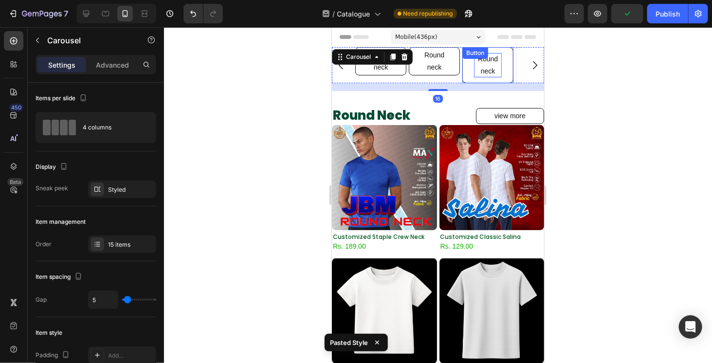
click at [494, 68] on p "Round neck" at bounding box center [488, 65] width 28 height 24
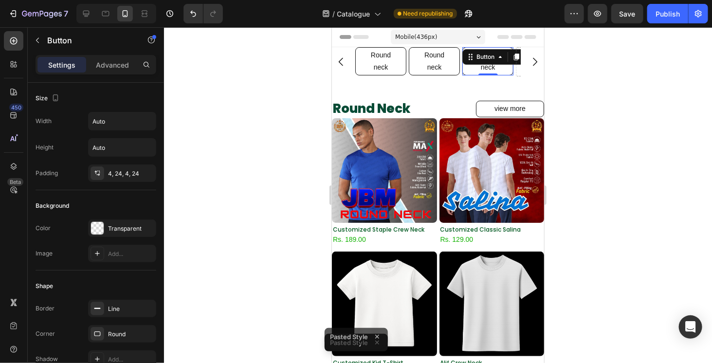
click at [560, 106] on div at bounding box center [438, 195] width 548 height 336
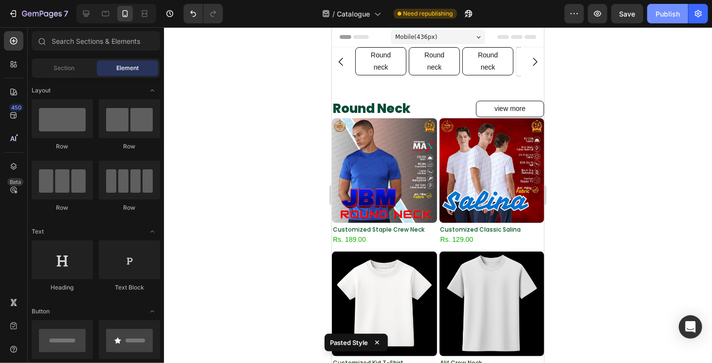
click at [671, 21] on button "Publish" at bounding box center [668, 13] width 41 height 19
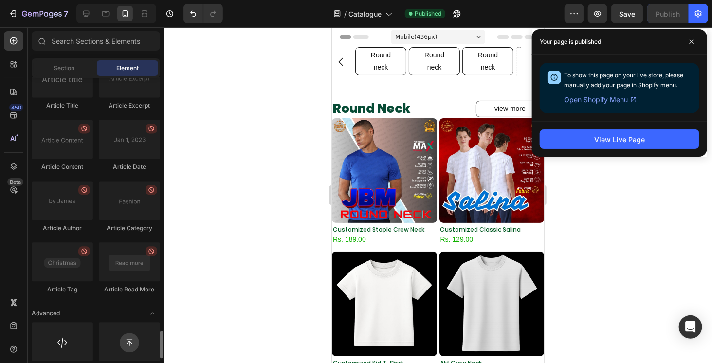
scroll to position [2603, 0]
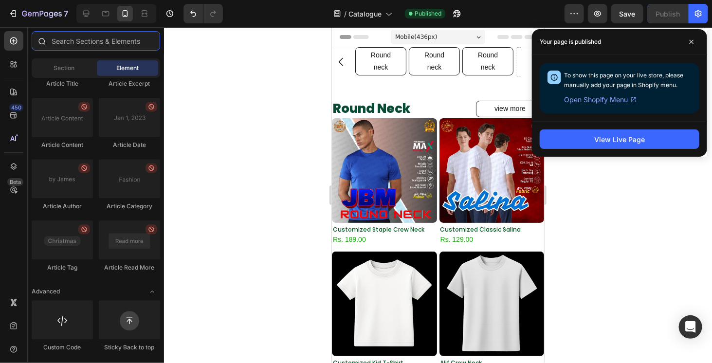
click at [92, 40] on input "text" at bounding box center [96, 40] width 129 height 19
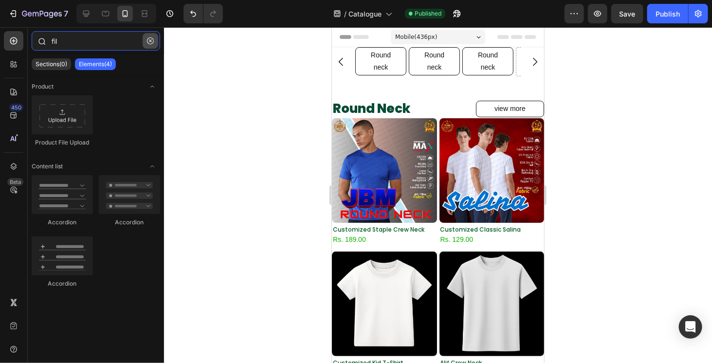
type input "fil"
click at [149, 42] on icon "button" at bounding box center [150, 40] width 7 height 7
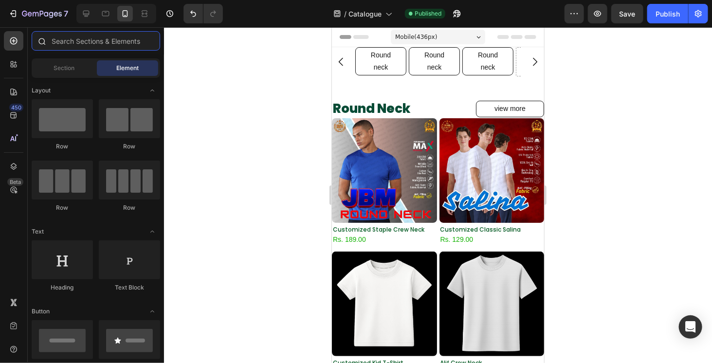
click at [69, 39] on input "text" at bounding box center [96, 40] width 129 height 19
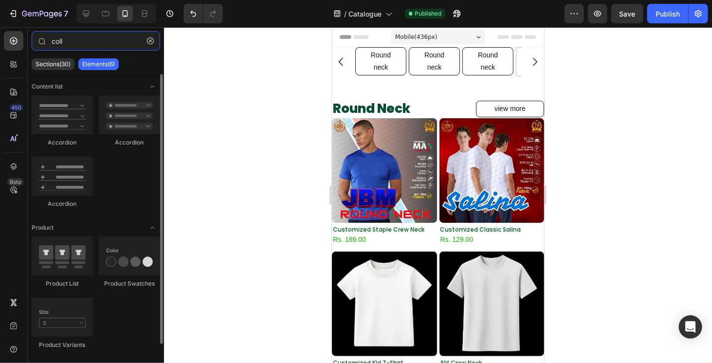
scroll to position [13, 0]
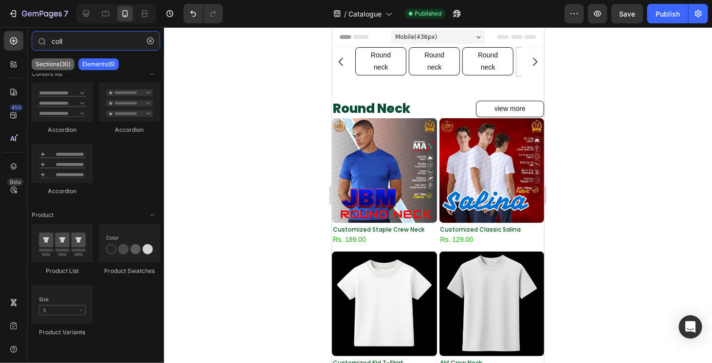
type input "coll"
click at [46, 64] on p "Sections(30)" at bounding box center [53, 64] width 35 height 8
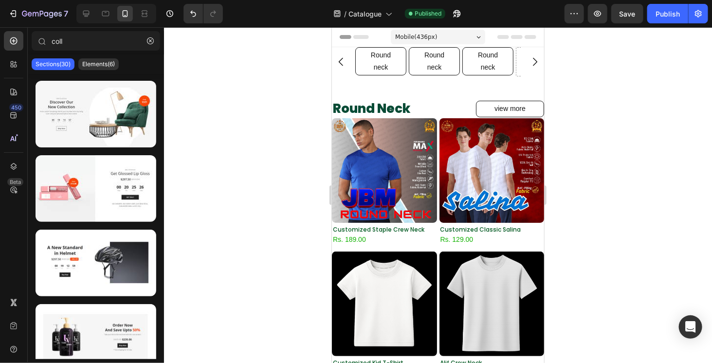
scroll to position [0, 0]
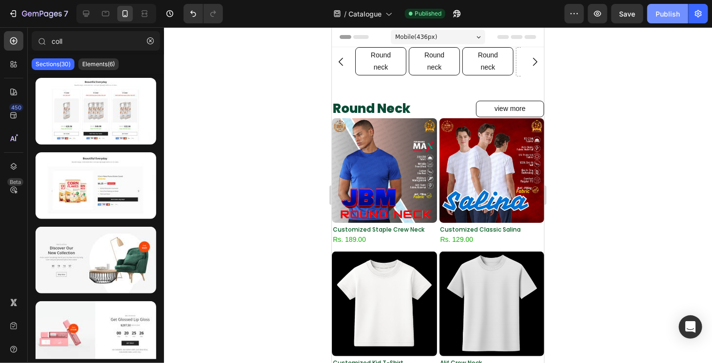
click at [670, 16] on div "Publish" at bounding box center [668, 14] width 24 height 10
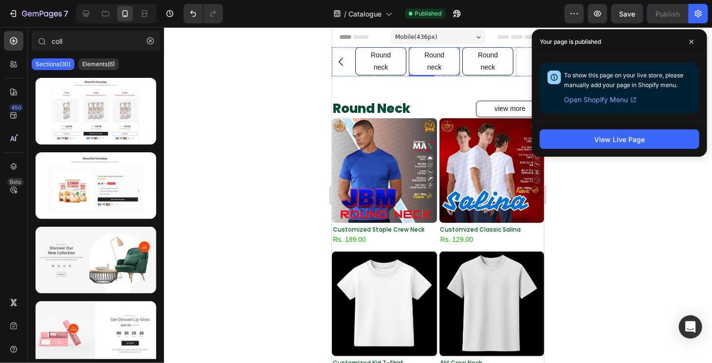
click at [451, 65] on button "Round neck" at bounding box center [434, 61] width 51 height 28
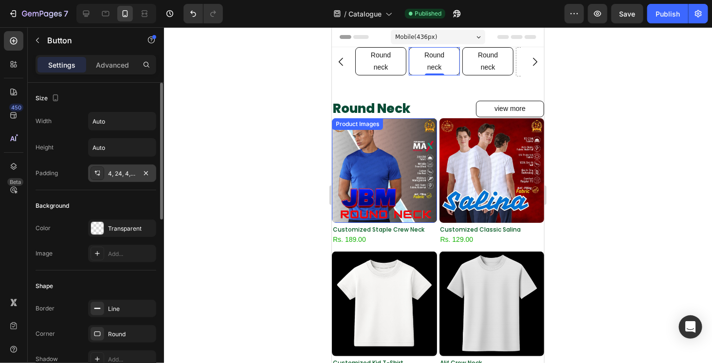
click at [120, 173] on div "4, 24, 4, 24" at bounding box center [122, 173] width 28 height 9
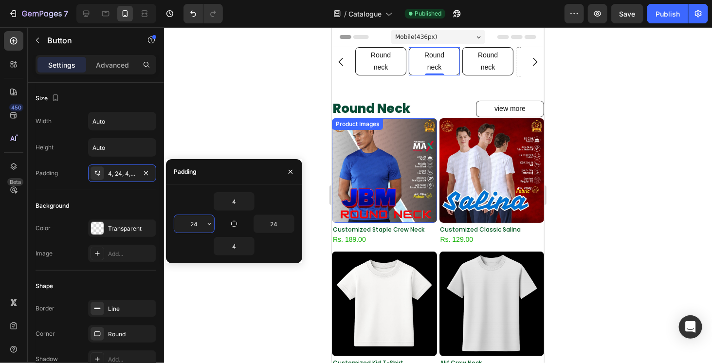
click at [190, 225] on input "24" at bounding box center [194, 224] width 40 height 18
type input "10"
click at [265, 223] on input "24" at bounding box center [274, 224] width 40 height 18
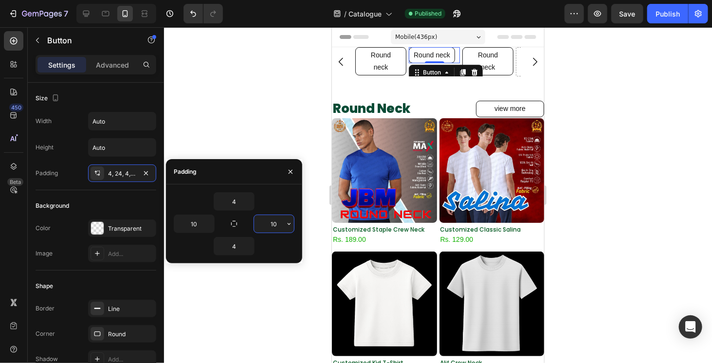
click at [274, 229] on input "10" at bounding box center [274, 224] width 40 height 18
type input "12"
click at [203, 220] on input "10" at bounding box center [194, 224] width 40 height 18
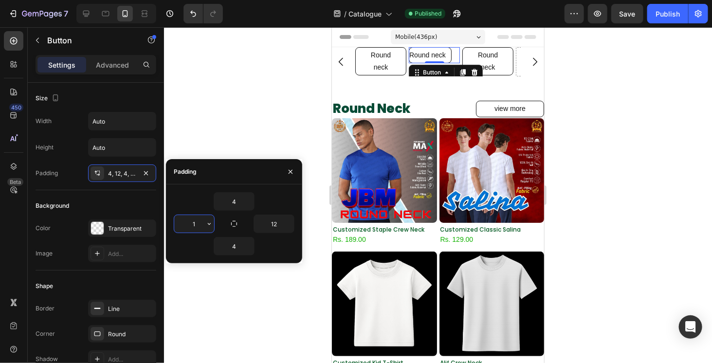
type input "12"
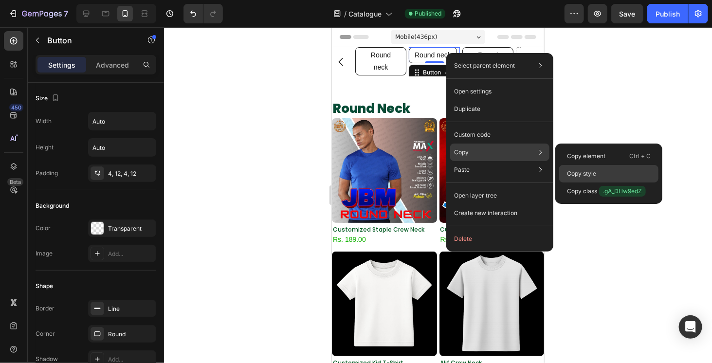
click at [579, 173] on p "Copy style" at bounding box center [581, 173] width 29 height 9
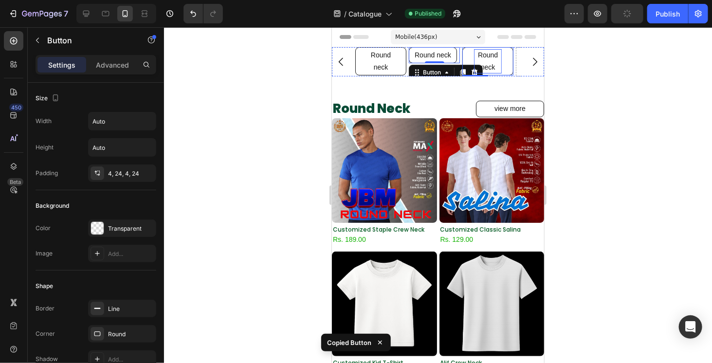
click at [496, 61] on p "Round neck" at bounding box center [488, 61] width 28 height 24
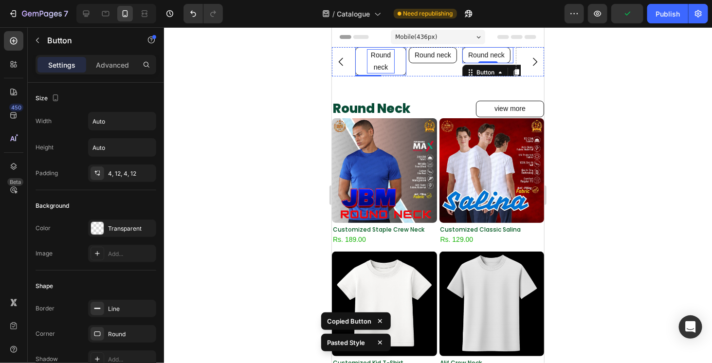
click at [368, 57] on p "Round neck" at bounding box center [381, 61] width 28 height 24
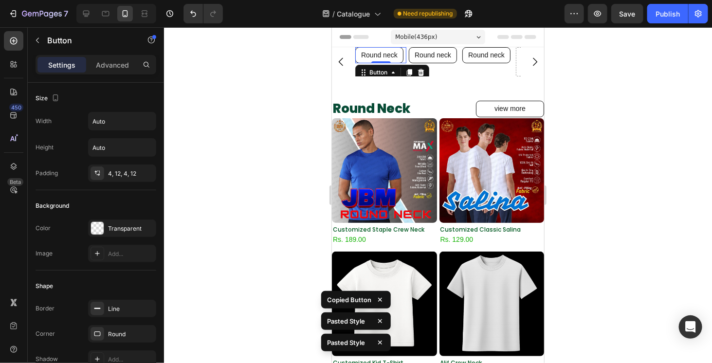
click at [585, 149] on div at bounding box center [438, 195] width 548 height 336
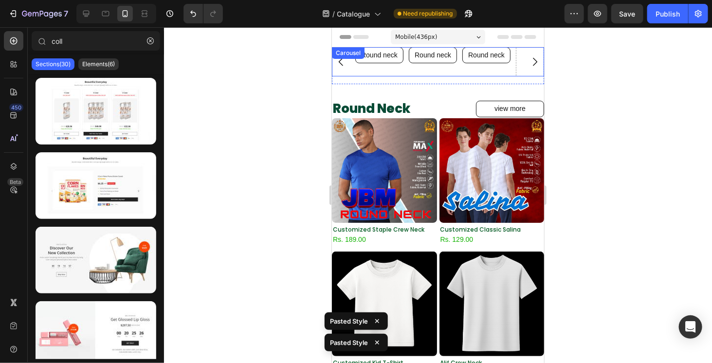
click at [529, 60] on icon "Carousel Next Arrow" at bounding box center [535, 62] width 12 height 12
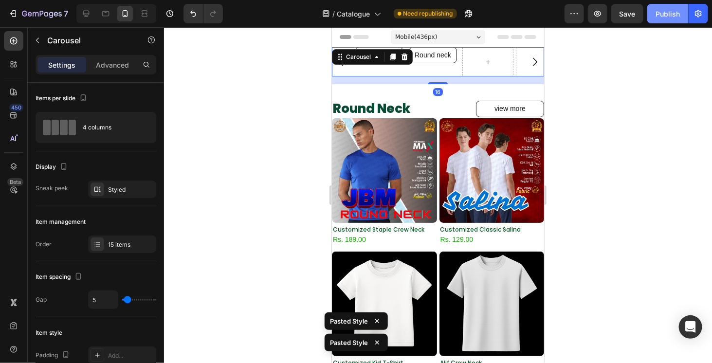
click at [675, 7] on button "Publish" at bounding box center [668, 13] width 41 height 19
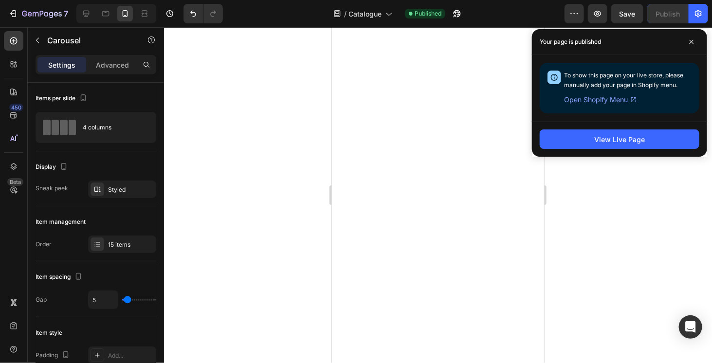
scroll to position [584, 0]
click at [697, 37] on span at bounding box center [692, 42] width 16 height 16
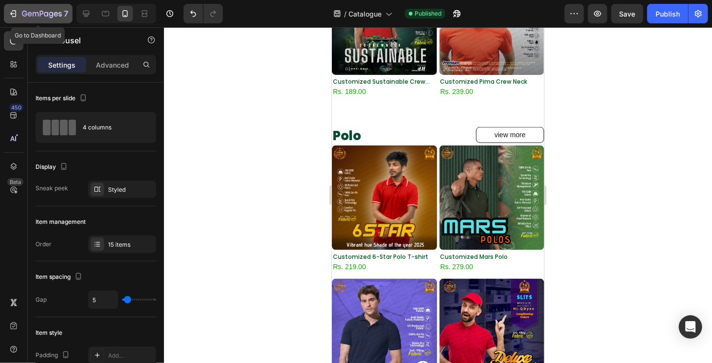
click at [43, 16] on icon "button" at bounding box center [42, 14] width 40 height 8
